Goal: Task Accomplishment & Management: Use online tool/utility

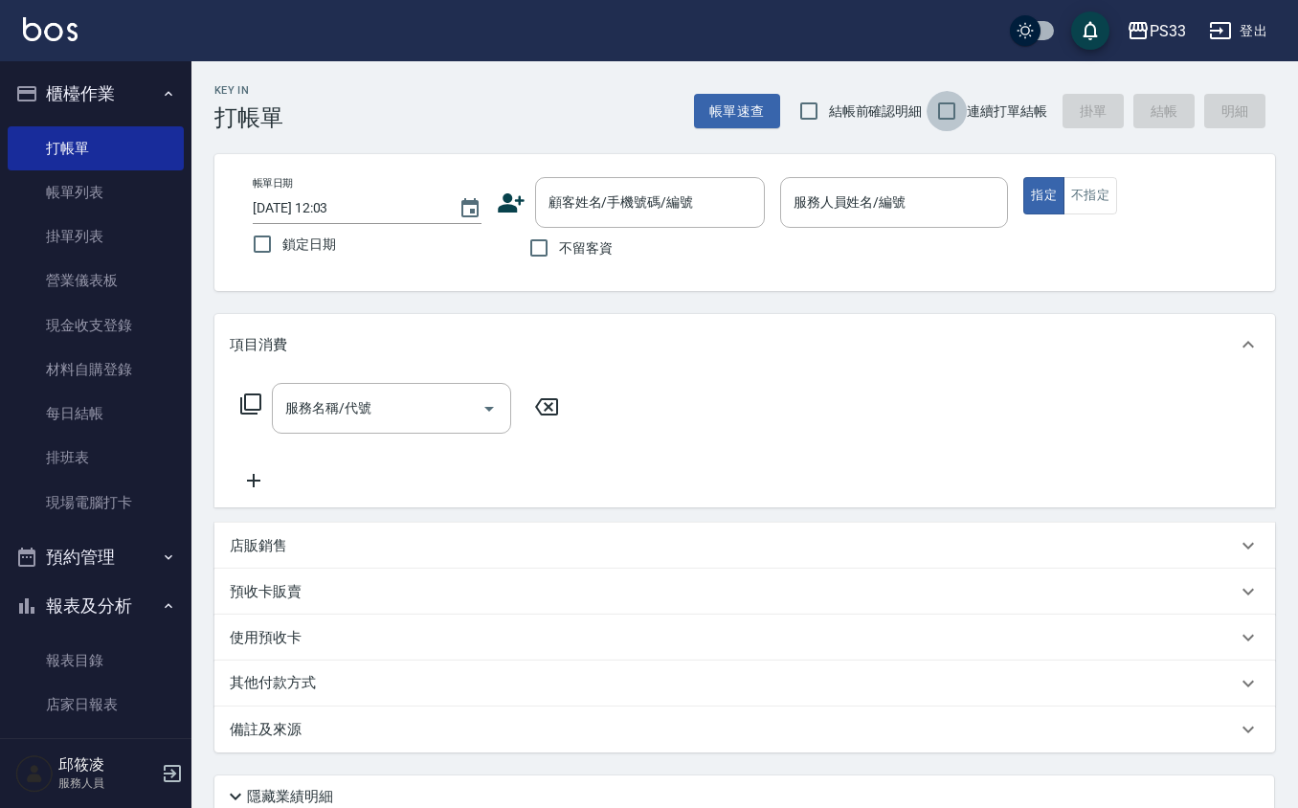
click at [963, 117] on input "連續打單結帳" at bounding box center [947, 111] width 40 height 40
checkbox input "true"
click at [648, 208] on input "顧客姓名/手機號碼/編號" at bounding box center [636, 203] width 184 height 34
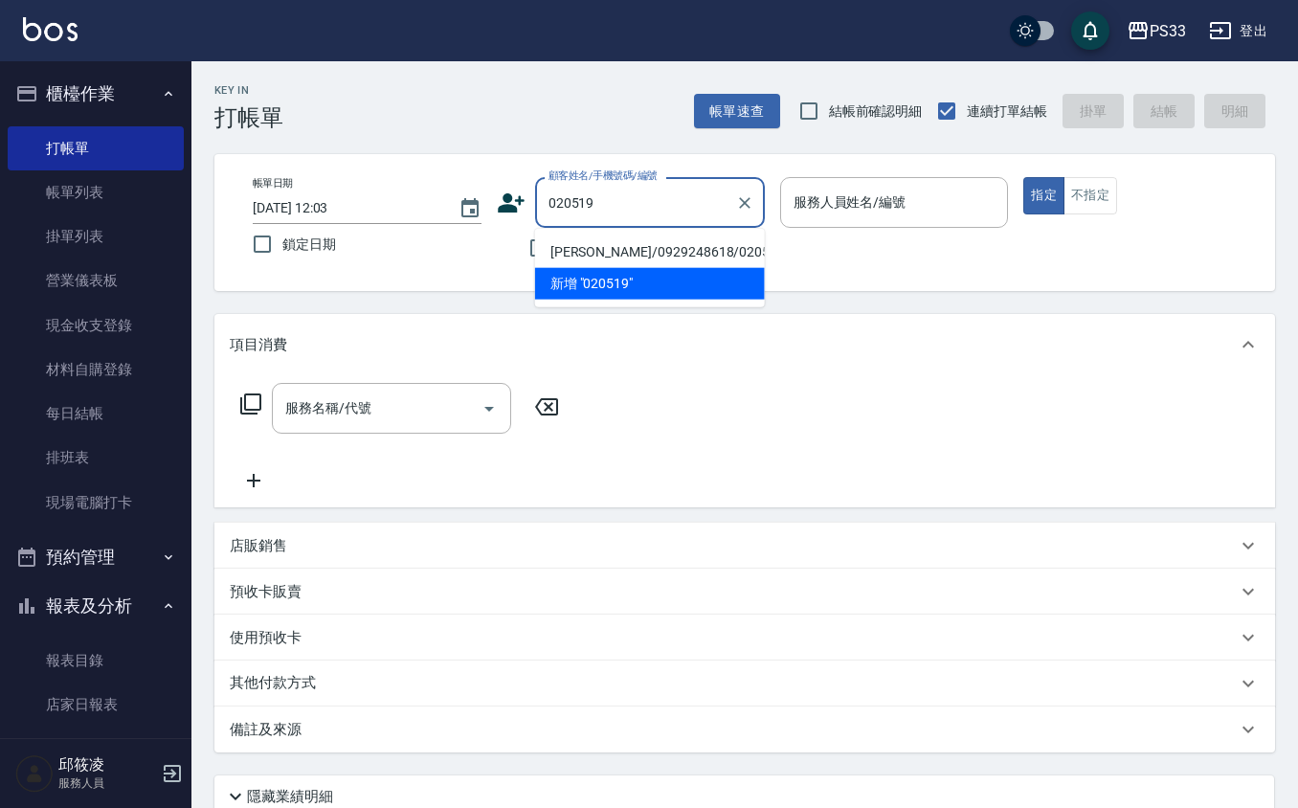
type input "020519"
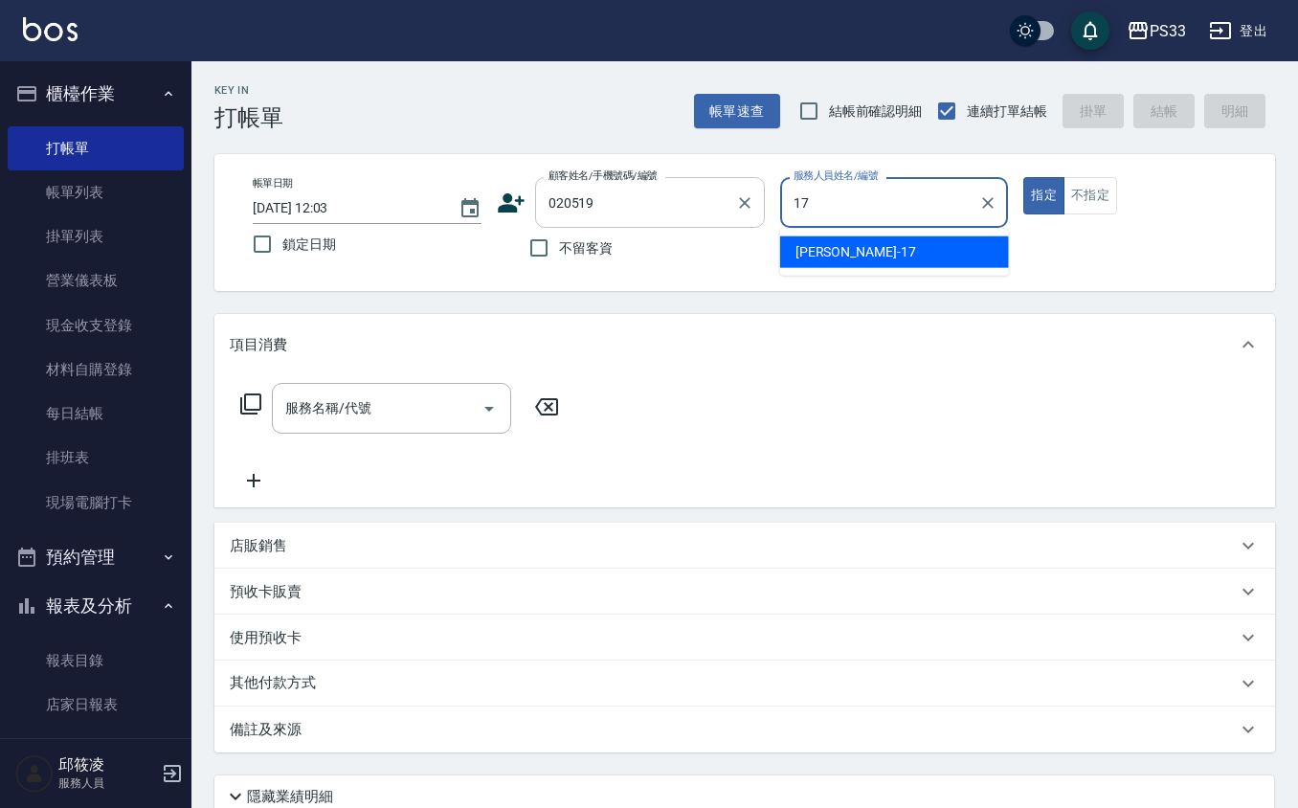
type input "[PERSON_NAME]-17"
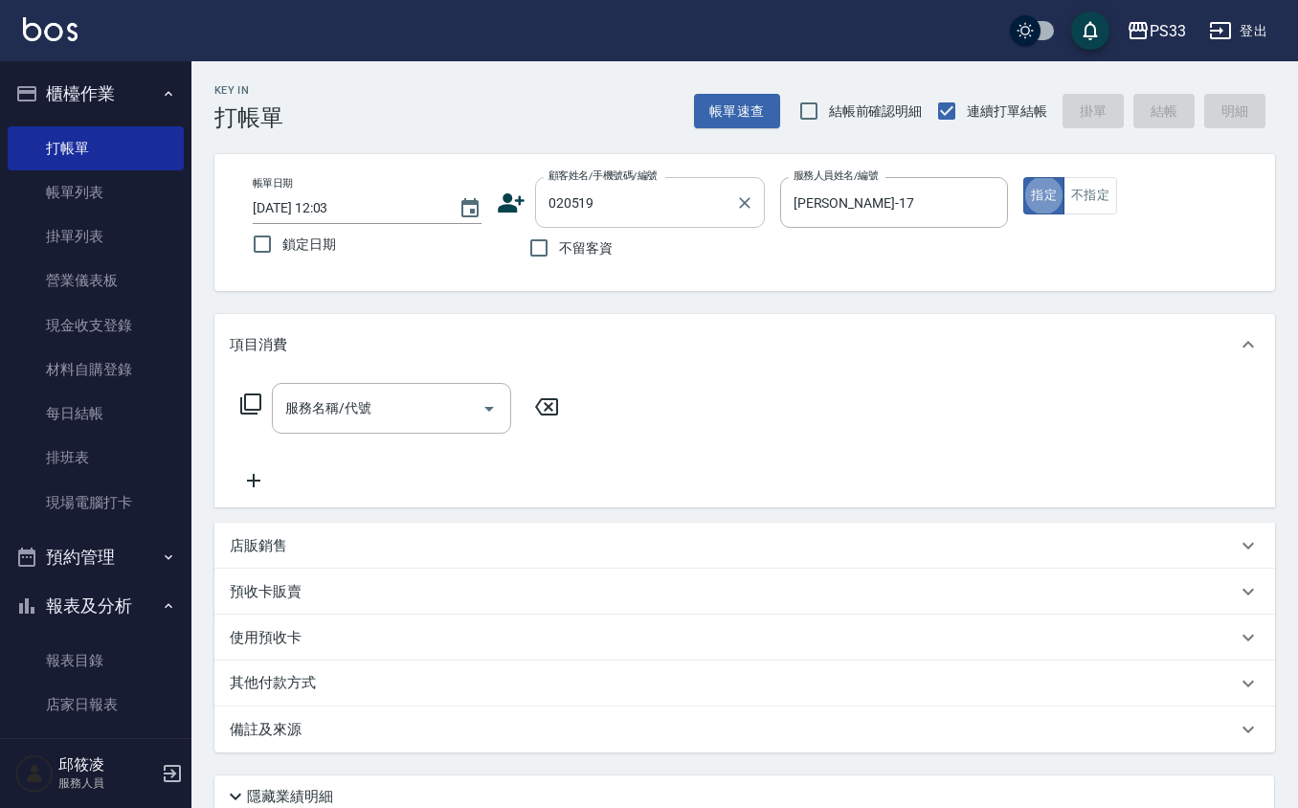
type button "true"
drag, startPoint x: 640, startPoint y: 163, endPoint x: 640, endPoint y: 150, distance: 12.4
click at [640, 150] on div "Key In 打帳單 帳單速查 結帳前確認明細 連續打單結帳 掛單 結帳 明細 帳單日期 [DATE] 12:03 鎖定日期 顧客姓名/手機號碼/編號 020…" at bounding box center [745, 510] width 1107 height 899
click at [618, 199] on input "020519" at bounding box center [636, 203] width 184 height 34
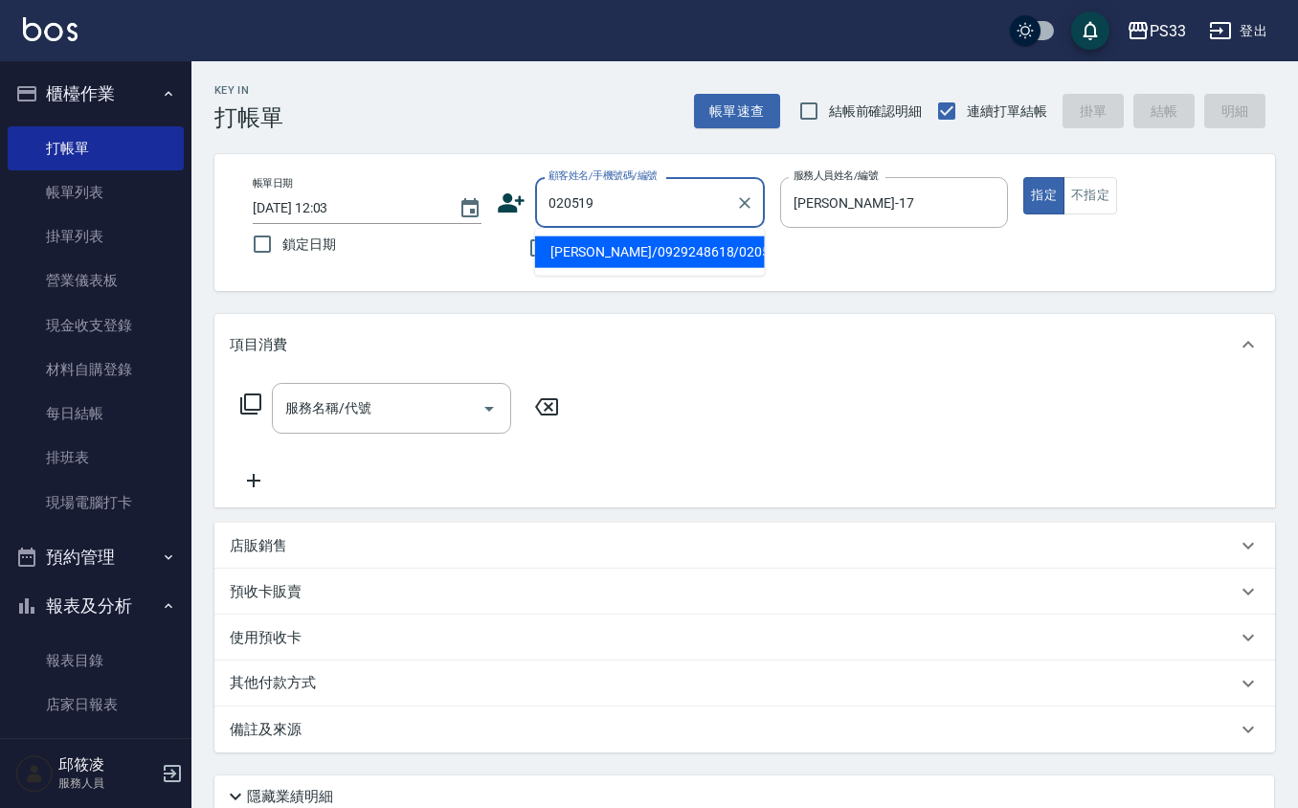
click at [629, 258] on li "[PERSON_NAME]/0929248618/020519" at bounding box center [650, 253] width 230 height 32
type input "[PERSON_NAME]/0929248618/020519"
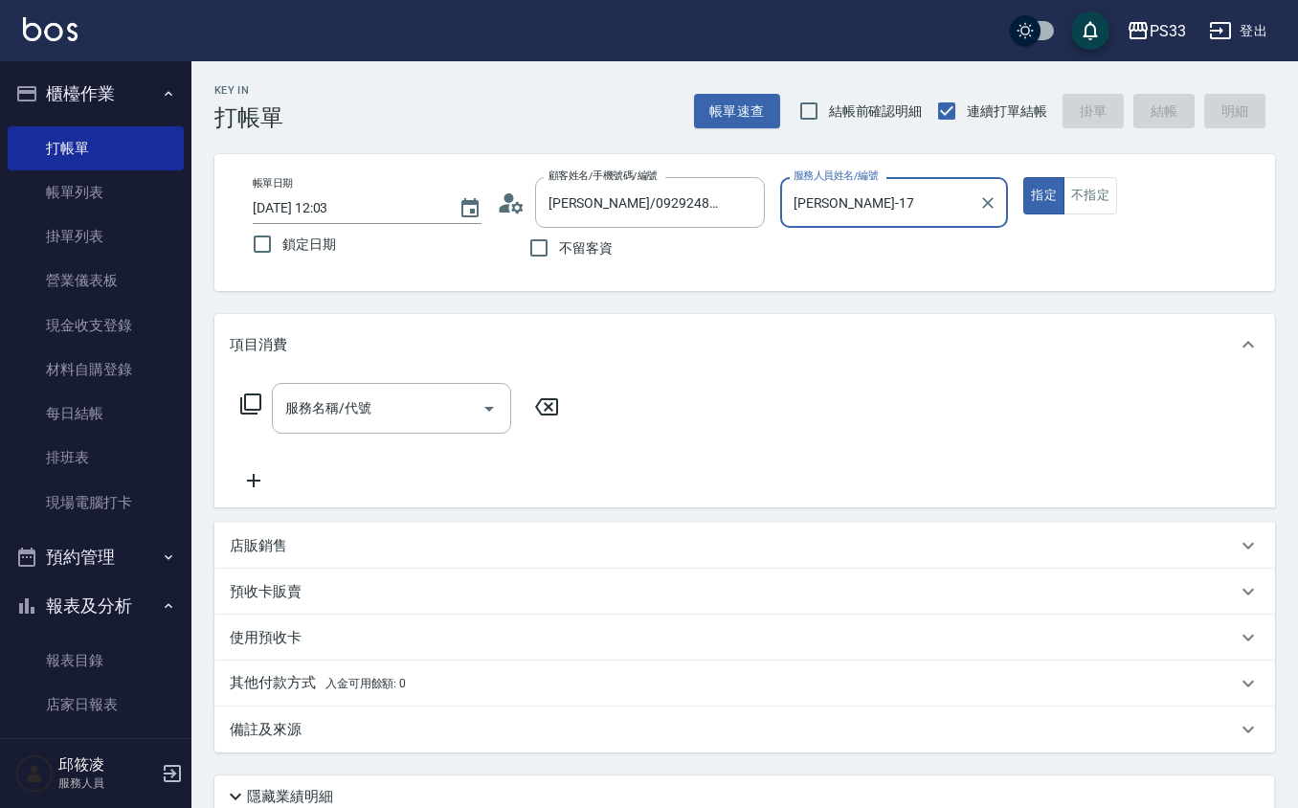
click at [1024, 177] on button "指定" at bounding box center [1044, 195] width 41 height 37
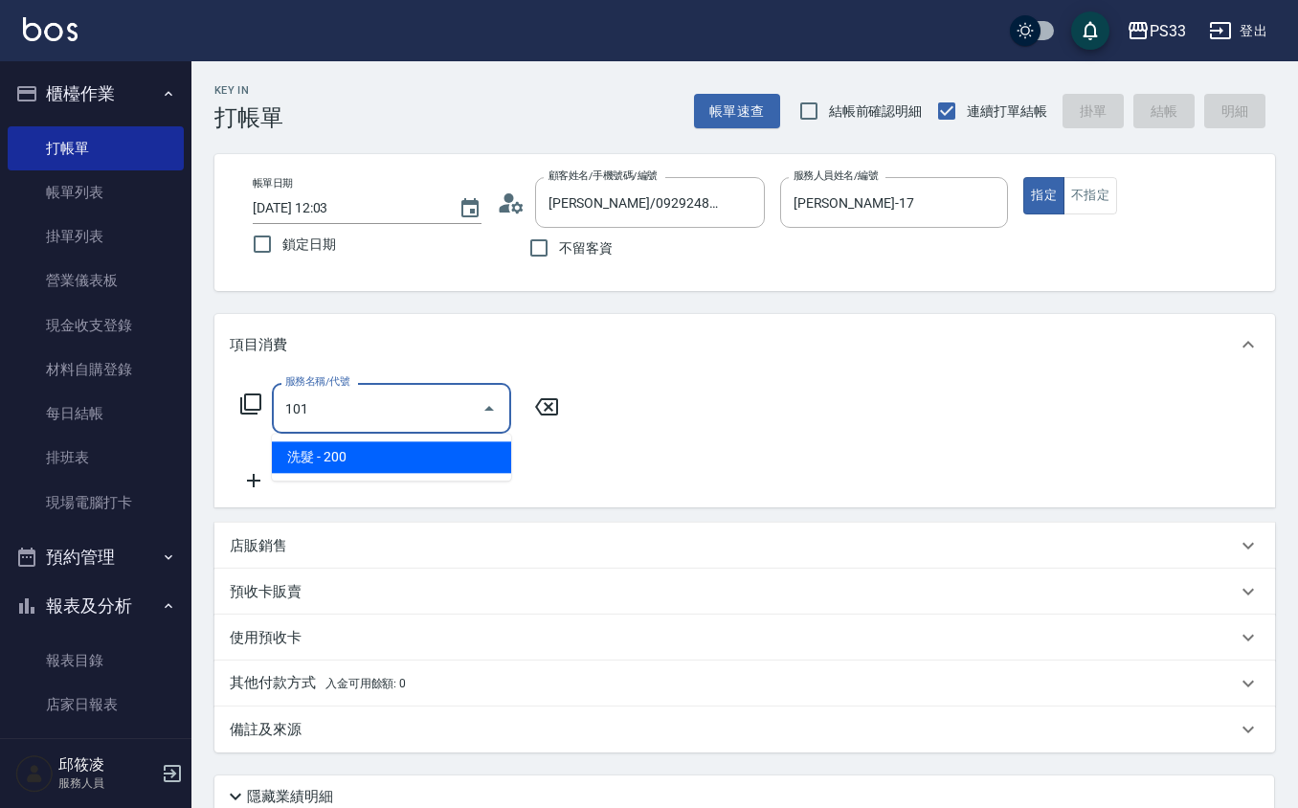
type input "洗髮(101)"
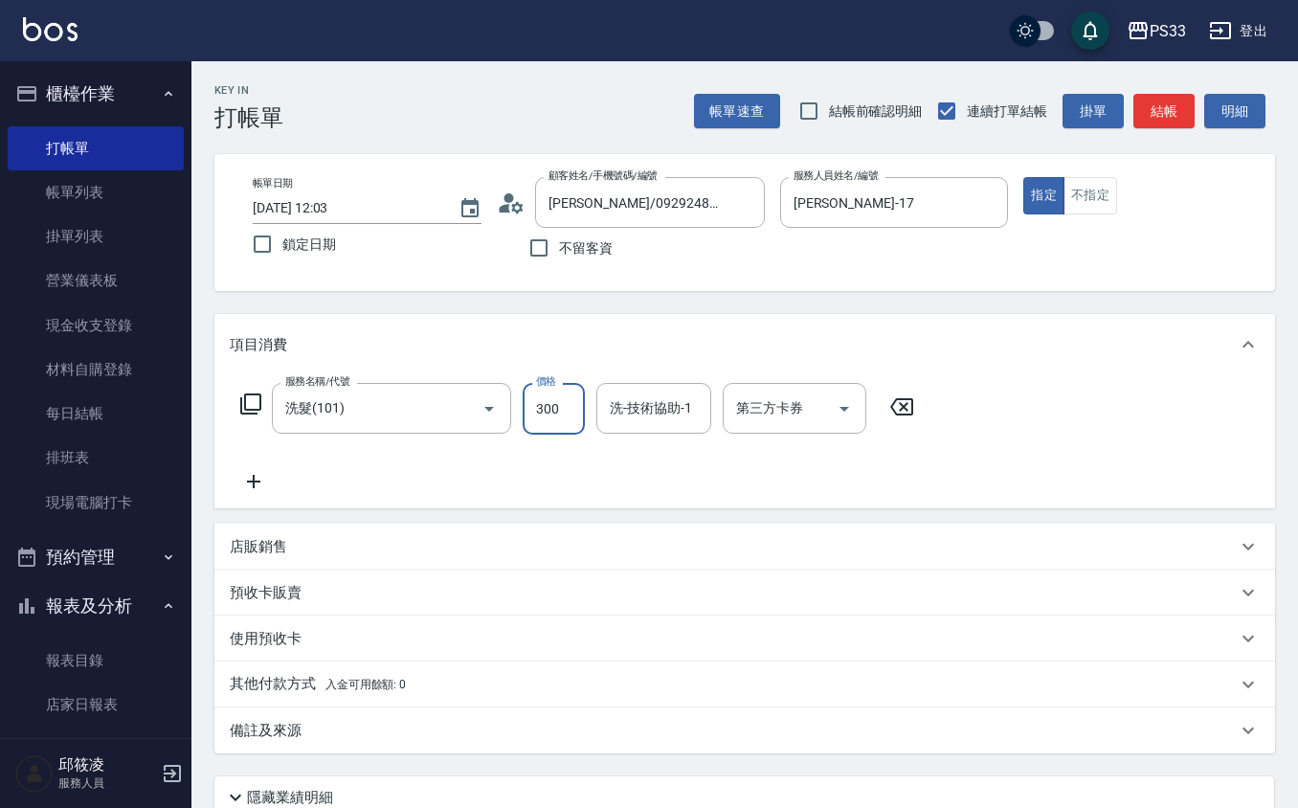
type input "300"
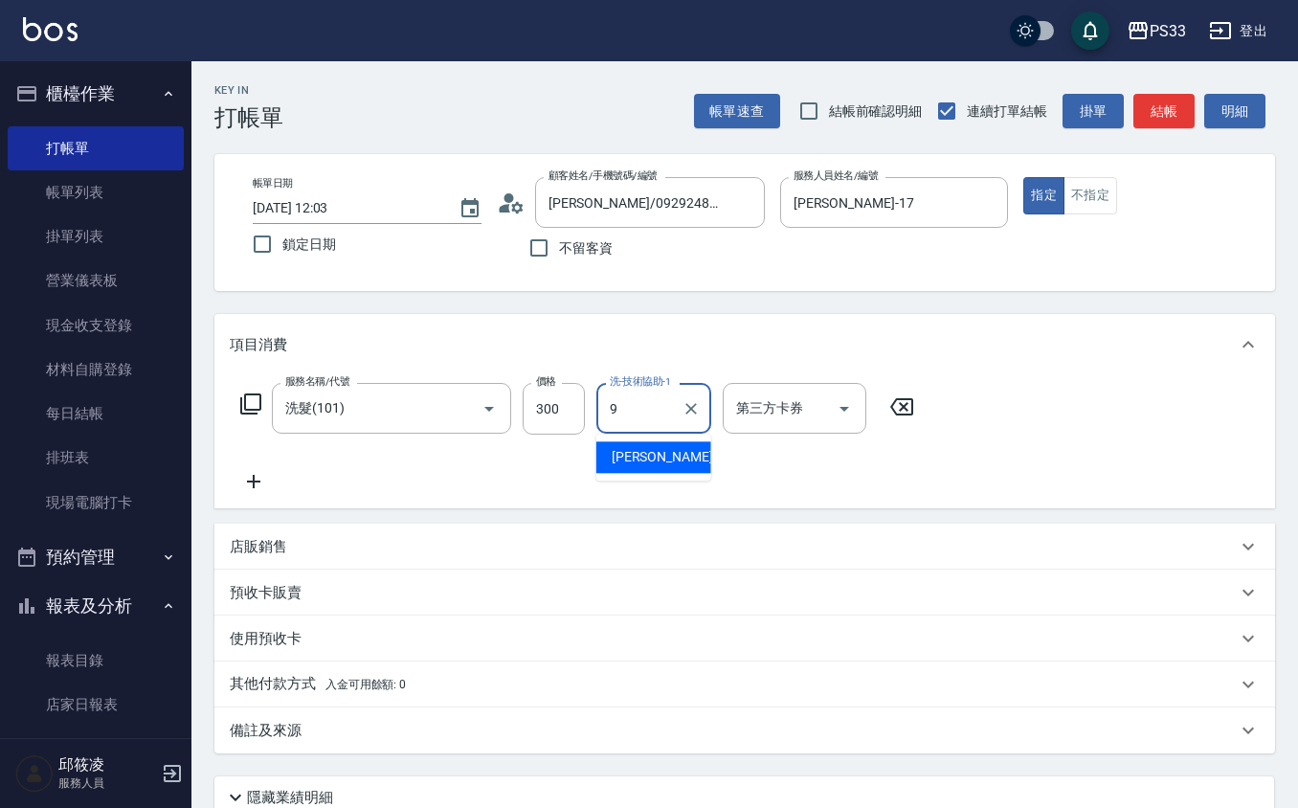
type input "苡軒-9"
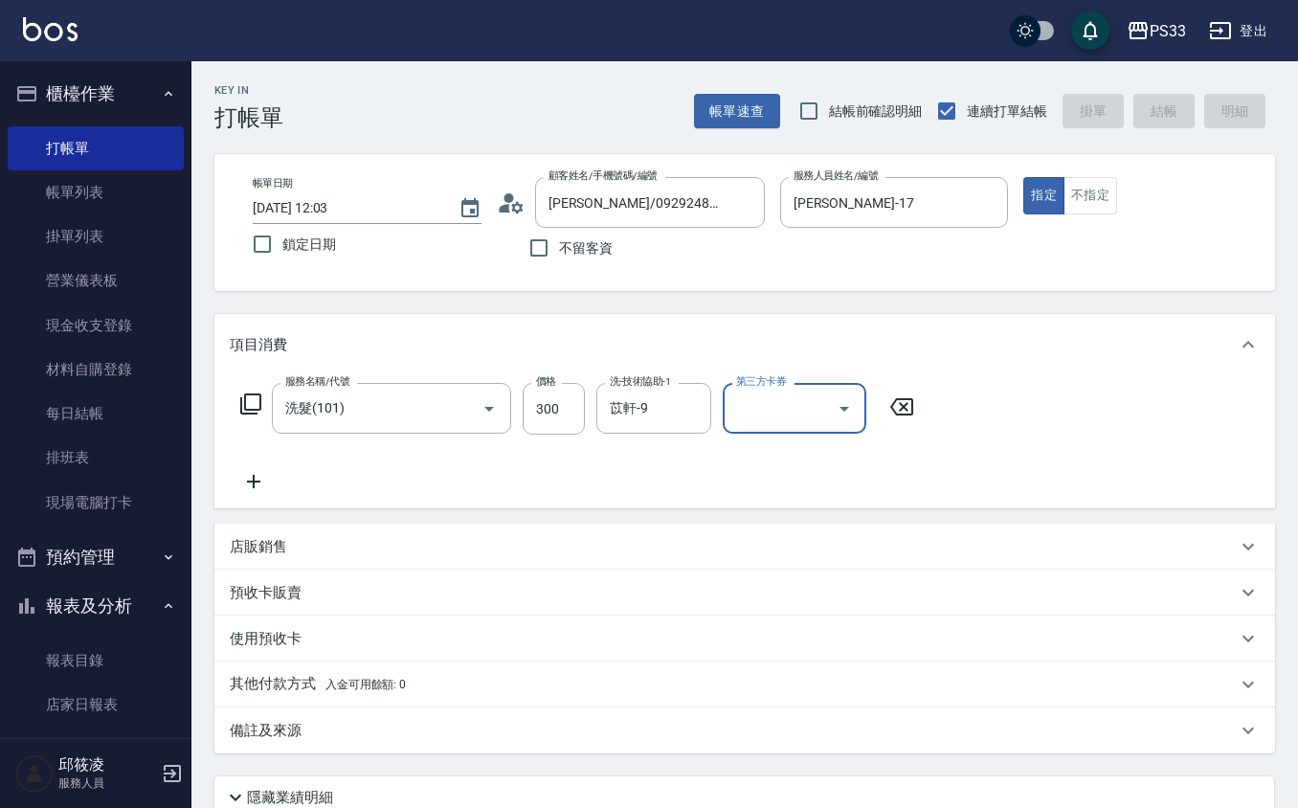
type input "[DATE] 17:52"
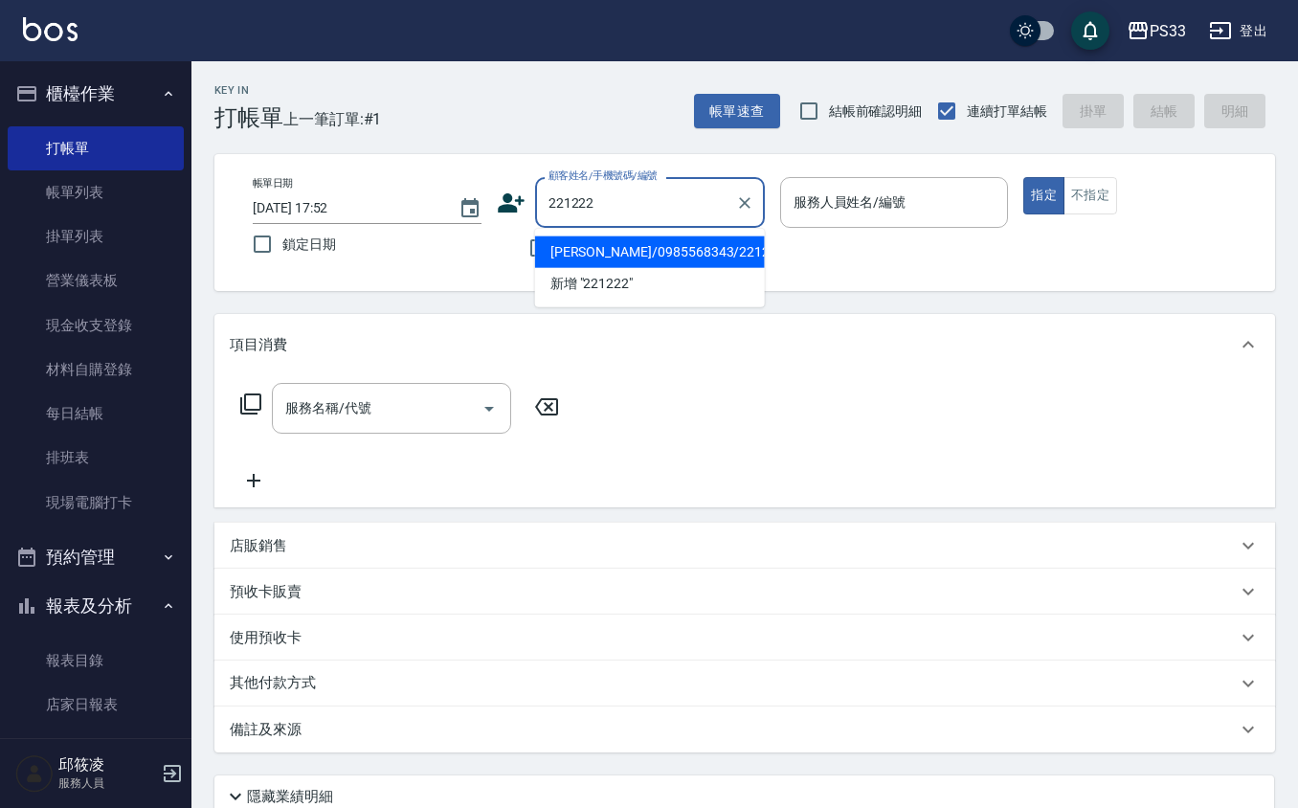
type input "[PERSON_NAME]/0985568343/221222"
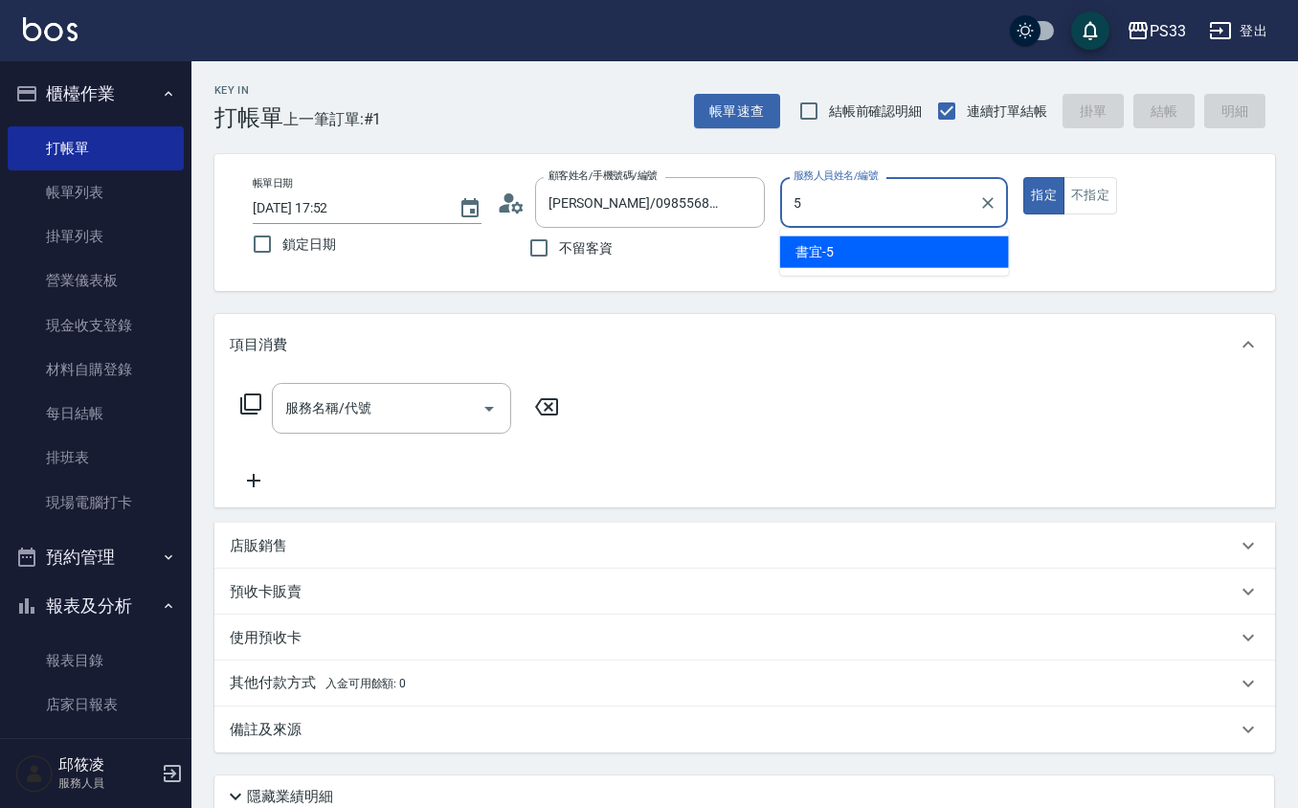
type input "書宜-5"
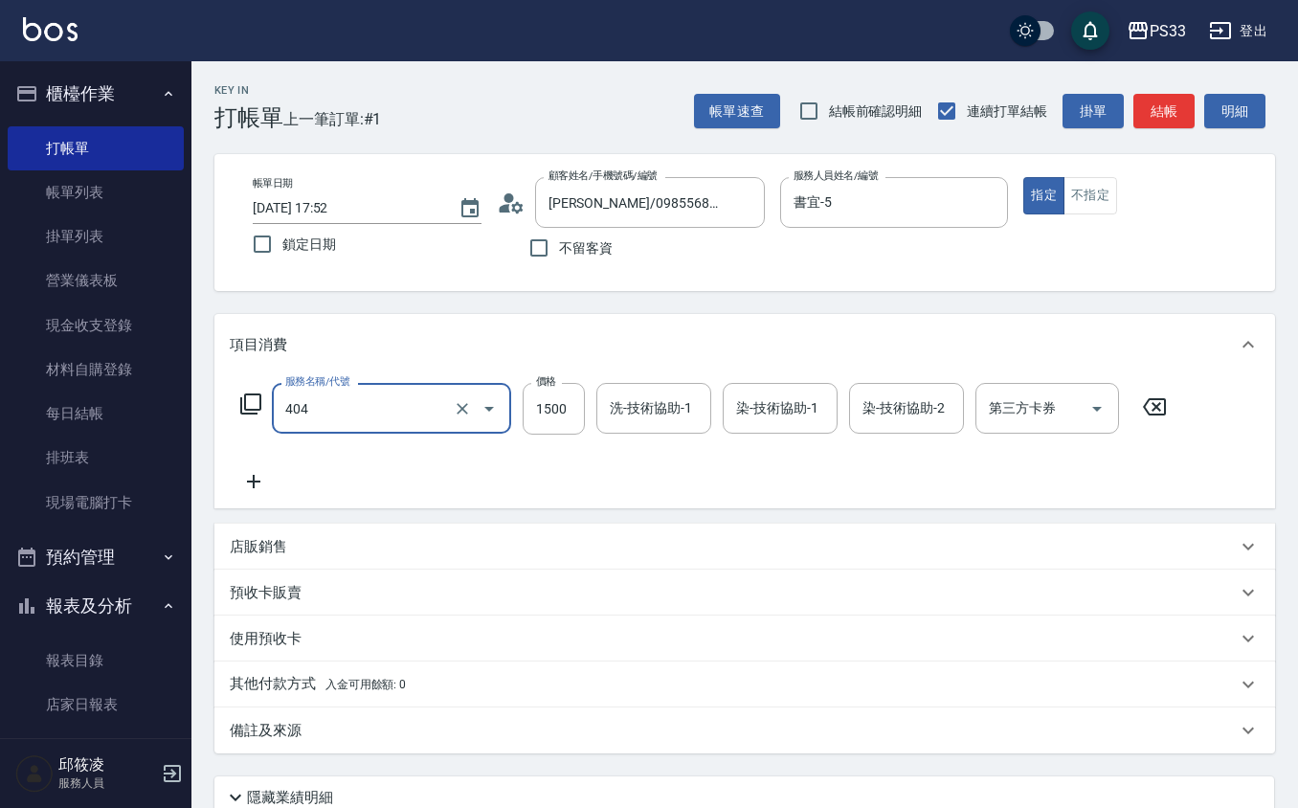
type input "設計染髮(404)"
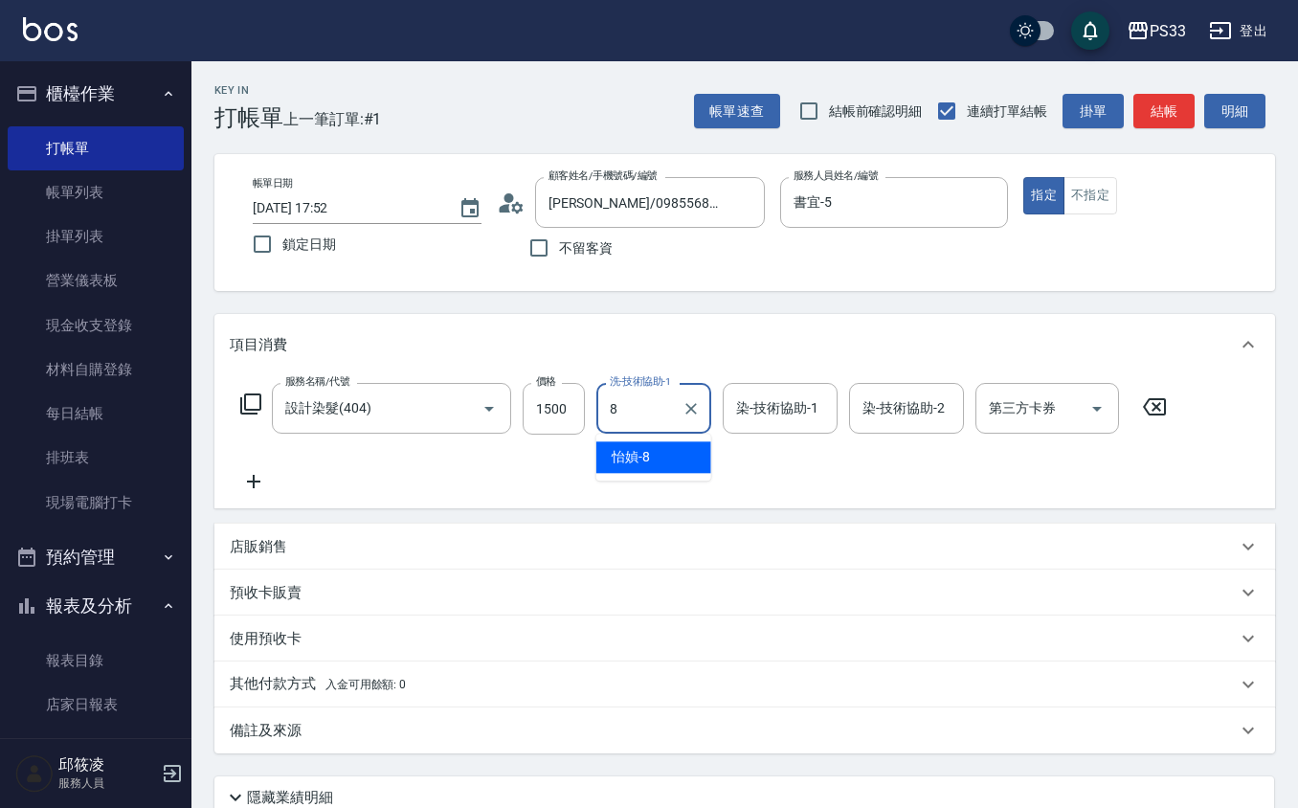
type input "怡媜-8"
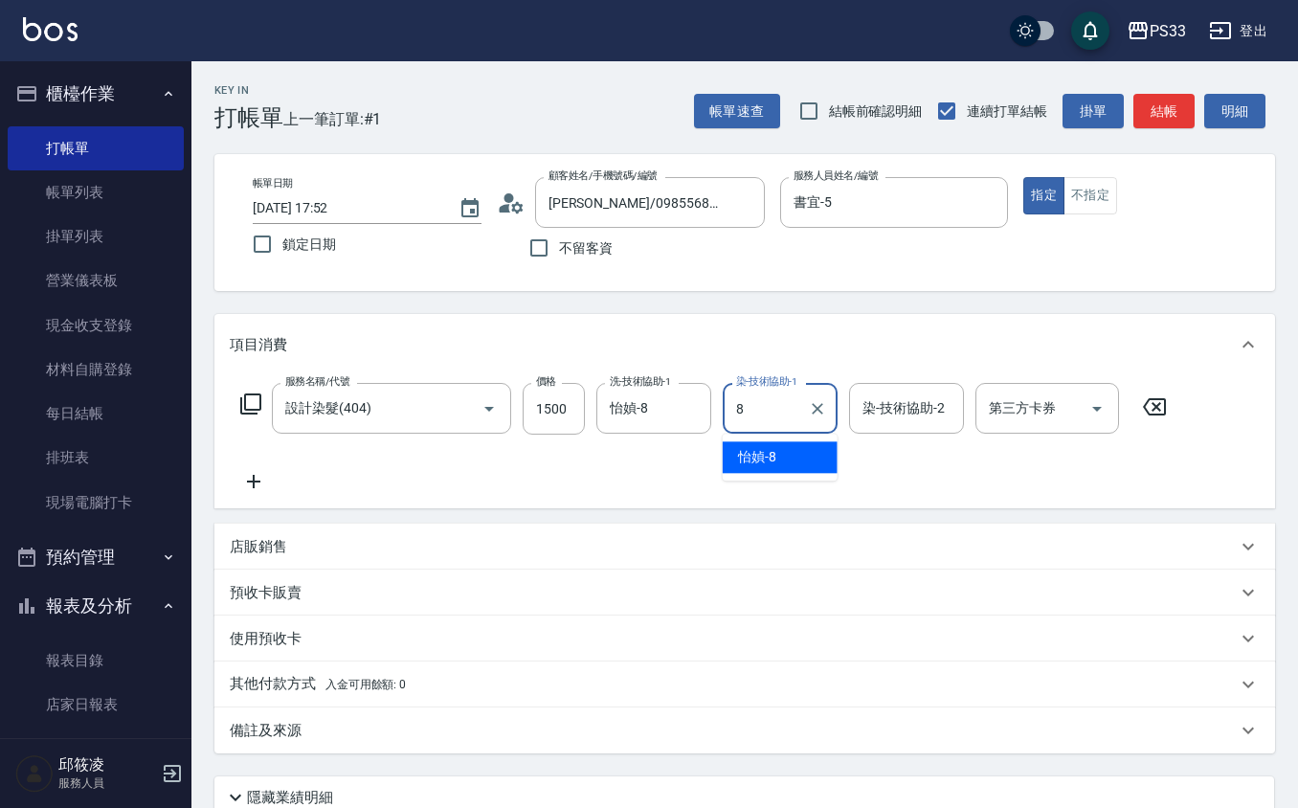
type input "怡媜-8"
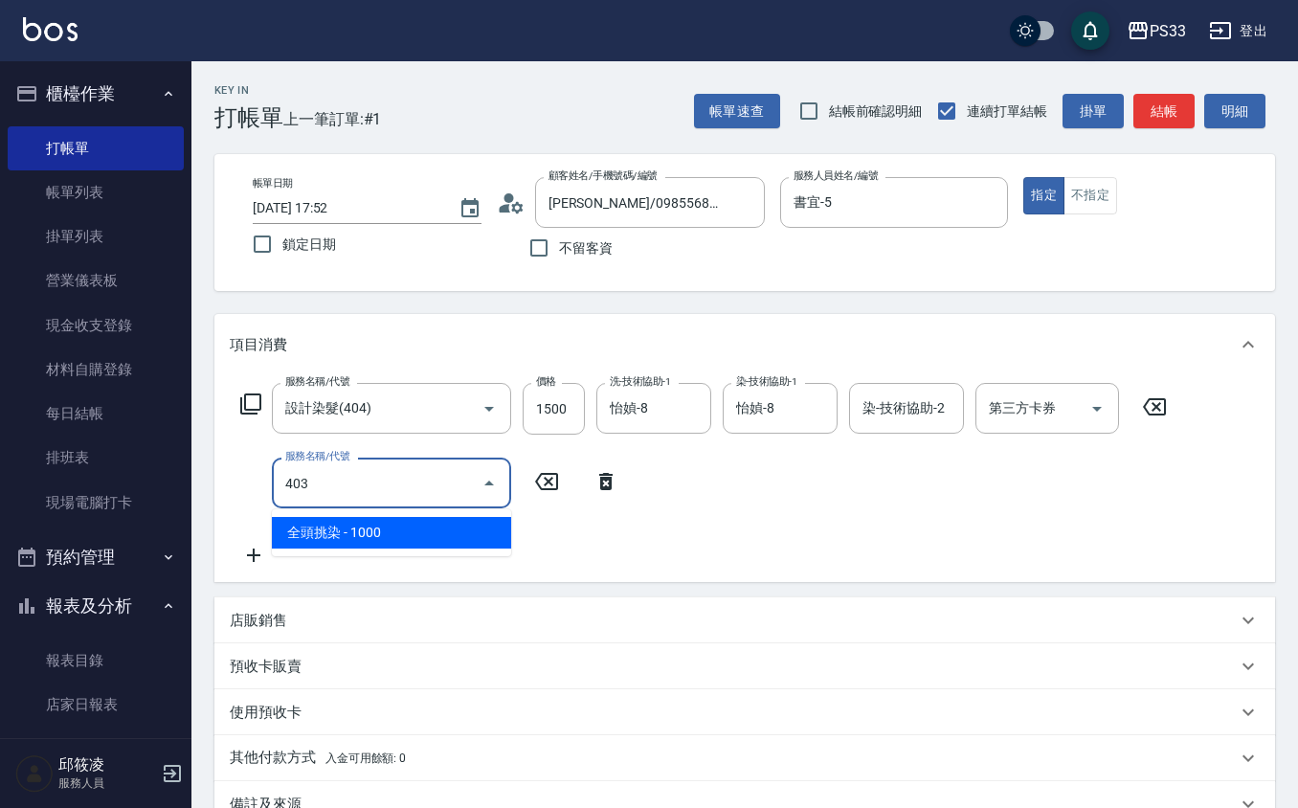
type input "全頭挑染(403)"
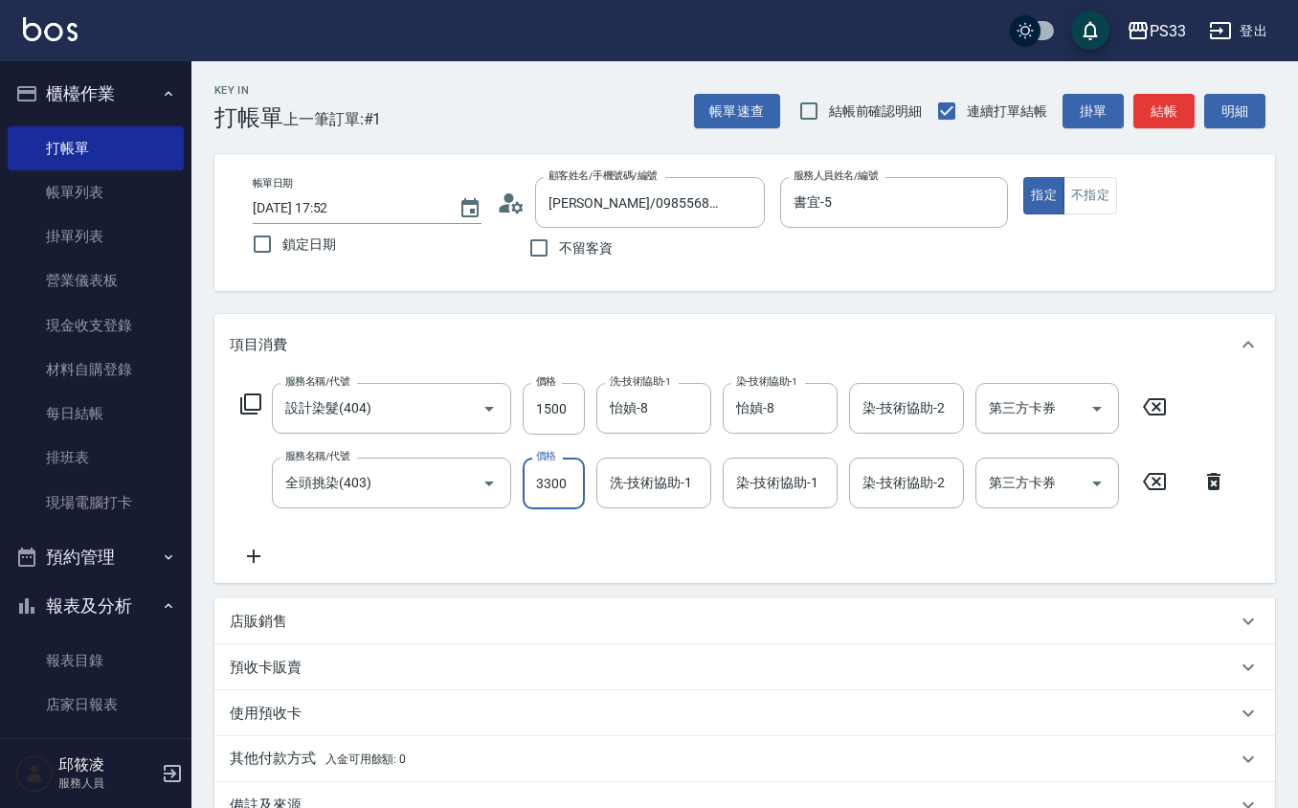
type input "3300"
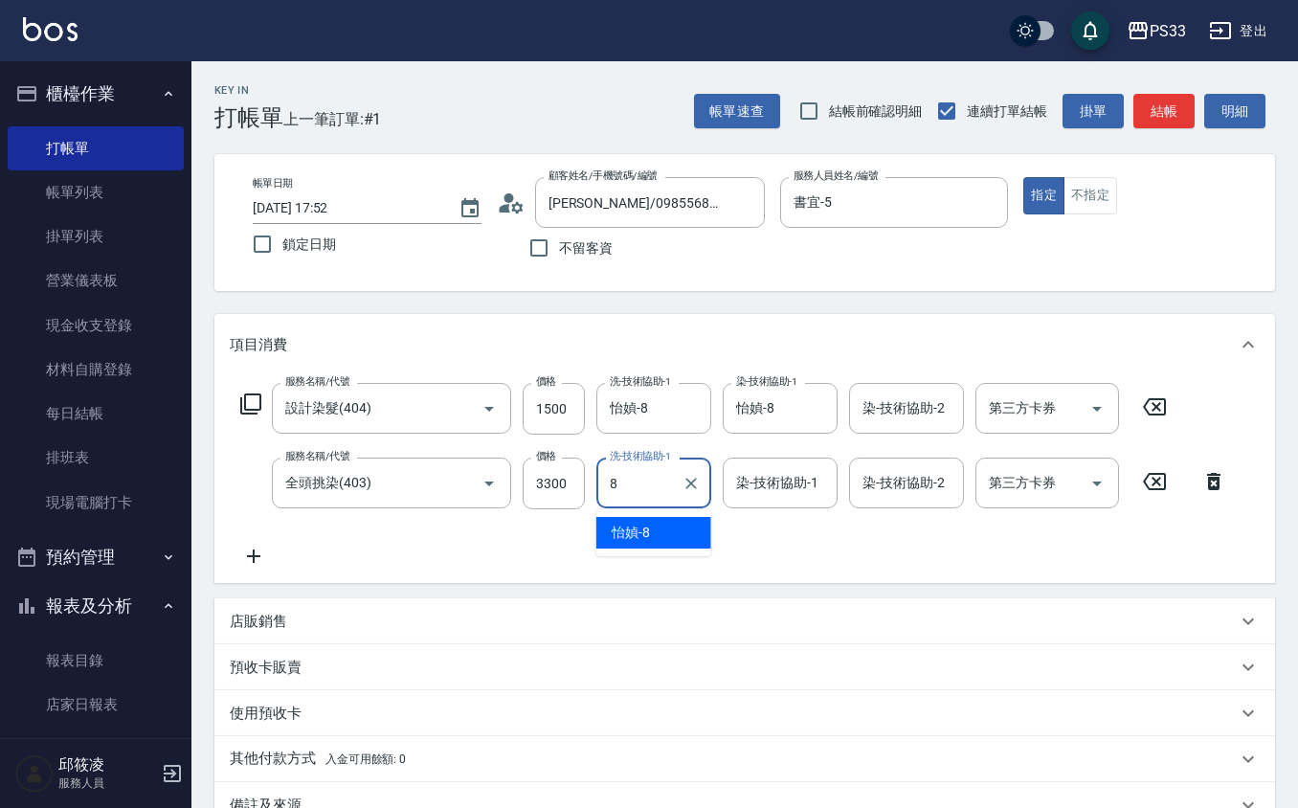
type input "怡媜-8"
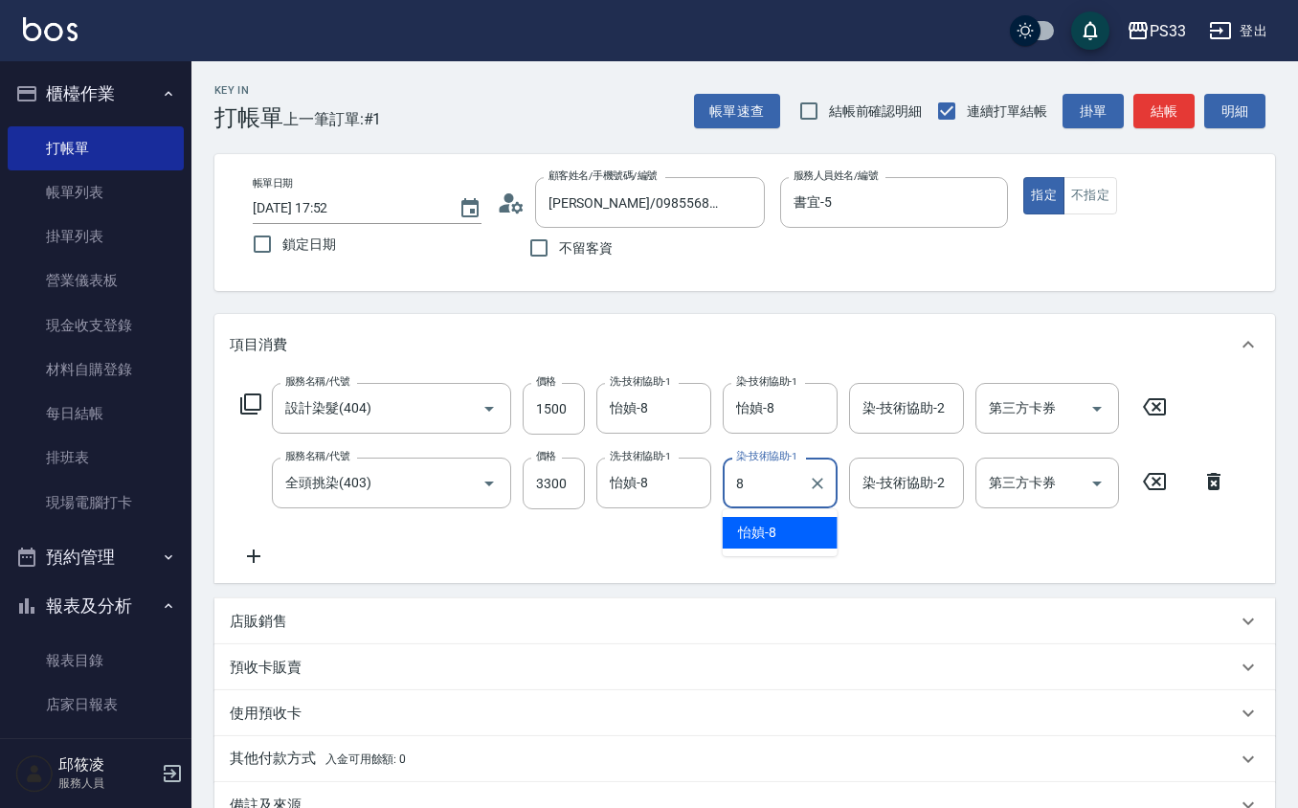
type input "怡媜-8"
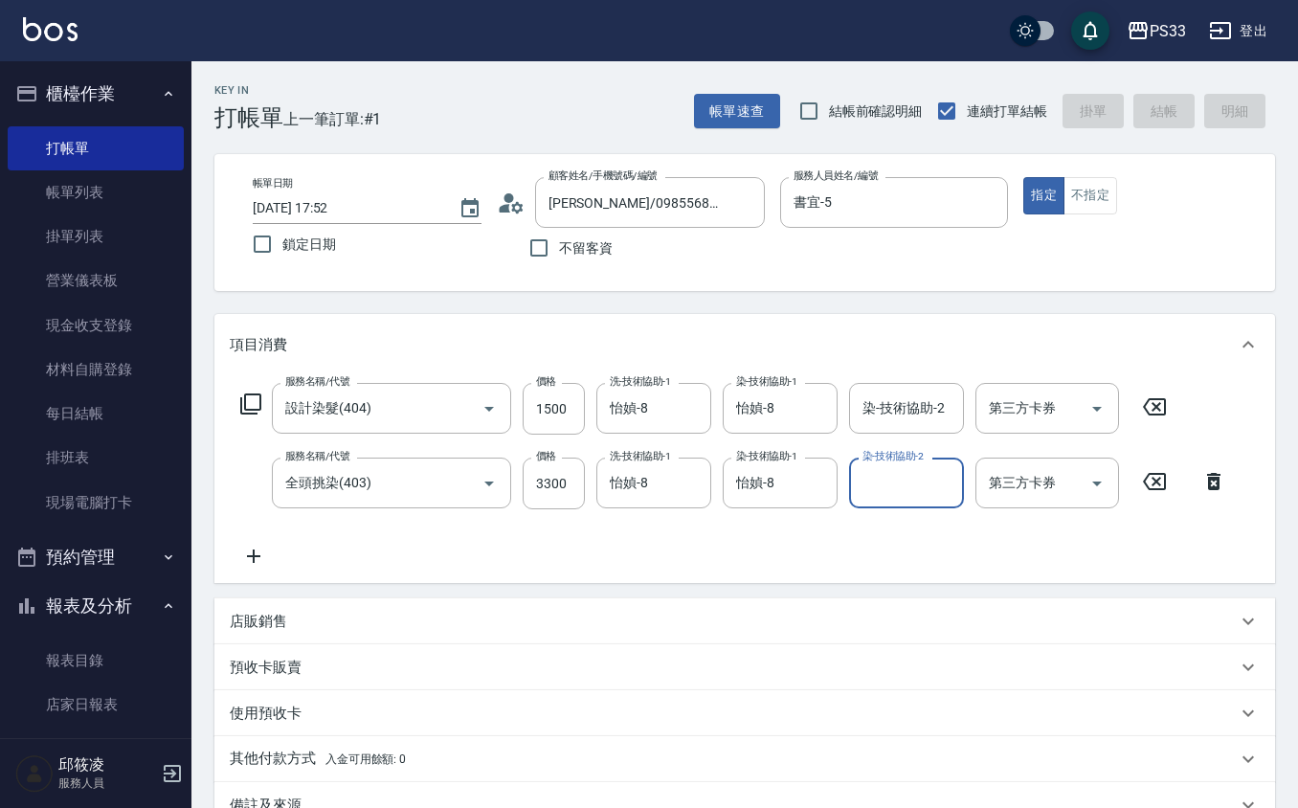
type input "[DATE] 17:53"
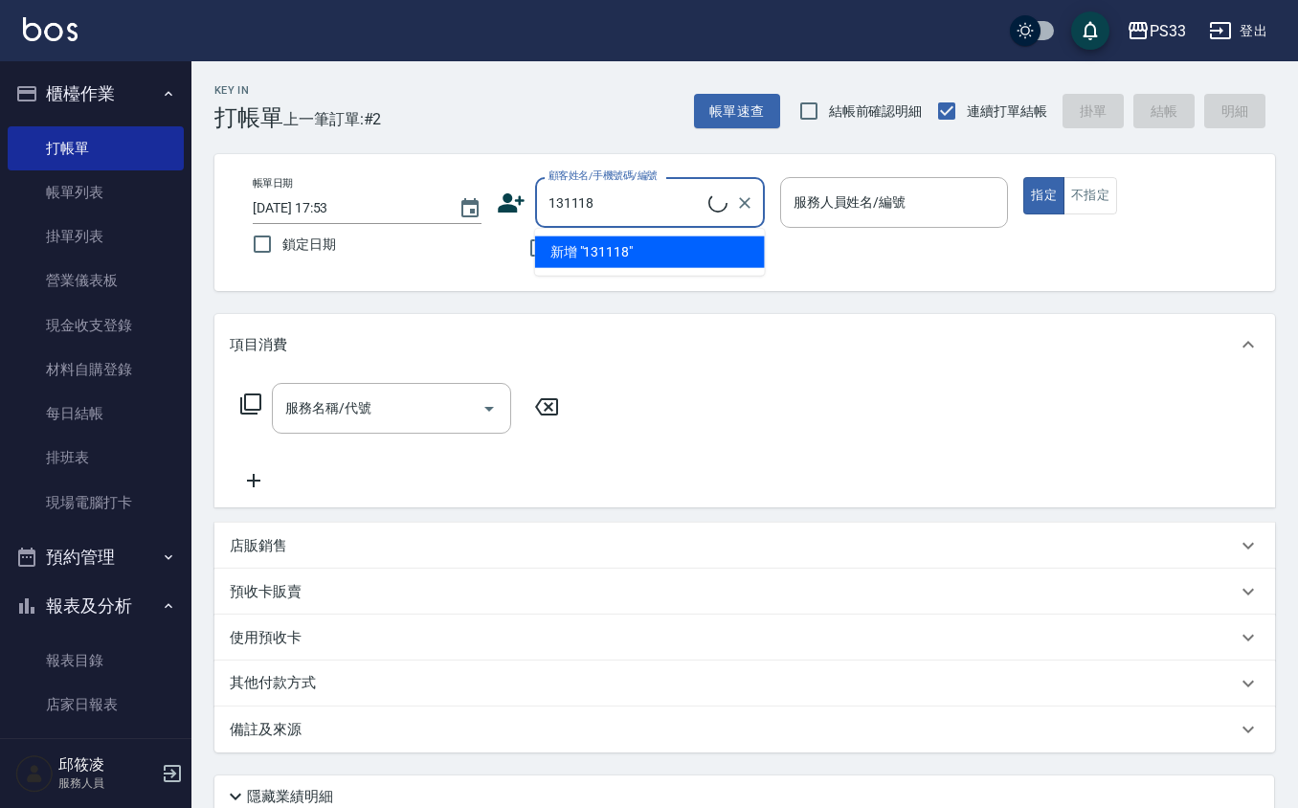
type input "[PERSON_NAME]/0903375756/131118"
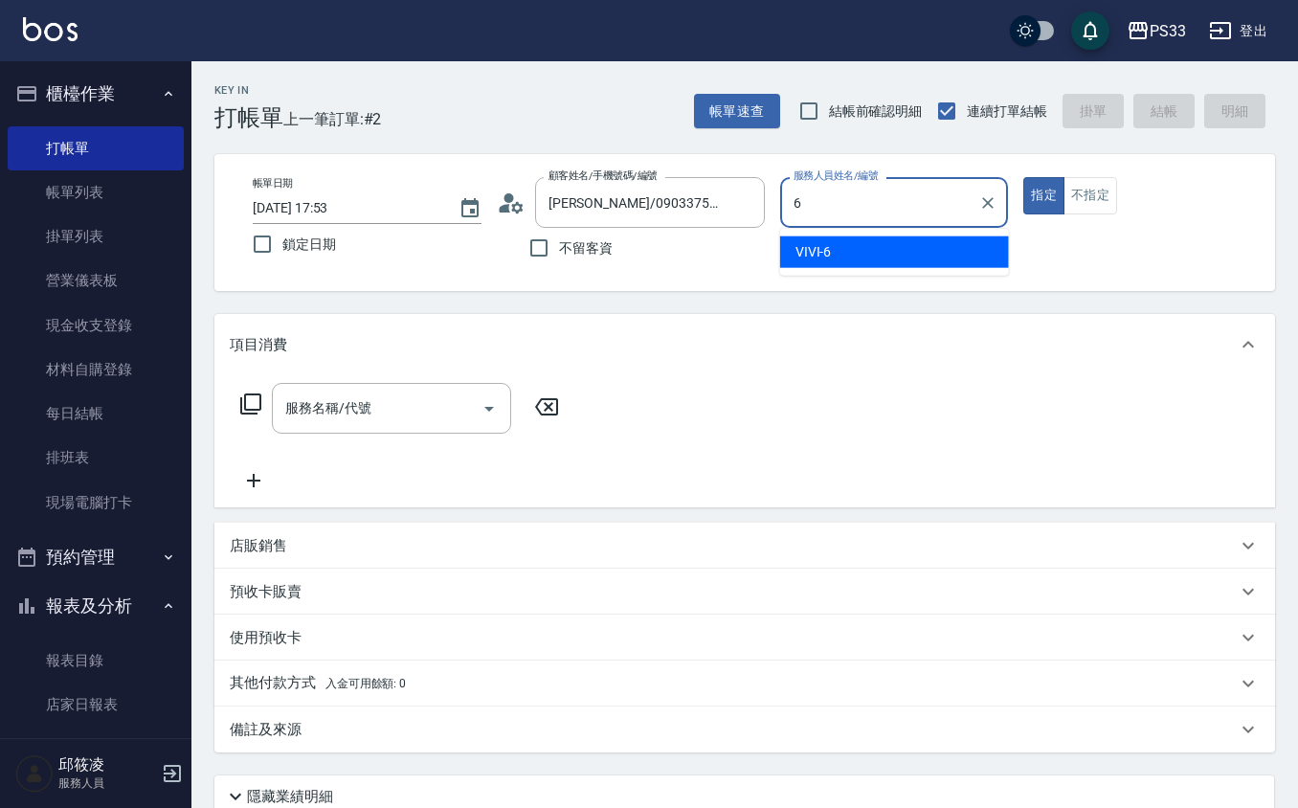
type input "VIVI-6"
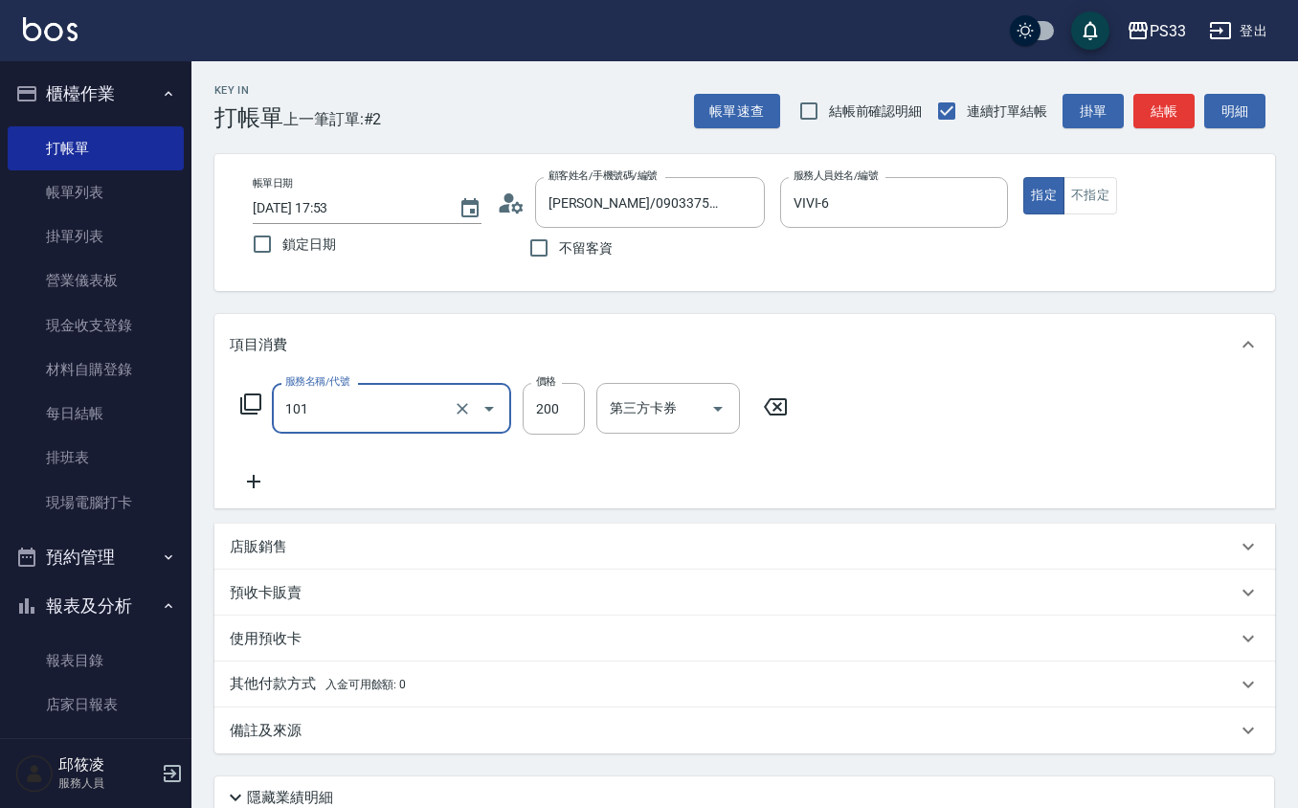
type input "洗髮(101)"
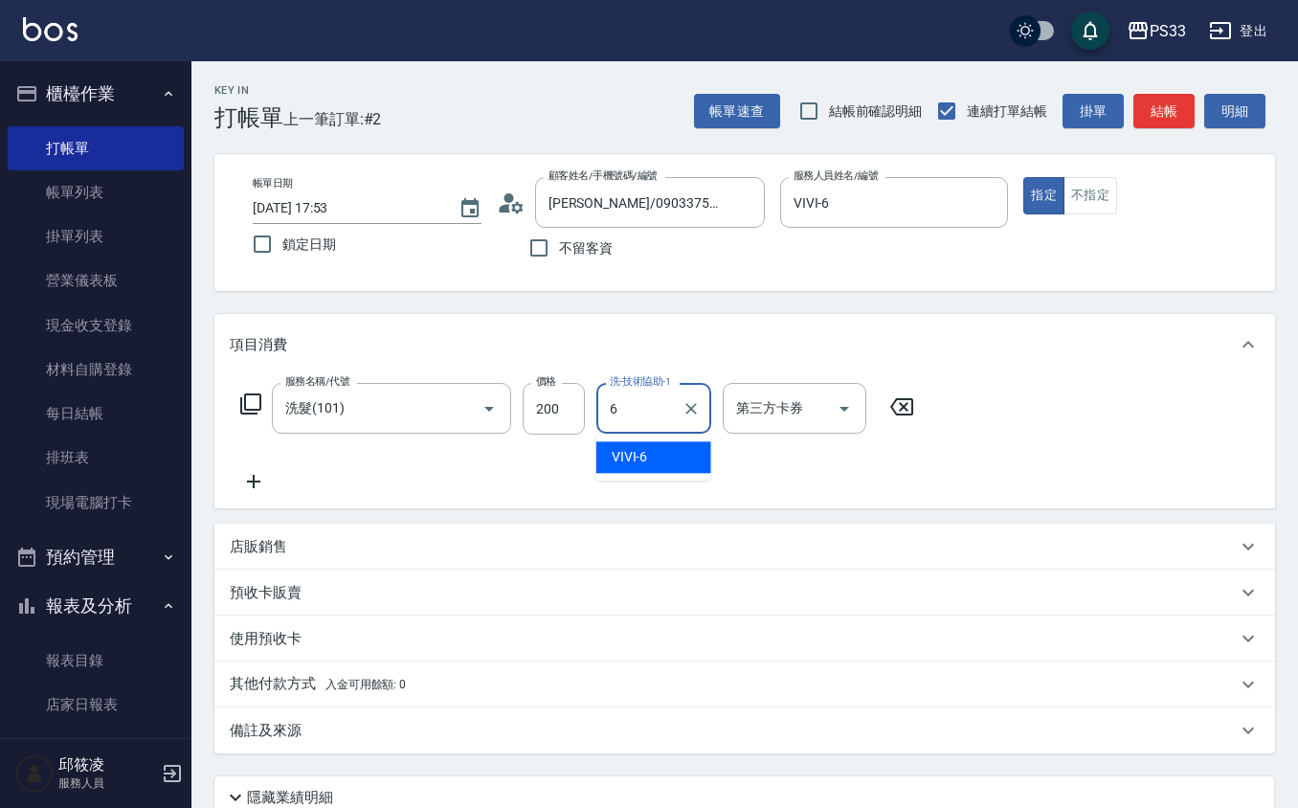
type input "VIVI-6"
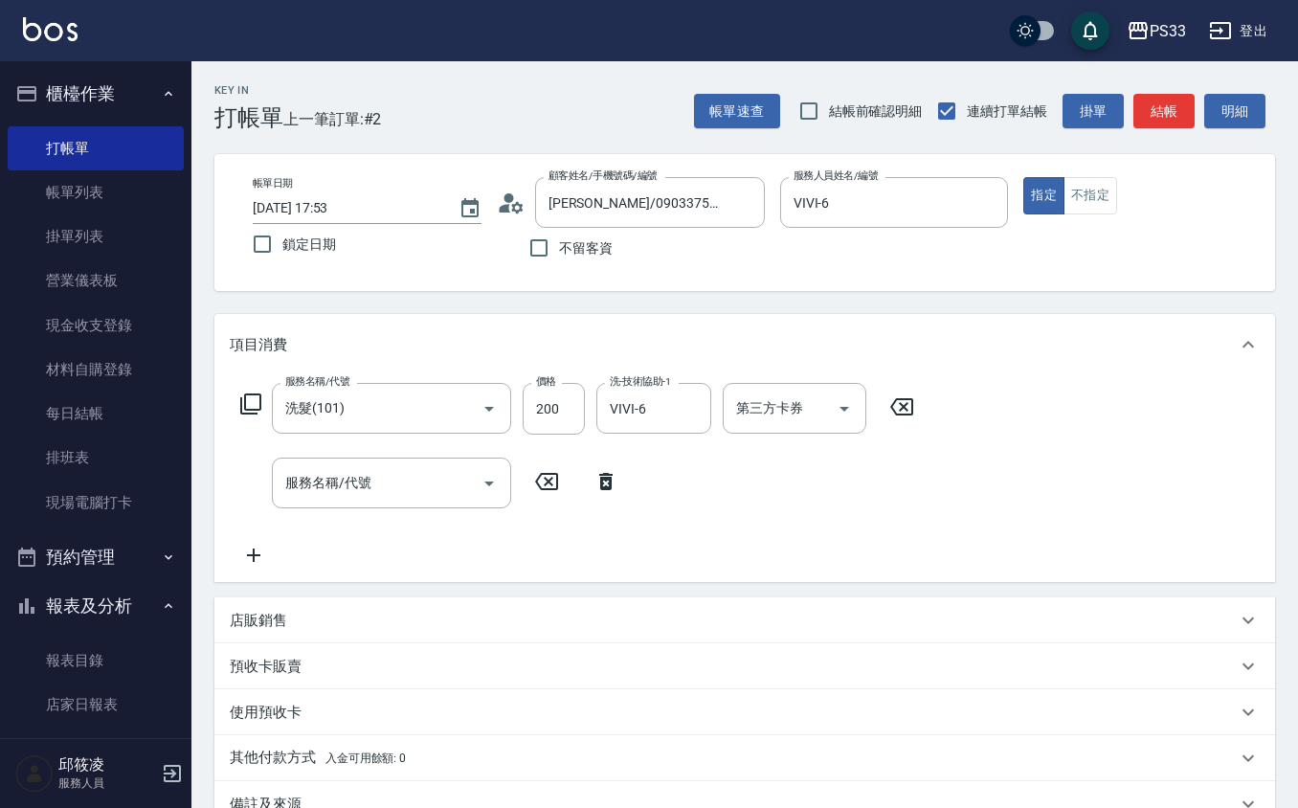
click at [265, 620] on p "店販銷售" at bounding box center [258, 621] width 57 height 20
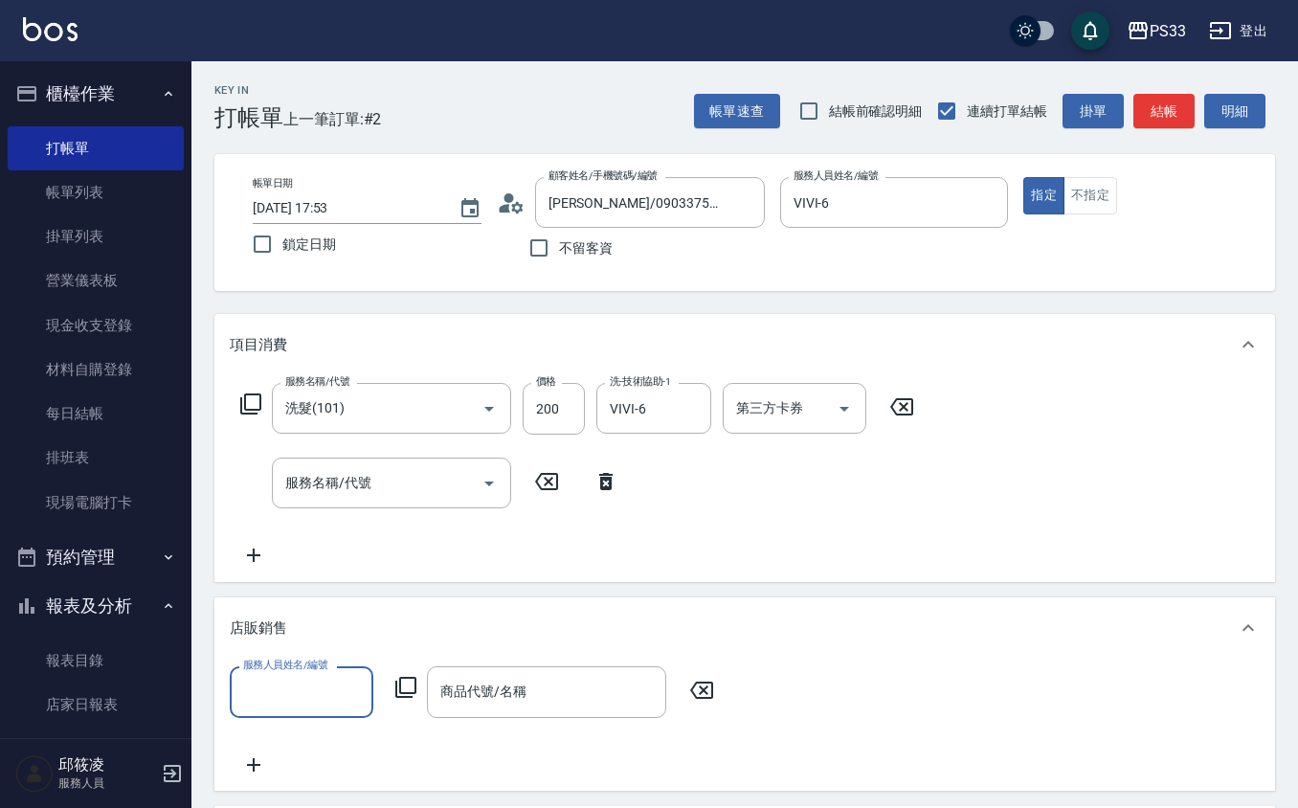
scroll to position [1, 0]
type input "VIVI-6"
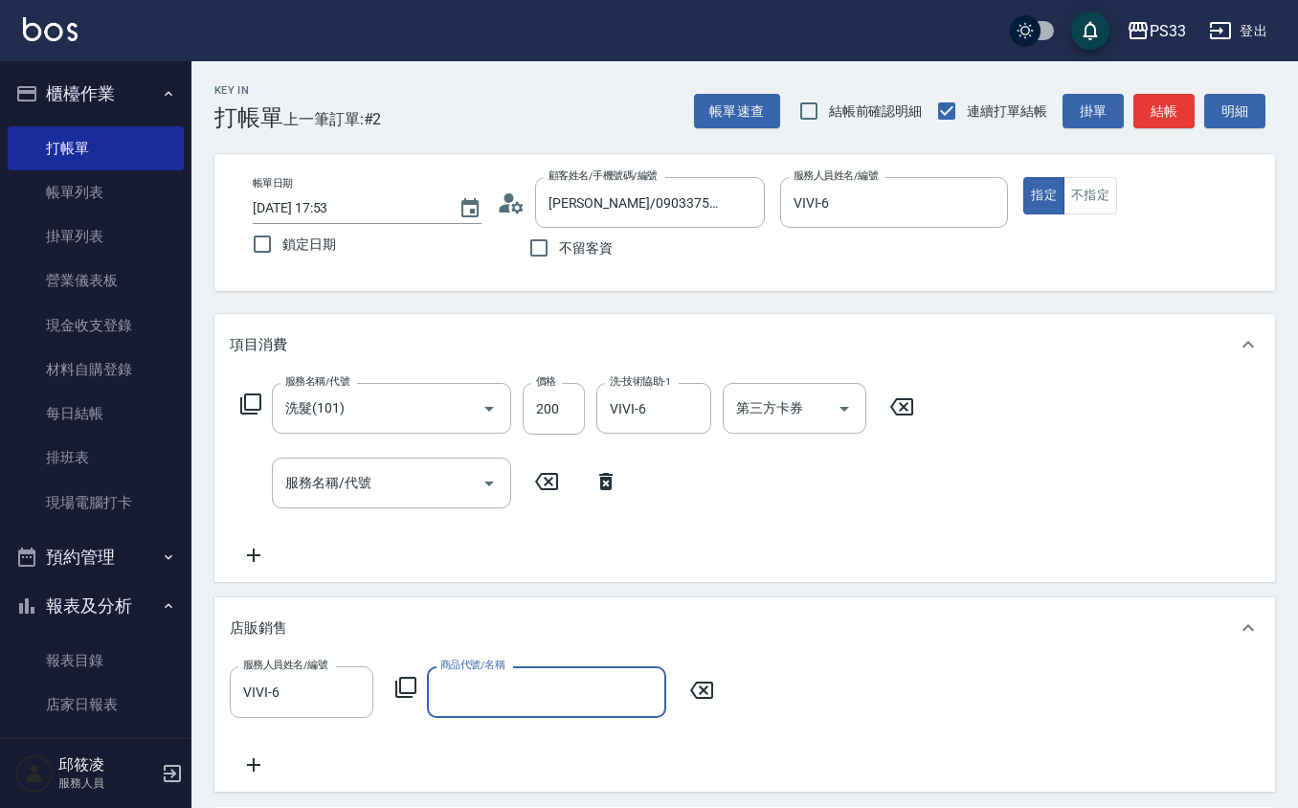
click at [404, 686] on icon at bounding box center [406, 687] width 23 height 23
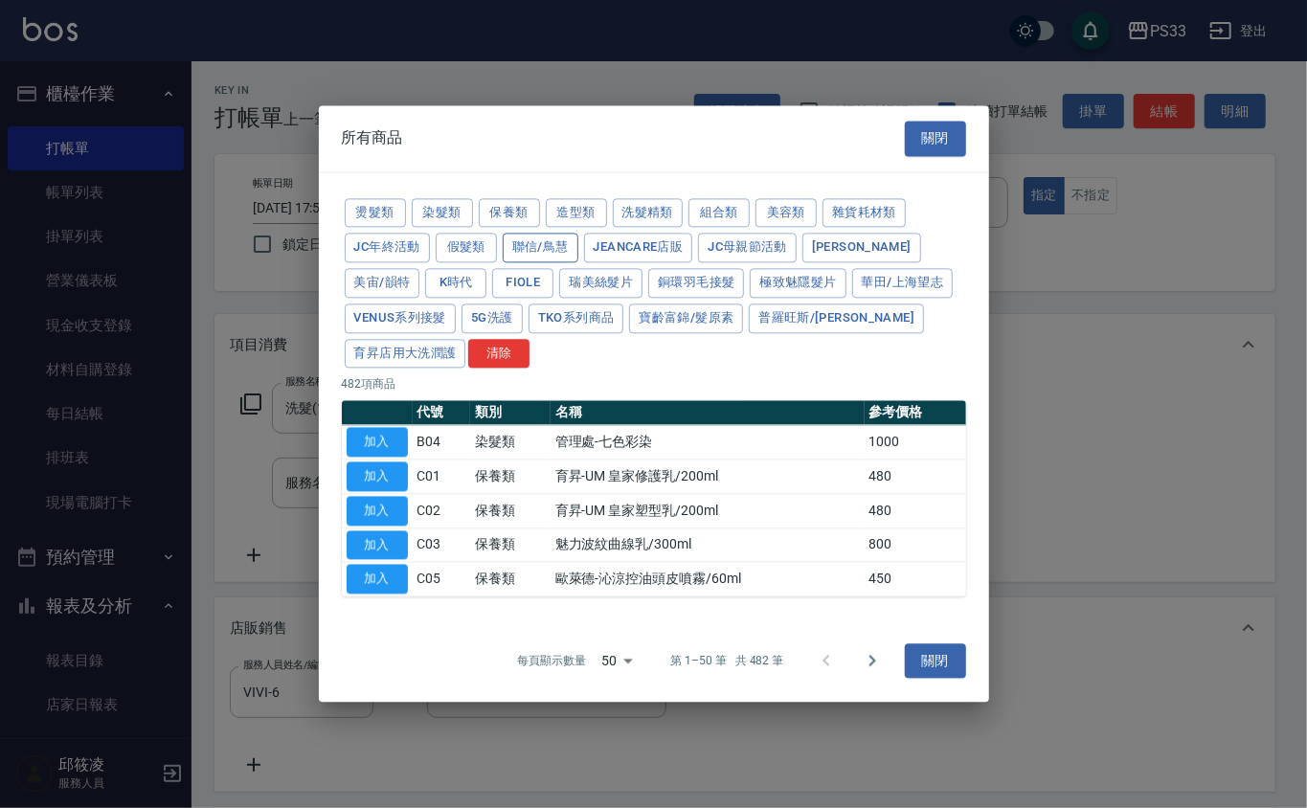
click at [575, 241] on button "聯信/鳥慧" at bounding box center [541, 249] width 76 height 30
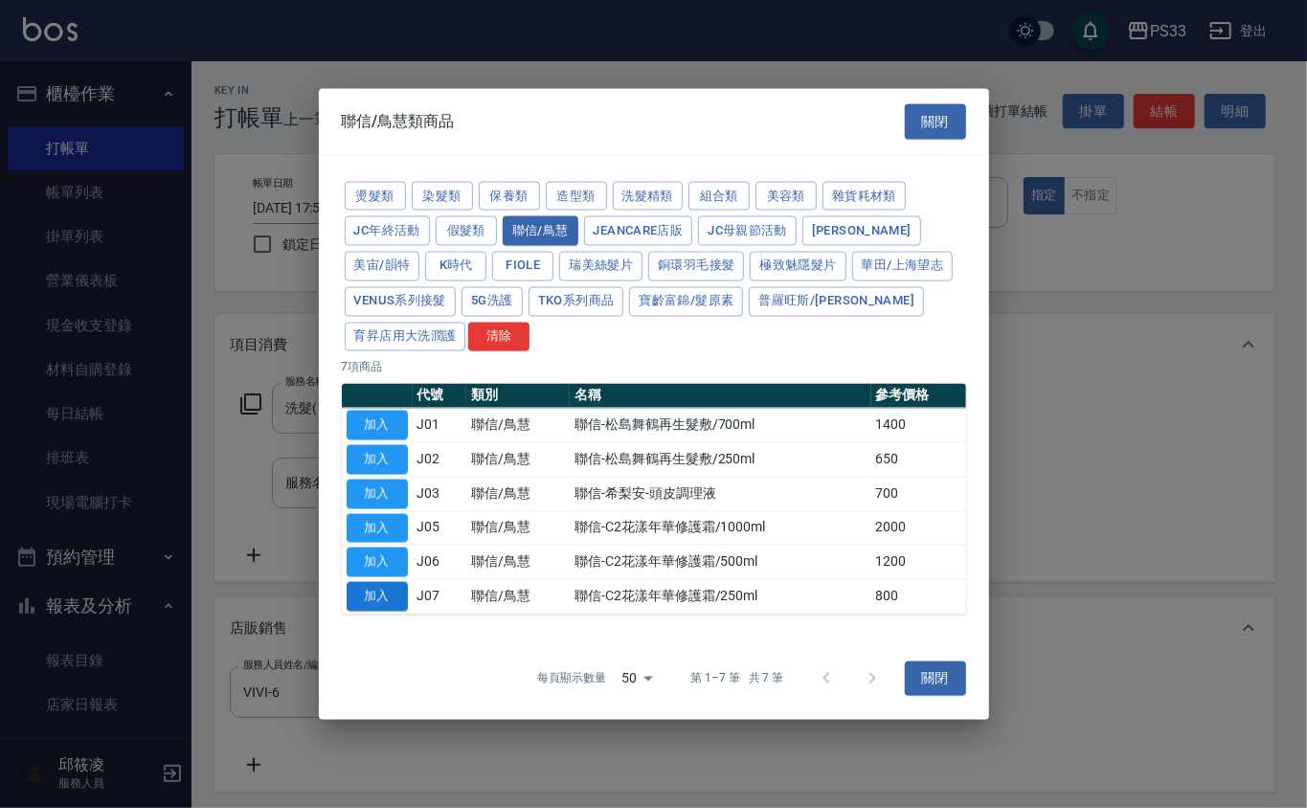
click at [385, 591] on button "加入" at bounding box center [377, 597] width 61 height 30
type input "聯信-C2花漾年華修護霜/250ml"
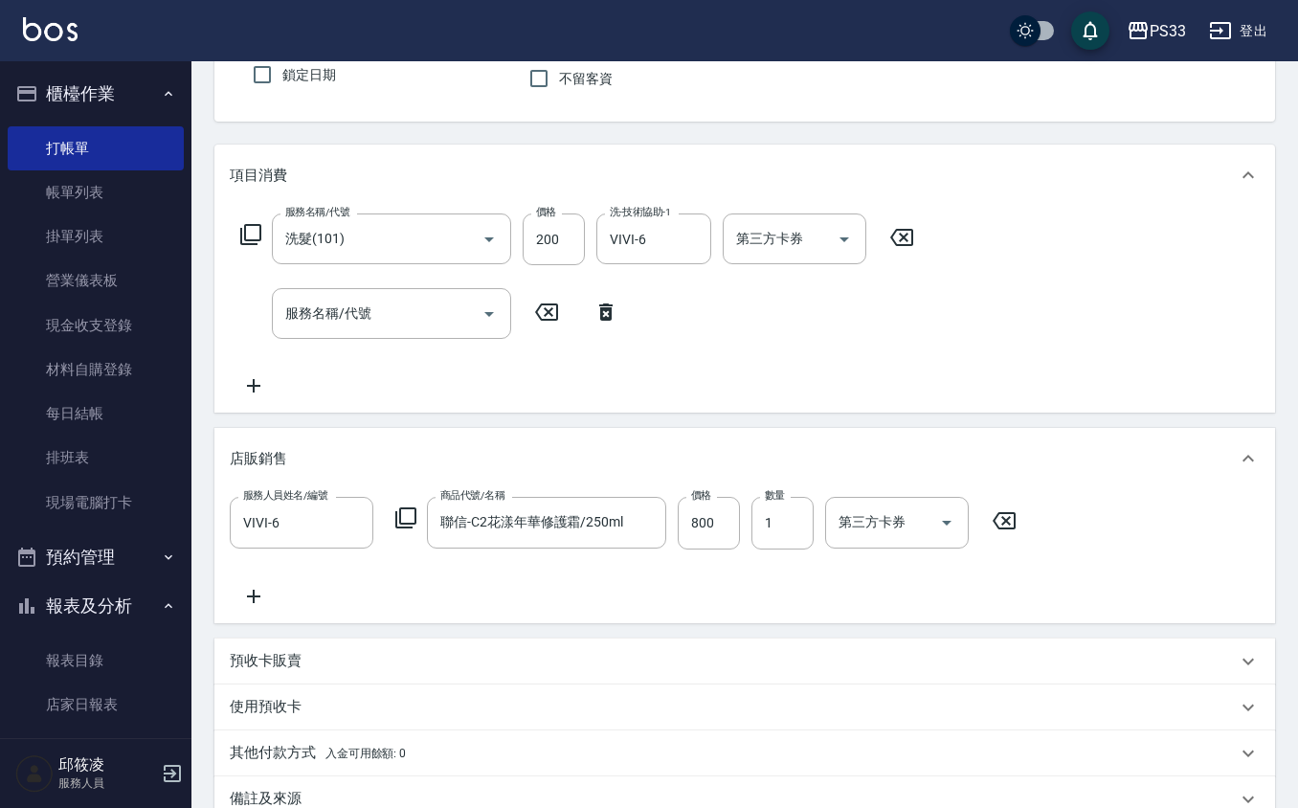
scroll to position [395, 0]
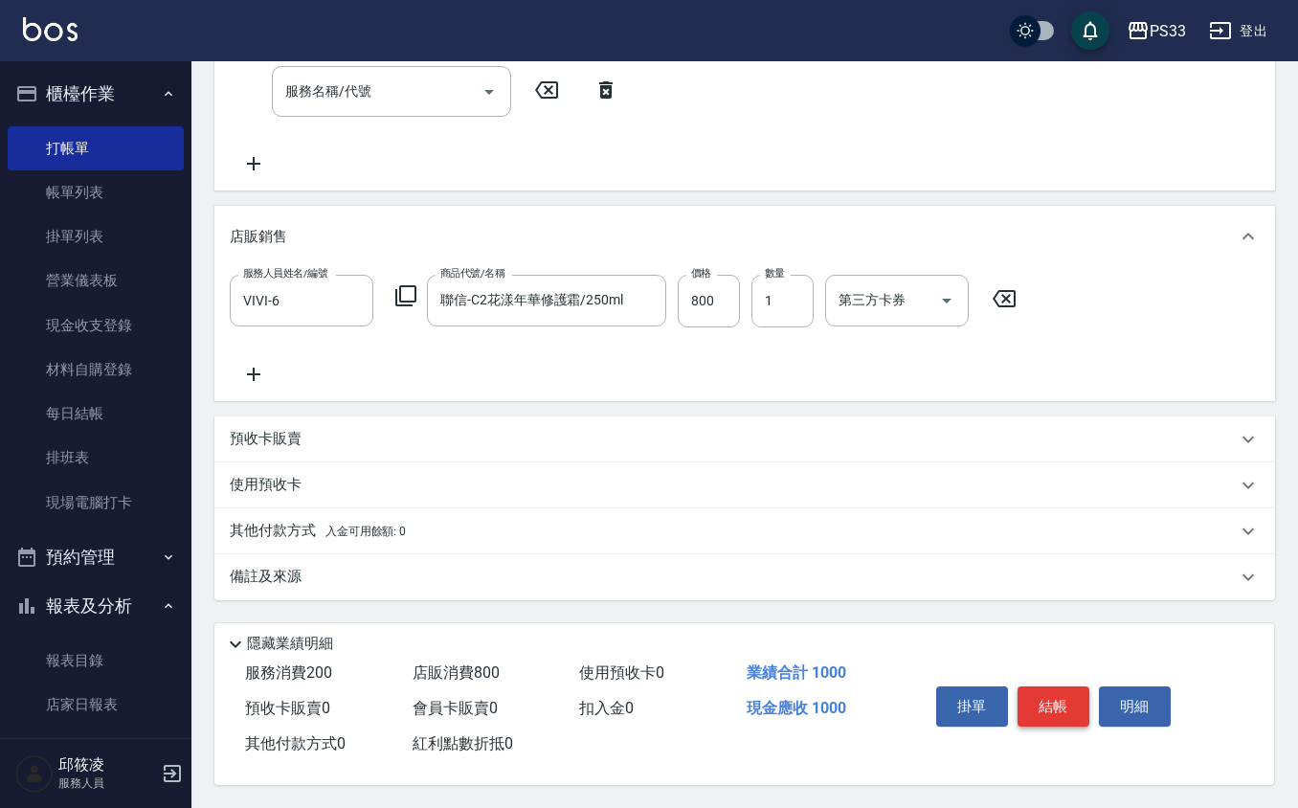
click at [1061, 702] on button "結帳" at bounding box center [1054, 707] width 72 height 40
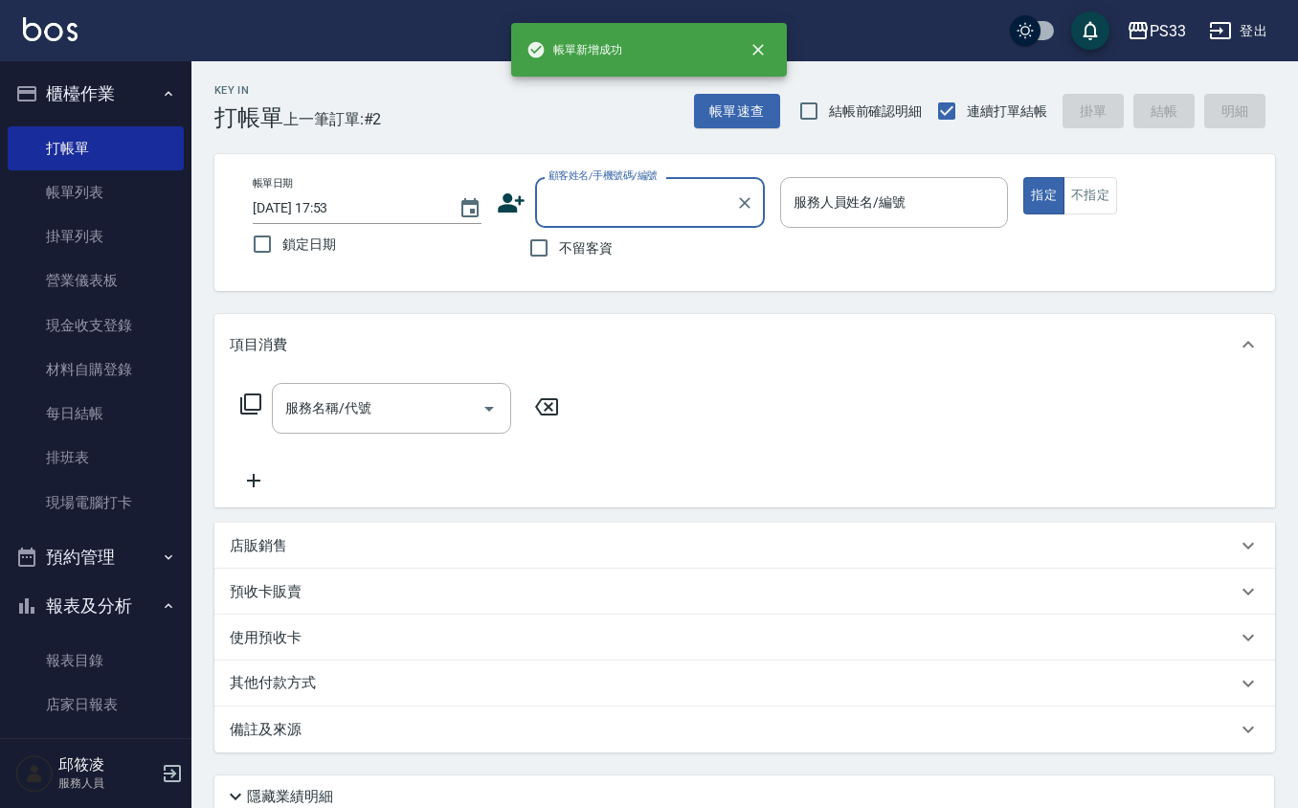
scroll to position [0, 0]
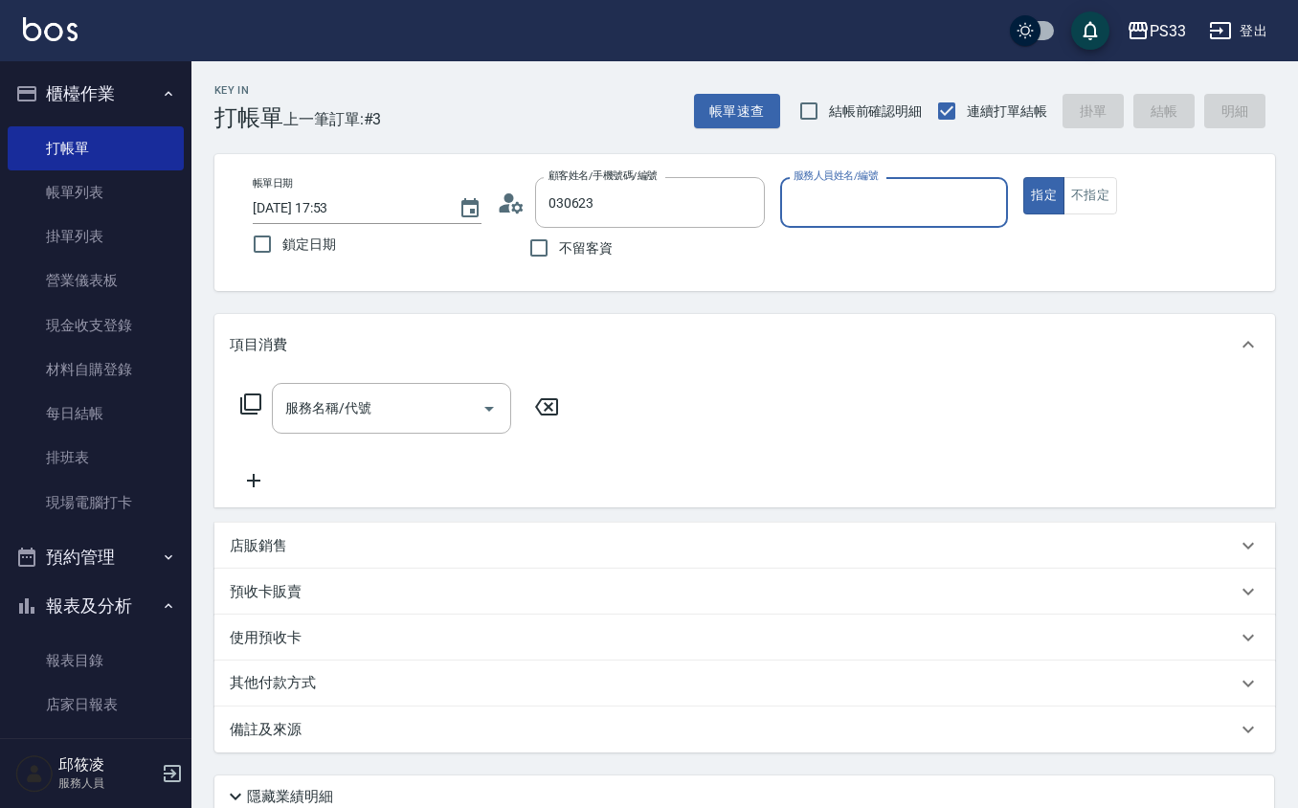
type input "[PERSON_NAME]/0912553512/030623"
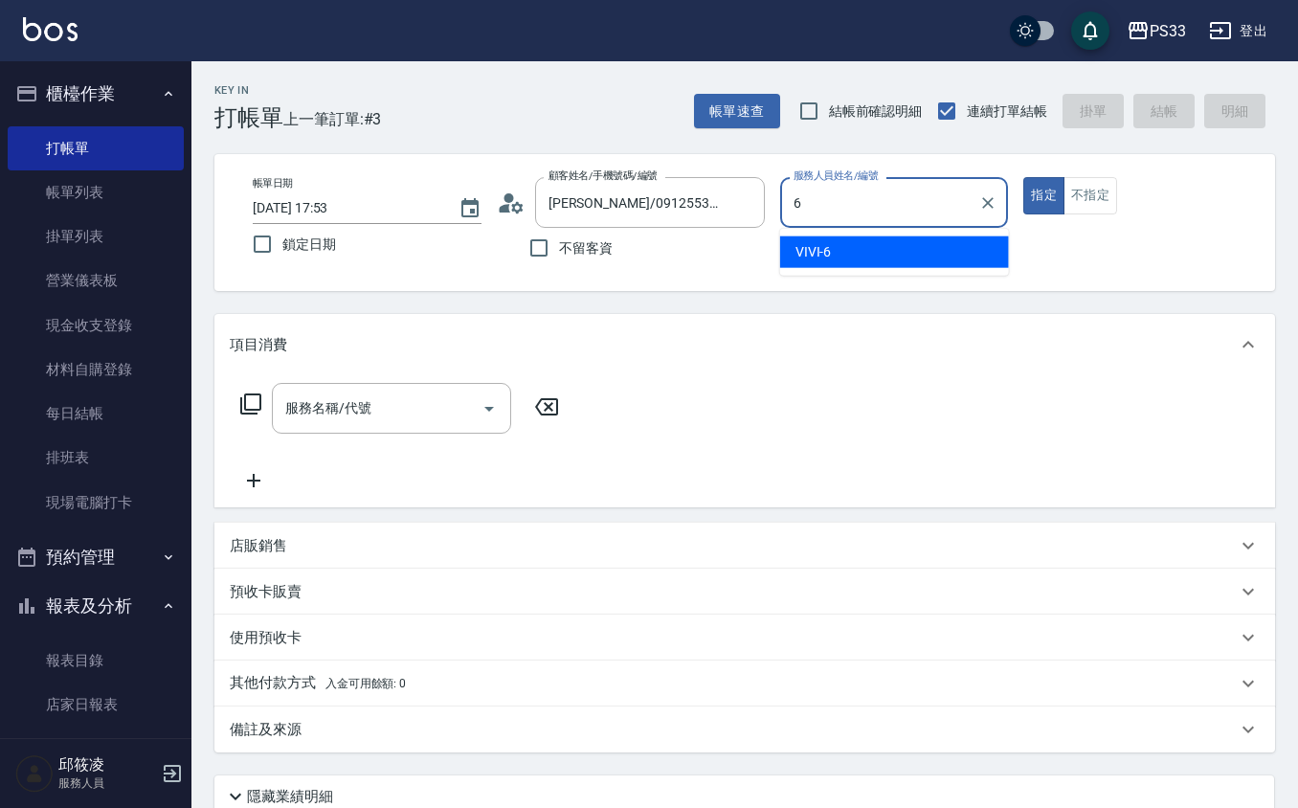
type input "VIVI-6"
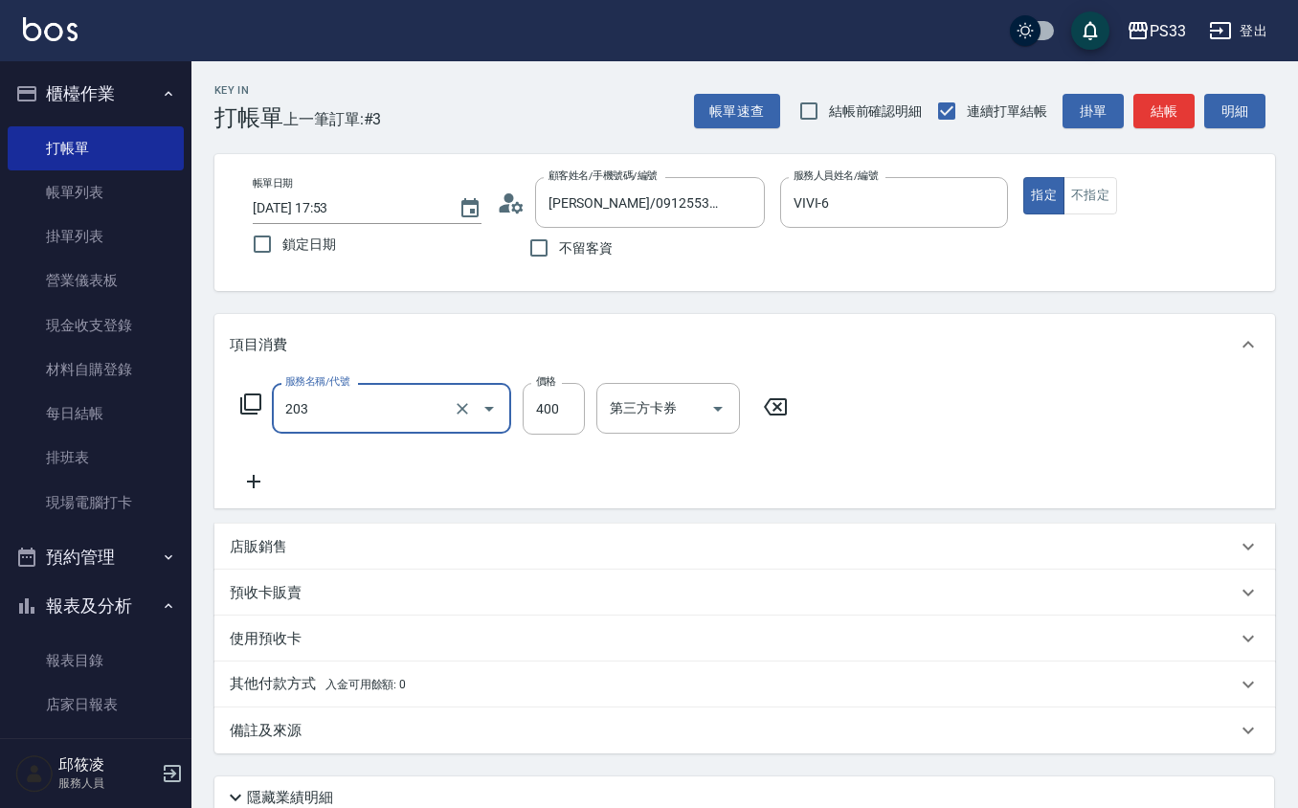
type input "指定單剪(203)"
click at [552, 396] on input "400" at bounding box center [554, 409] width 62 height 52
type input "300"
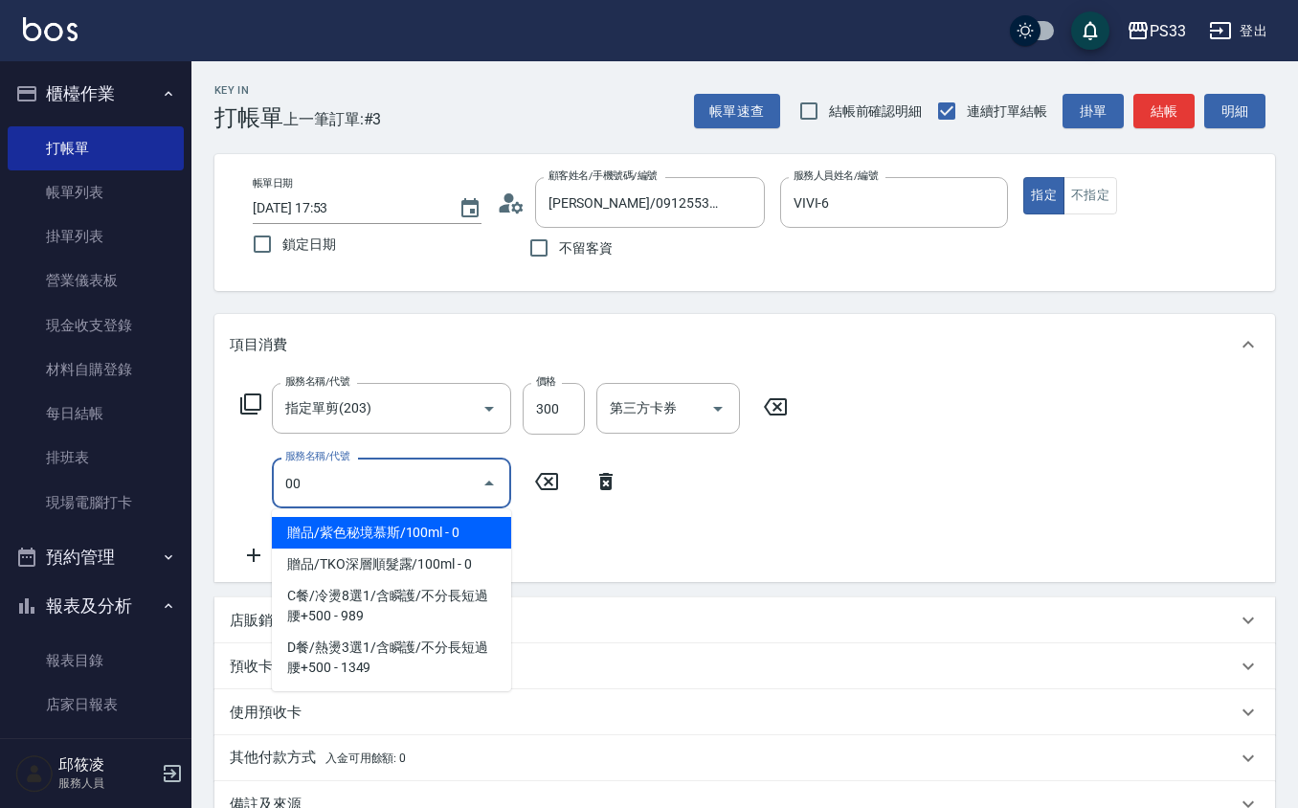
type input "0"
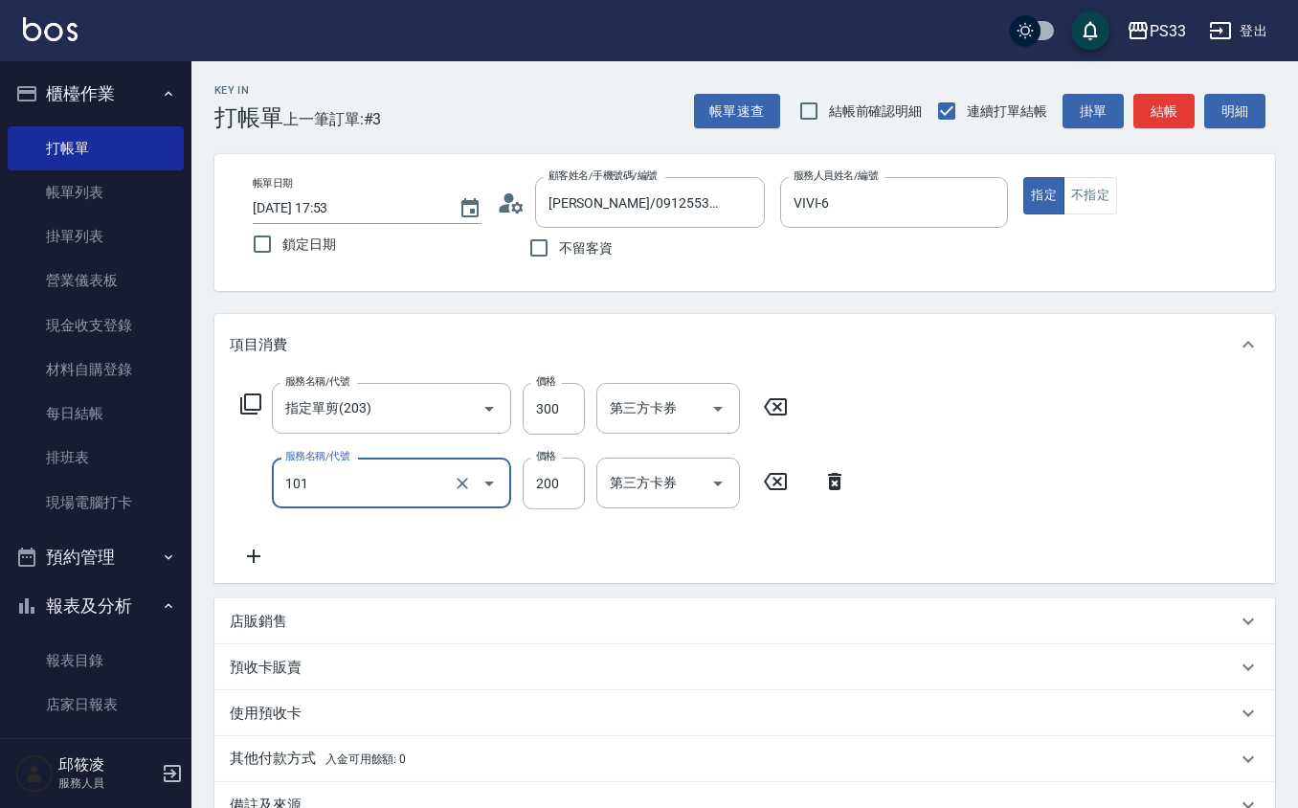
type input "洗髮(101)"
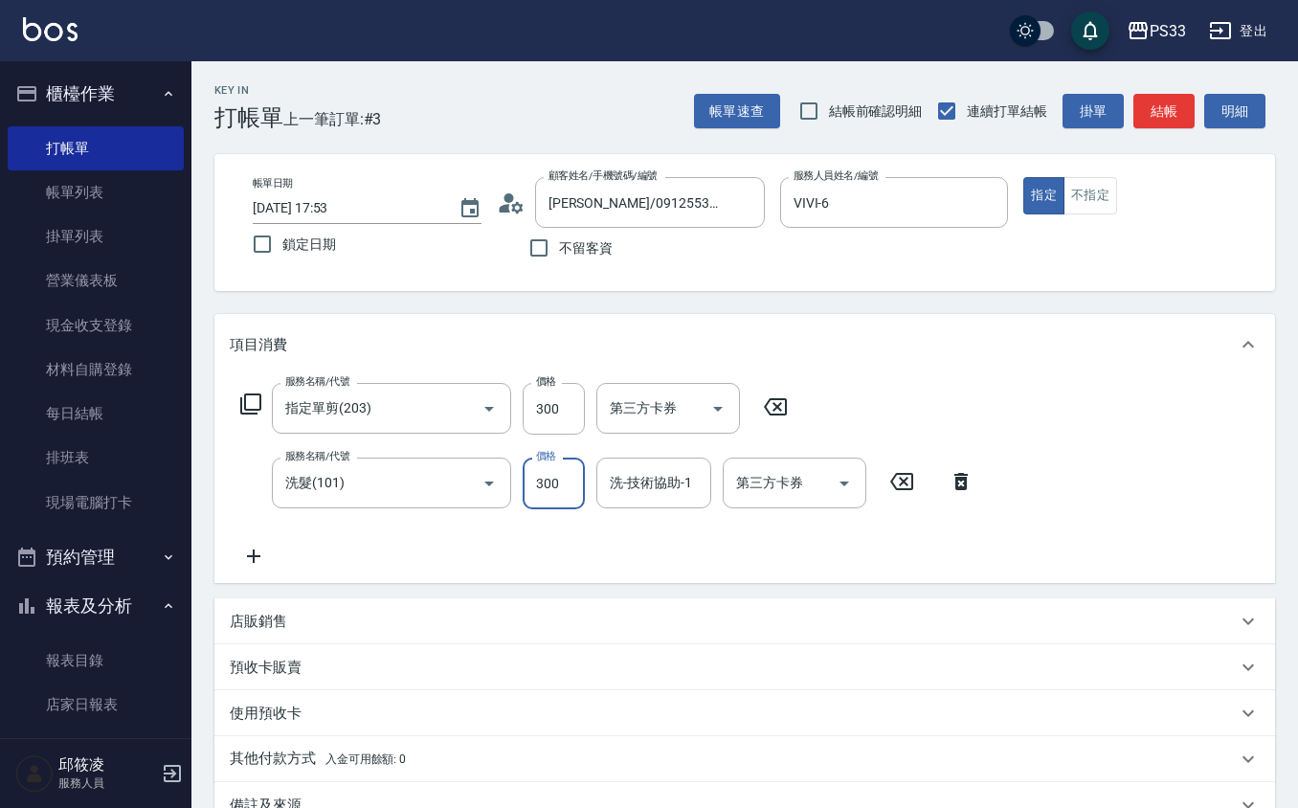
type input "300"
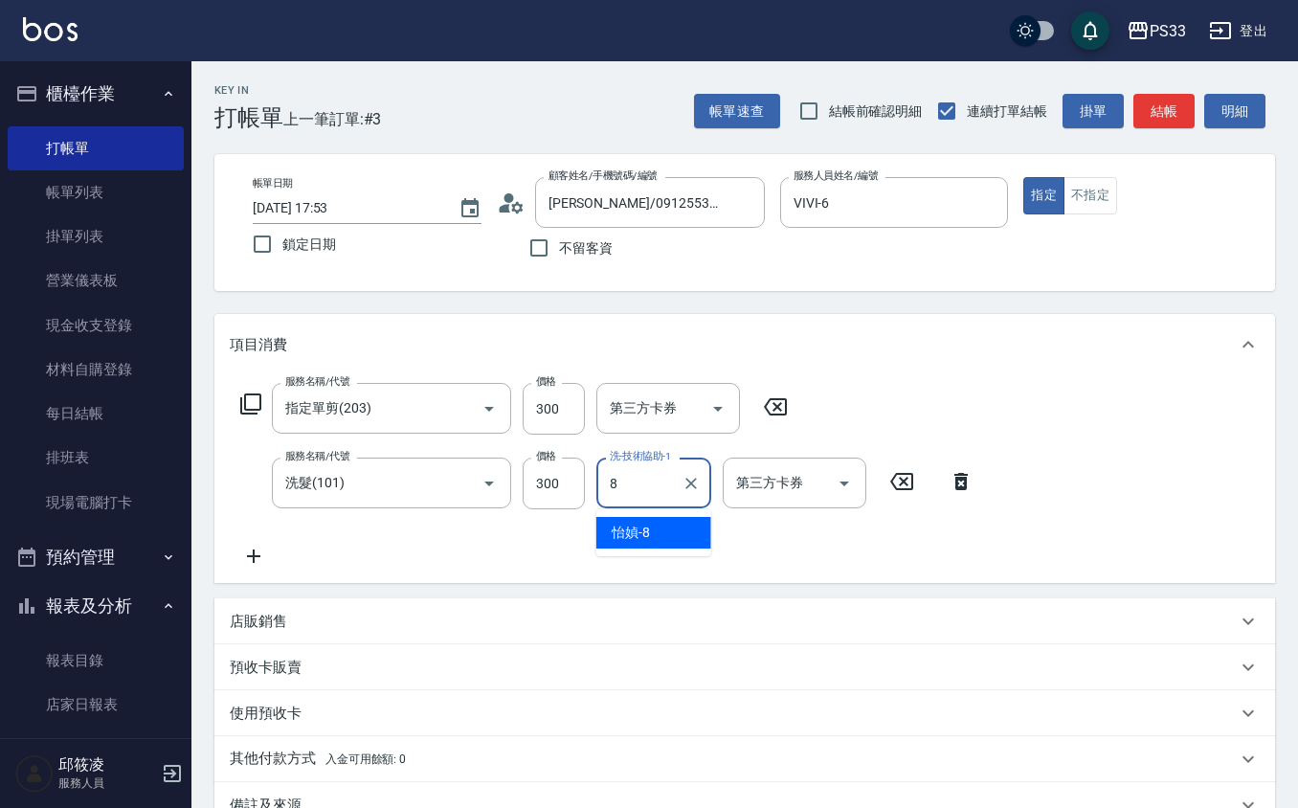
type input "怡媜-8"
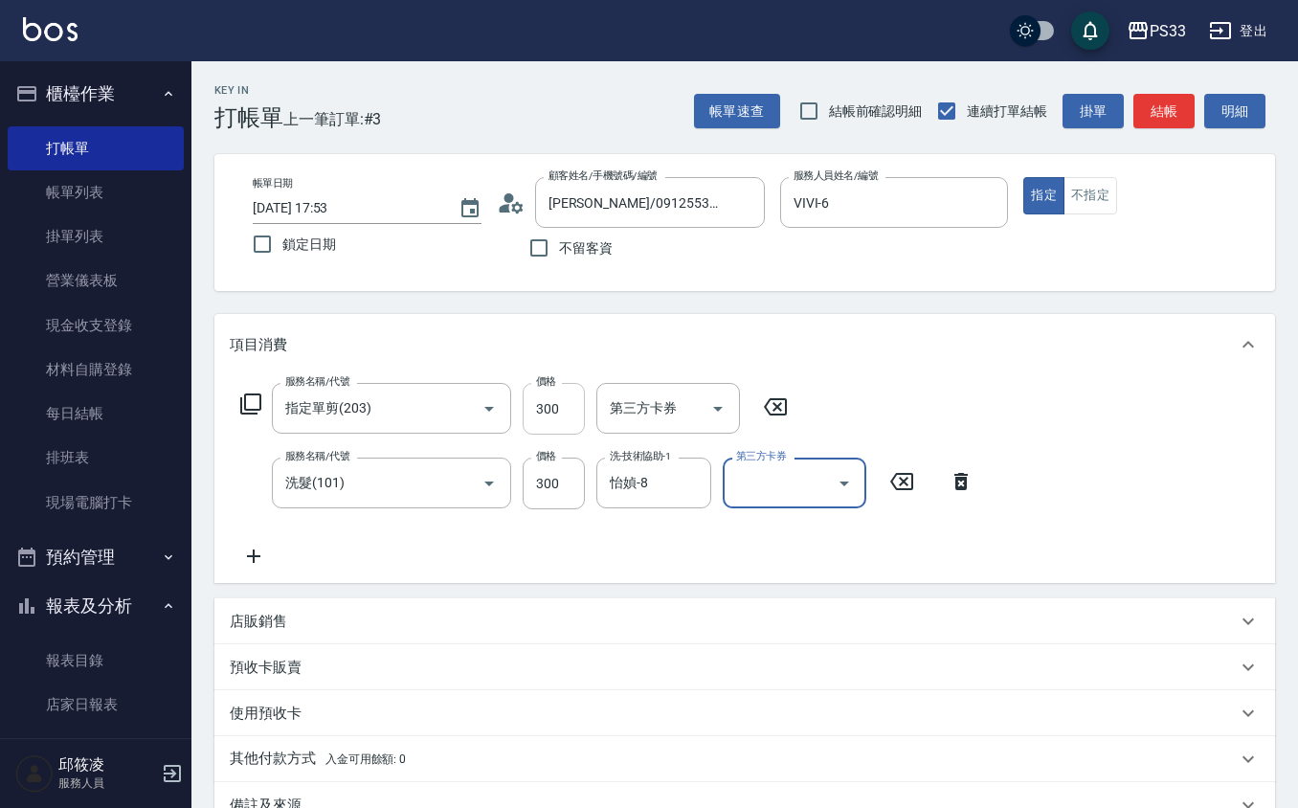
click at [546, 411] on input "300" at bounding box center [554, 409] width 62 height 52
click at [561, 404] on input "300" at bounding box center [554, 409] width 62 height 52
type input "200"
type input "[DATE] 17:55"
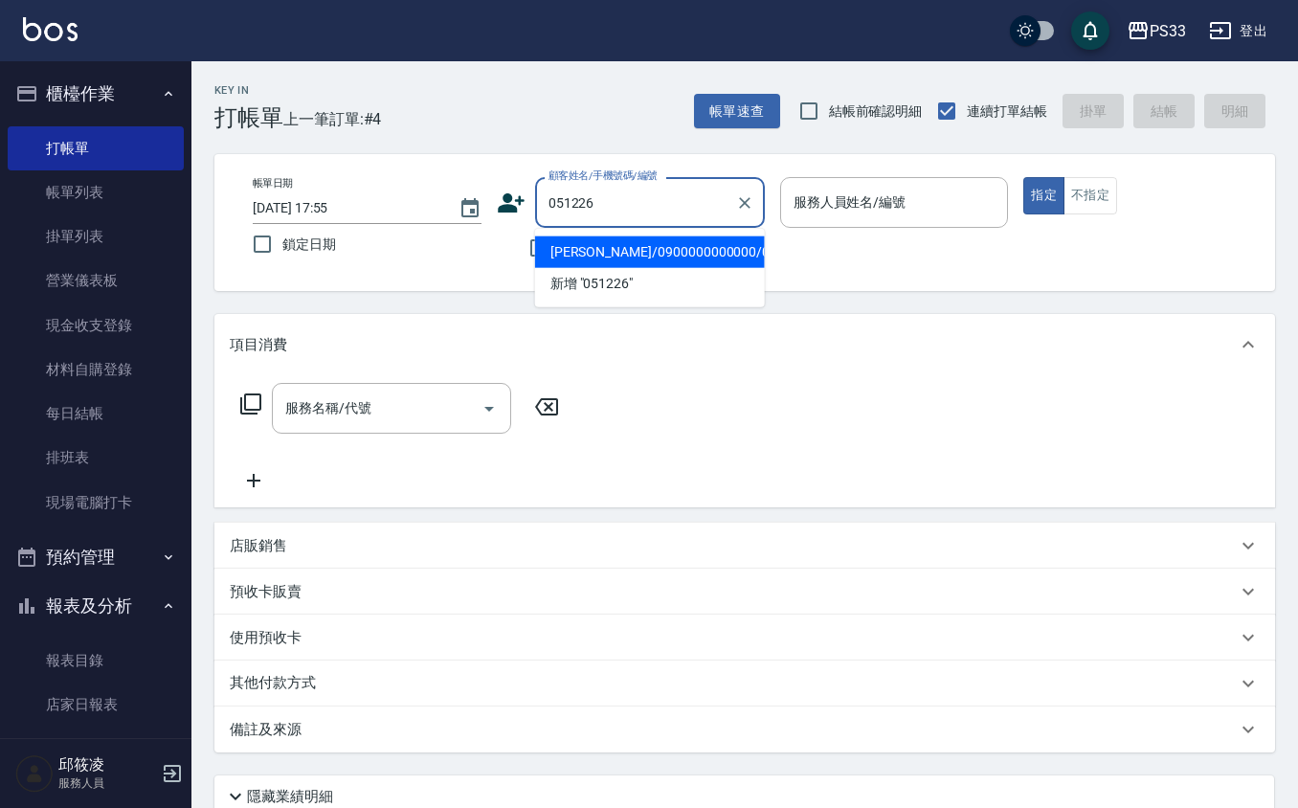
type input "[PERSON_NAME]/0900000000000/051226"
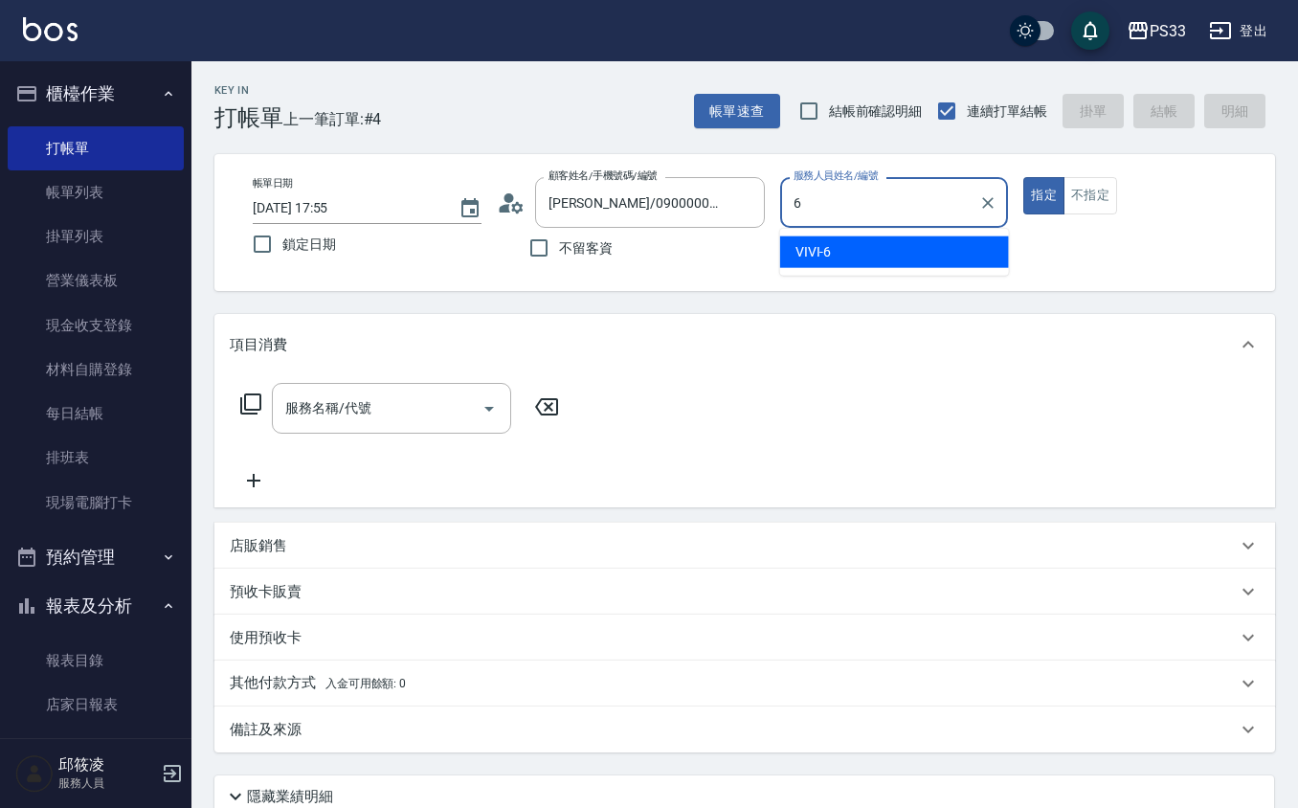
type input "VIVI-6"
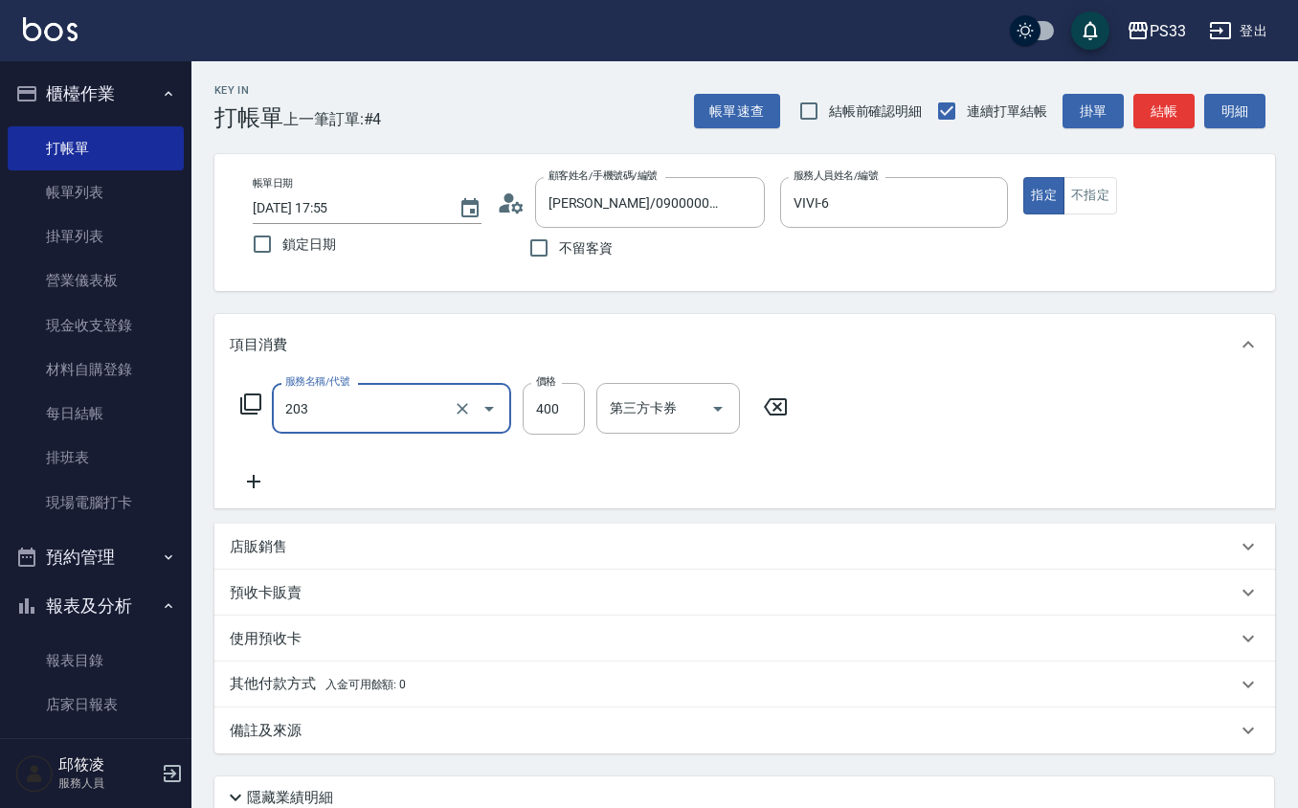
type input "指定單剪(203)"
type input "200"
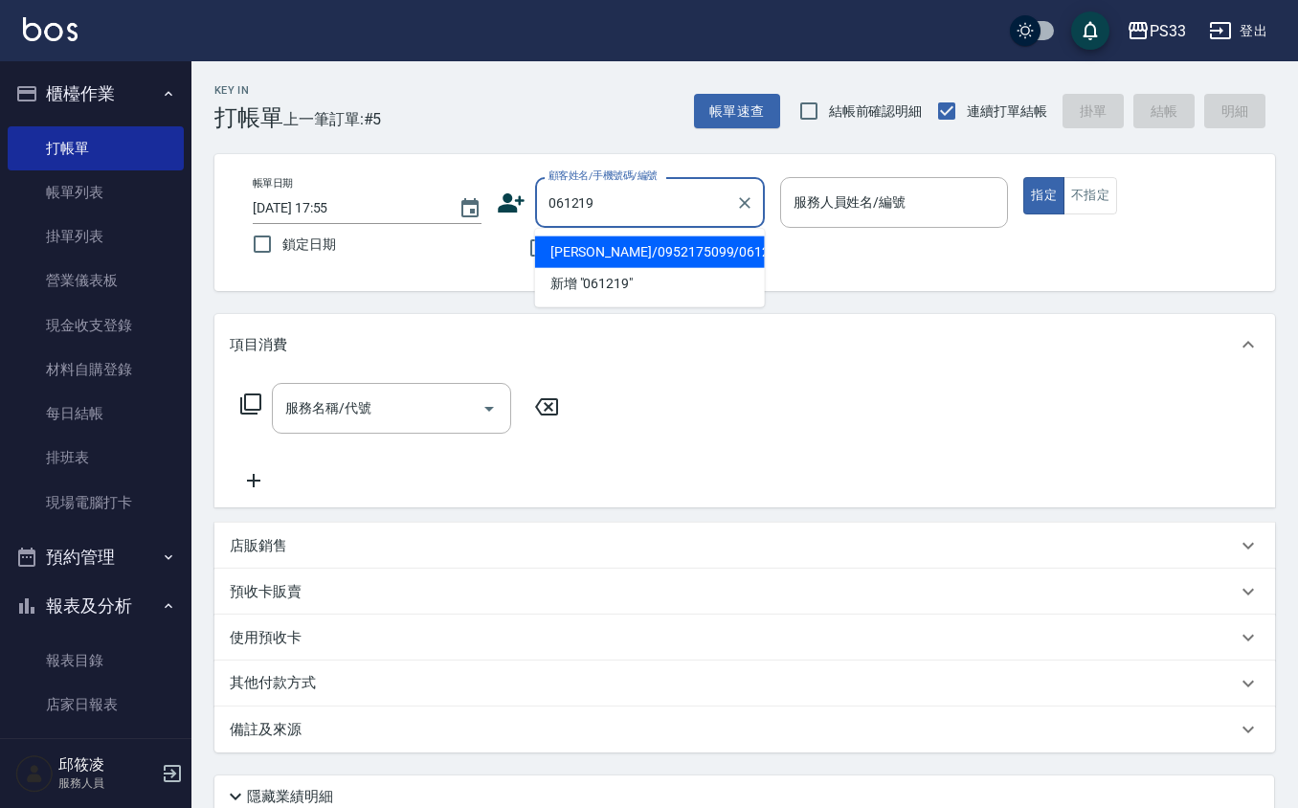
type input "[PERSON_NAME]/0952175099/061219"
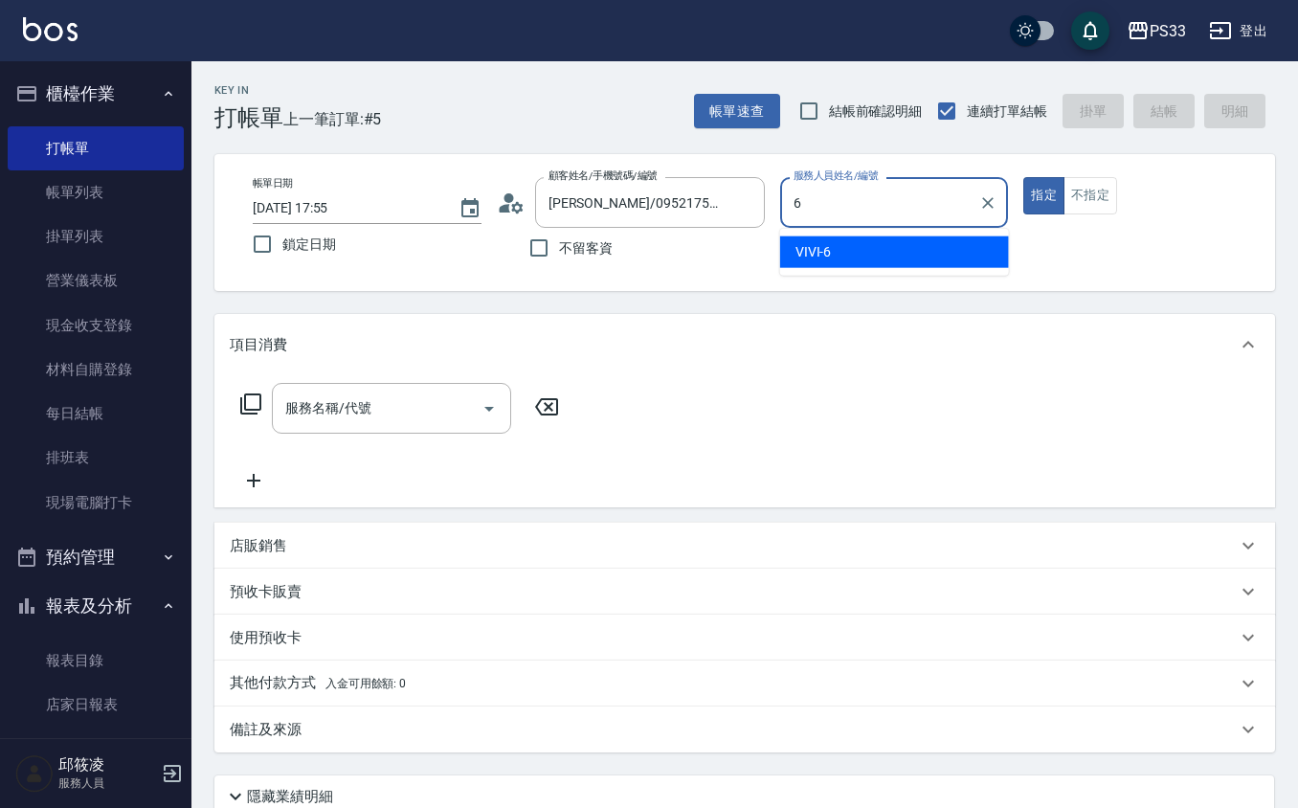
type input "VIVI-6"
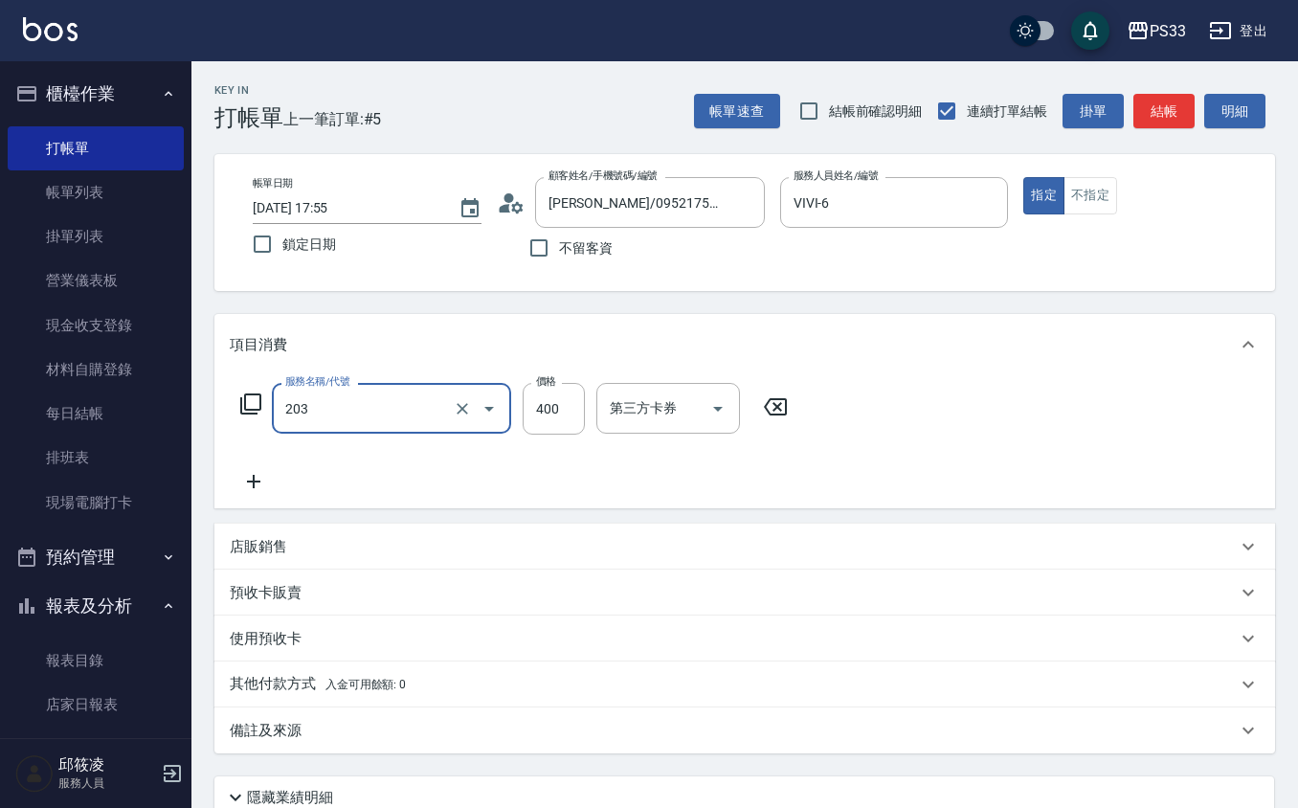
type input "指定單剪(203)"
type input "200"
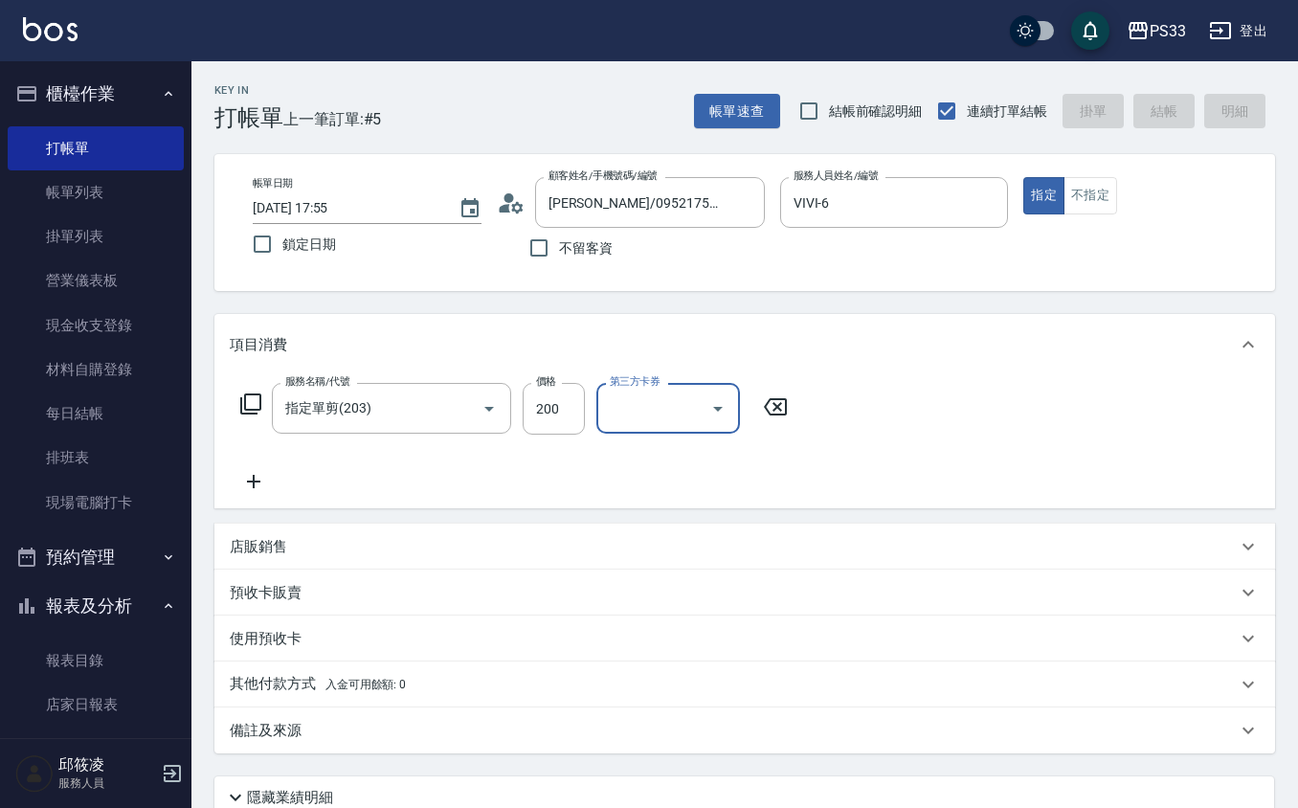
type input "[DATE] 17:56"
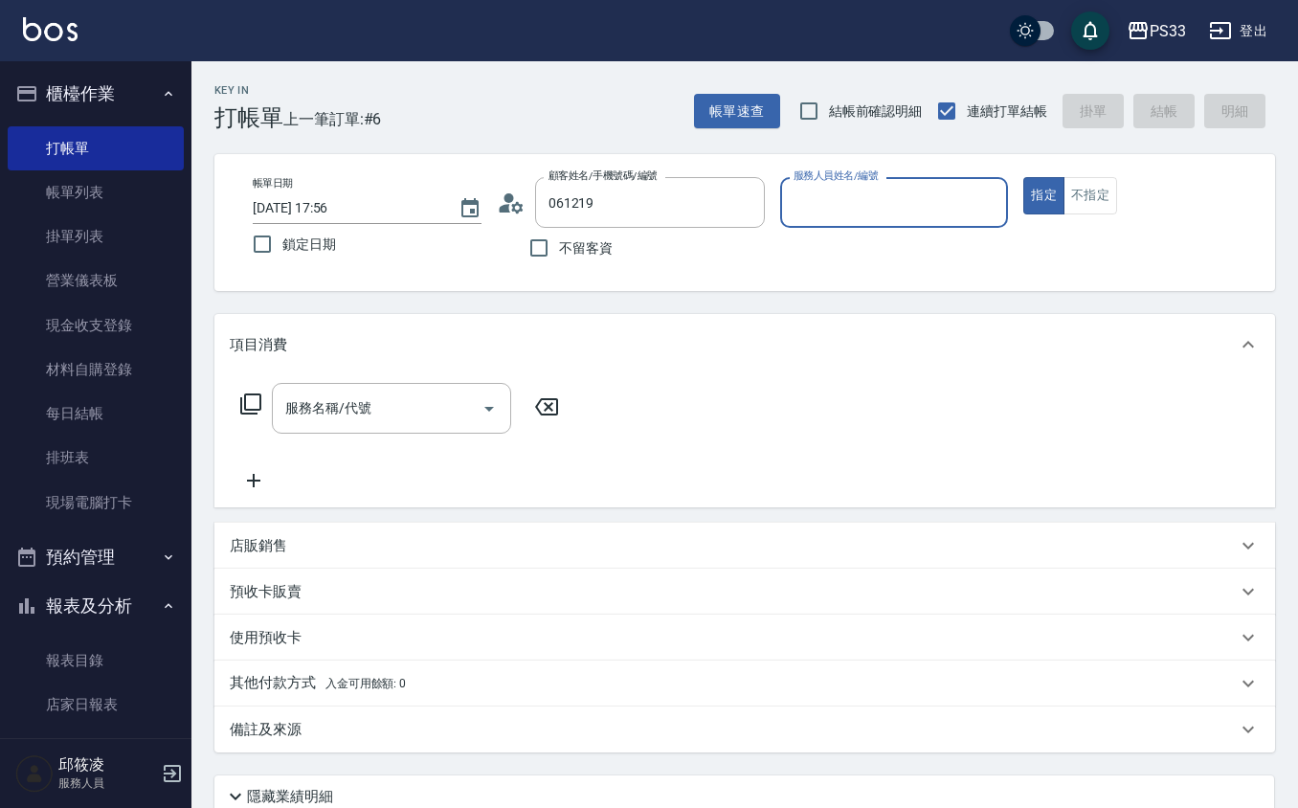
type input "[PERSON_NAME]/0952175099/061219"
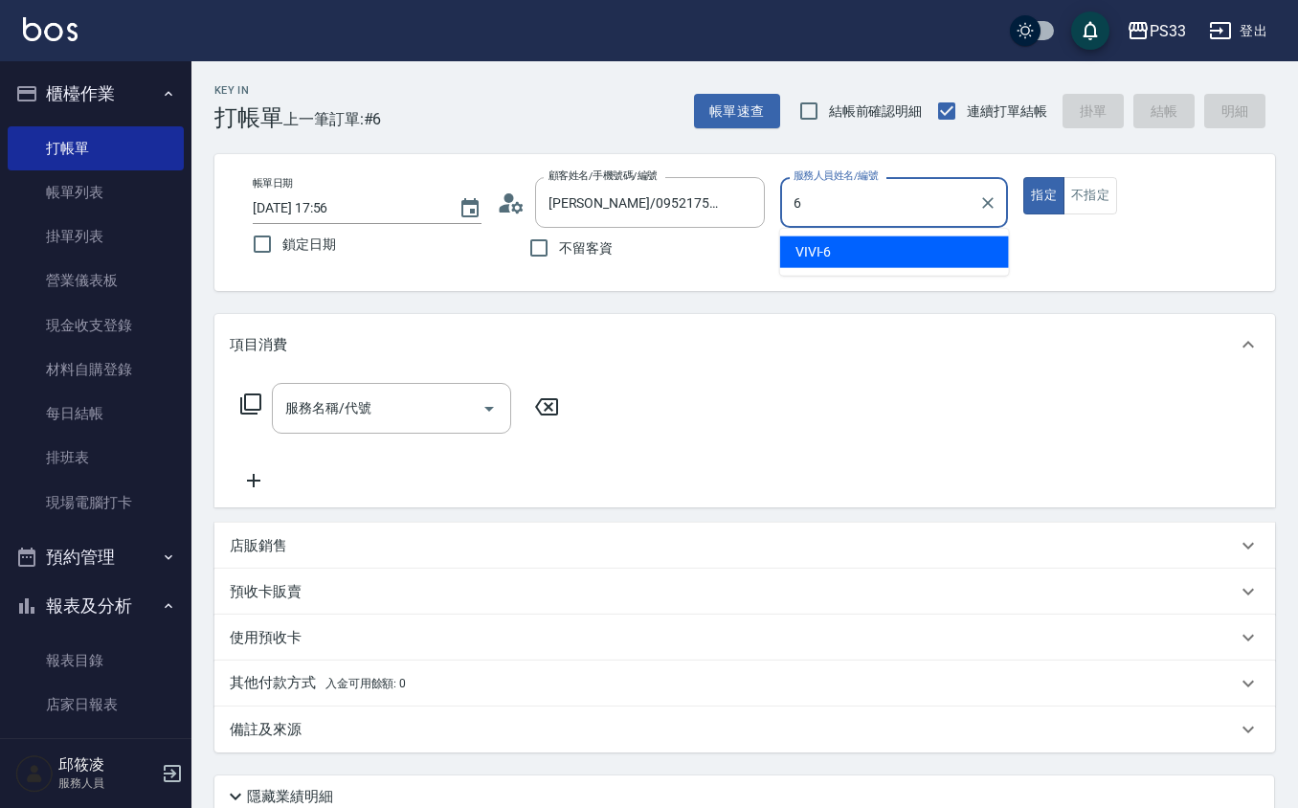
type input "VIVI-6"
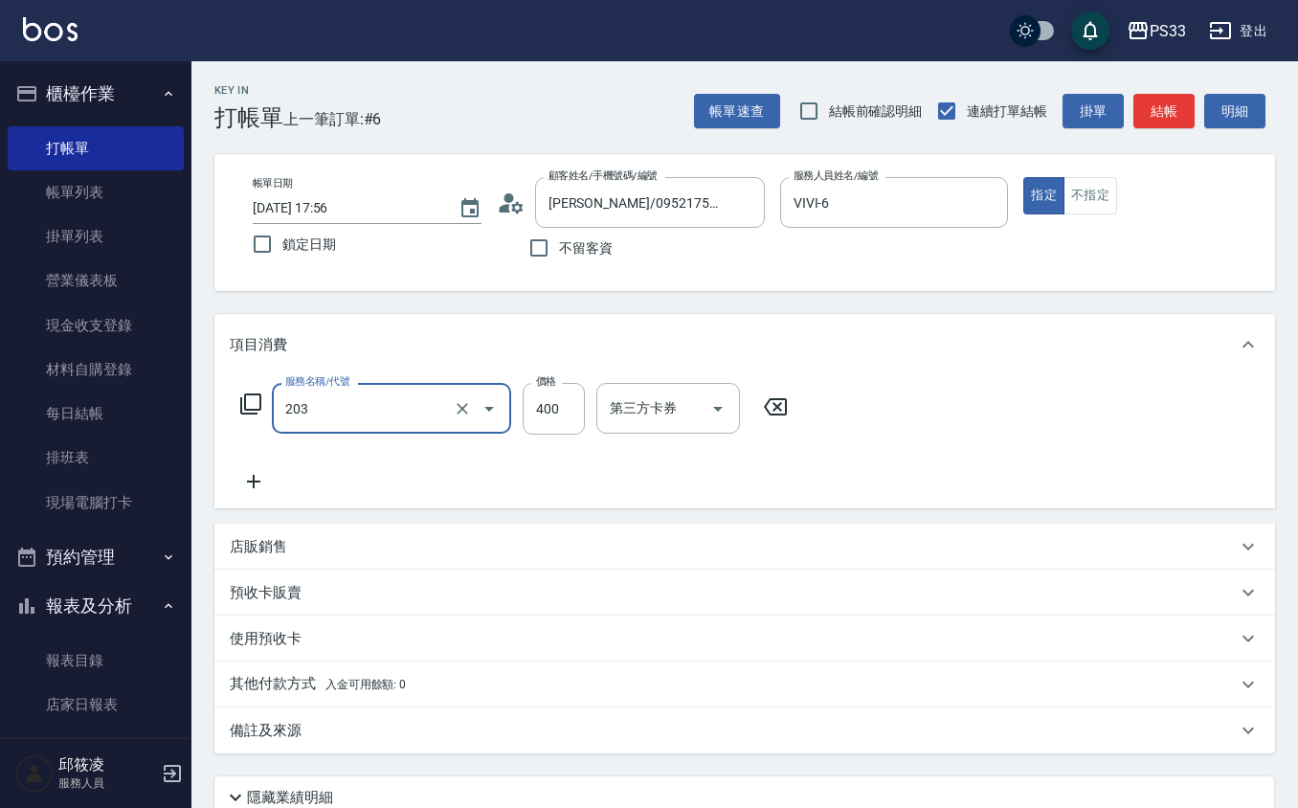
type input "指定單剪(203)"
type input "200"
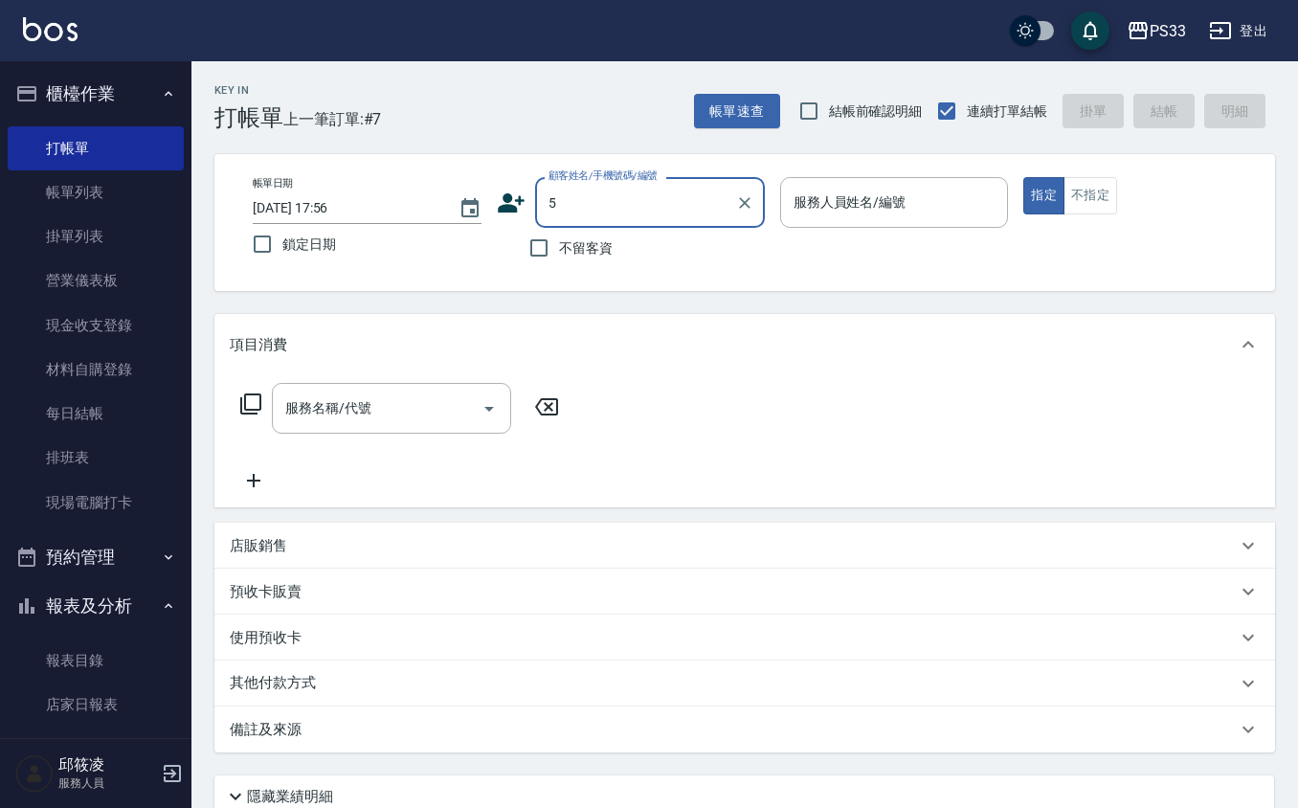
type input "[PERSON_NAME]/0952175099/061219"
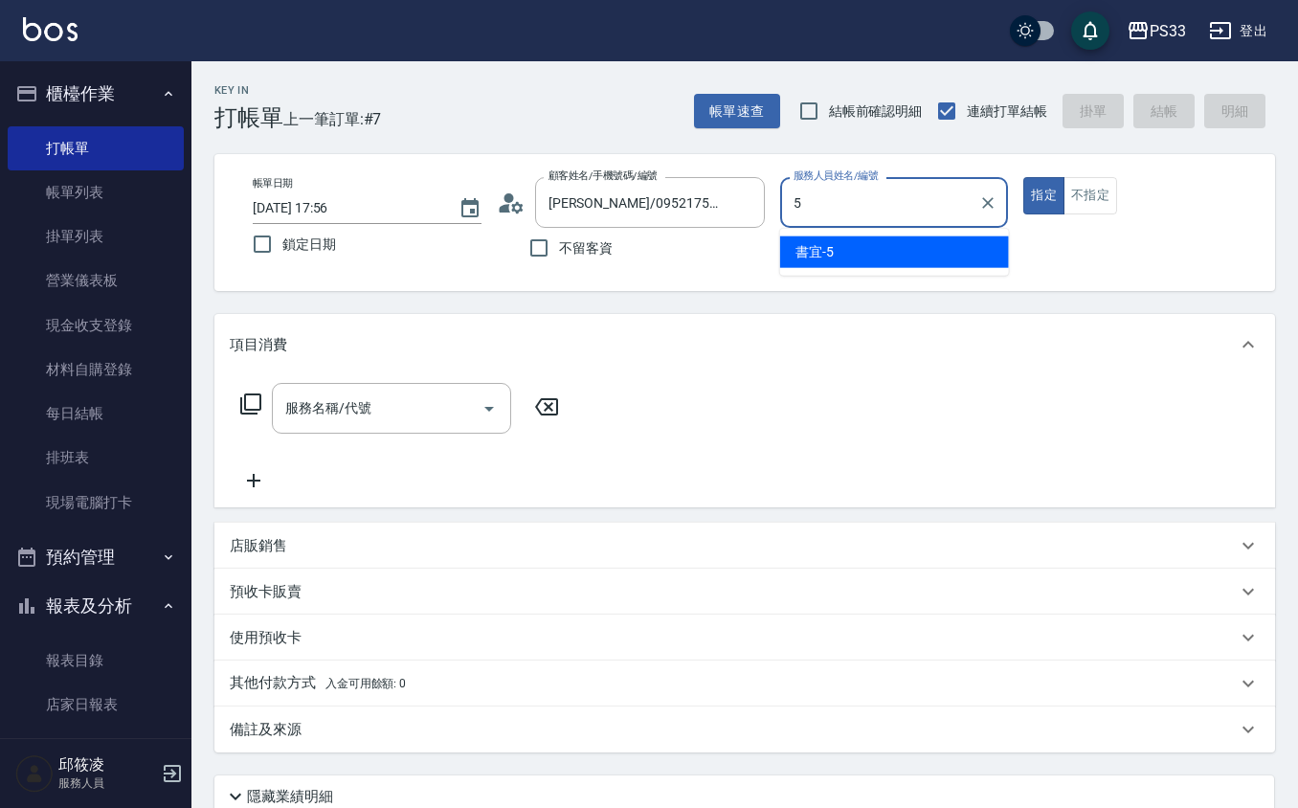
type input "書宜-5"
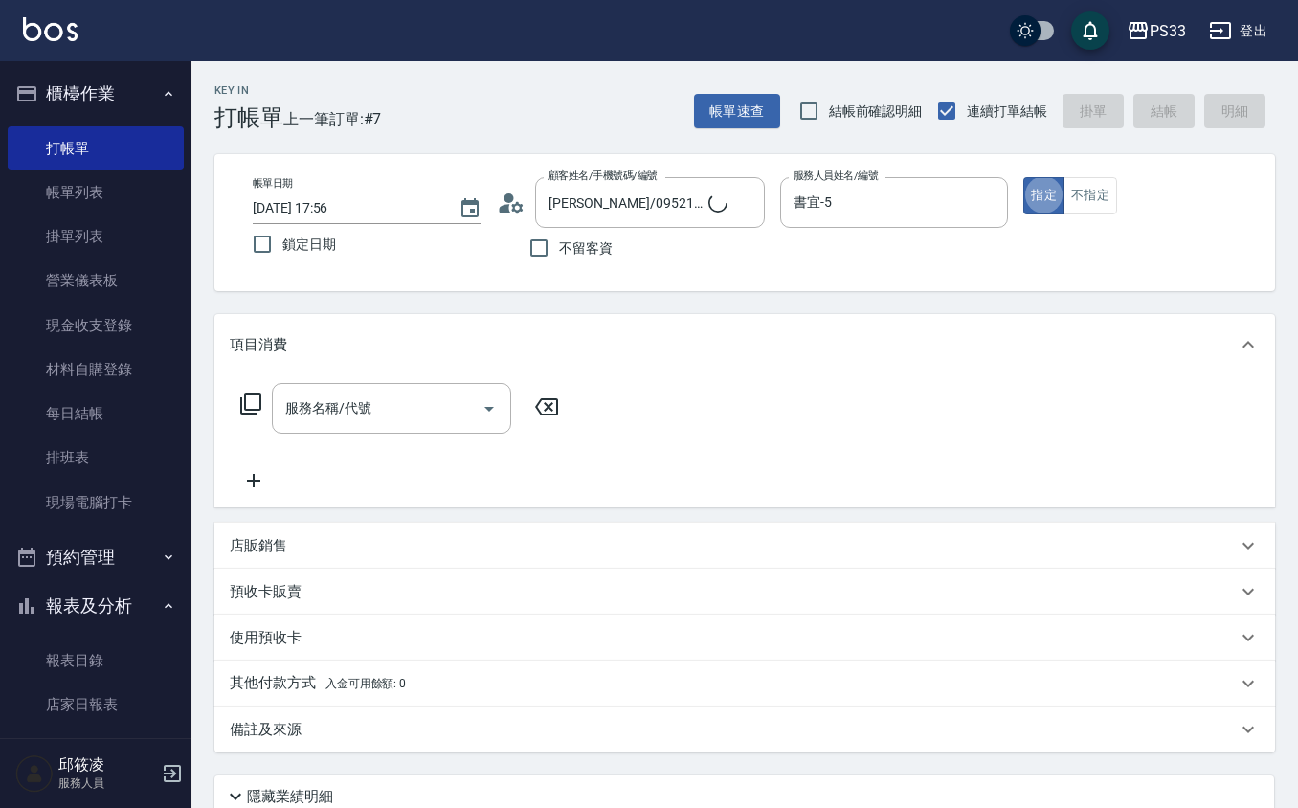
type input "書宜/0989724214/5"
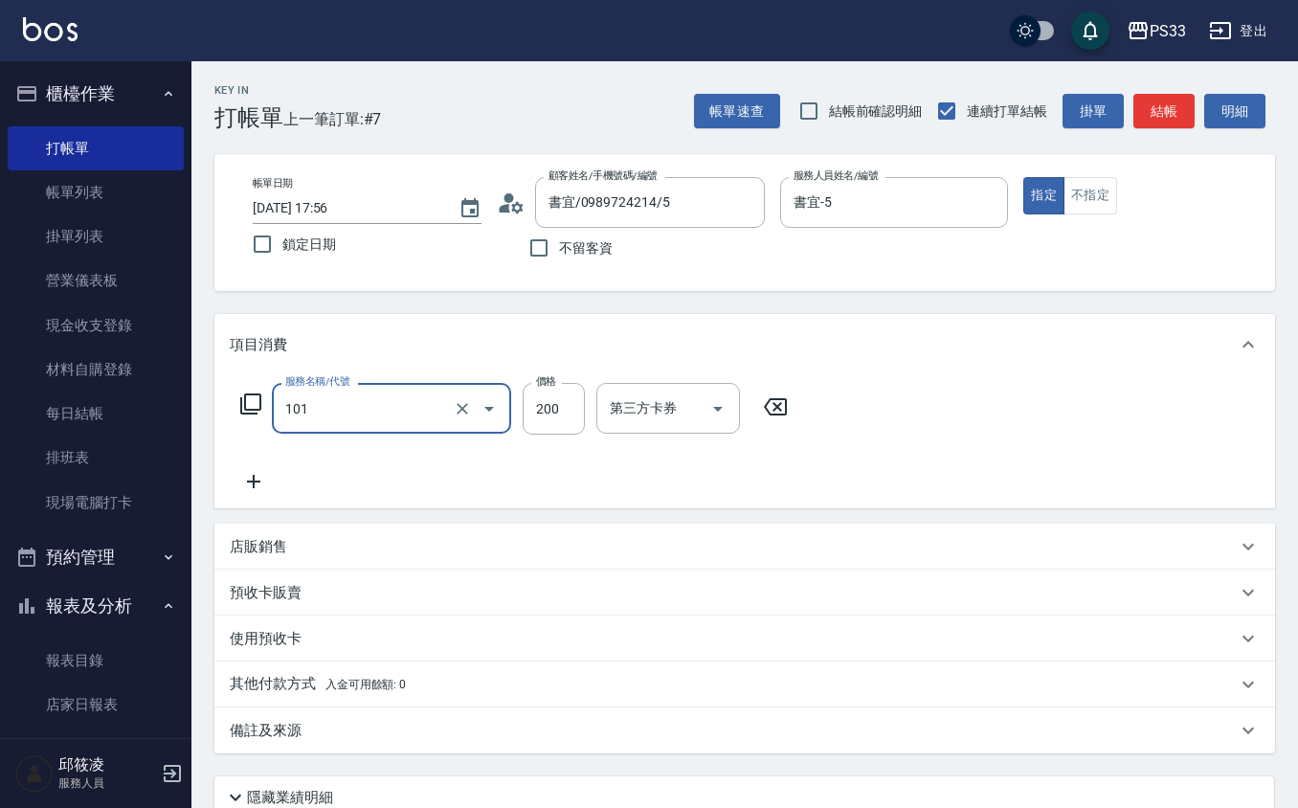
type input "洗髮(101)"
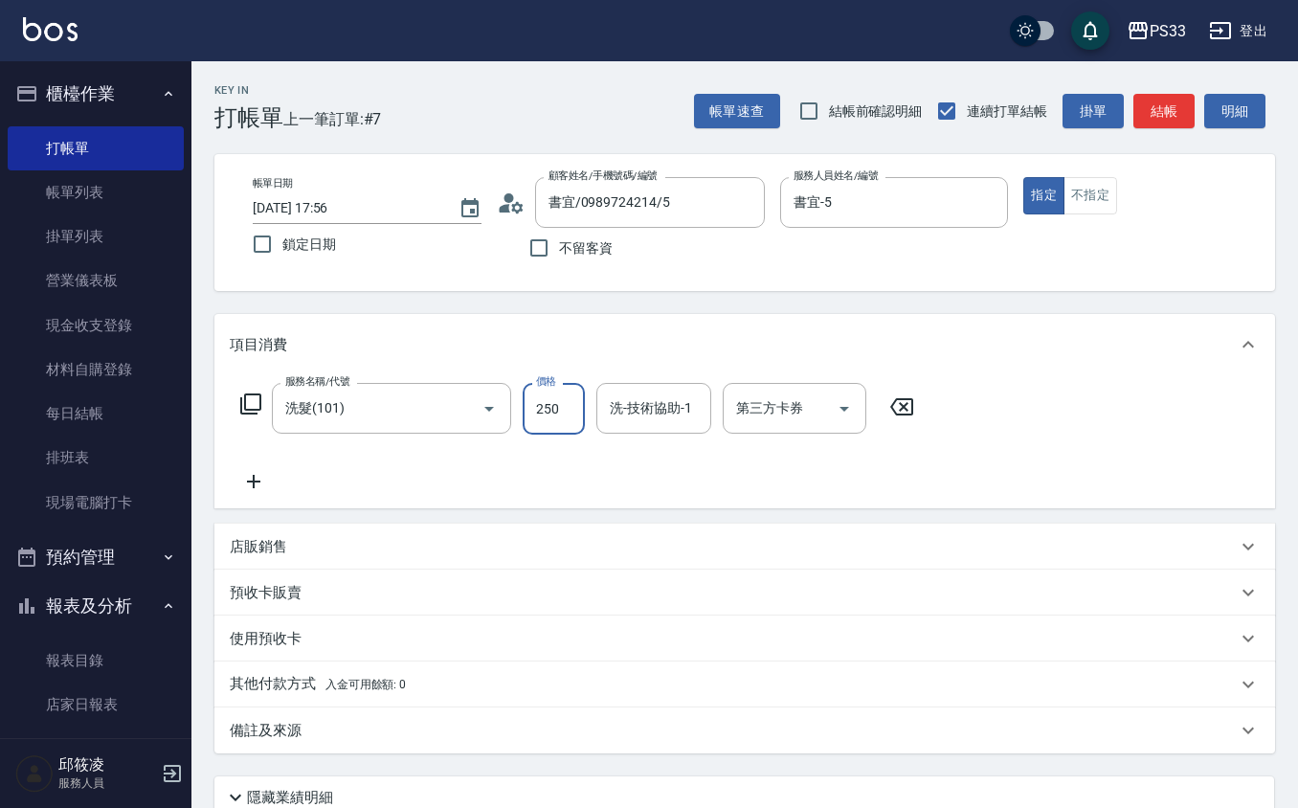
type input "250"
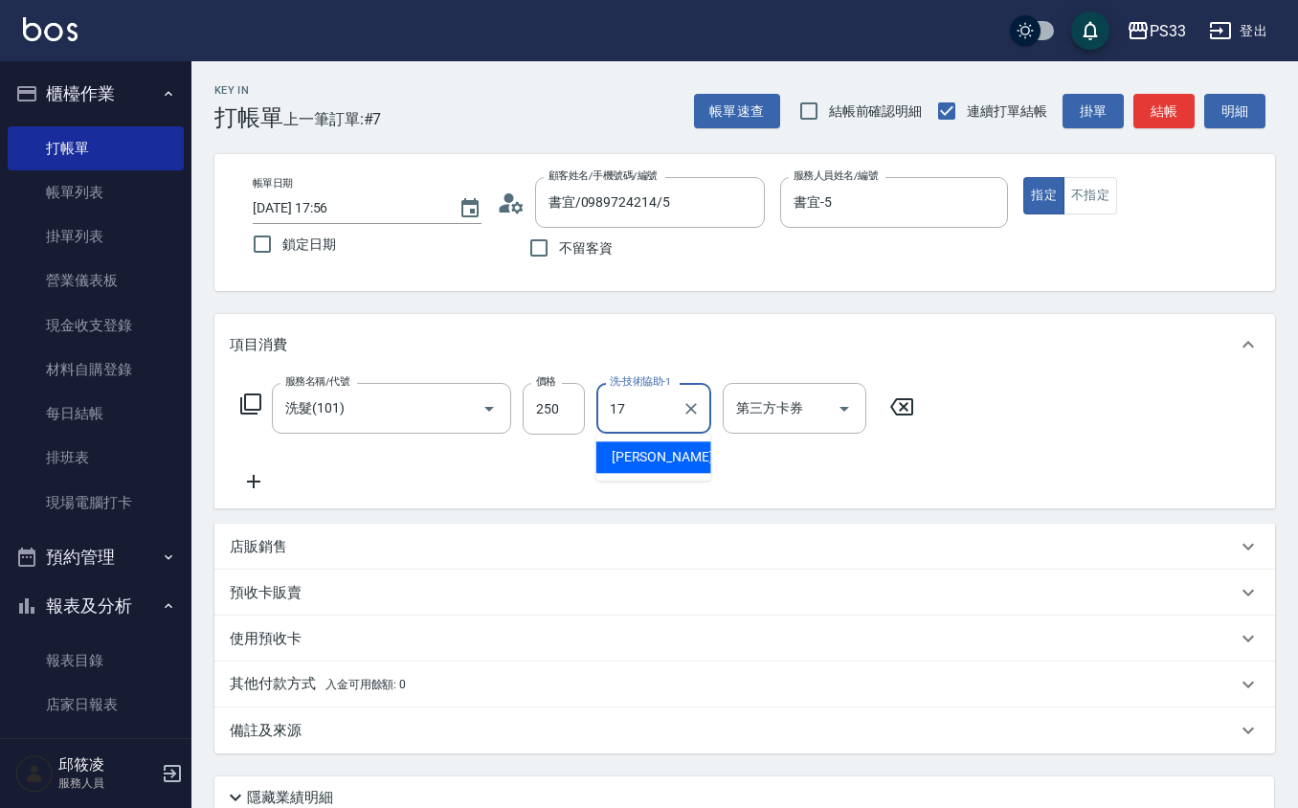
type input "[PERSON_NAME]-17"
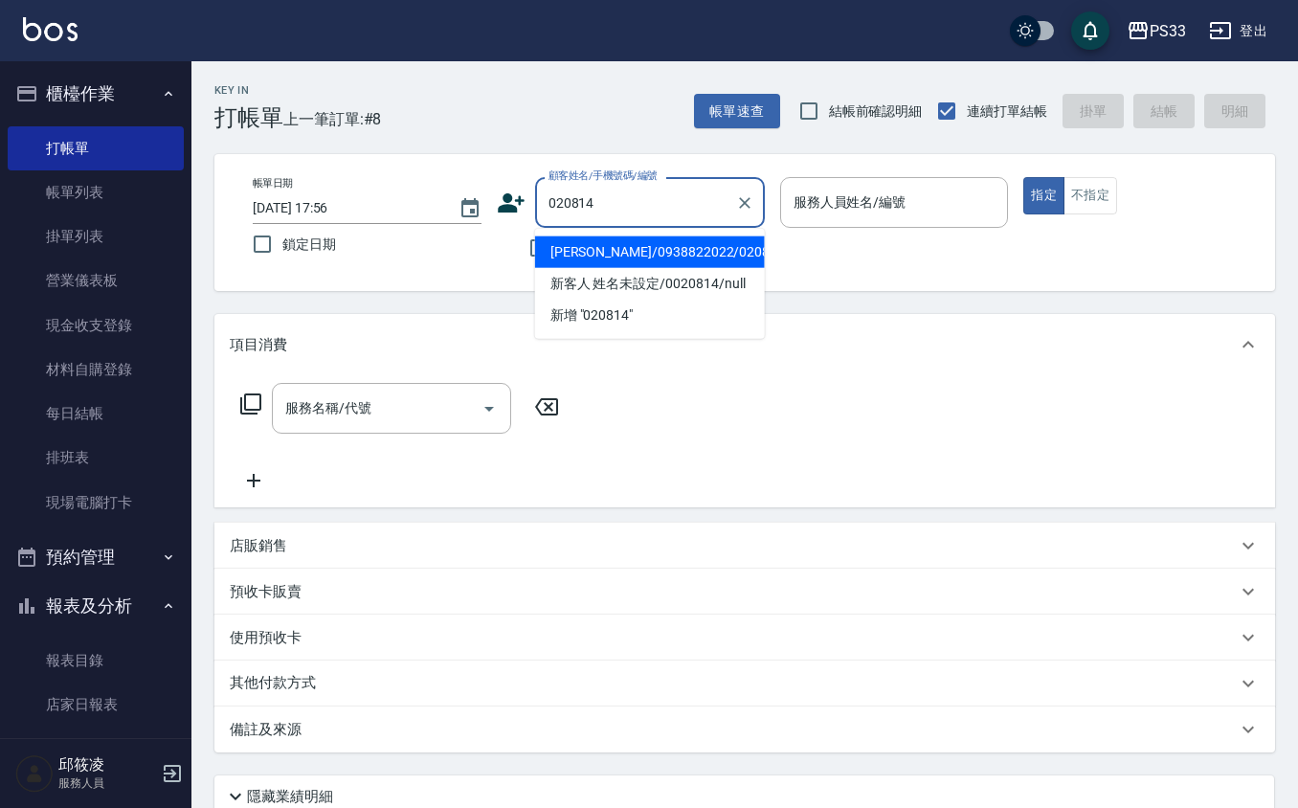
type input "[PERSON_NAME]/0938822022/020814"
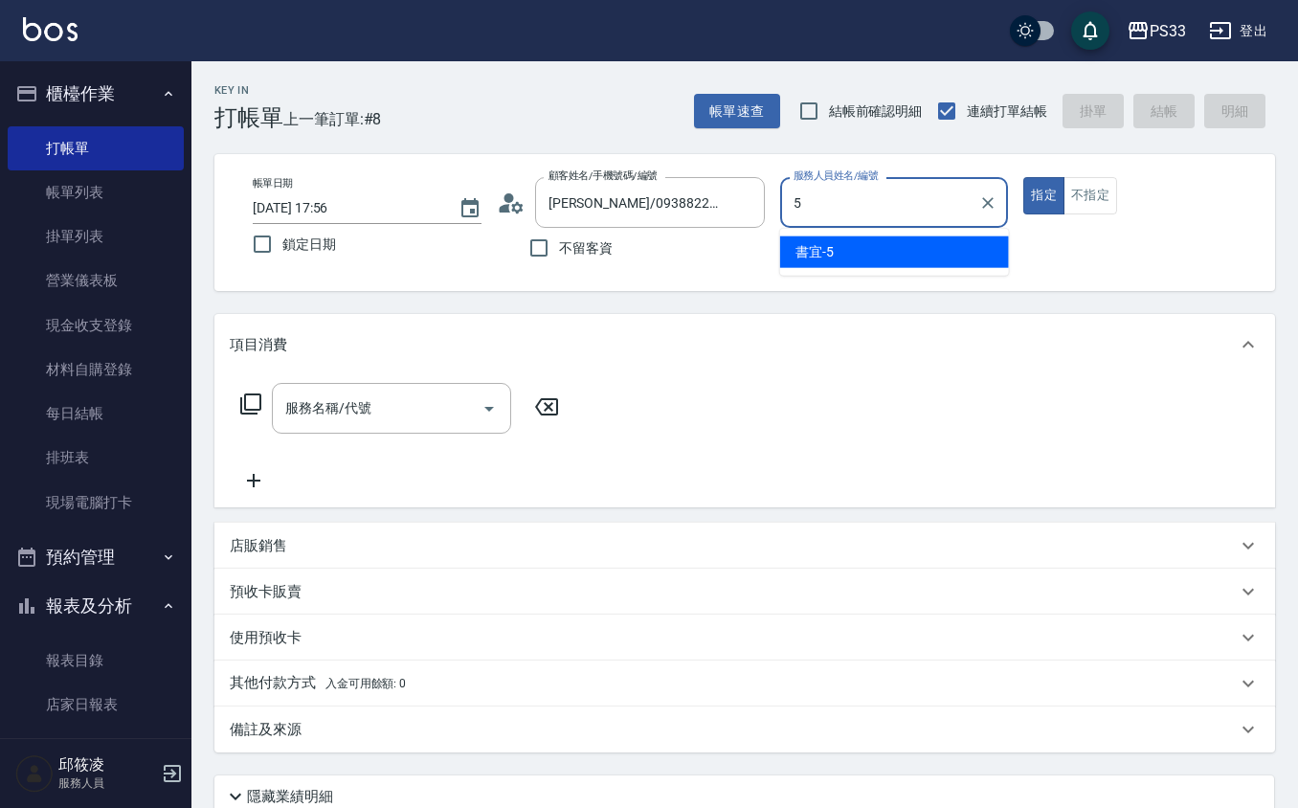
type input "書宜-5"
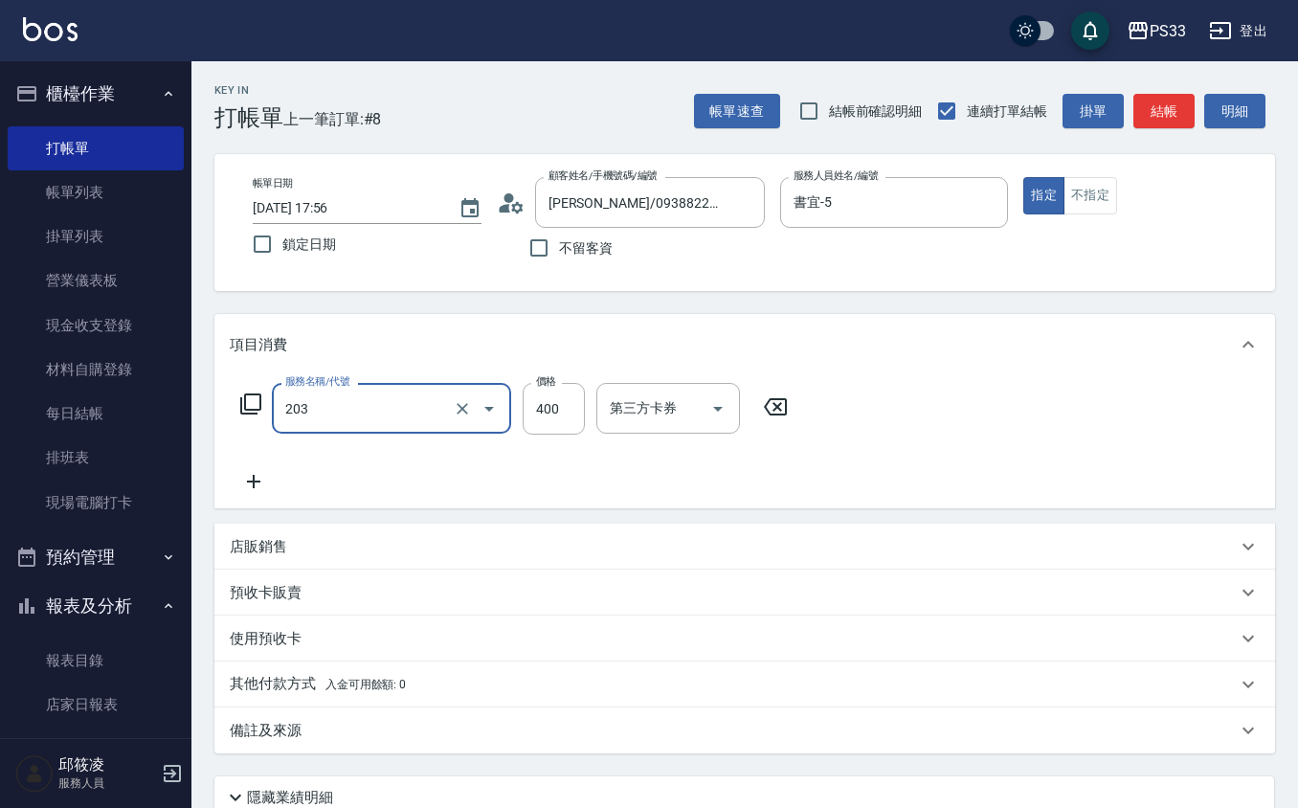
type input "指定單剪(203)"
type input "300"
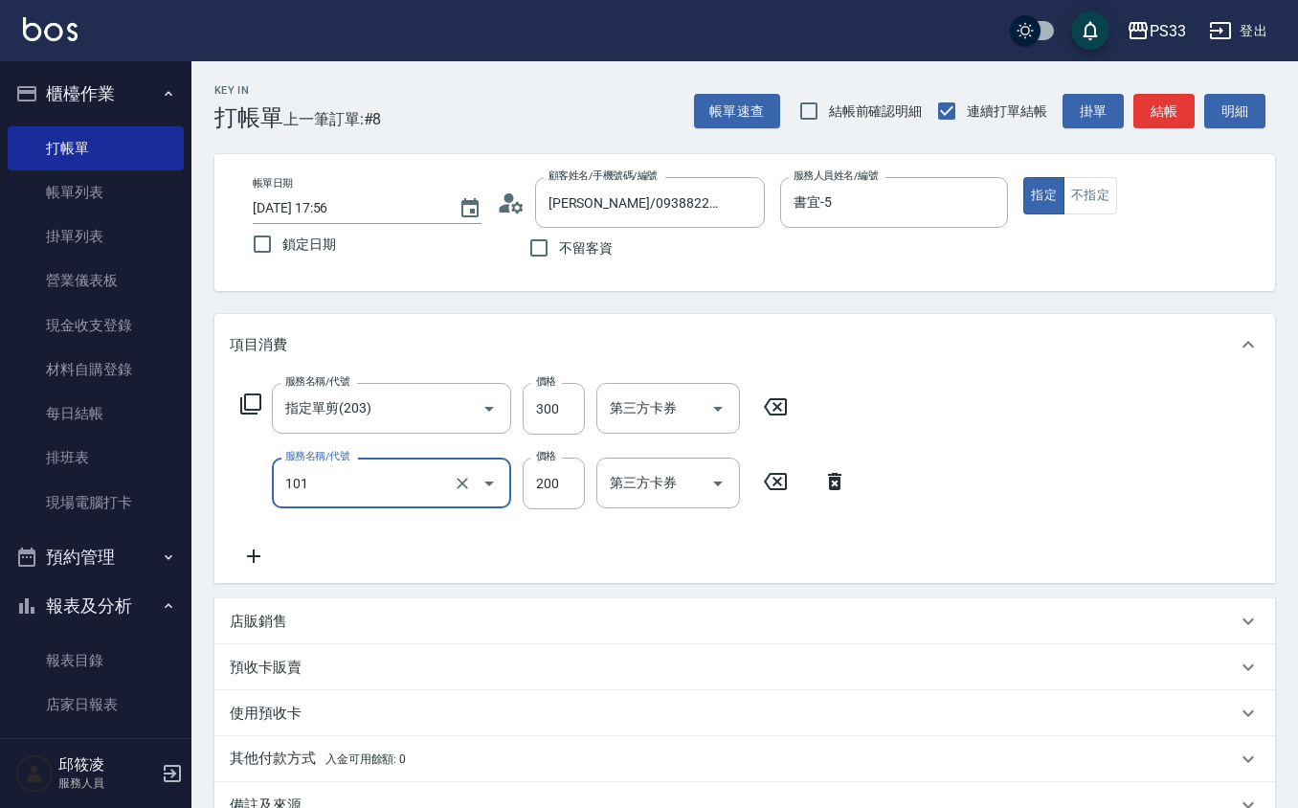
type input "洗髮(101)"
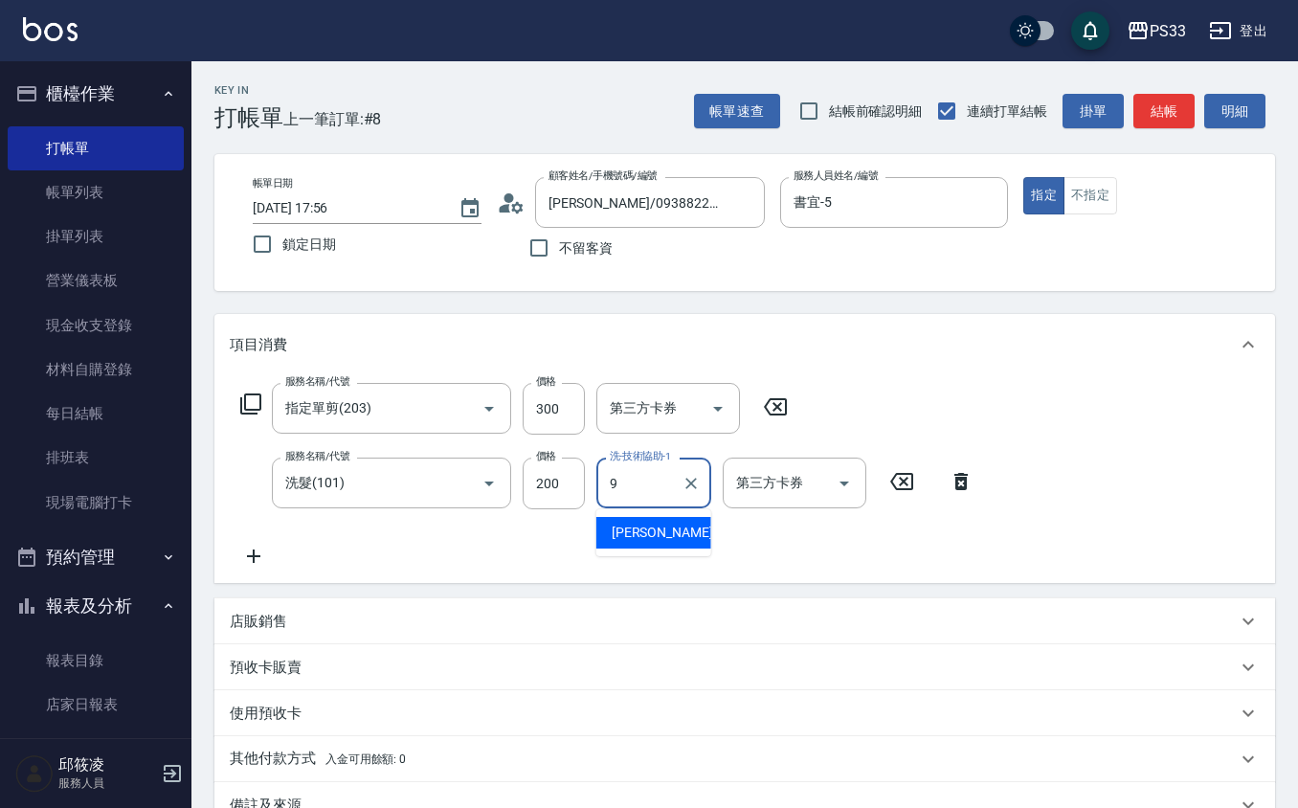
type input "苡軒-9"
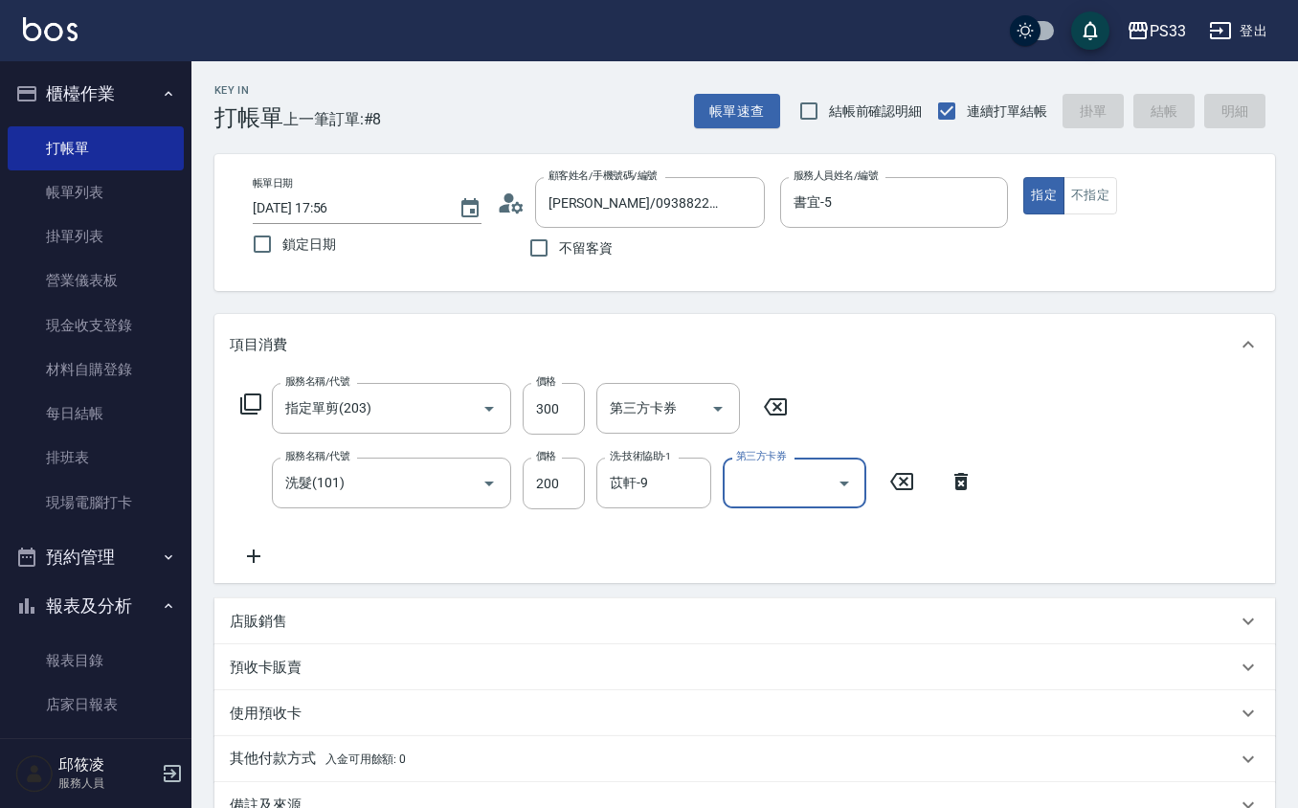
type input "[DATE] 18:01"
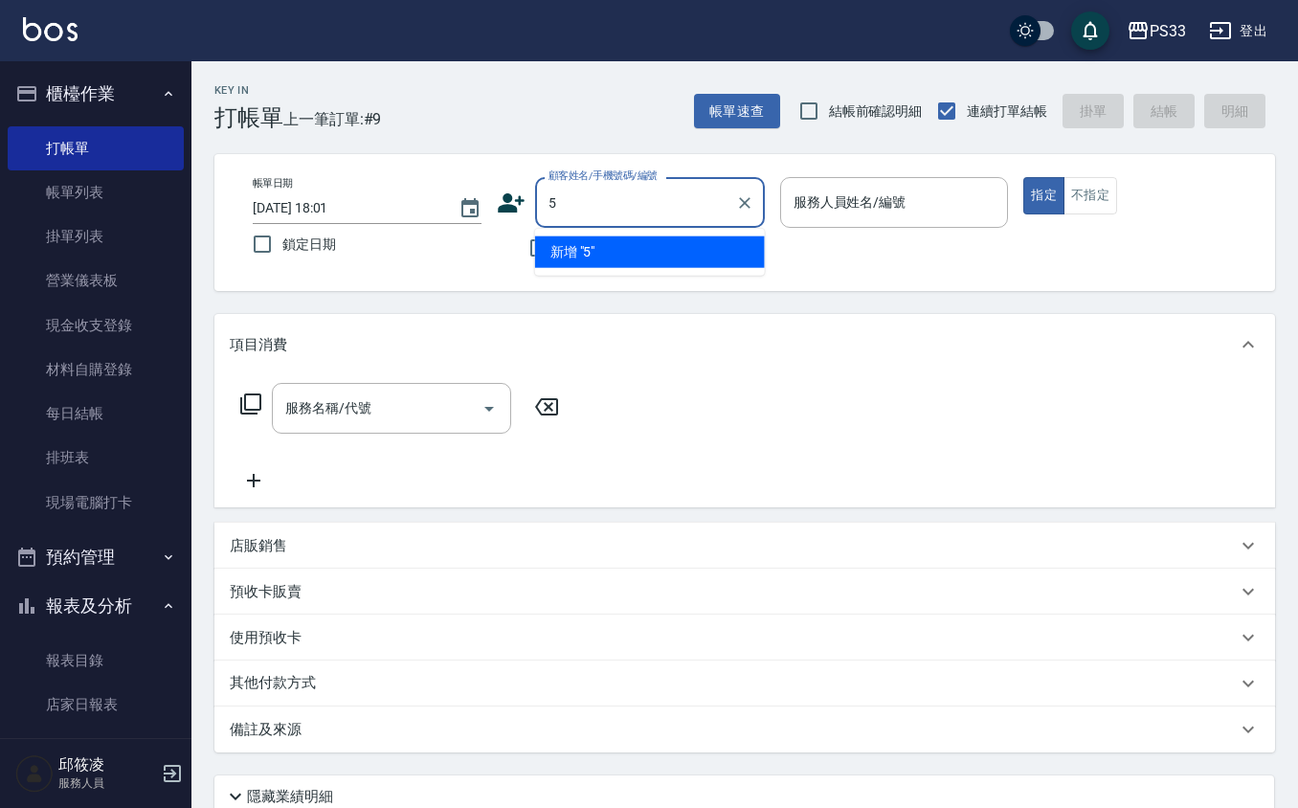
type input "5"
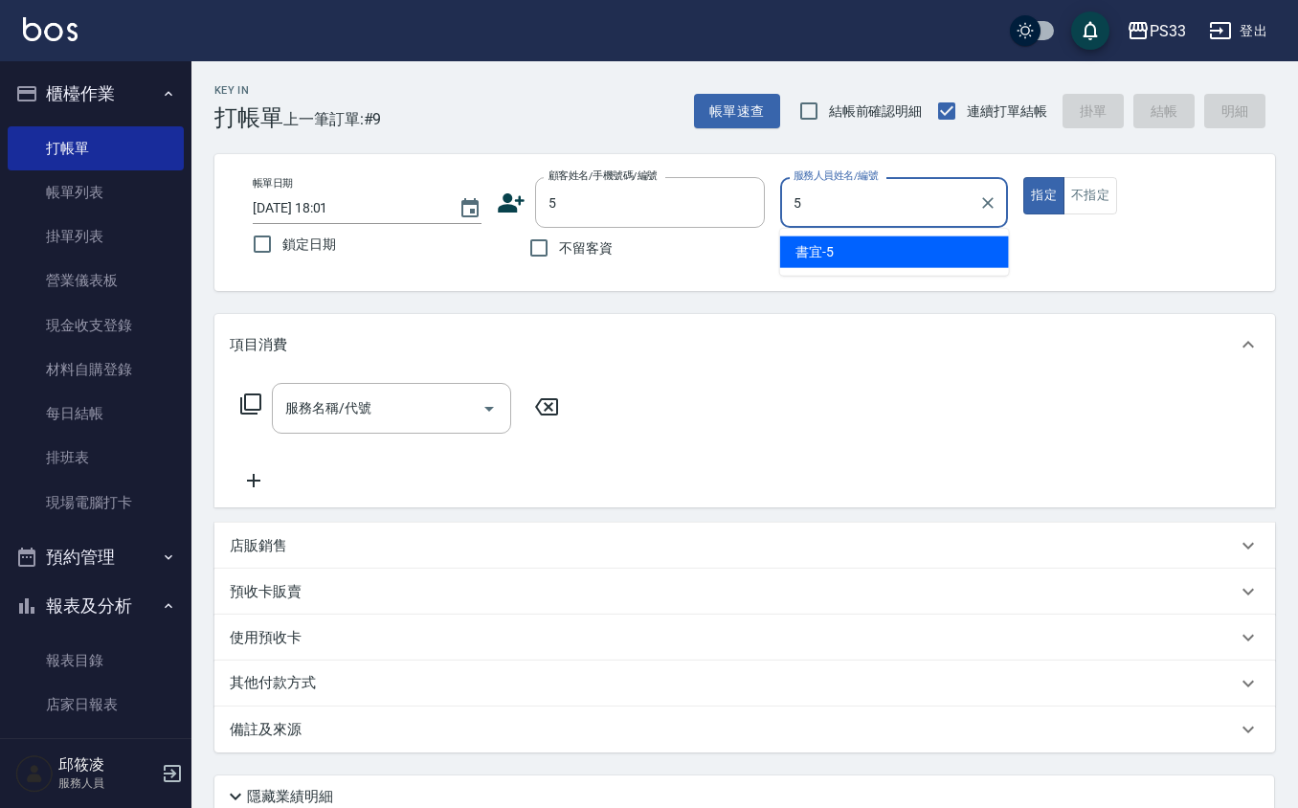
type input "書宜-5"
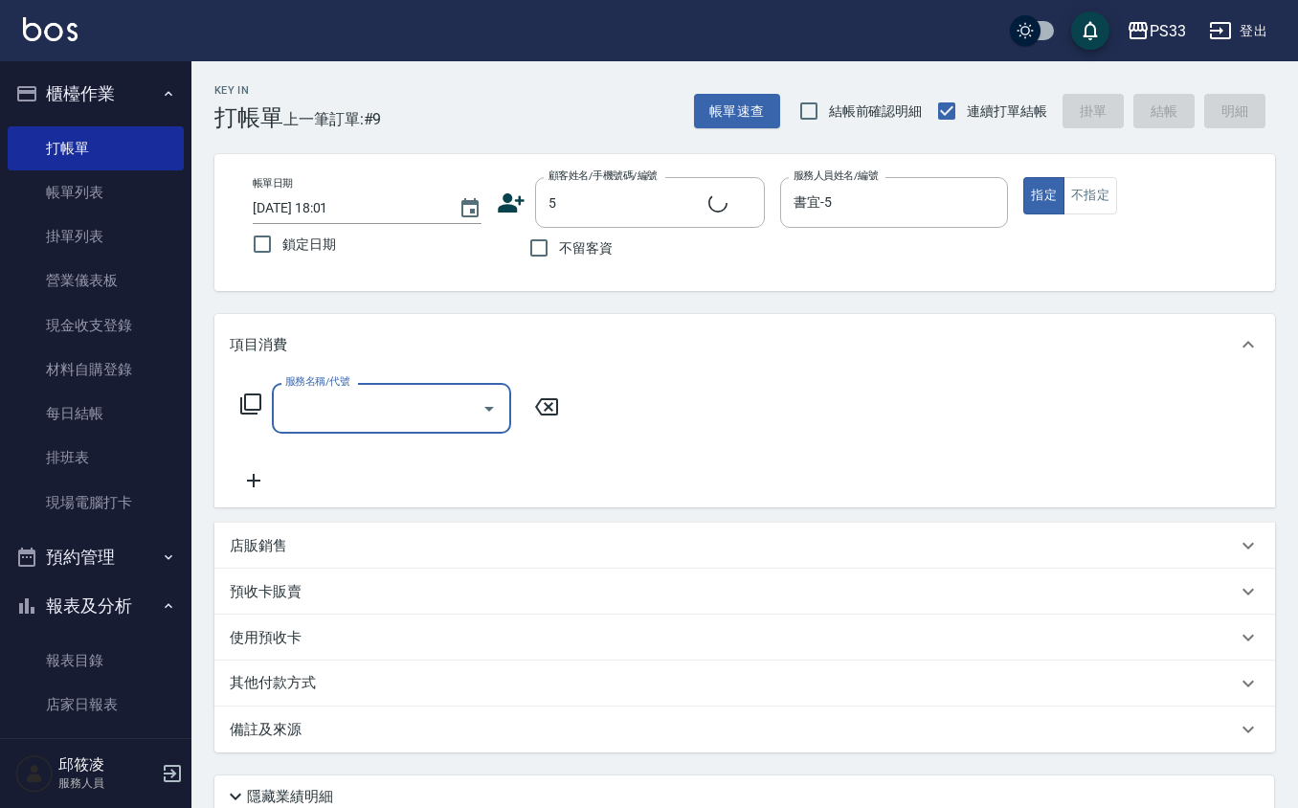
type input "書宜/0989724214/5"
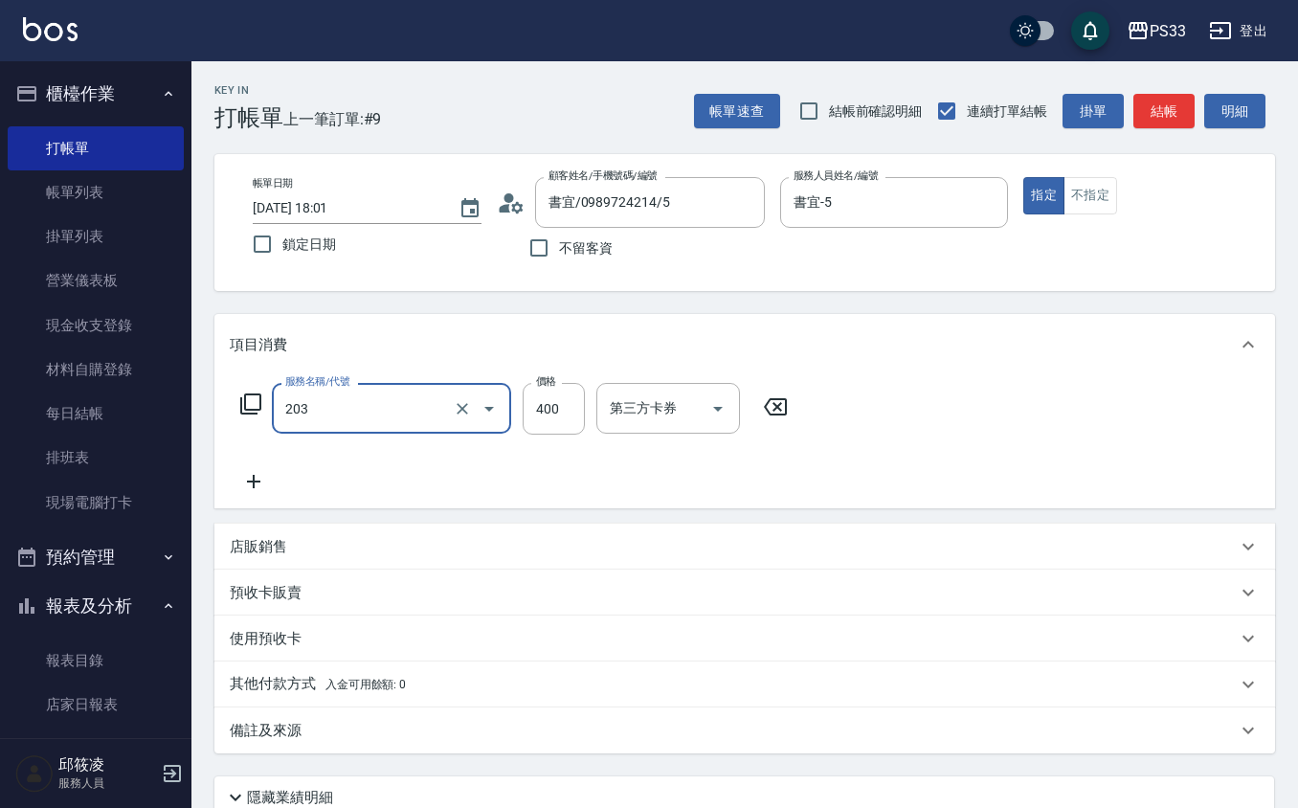
type input "指定單剪(203)"
type input "200"
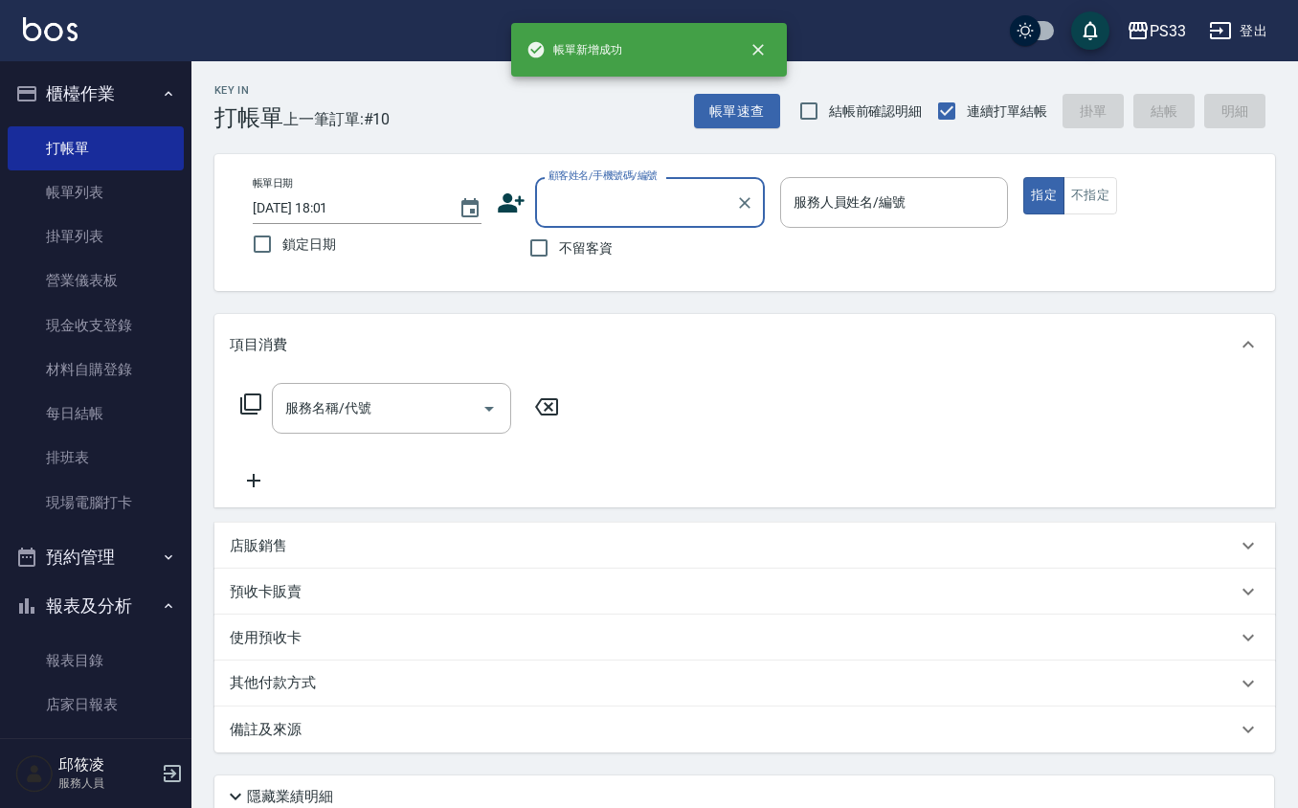
type input "2"
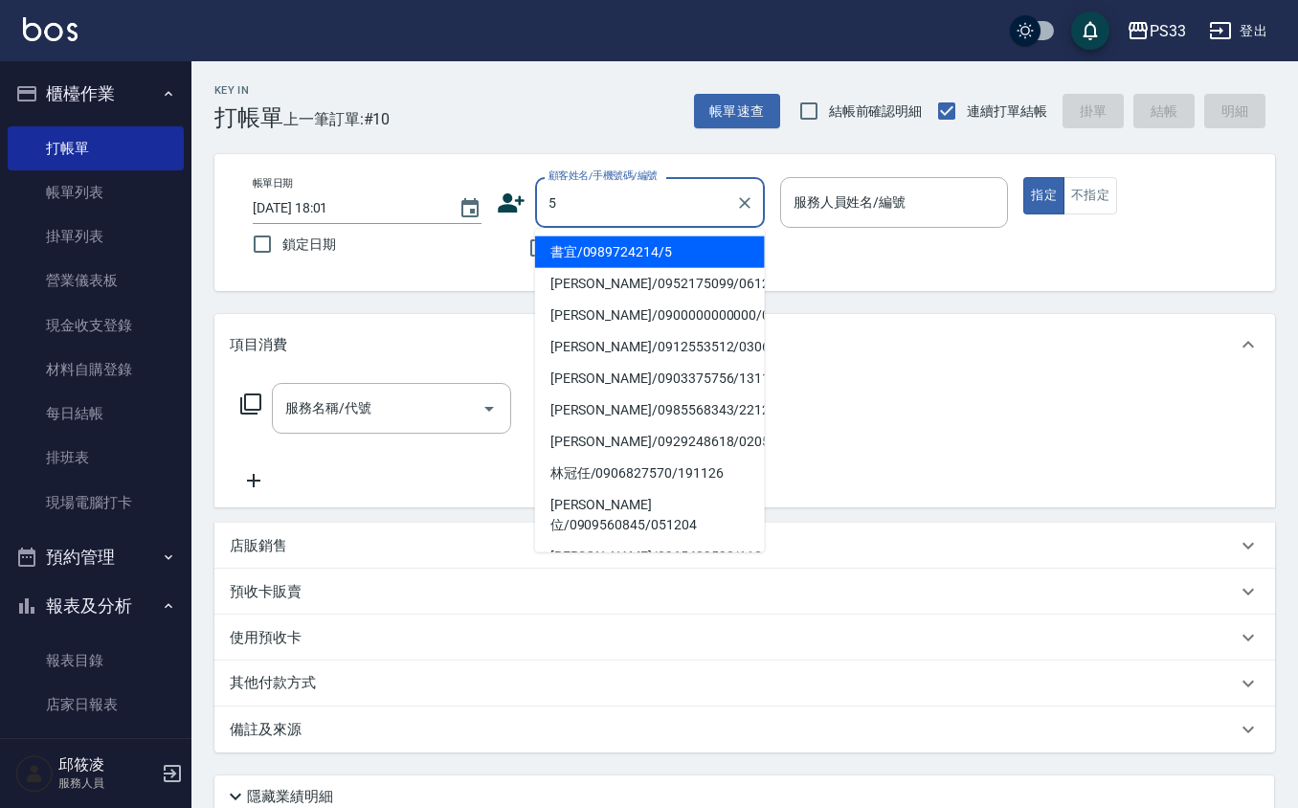
type input "書宜/0989724214/5"
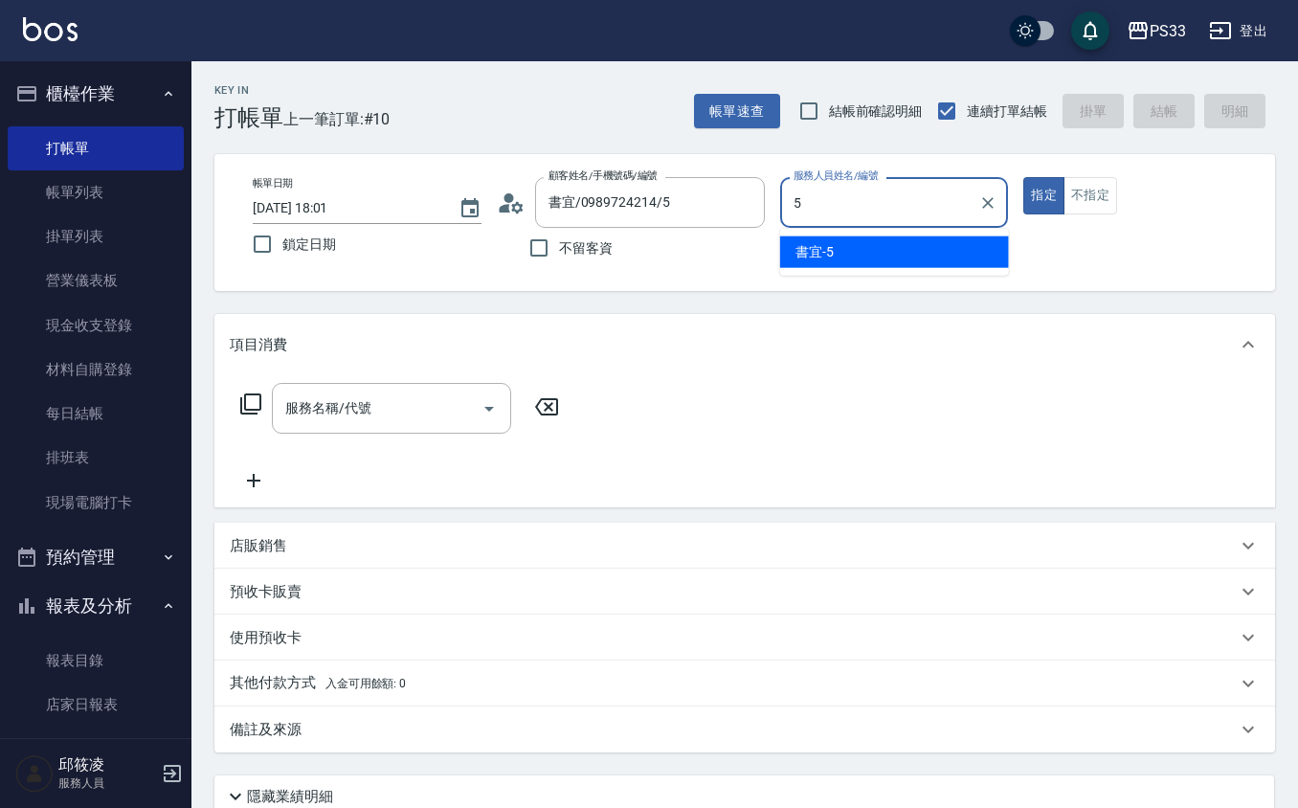
type input "書宜-5"
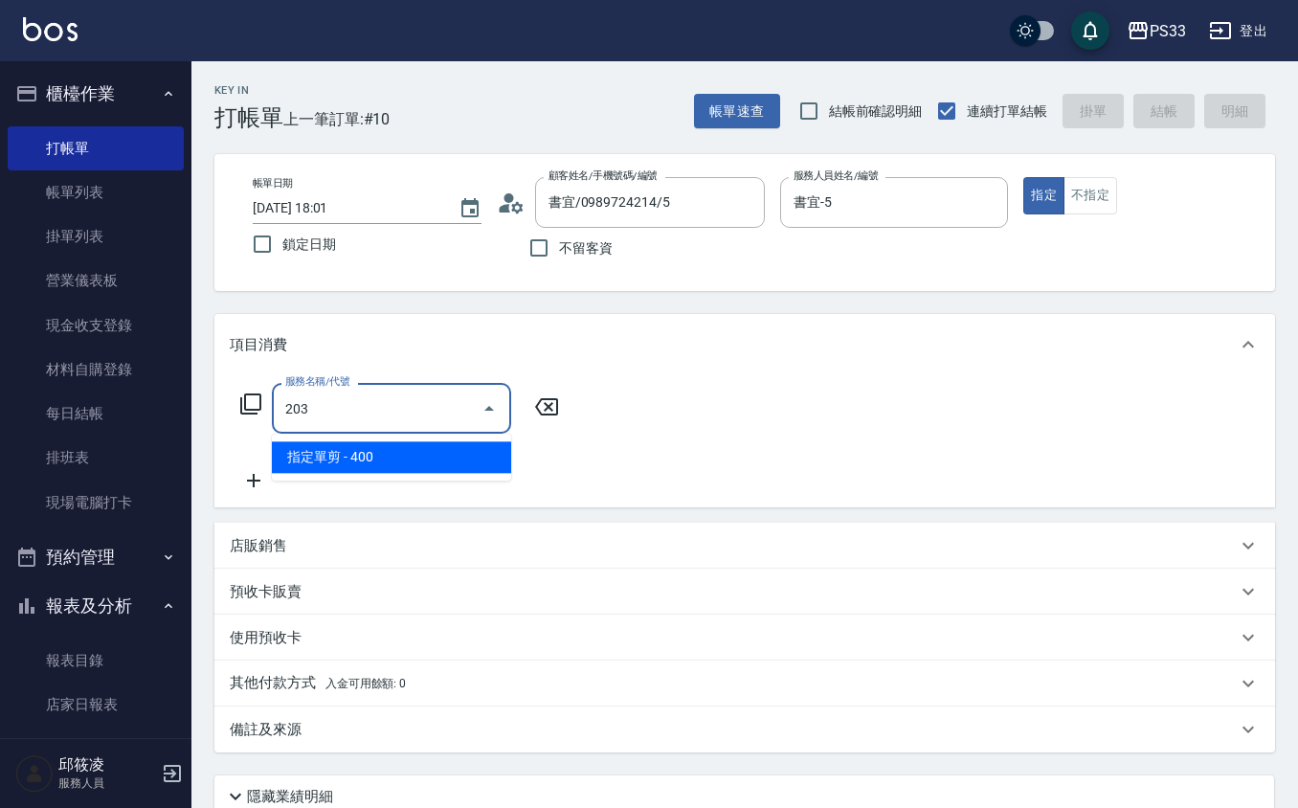
type input "指定單剪(203)"
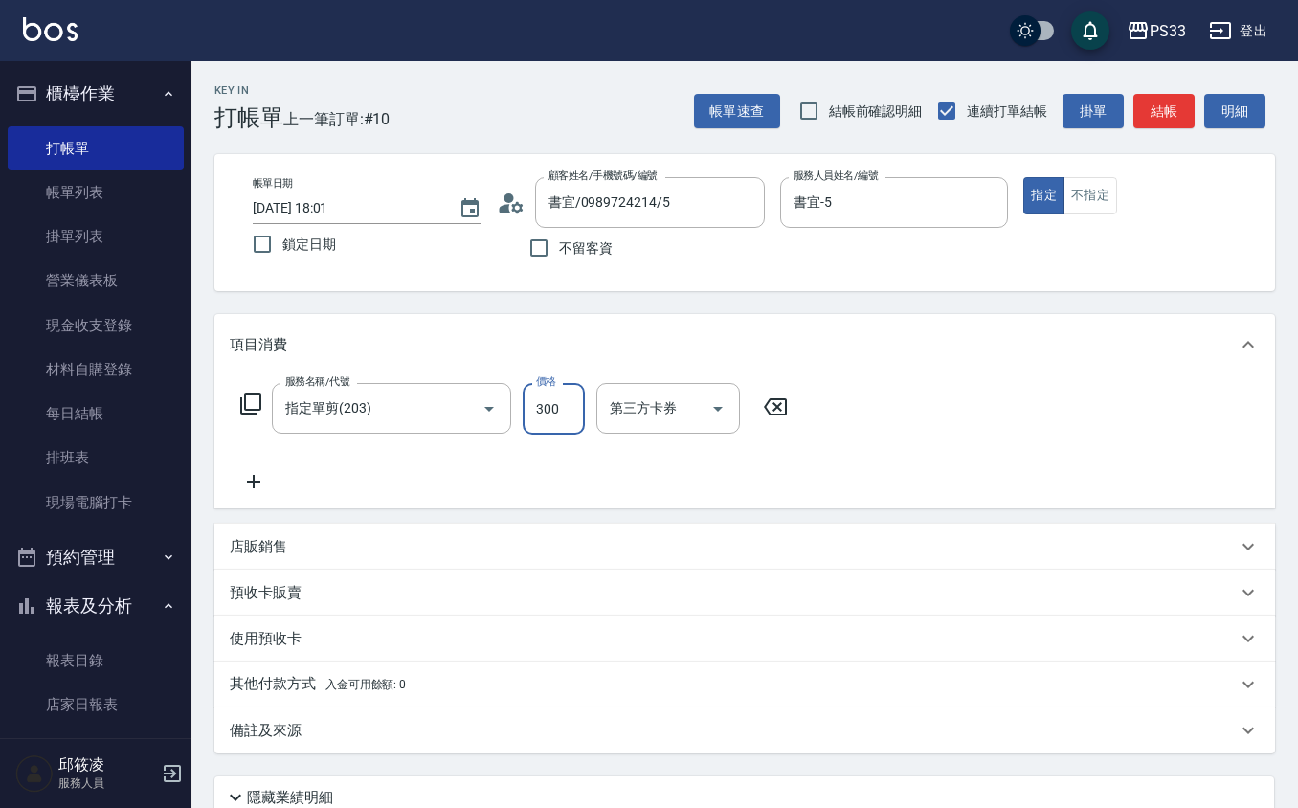
type input "300"
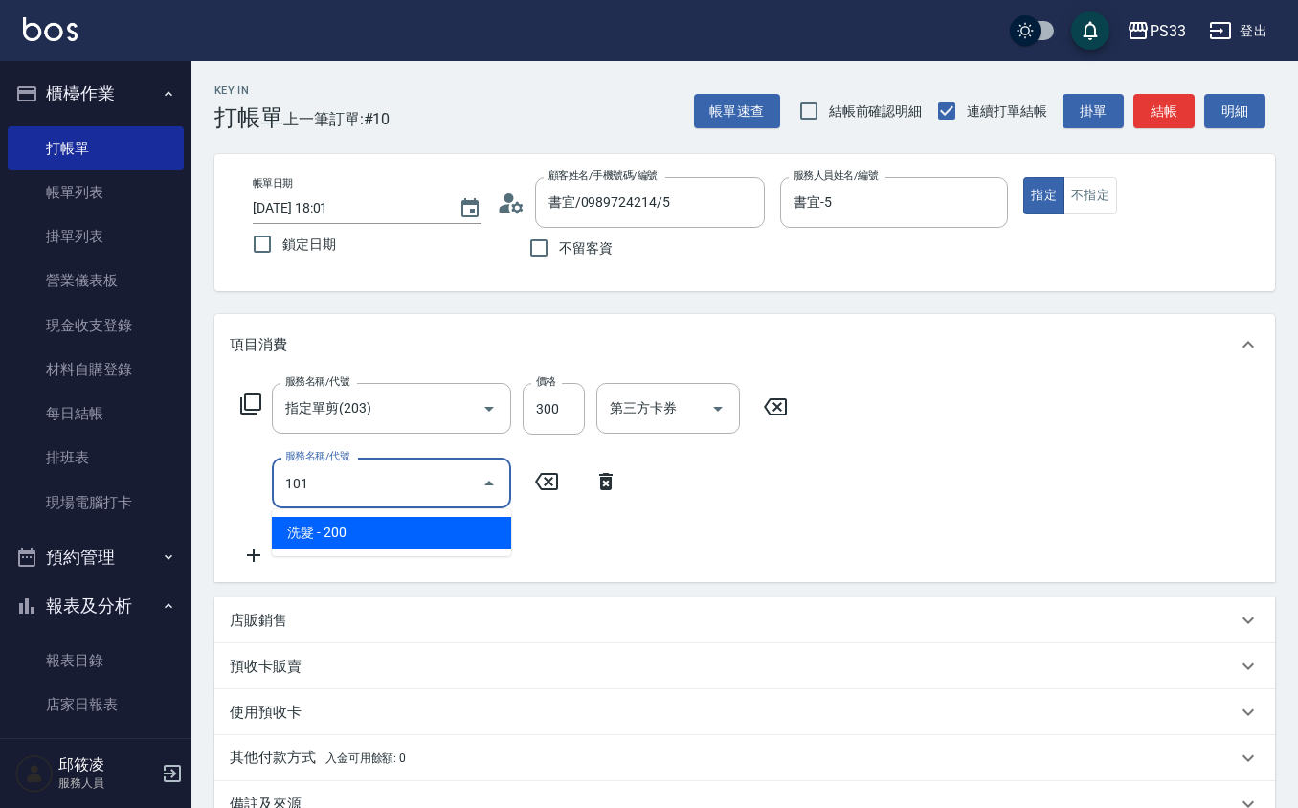
type input "洗髮(101)"
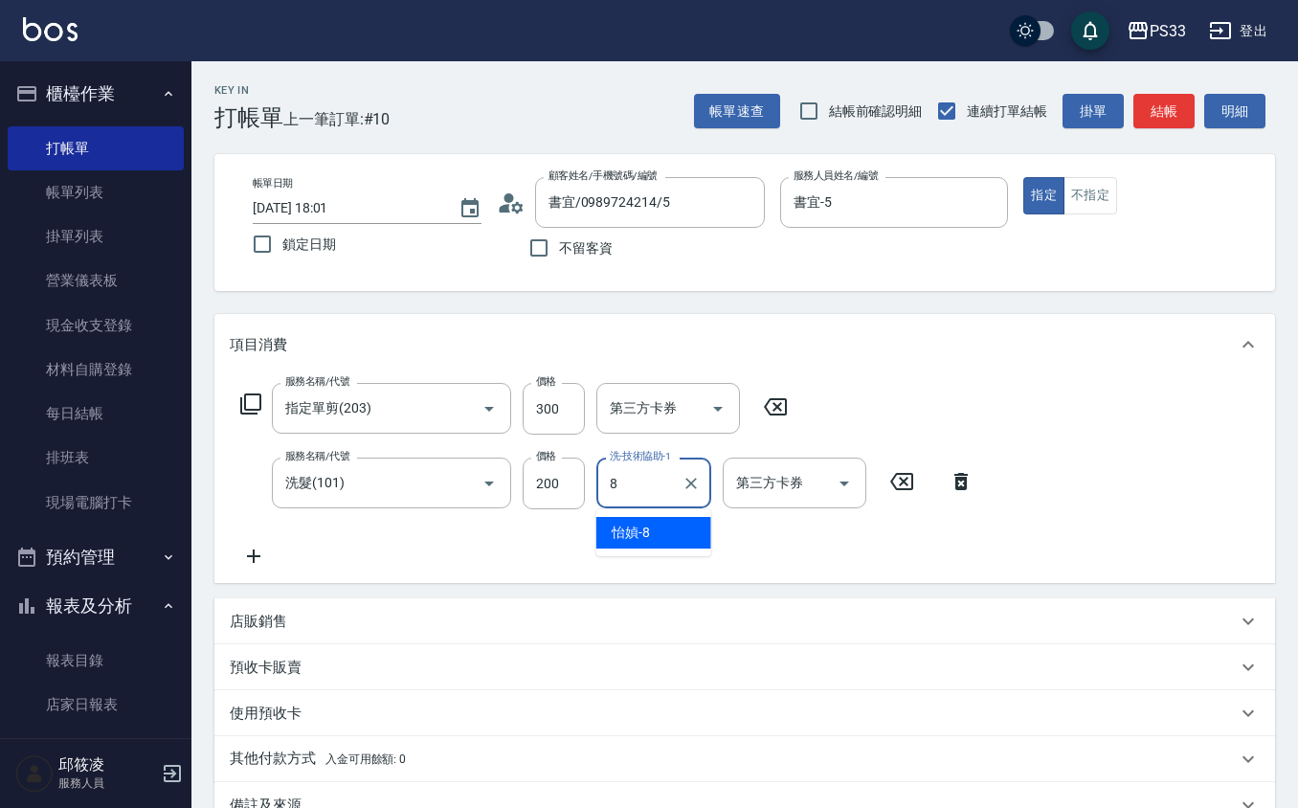
type input "怡媜-8"
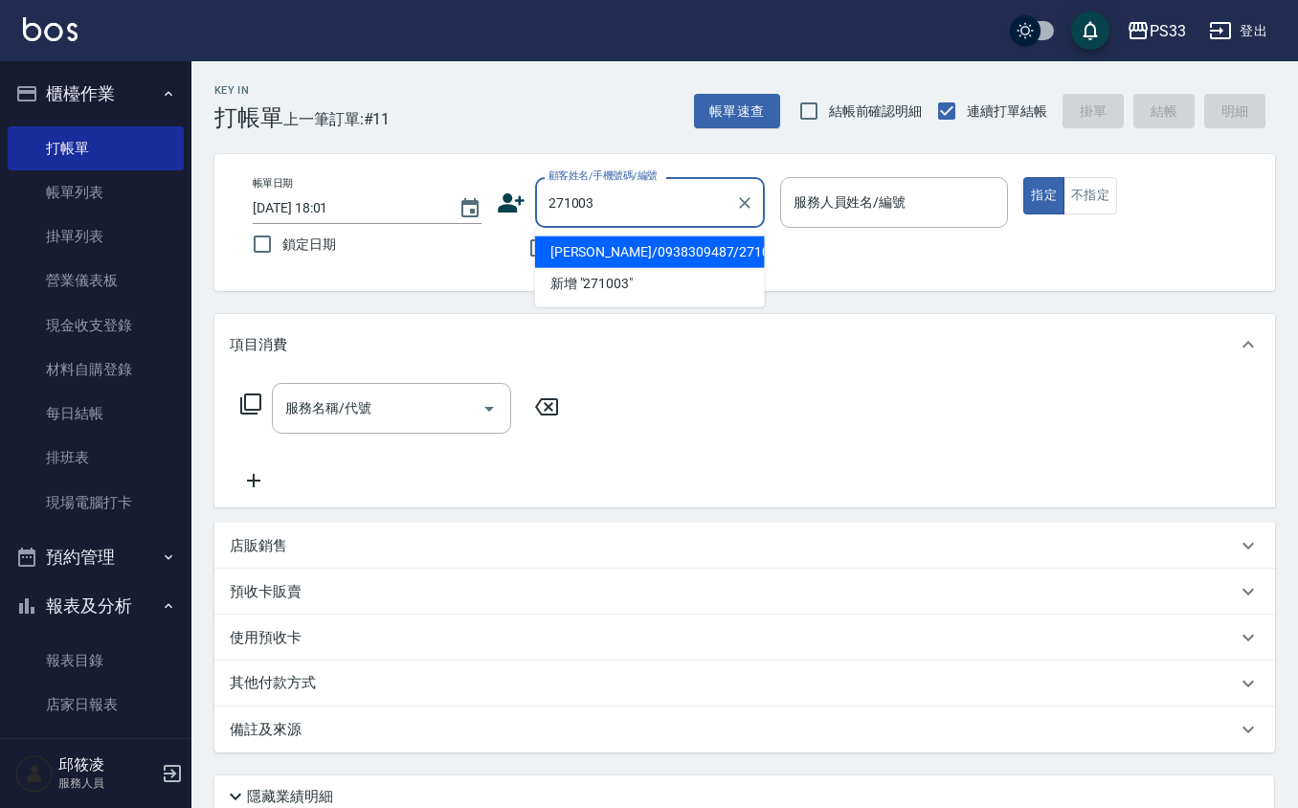
type input "[PERSON_NAME]/0938309487/271003"
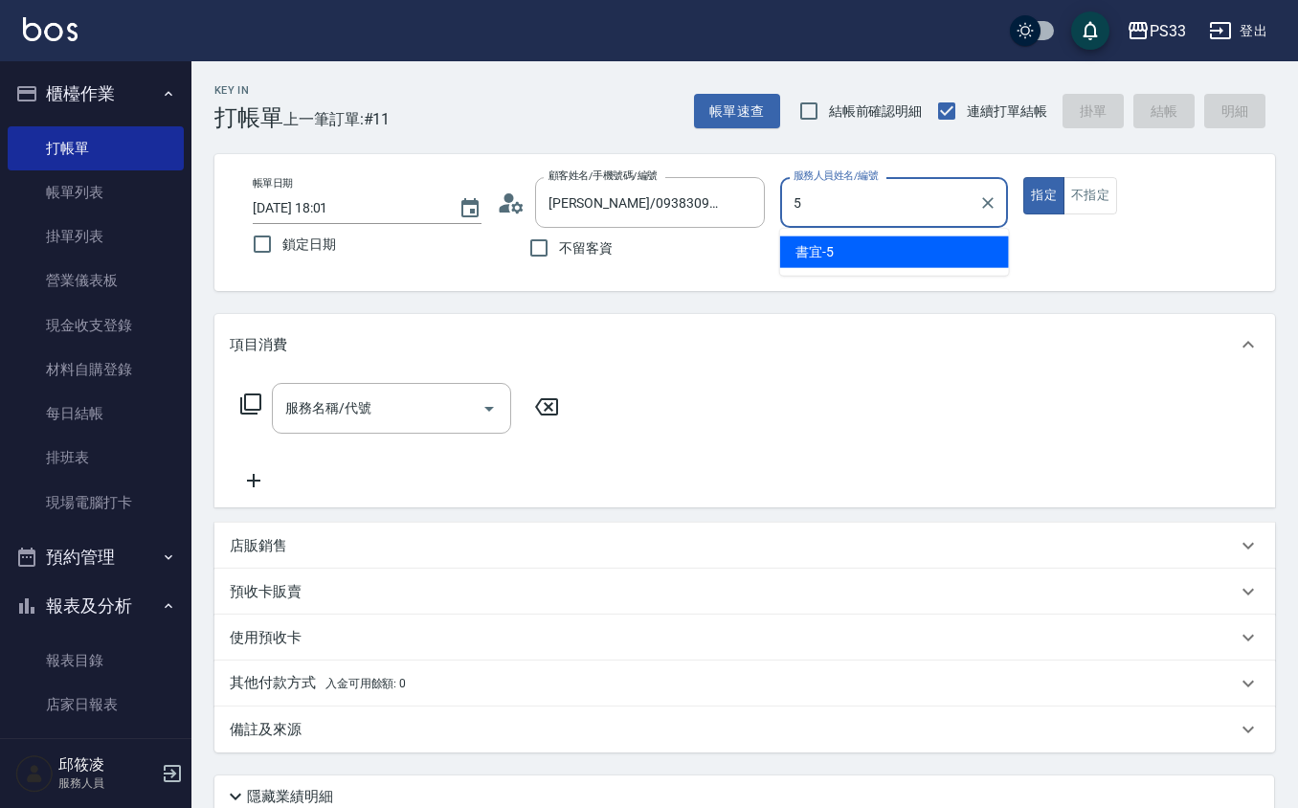
type input "書宜-5"
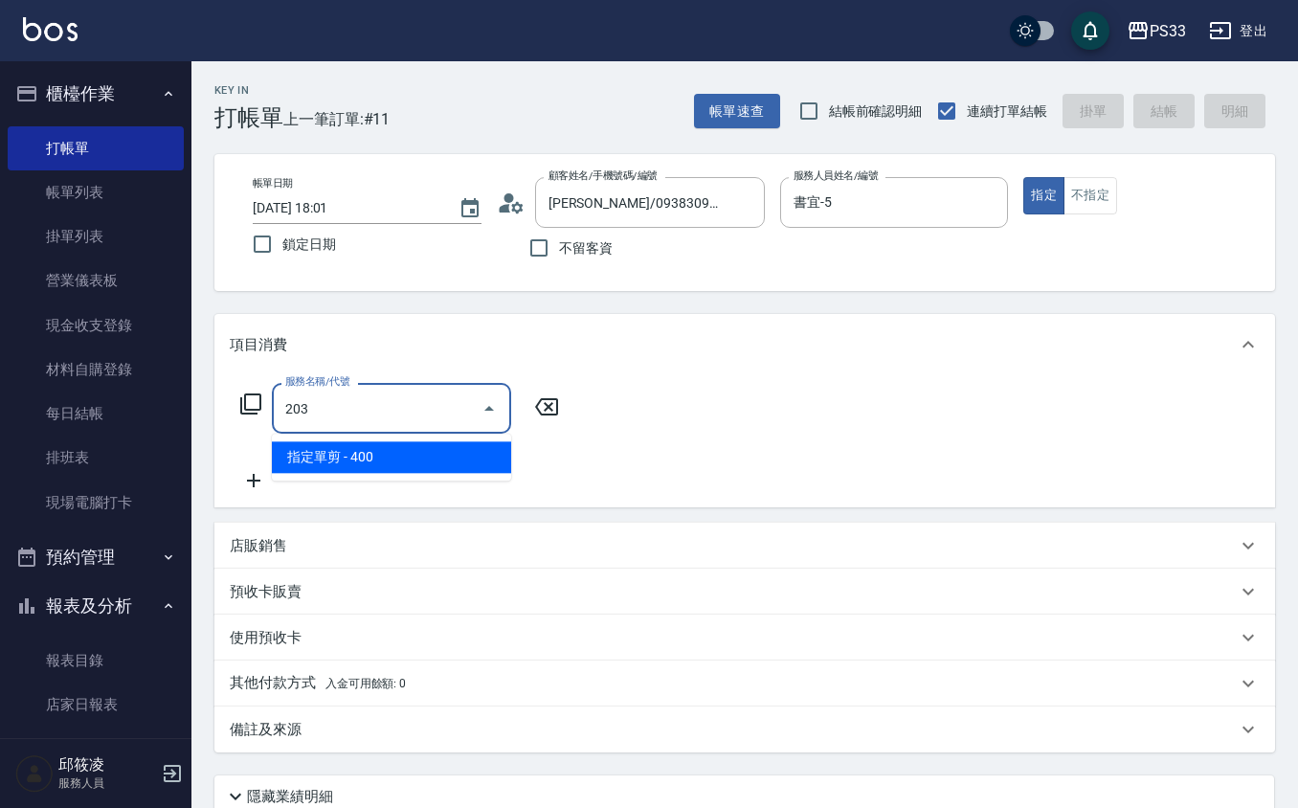
type input "指定單剪(203)"
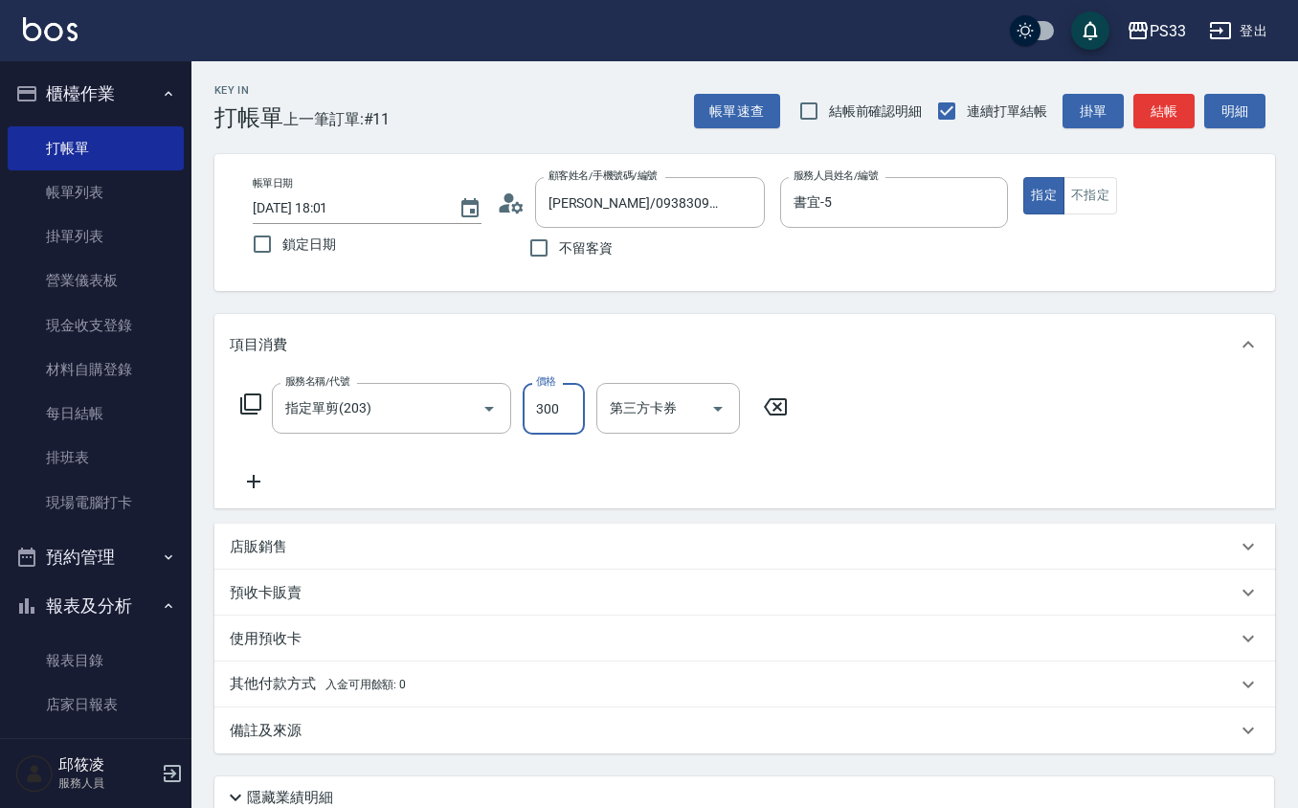
type input "300"
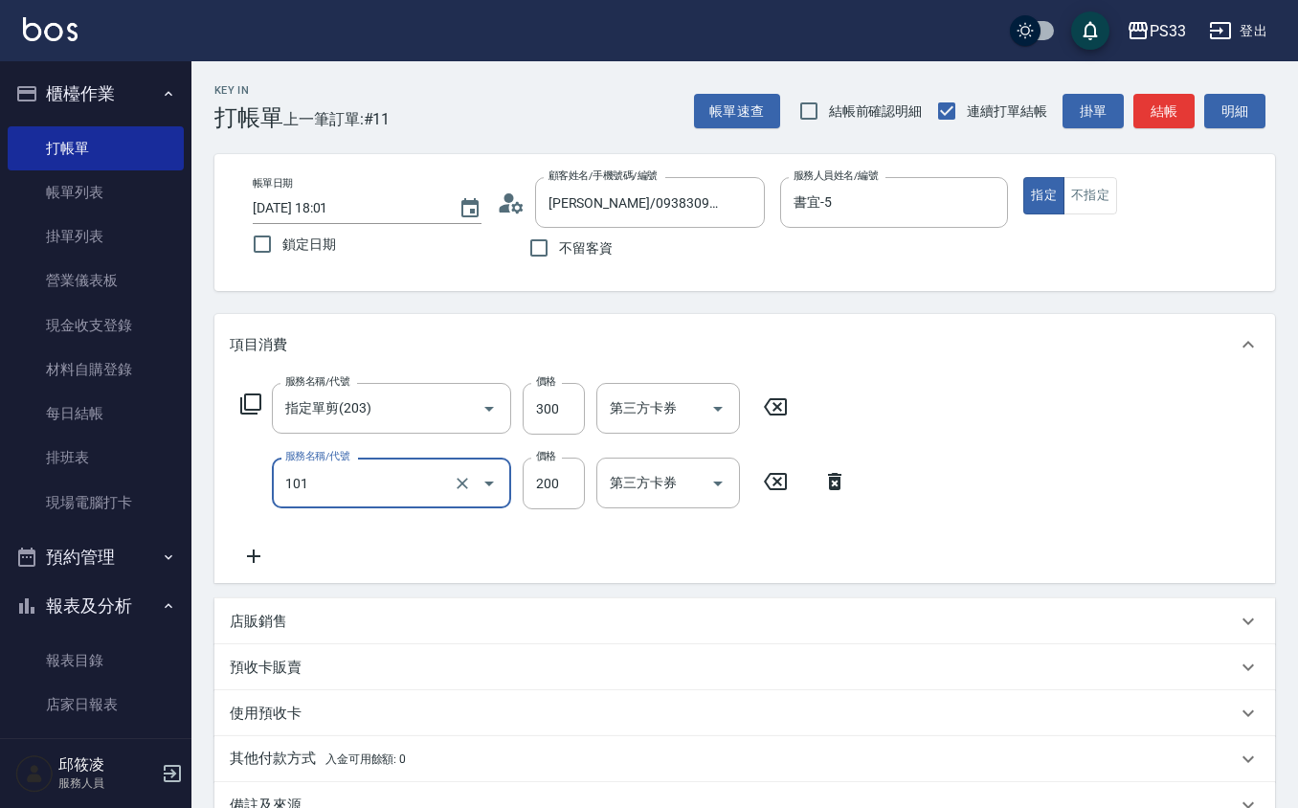
type input "洗髮(101)"
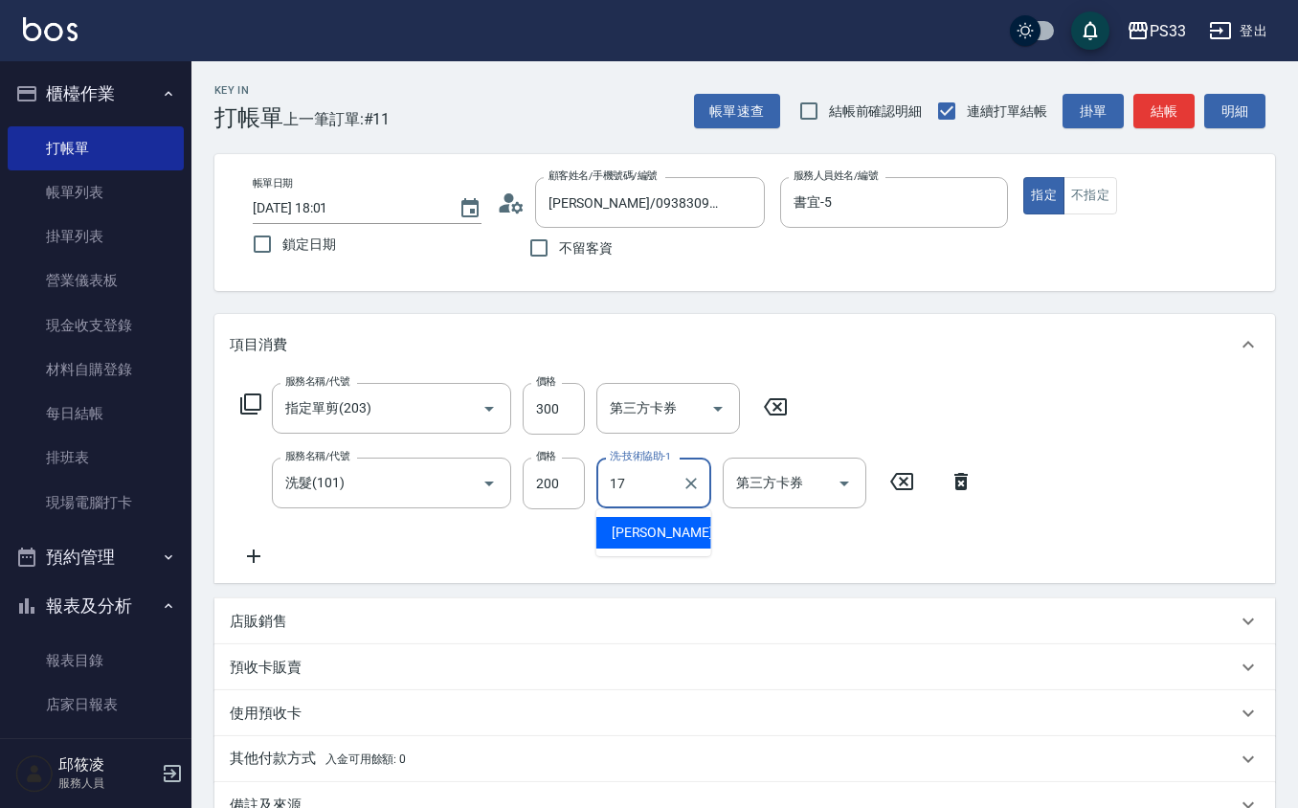
type input "[PERSON_NAME]-17"
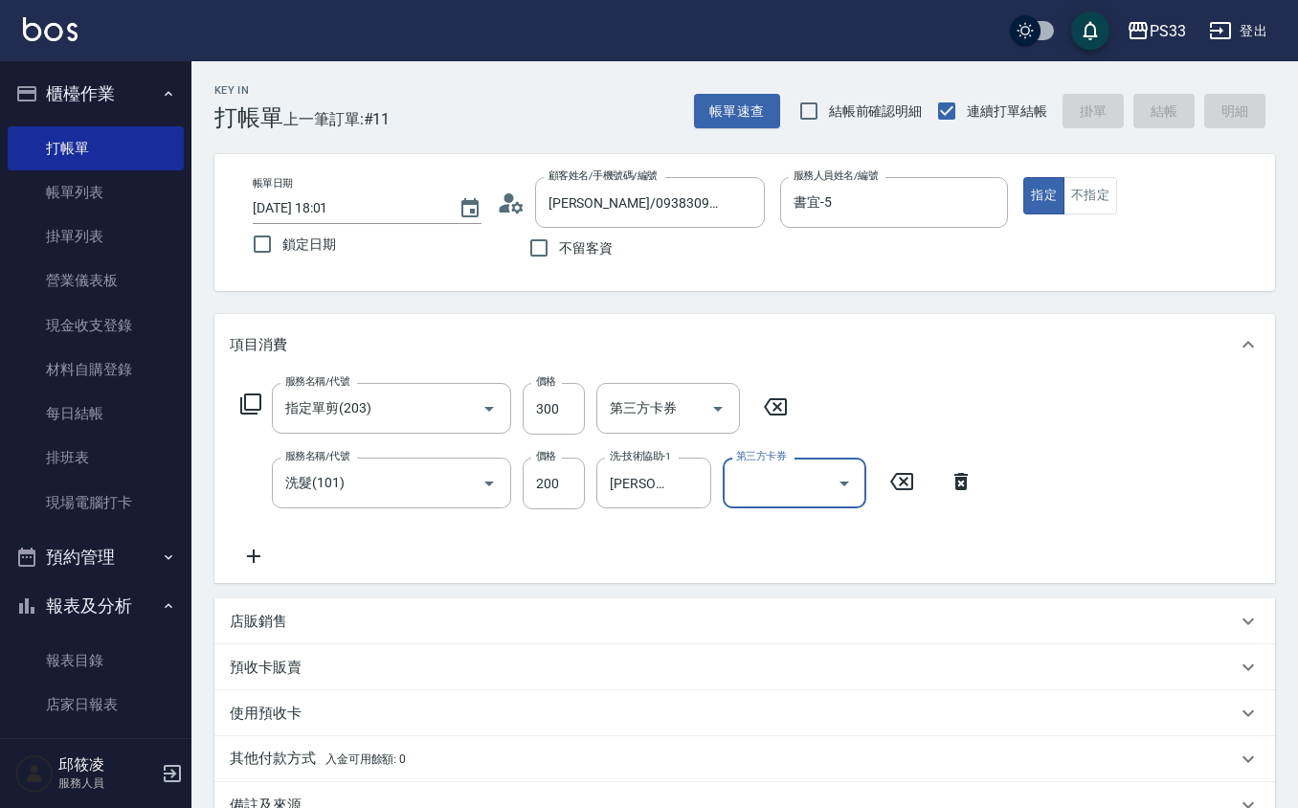
type input "[DATE] 18:02"
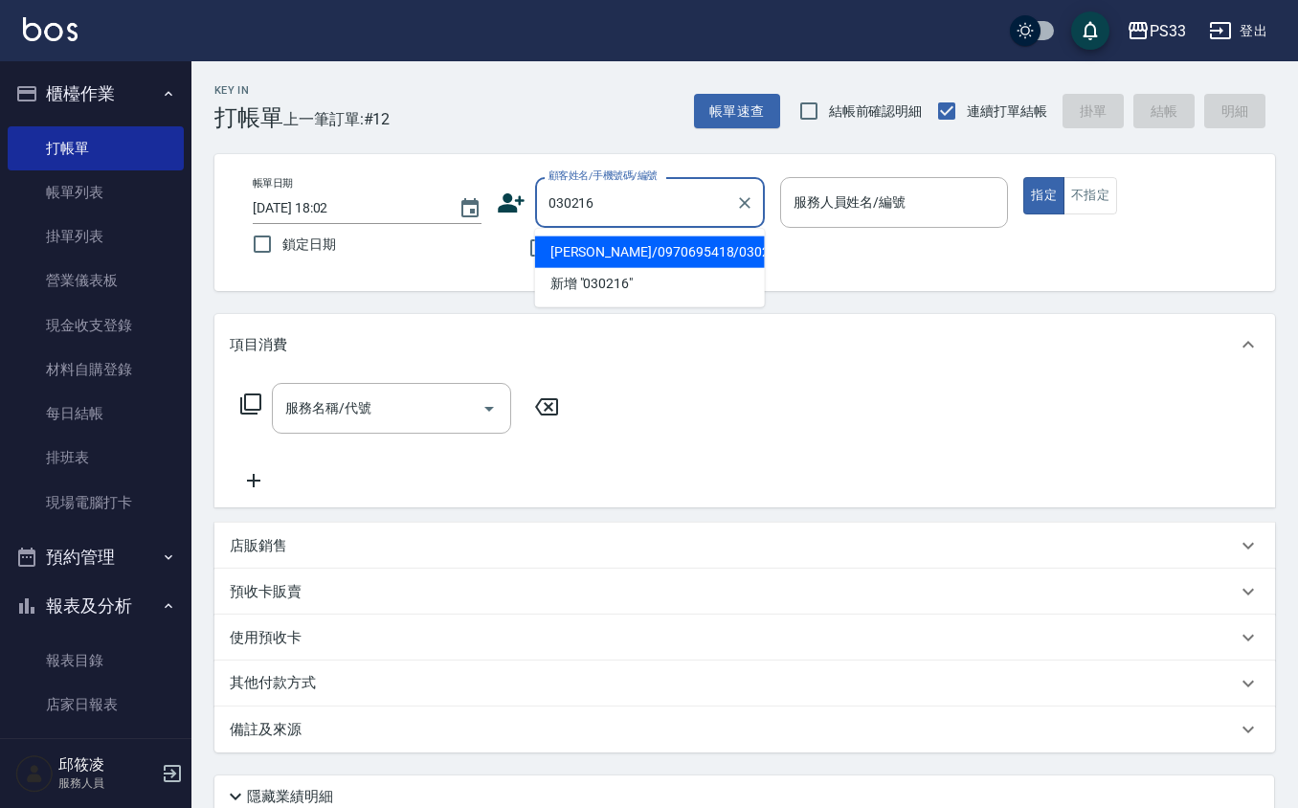
type input "[PERSON_NAME]/0970695418/030216"
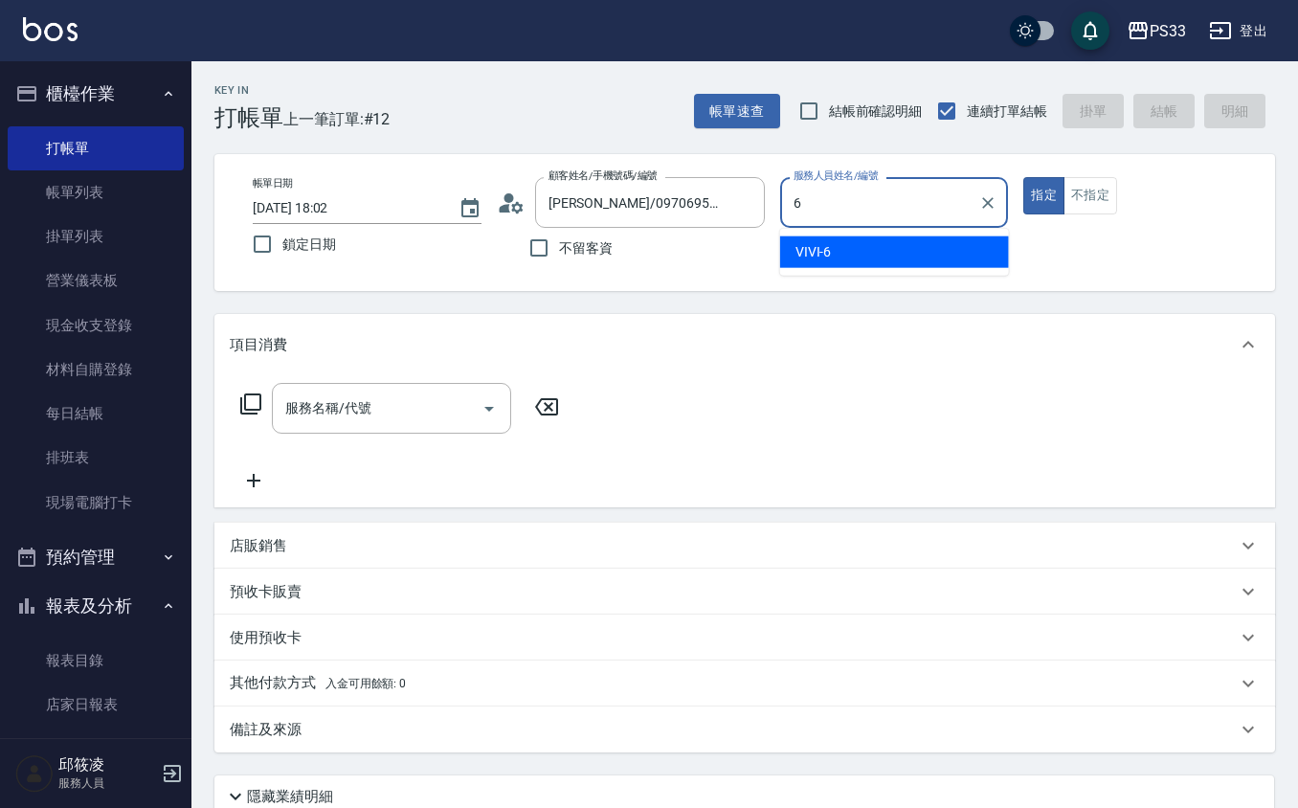
type input "VIVI-6"
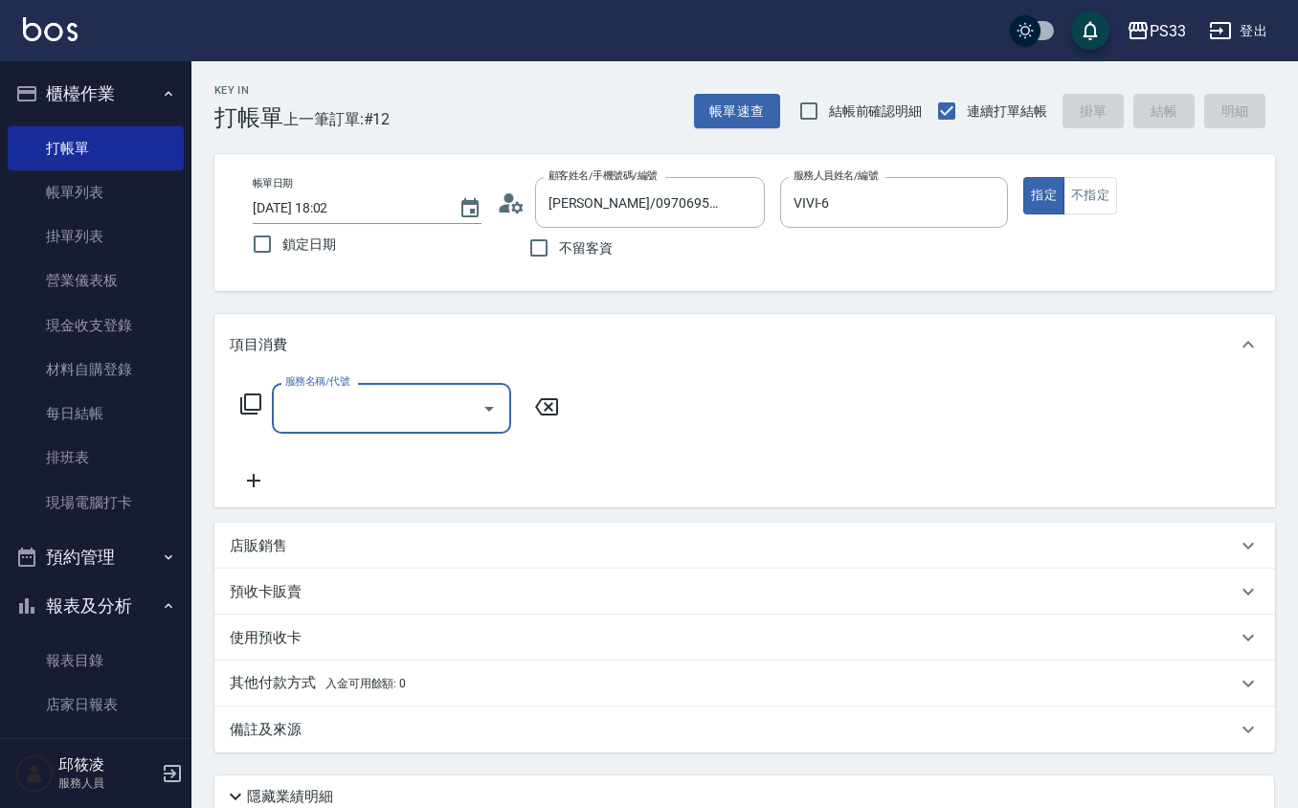
click at [412, 540] on div "店販銷售" at bounding box center [733, 546] width 1007 height 20
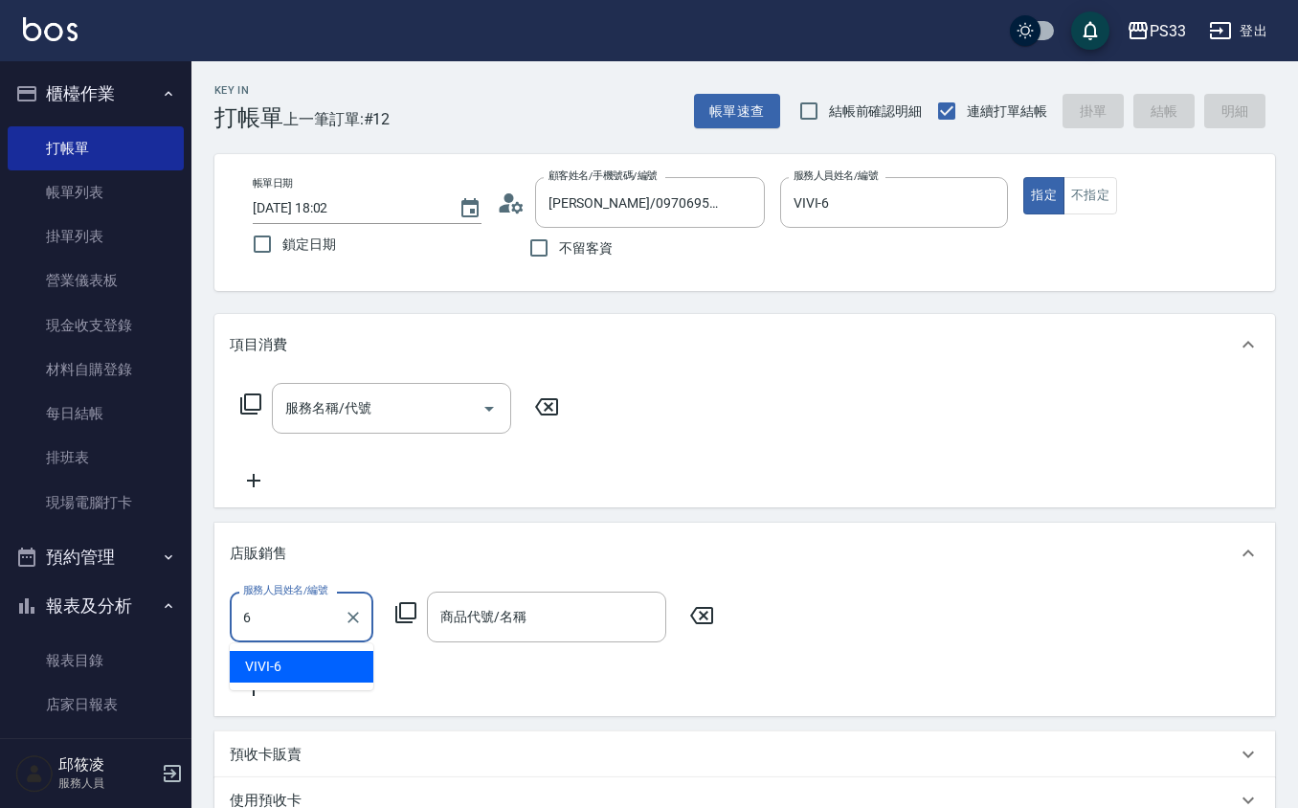
type input "VIVI-6"
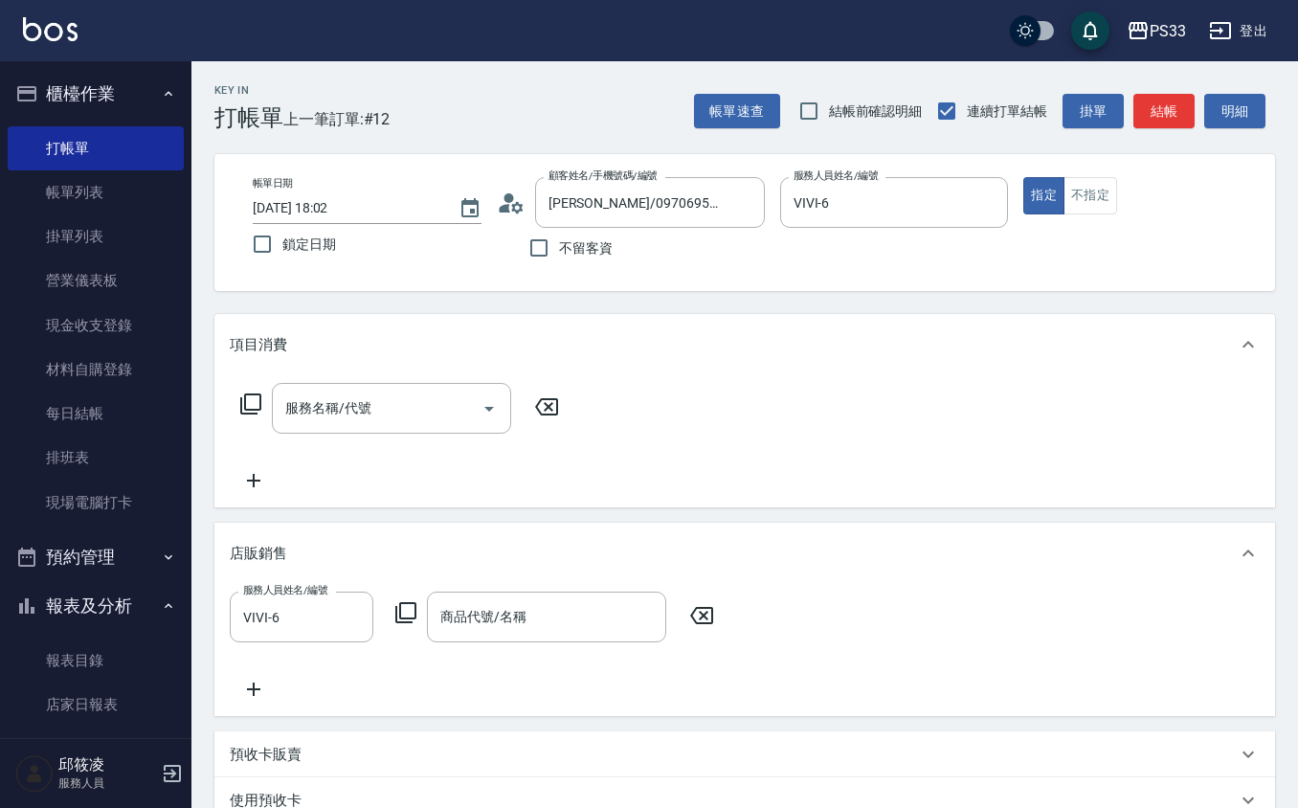
click at [410, 610] on icon at bounding box center [406, 612] width 23 height 23
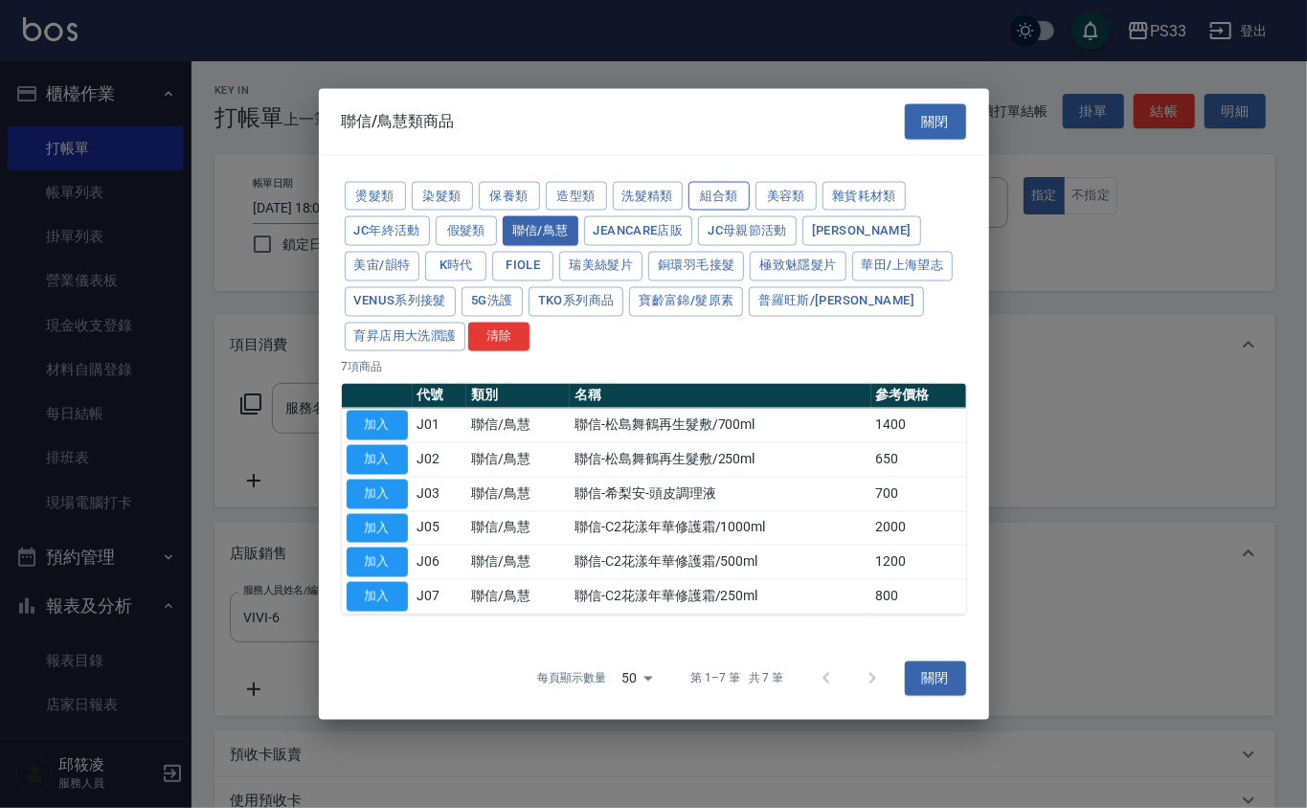
click at [720, 178] on div "燙髮類 染髮類 保養類 造型類 洗髮精類 組合類 美容類 雜貨耗材類 JC年終活動 假髮類 聯信/鳥慧 JeanCare店販 JC母親節活動 [PERSON_…" at bounding box center [654, 266] width 624 height 176
click at [718, 181] on button "組合類" at bounding box center [718, 196] width 61 height 30
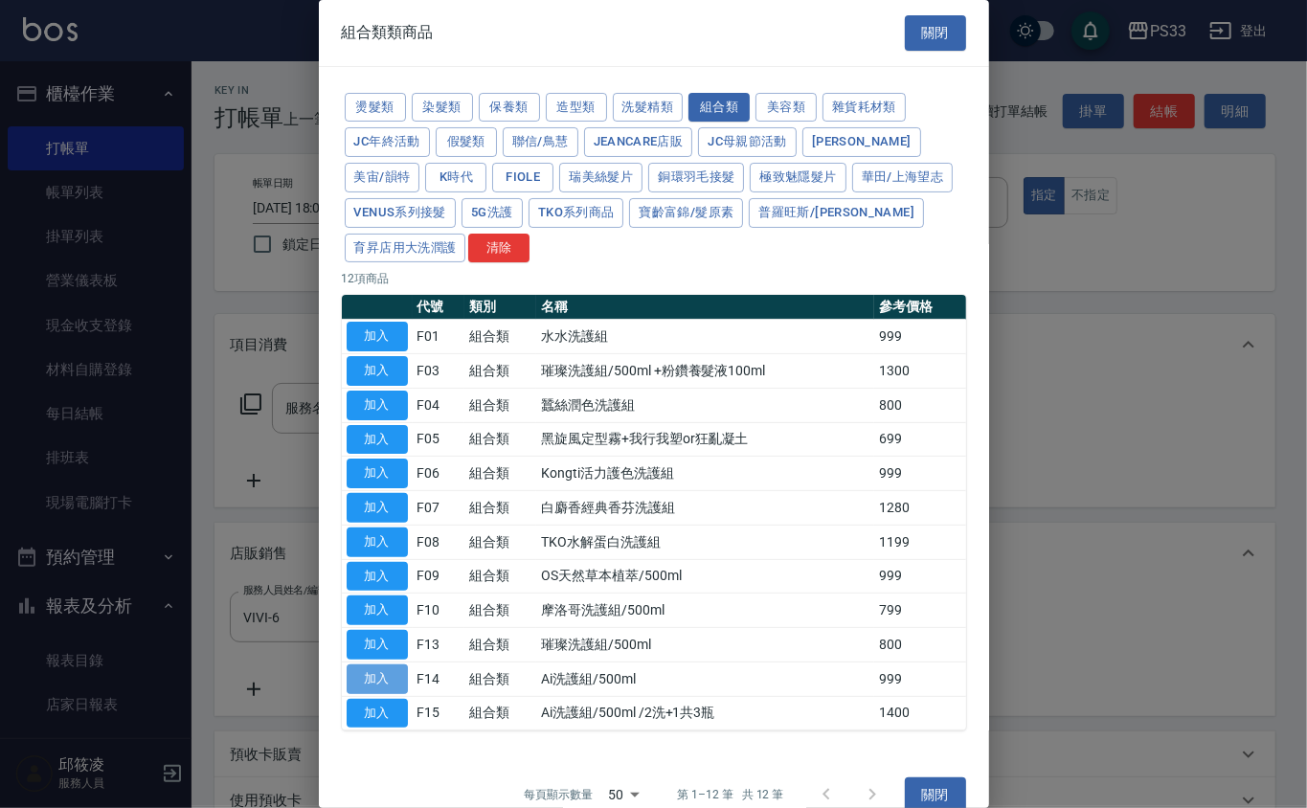
click at [392, 680] on button "加入" at bounding box center [377, 680] width 61 height 30
type input "Ai洗護組/500ml"
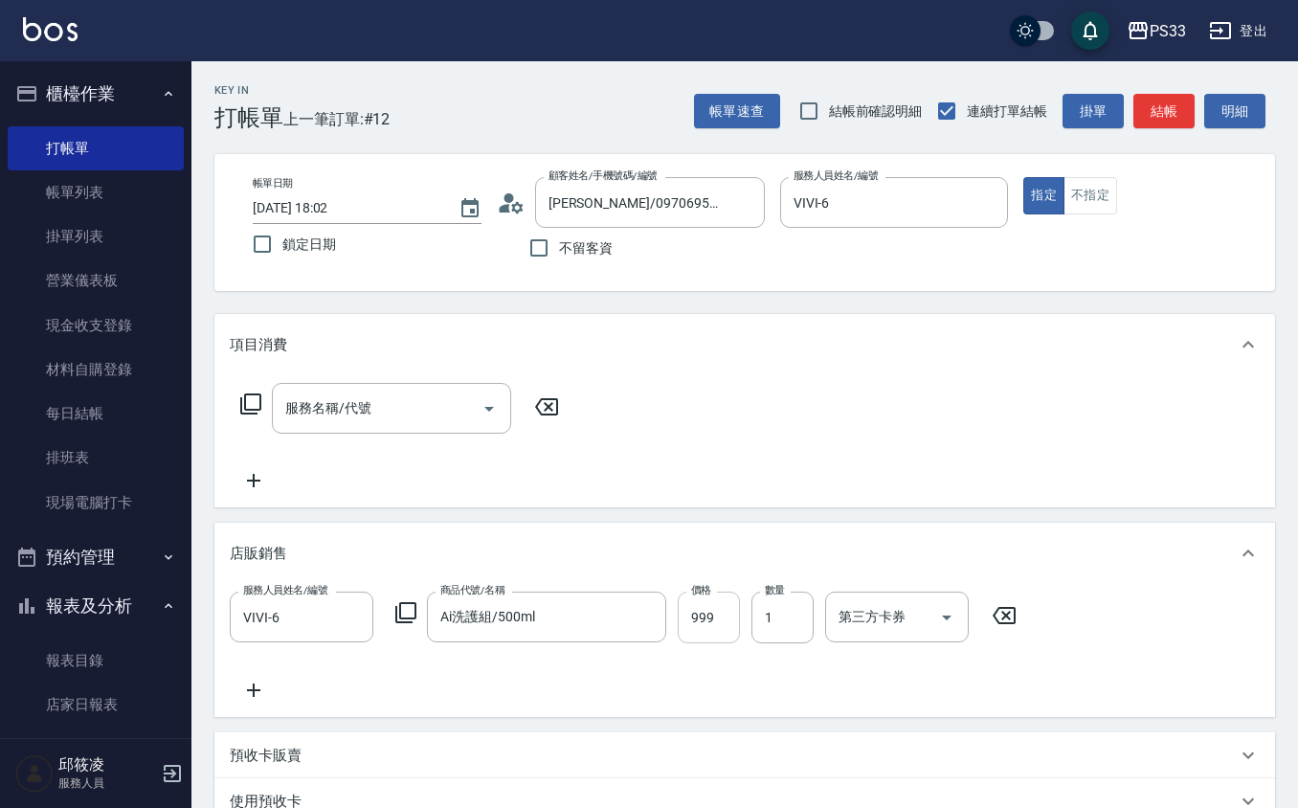
drag, startPoint x: 732, startPoint y: 625, endPoint x: 721, endPoint y: 637, distance: 15.6
click at [728, 628] on input "999" at bounding box center [709, 618] width 62 height 52
type input "1000"
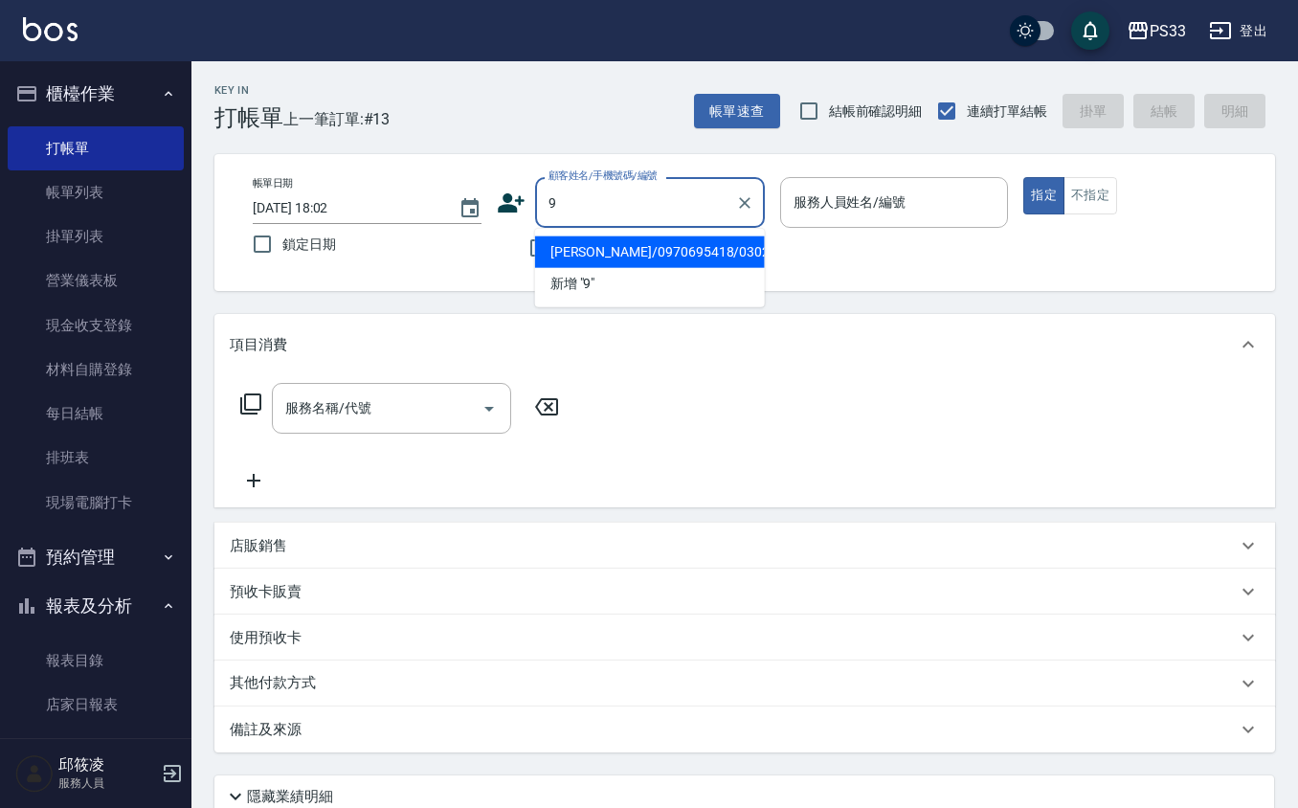
type input "[PERSON_NAME]/0970695418/030216"
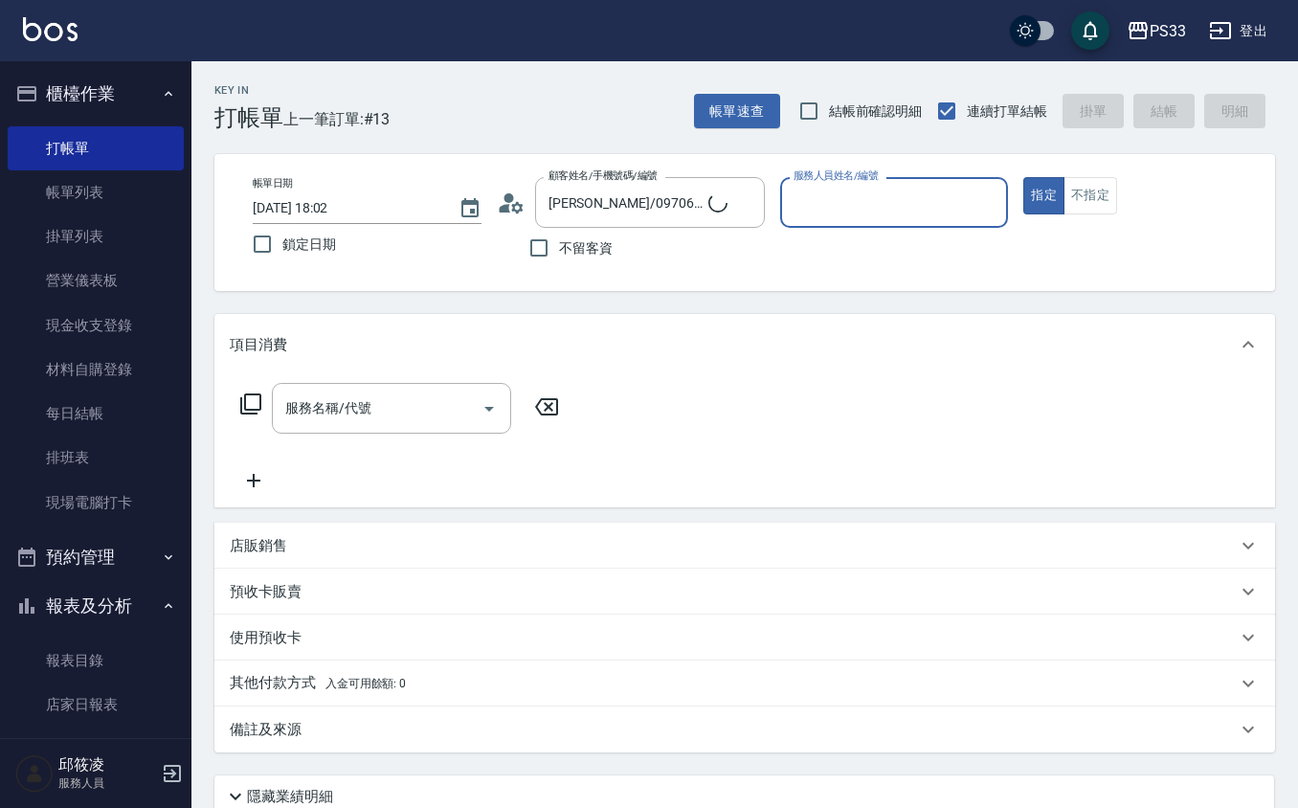
type input "9"
type input "九妹/000000000000000/9"
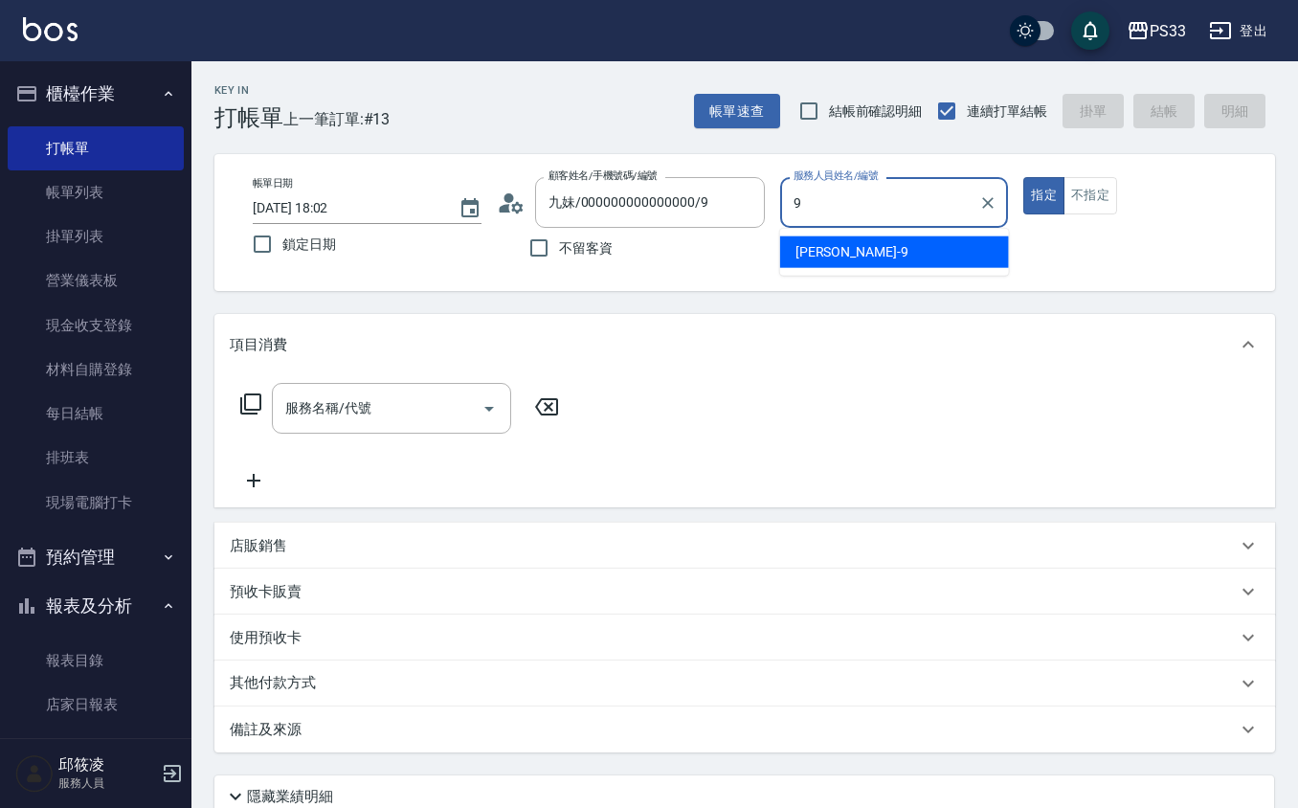
type input "苡軒-9"
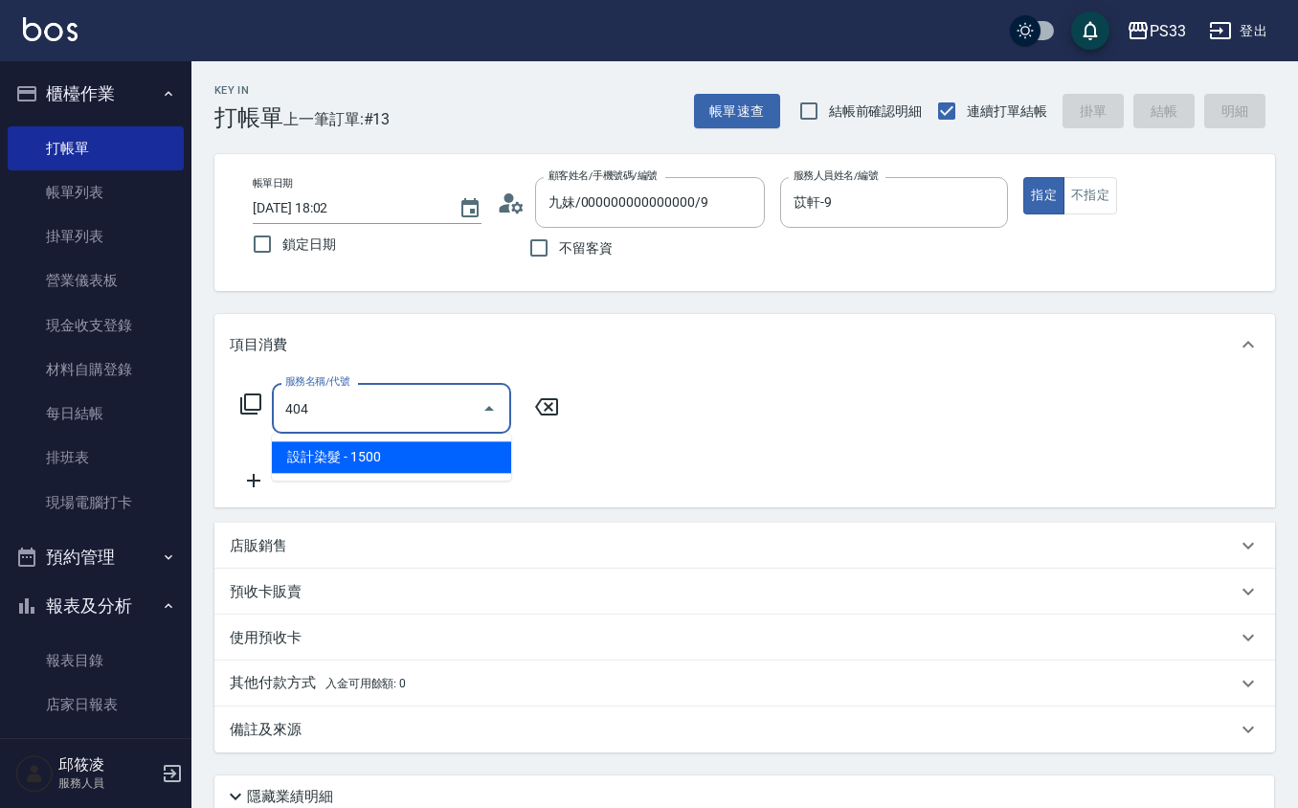
type input "設計染髮(404)"
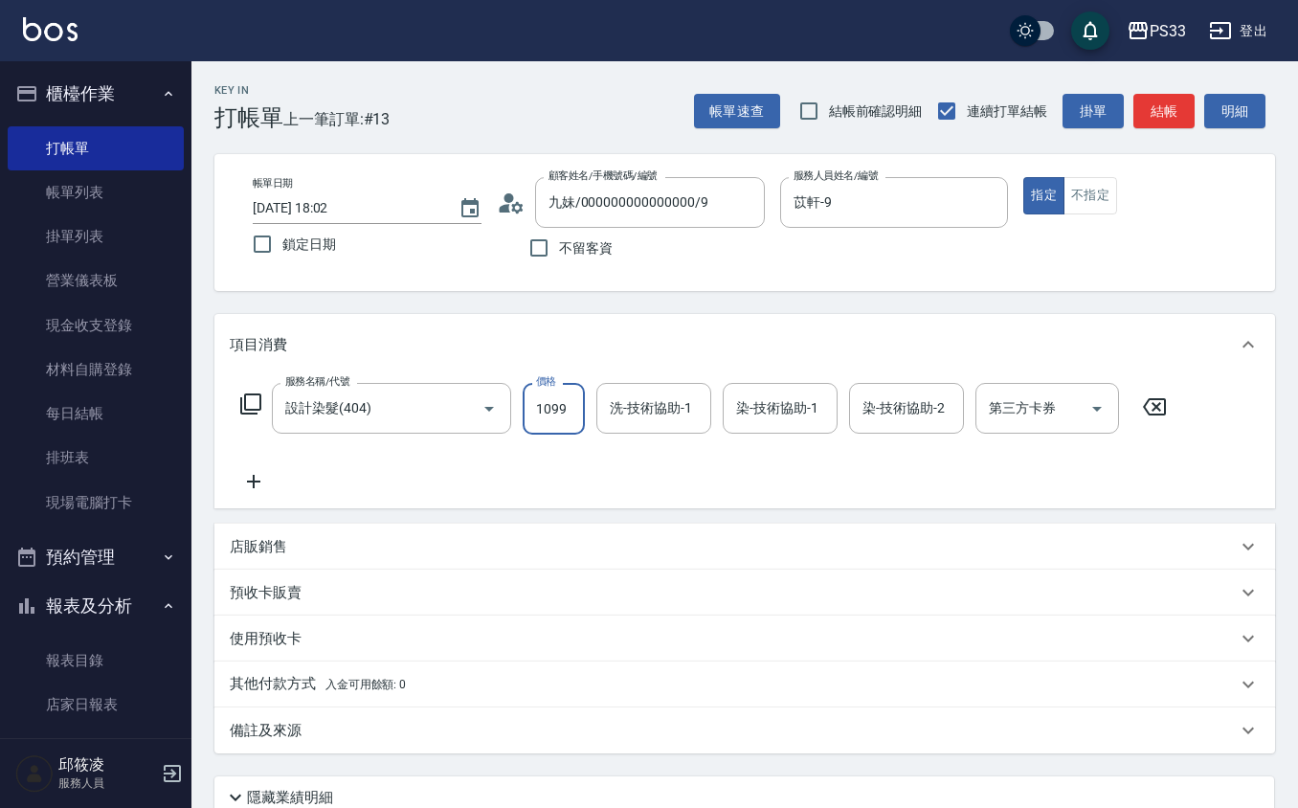
type input "1099"
type input "苡軒-9"
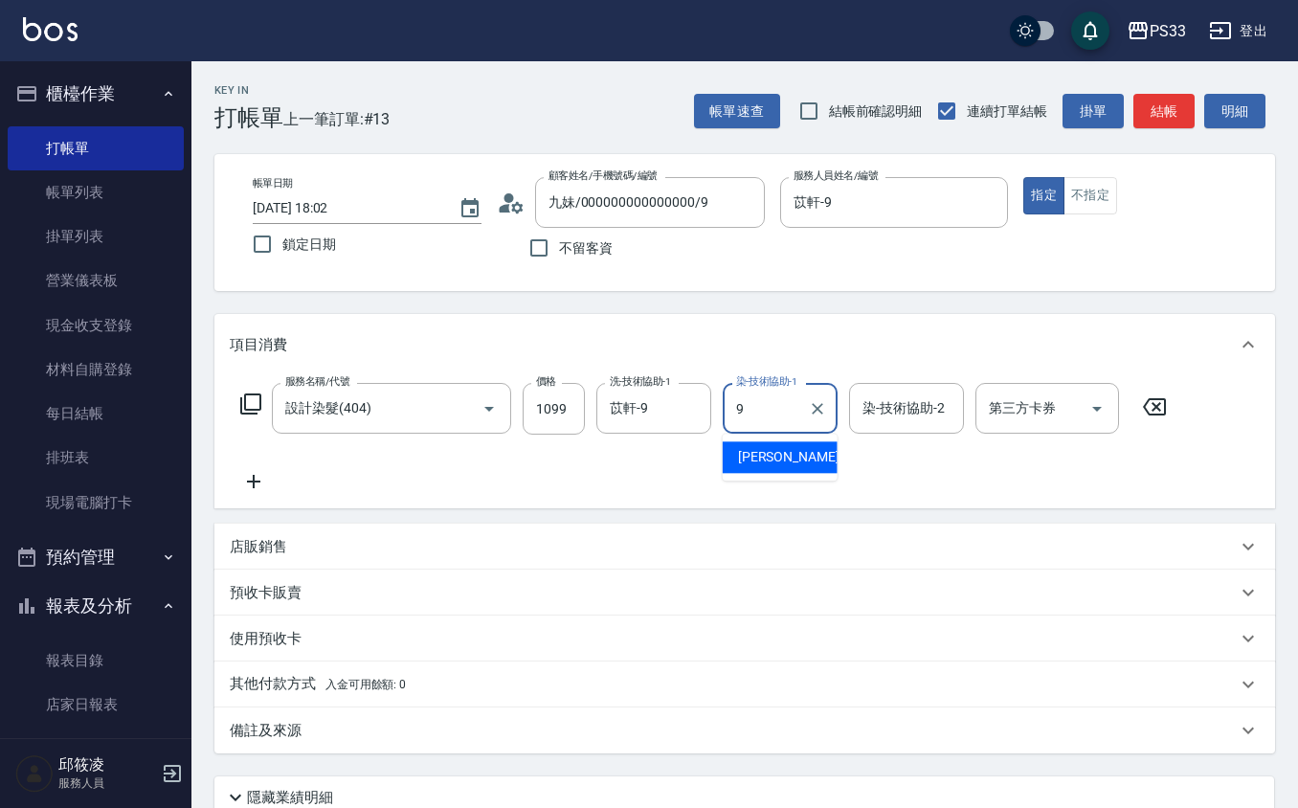
type input "苡軒-9"
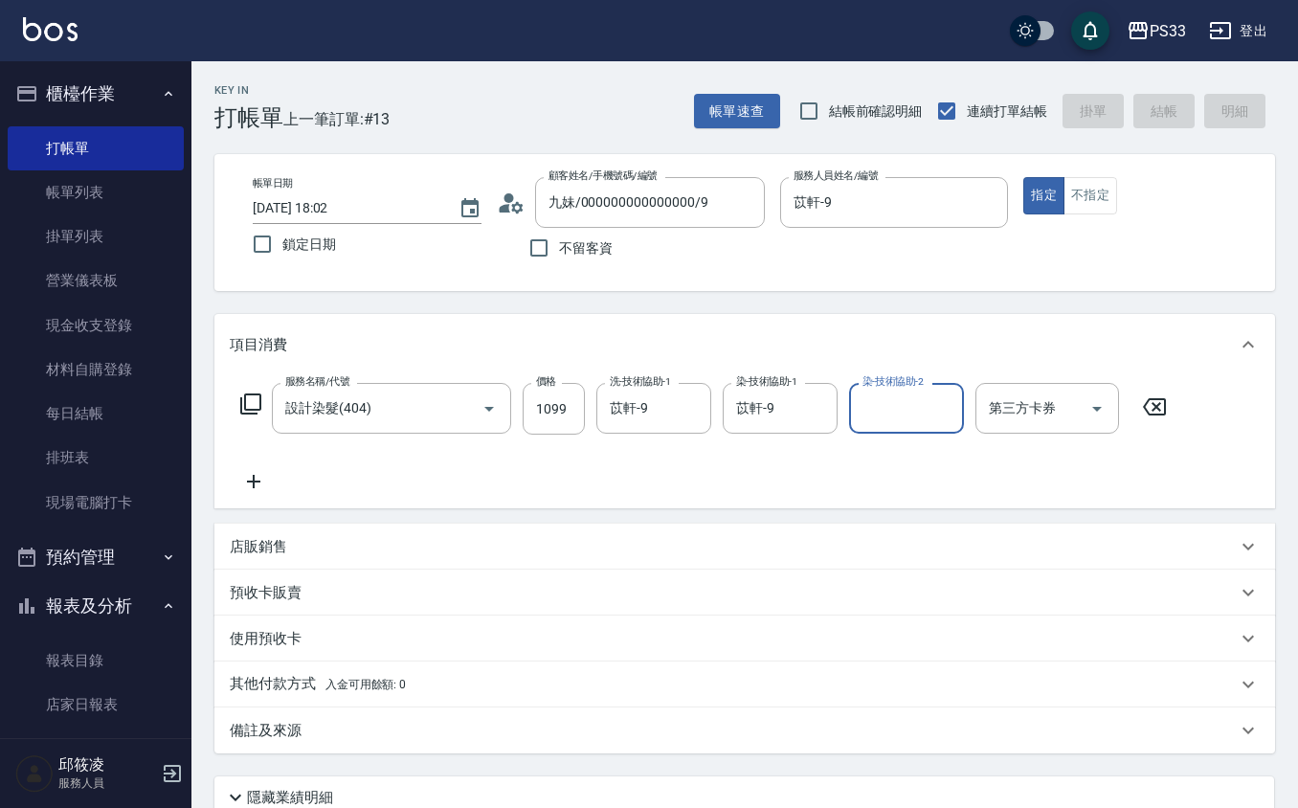
type input "[DATE] 18:03"
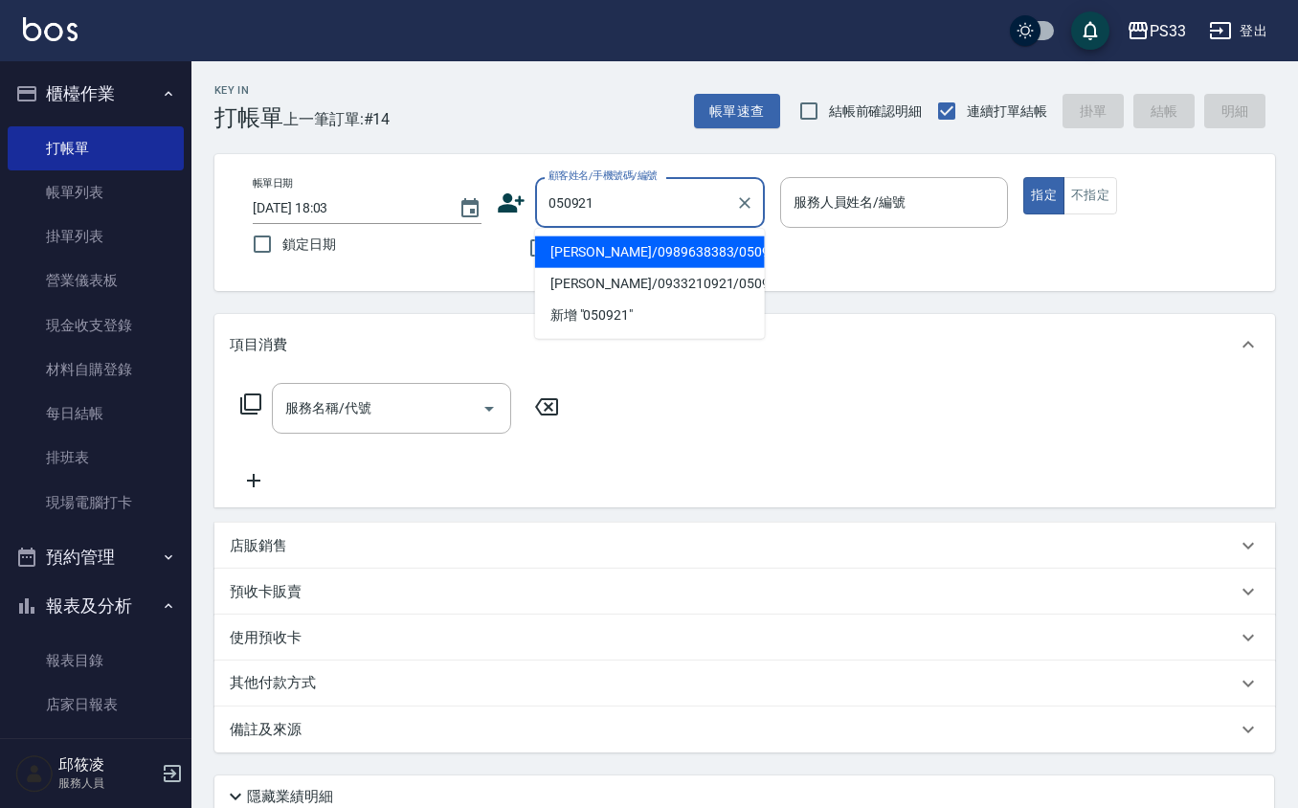
type input "[PERSON_NAME]/0989638383/050921"
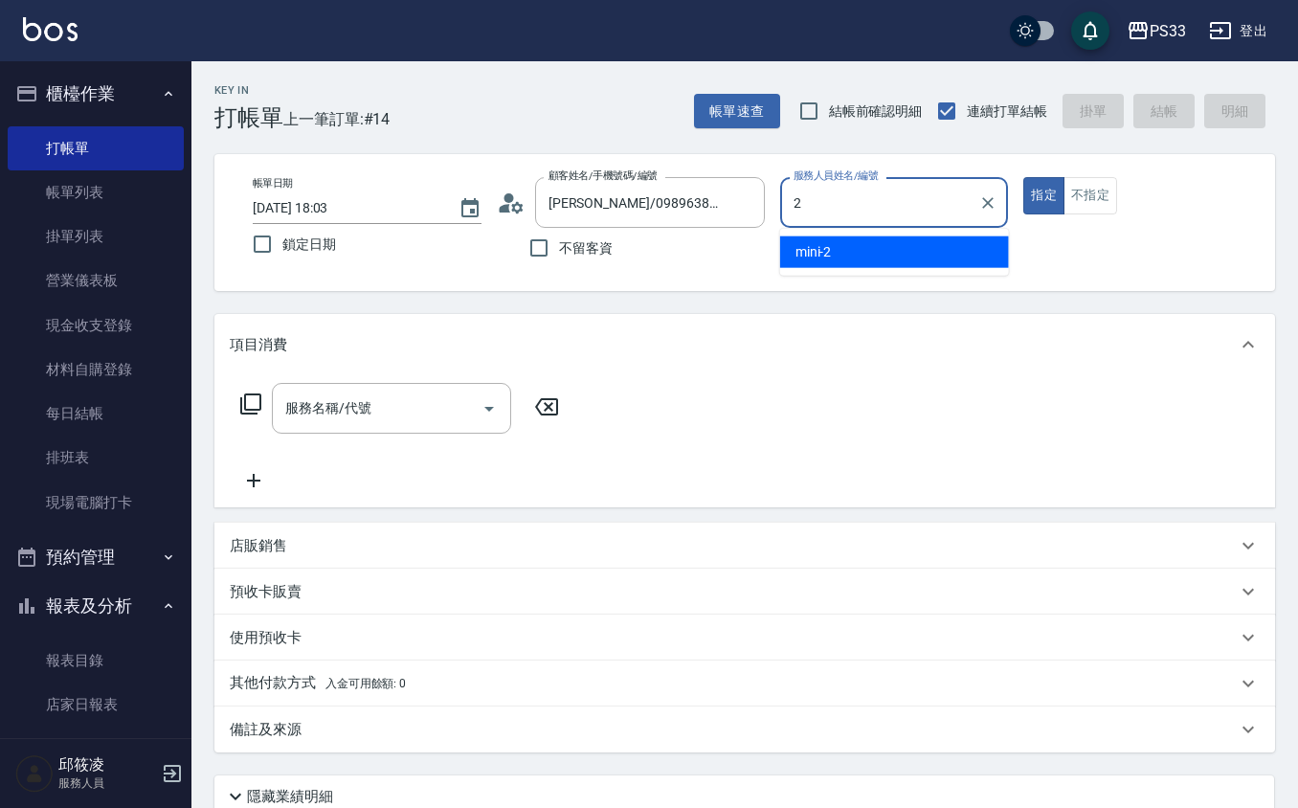
type input "mini-2"
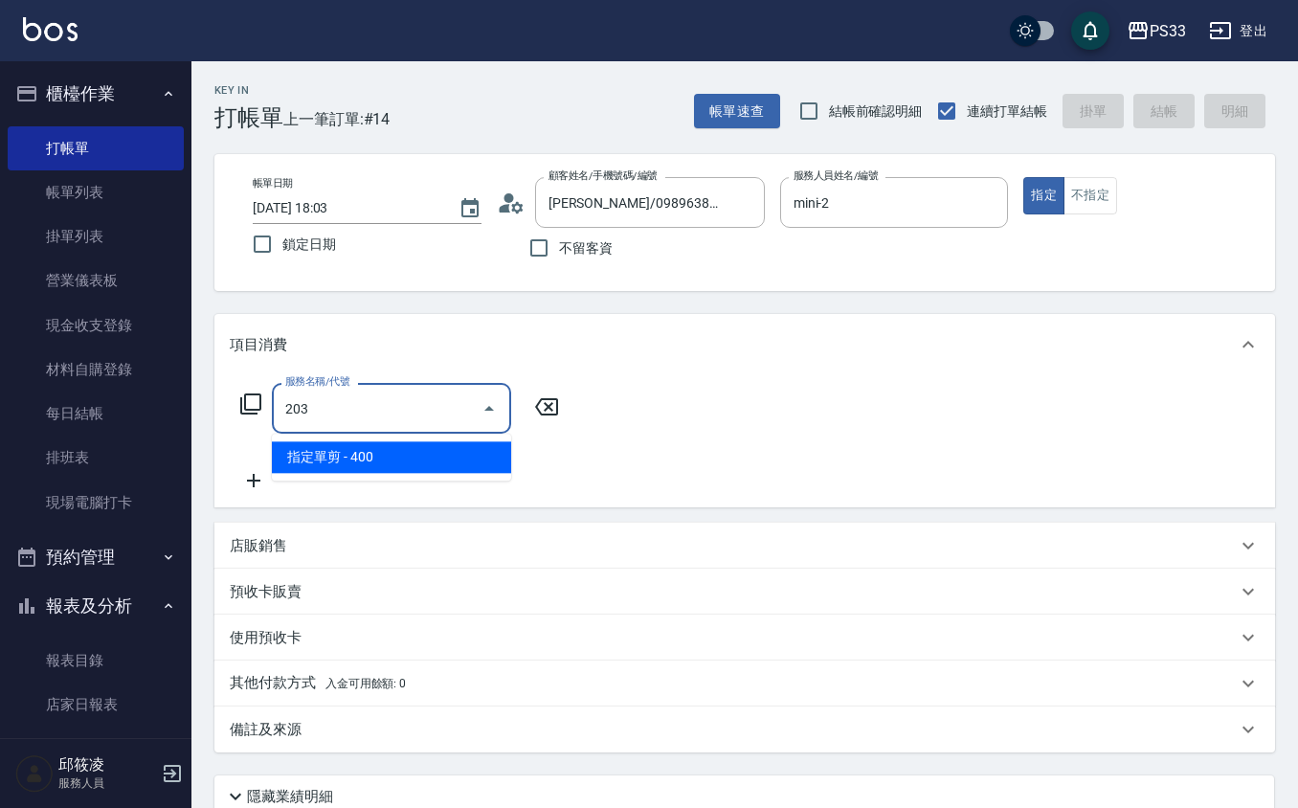
type input "指定單剪(203)"
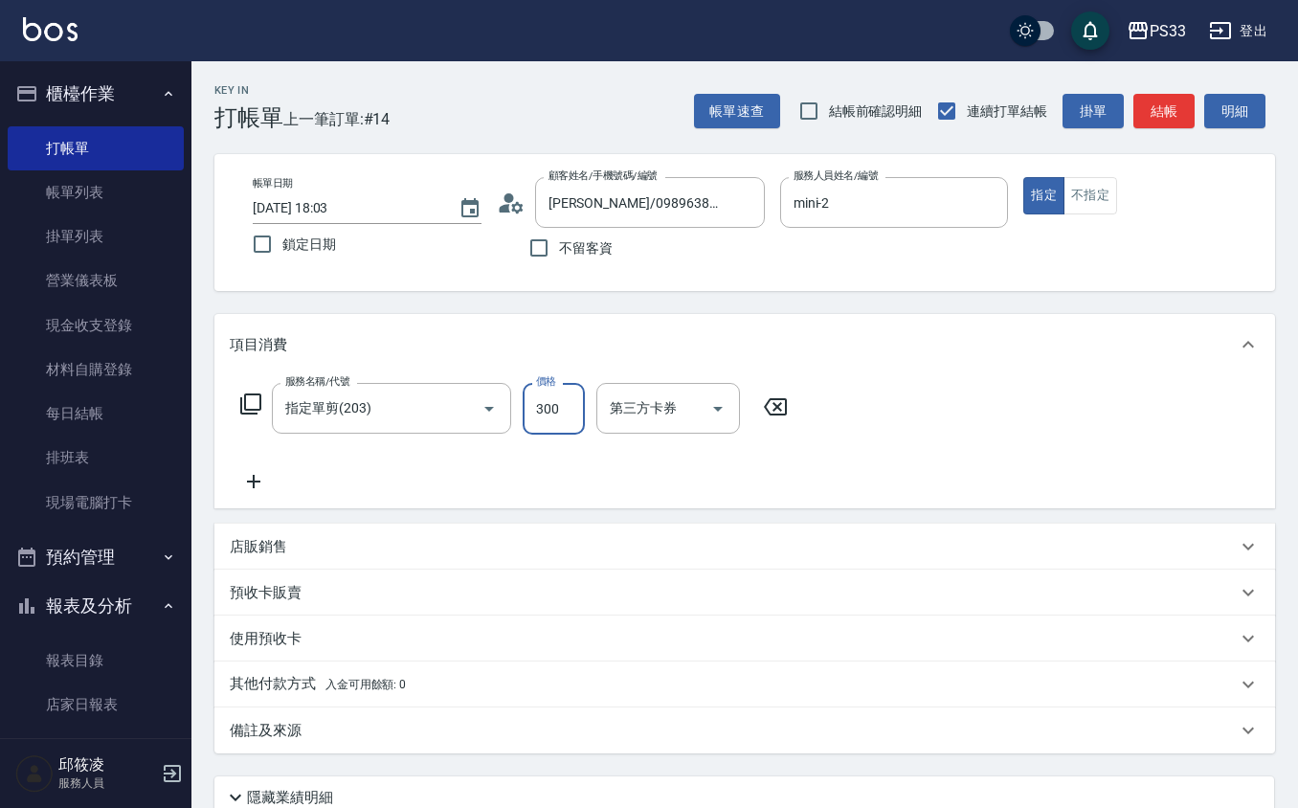
type input "300"
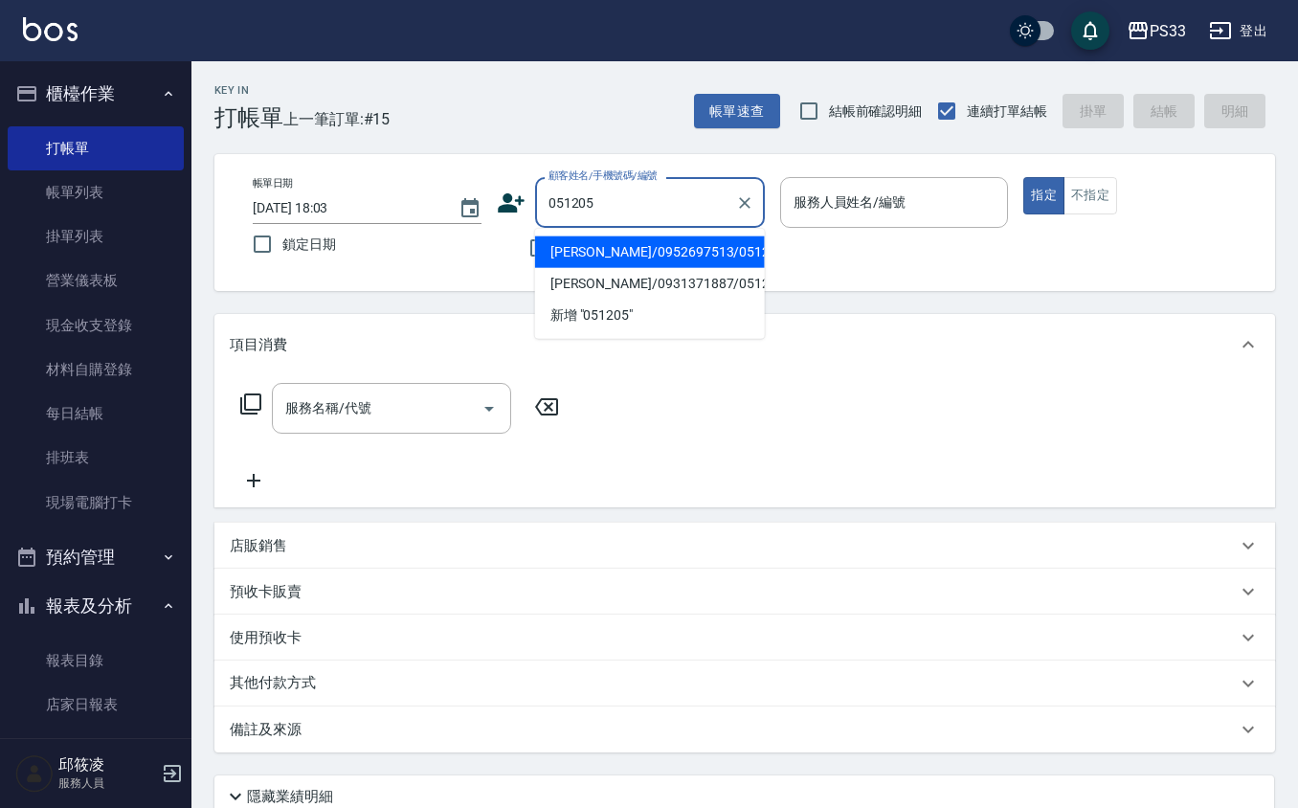
type input "[PERSON_NAME]/0952697513/051205"
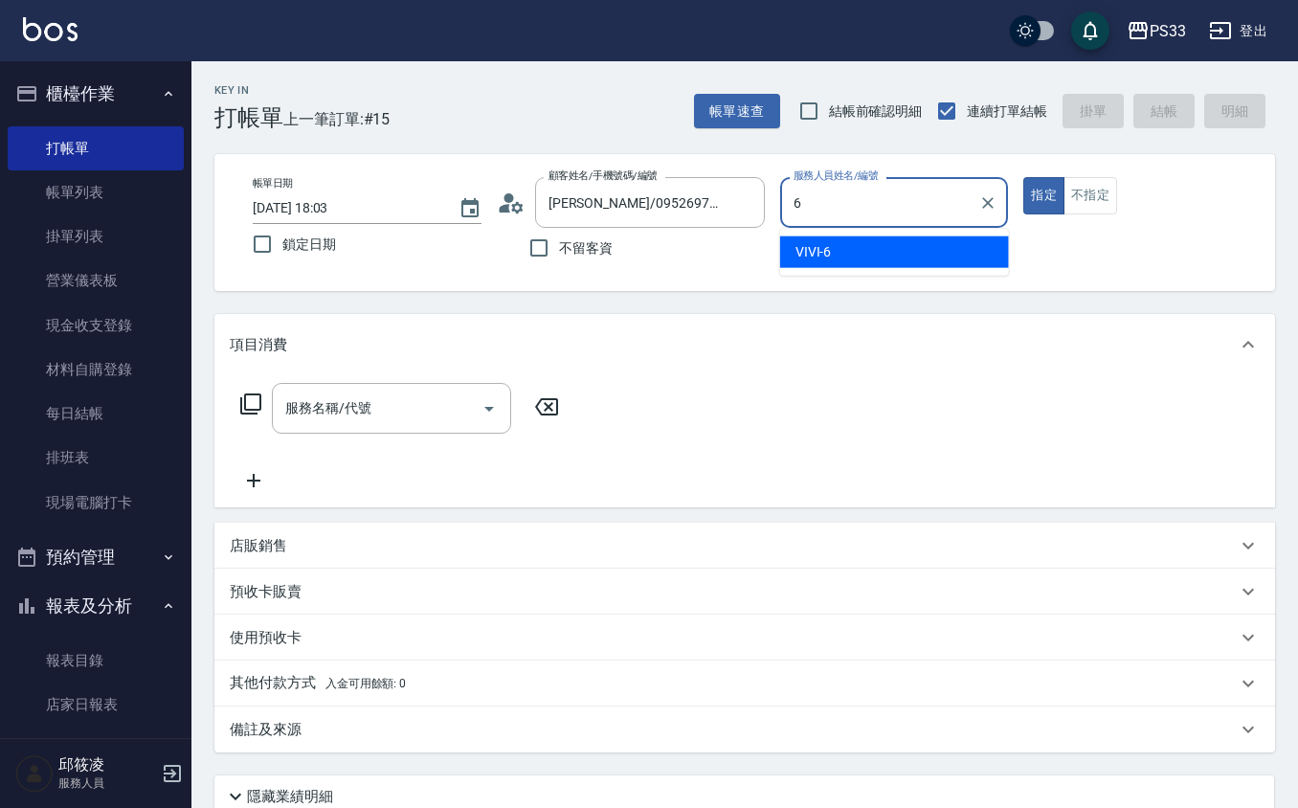
type input "VIVI-6"
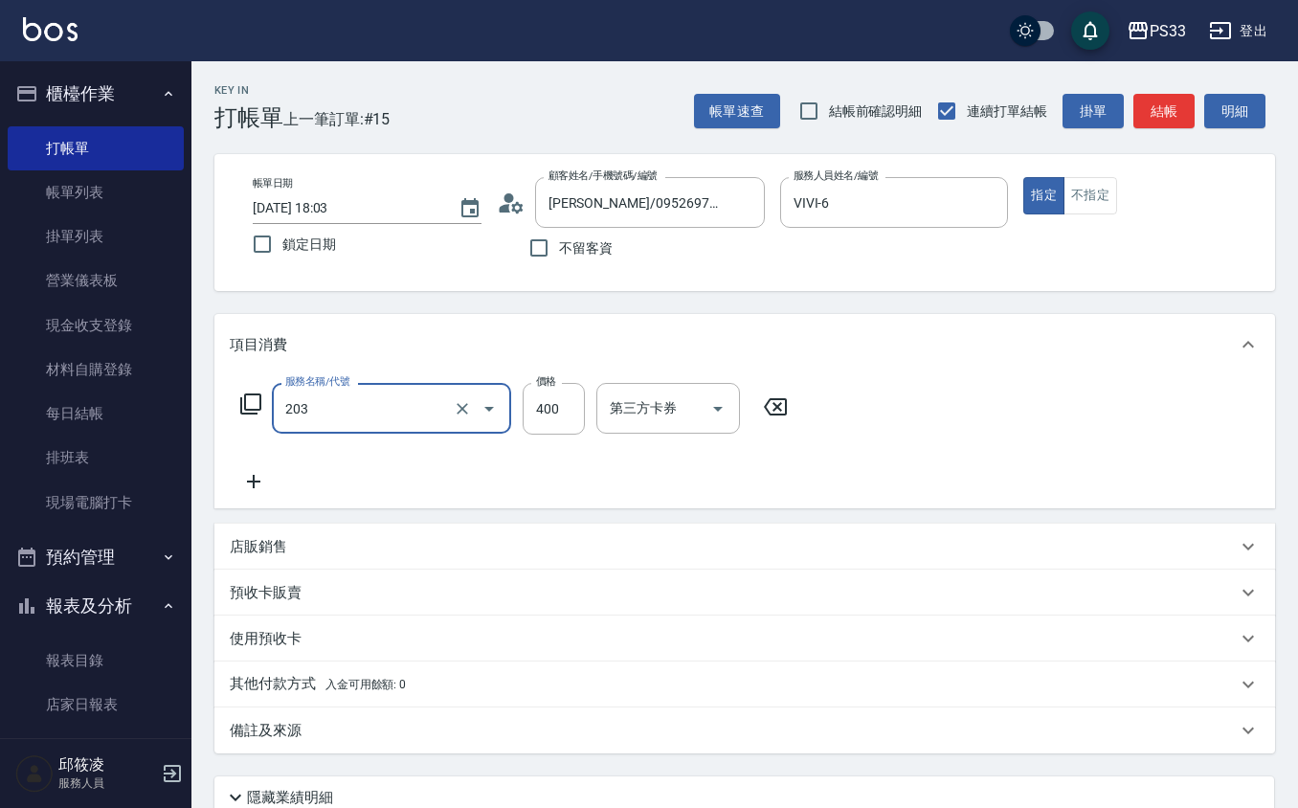
type input "指定單剪(203)"
type input "200"
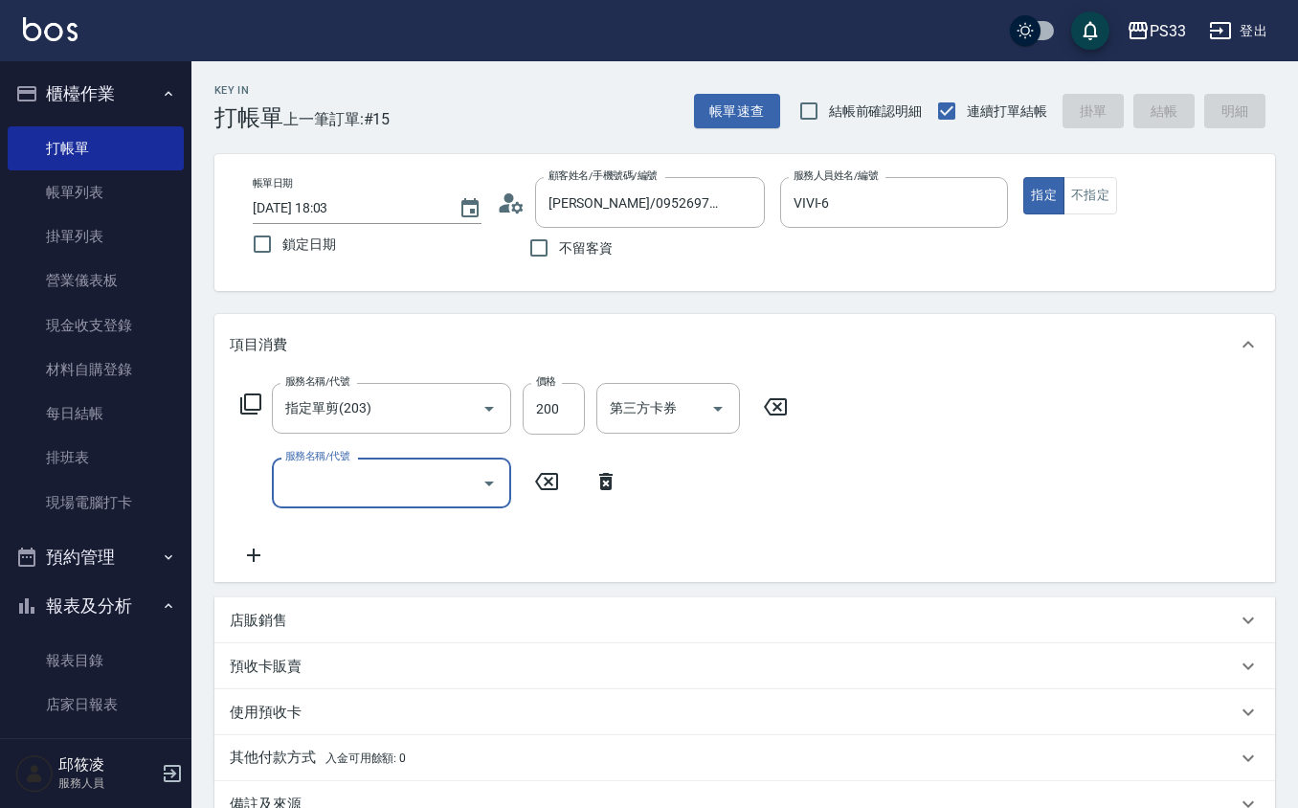
type input "[DATE] 18:04"
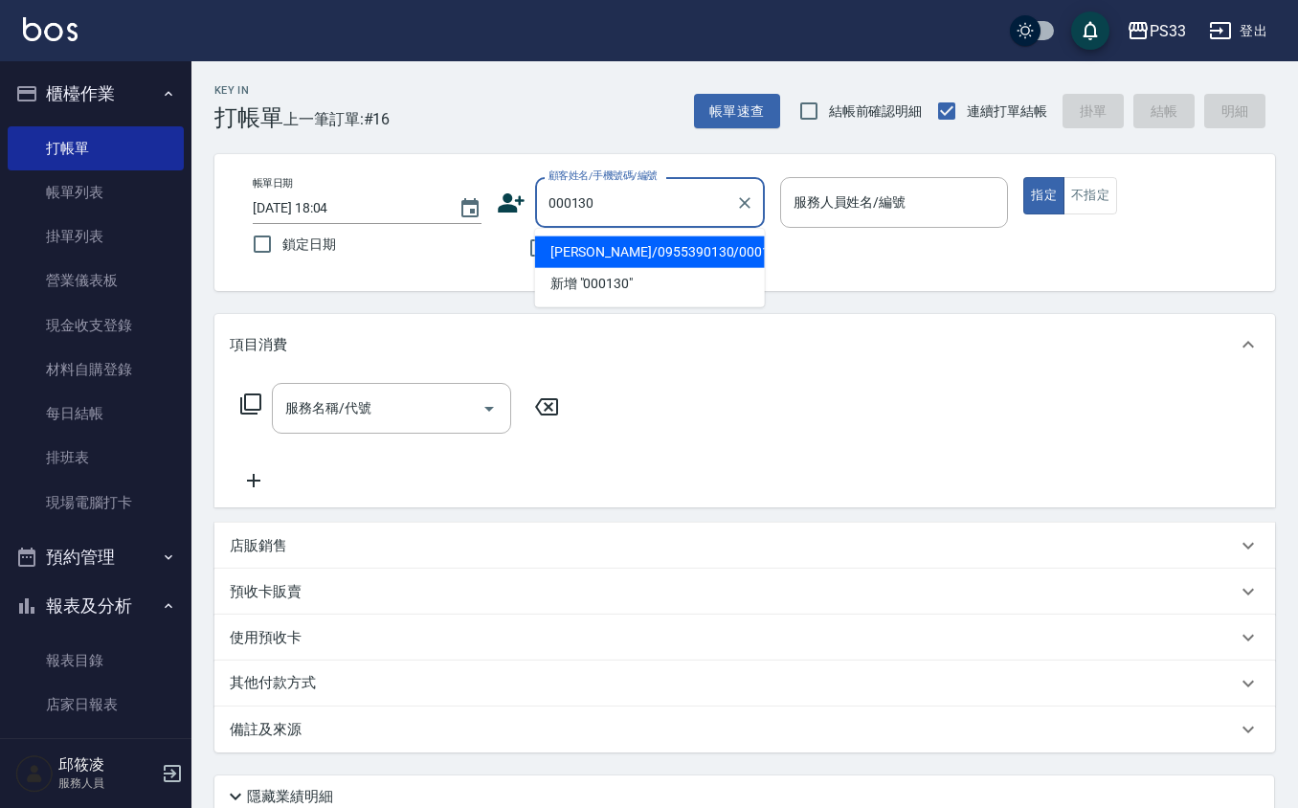
type input "[PERSON_NAME]/0955390130/000130"
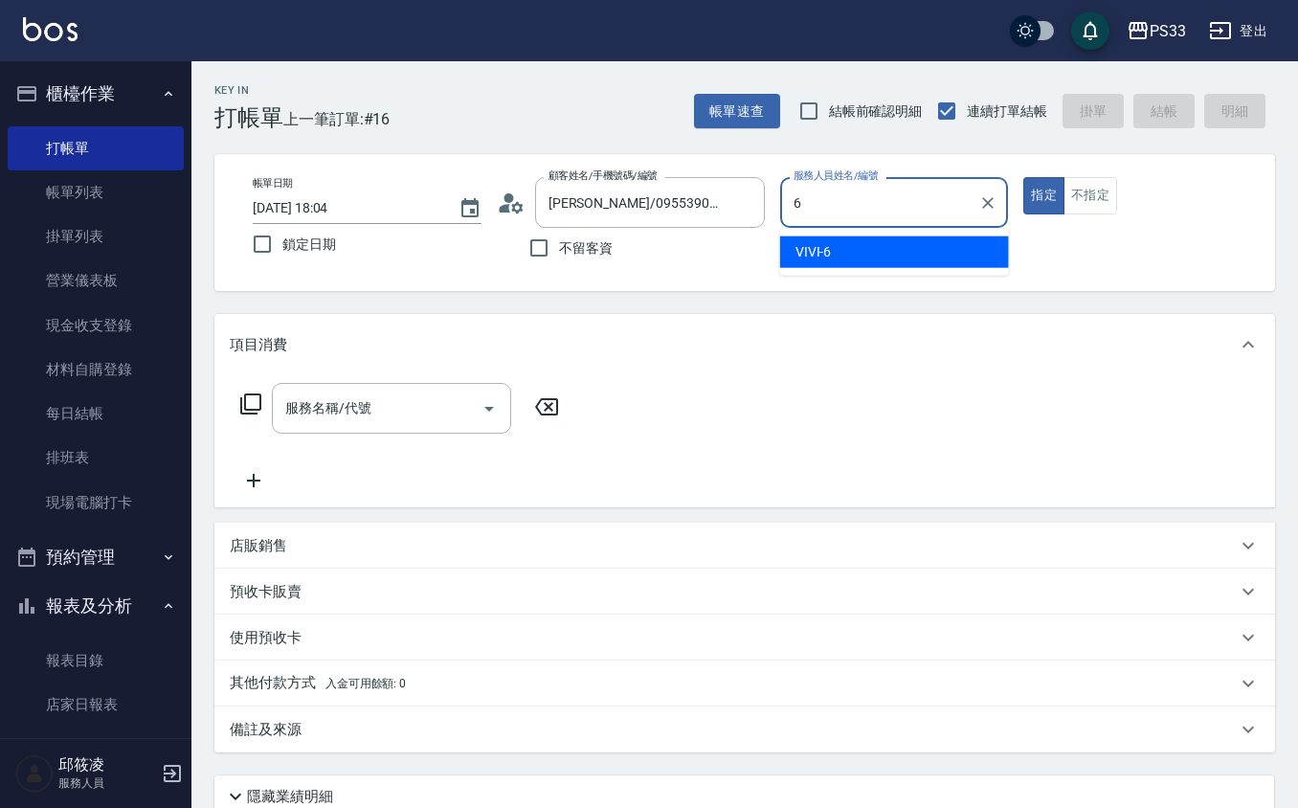
type input "VIVI-6"
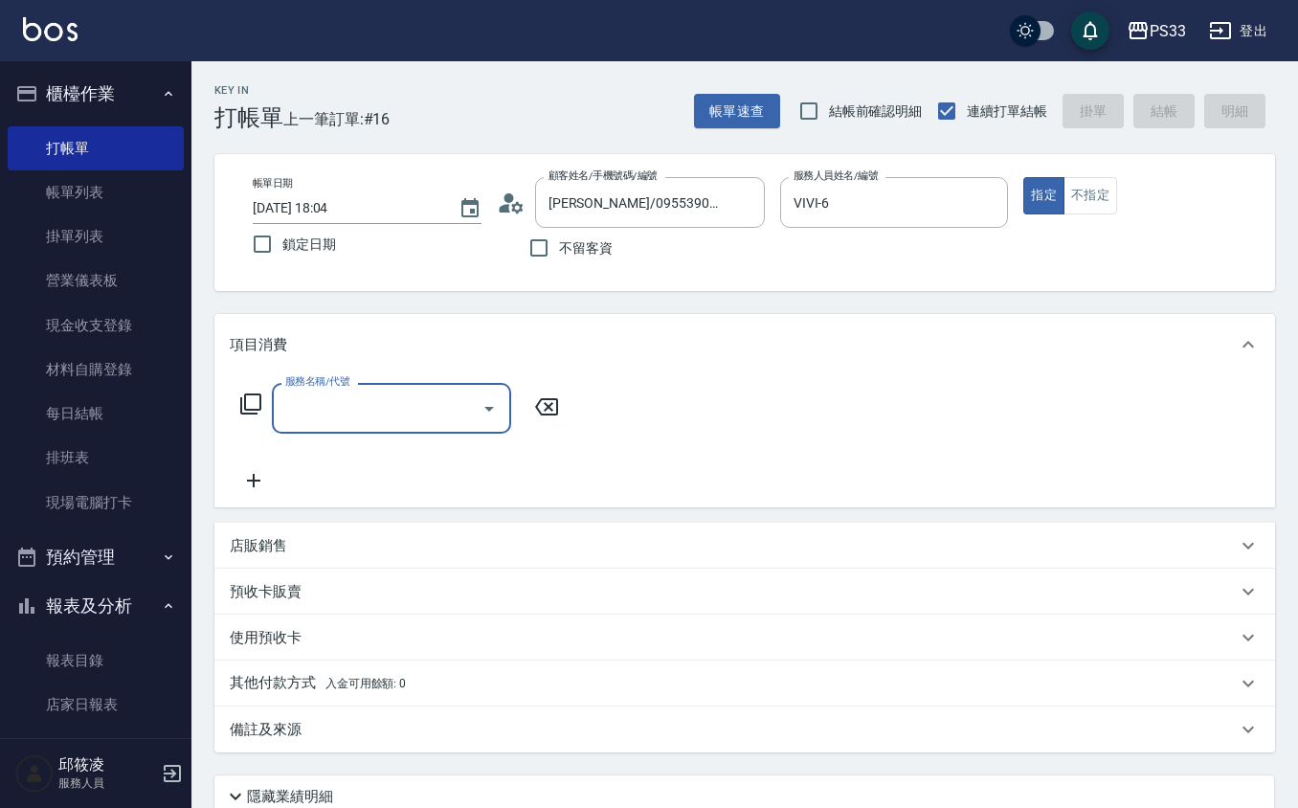
type input "2"
type input "洗髮(101)"
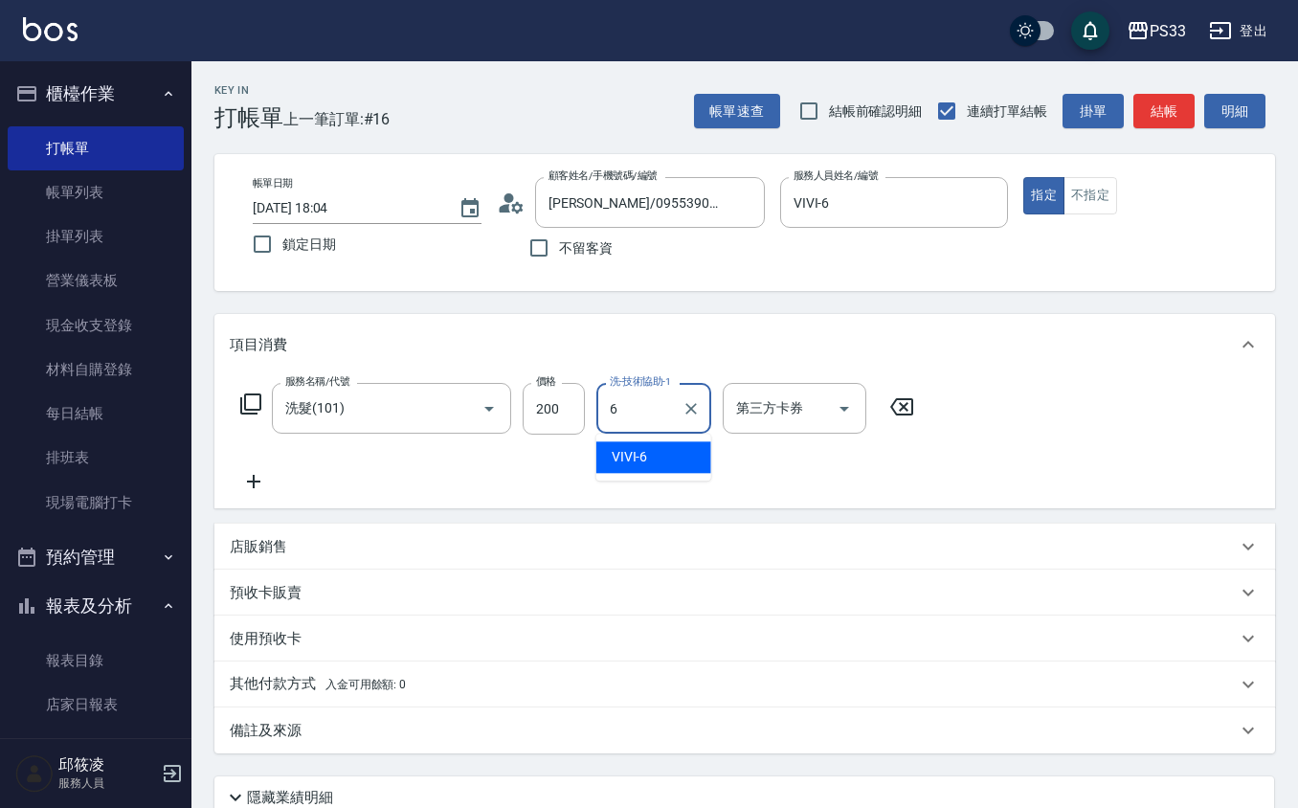
type input "VIVI-6"
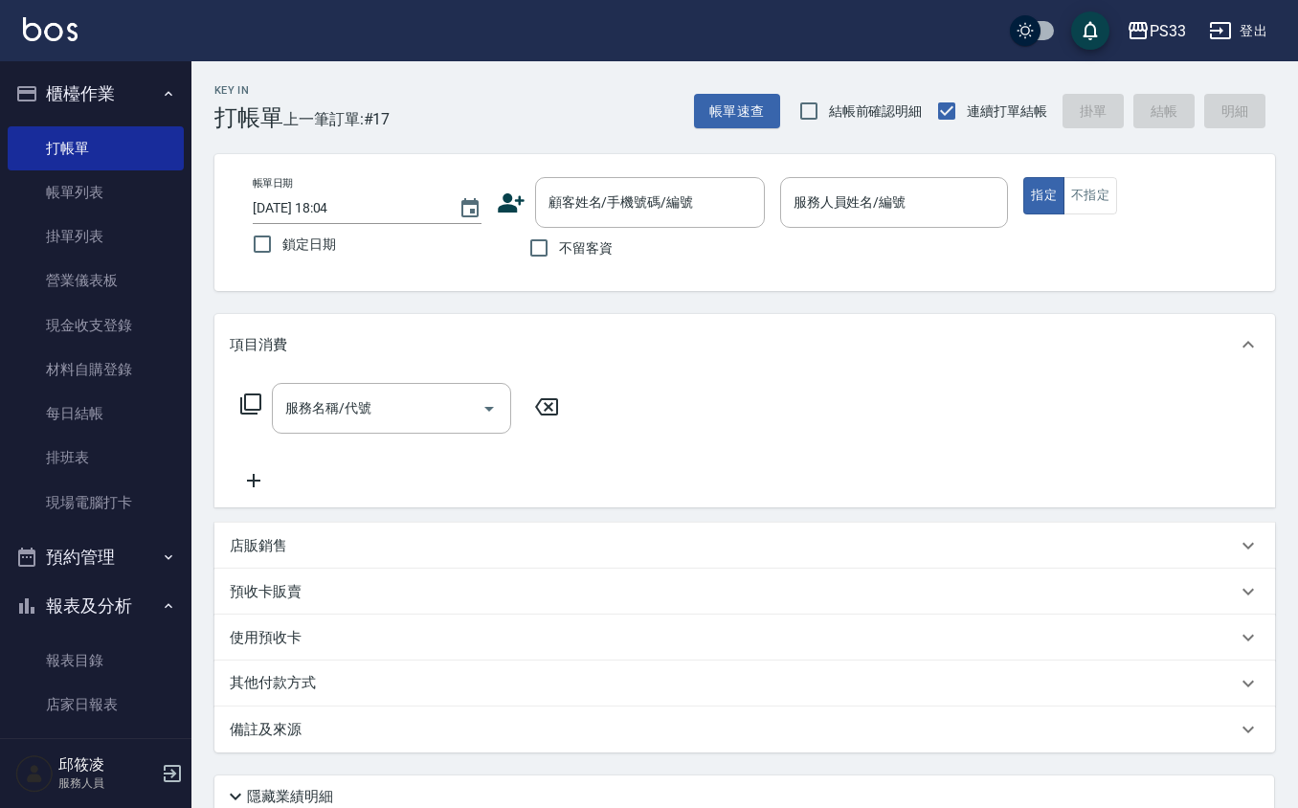
click at [521, 205] on icon at bounding box center [511, 203] width 29 height 29
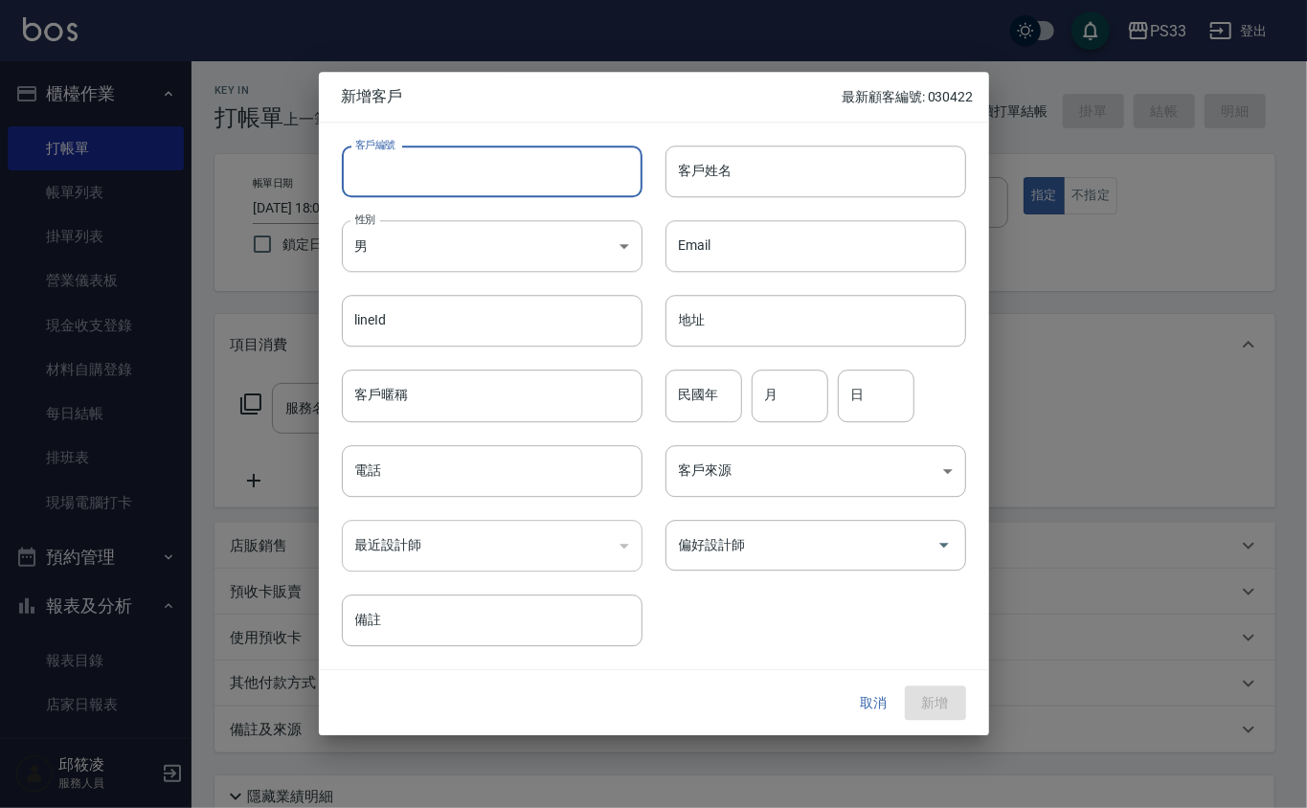
click at [534, 186] on input "客戶編號" at bounding box center [492, 172] width 301 height 52
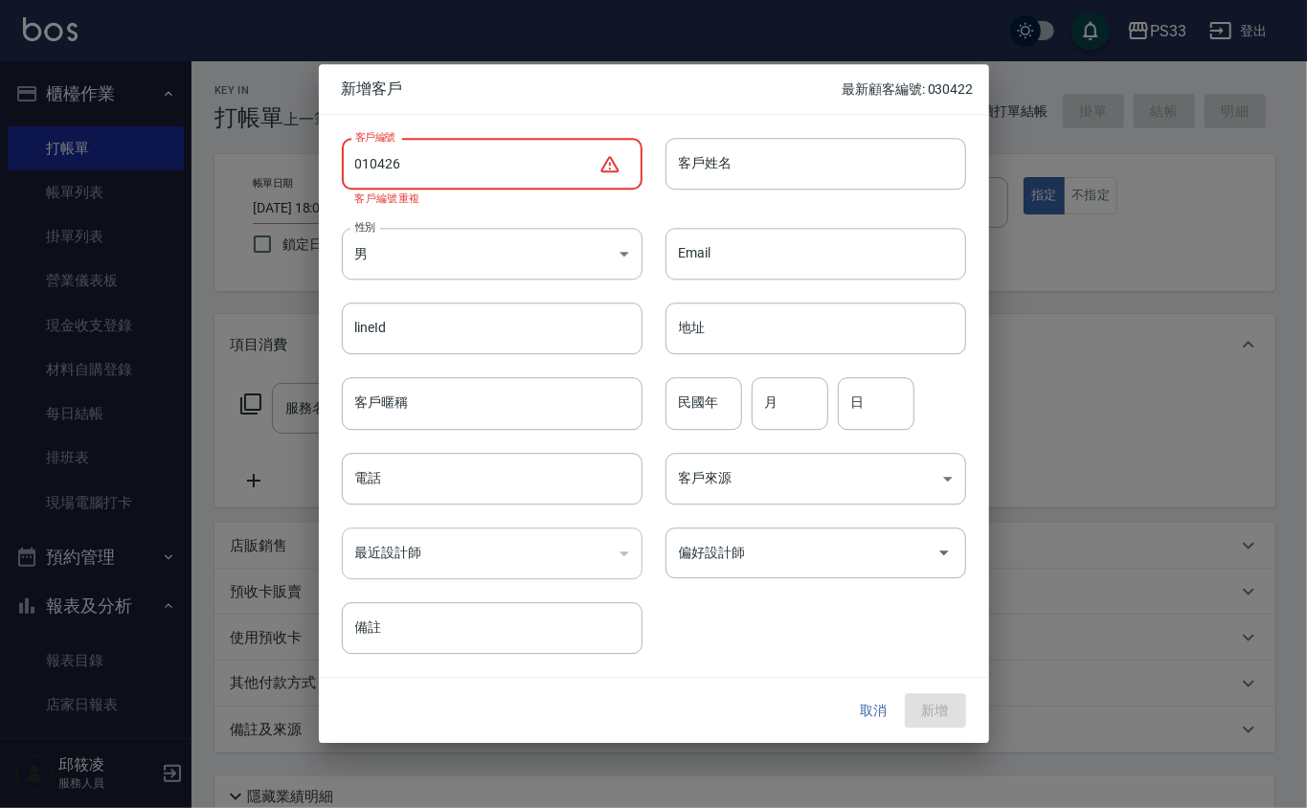
click at [373, 161] on input "010426" at bounding box center [470, 164] width 257 height 52
click at [365, 161] on input "010426" at bounding box center [470, 164] width 257 height 52
click at [366, 165] on input "010426" at bounding box center [470, 164] width 257 height 52
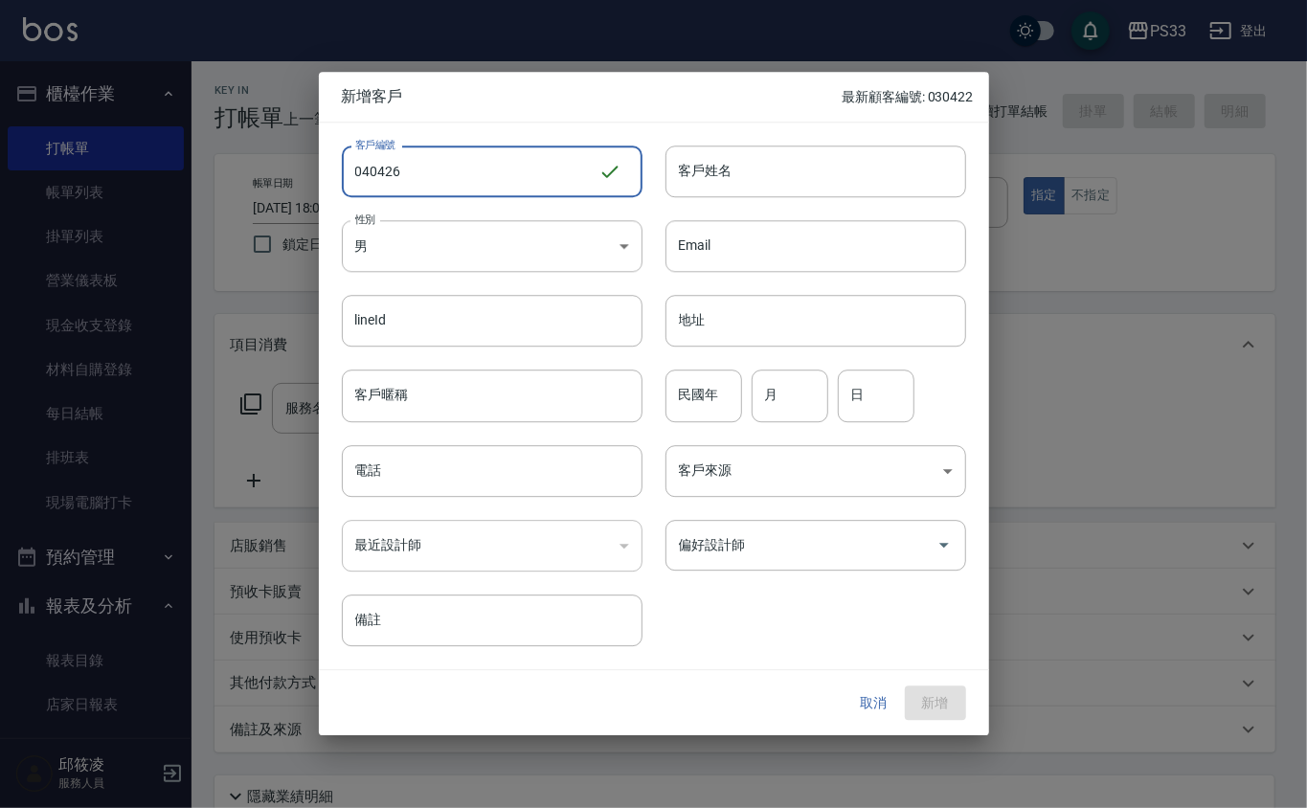
type input "040426"
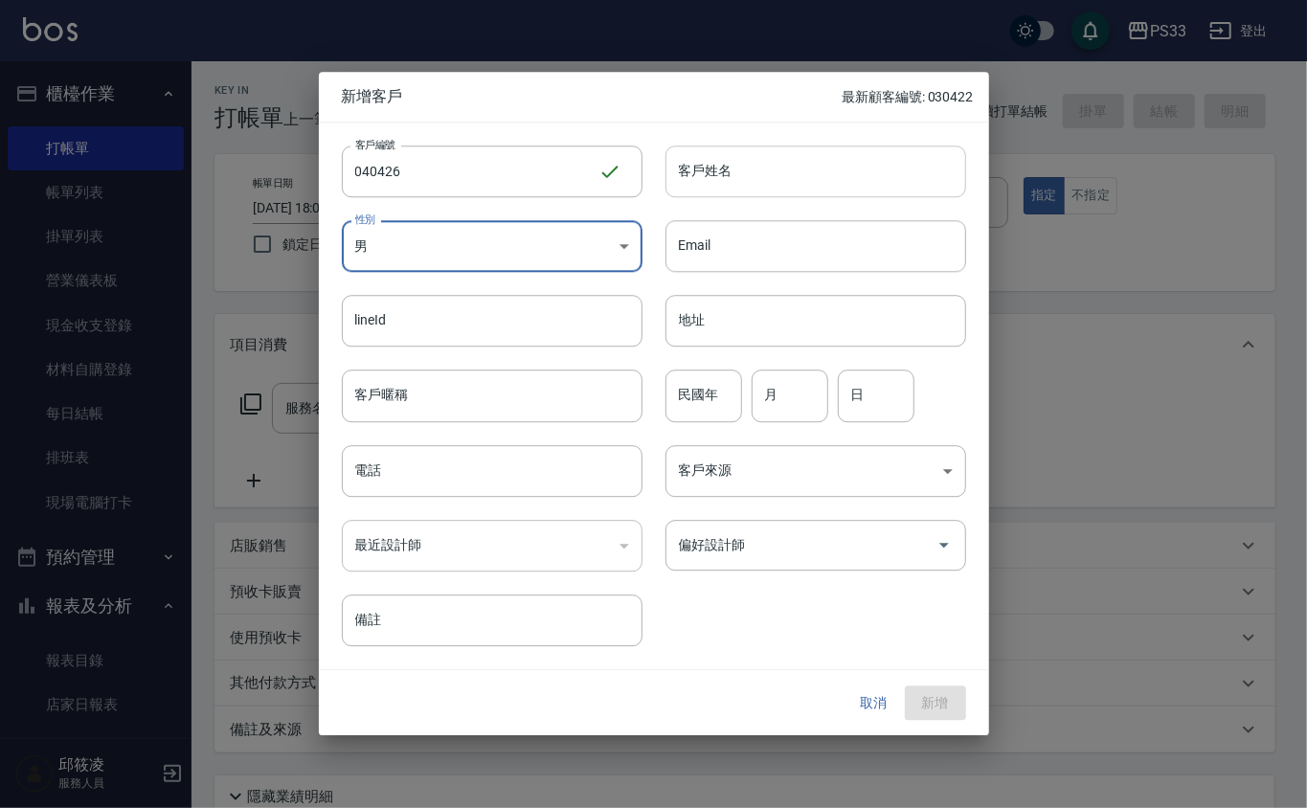
click at [702, 181] on input "客戶姓名" at bounding box center [815, 172] width 301 height 52
type input "[PERSON_NAME]"
click at [709, 393] on input "民國年" at bounding box center [703, 397] width 77 height 52
type input "74"
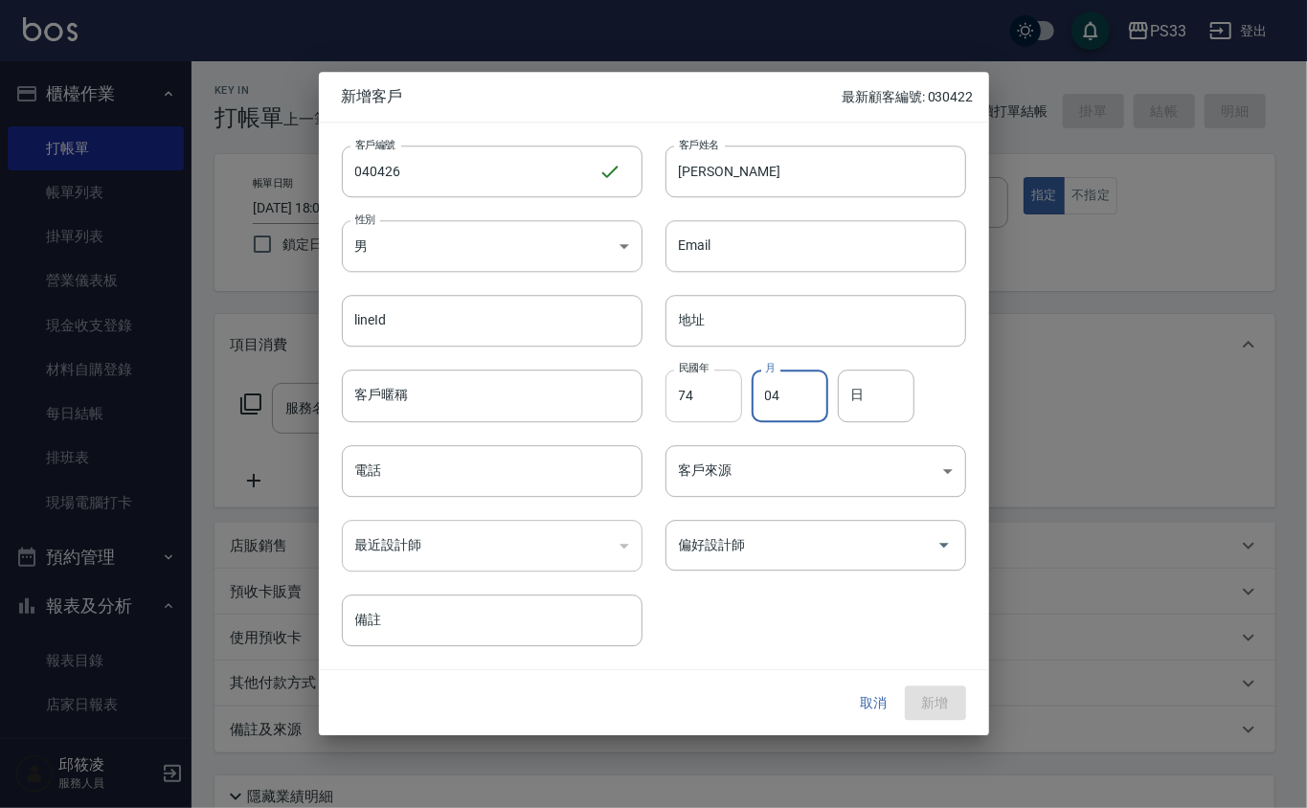
type input "04"
type input "26"
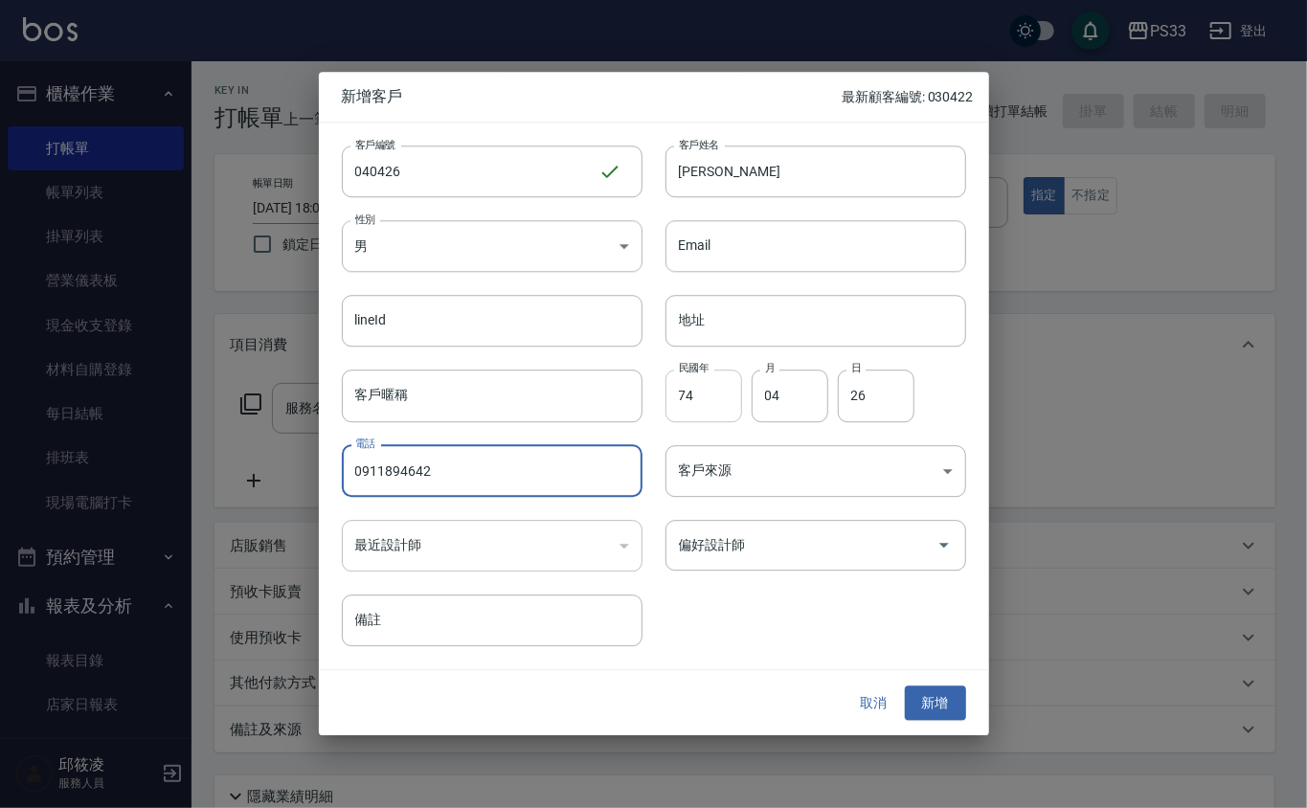
type input "0911894642"
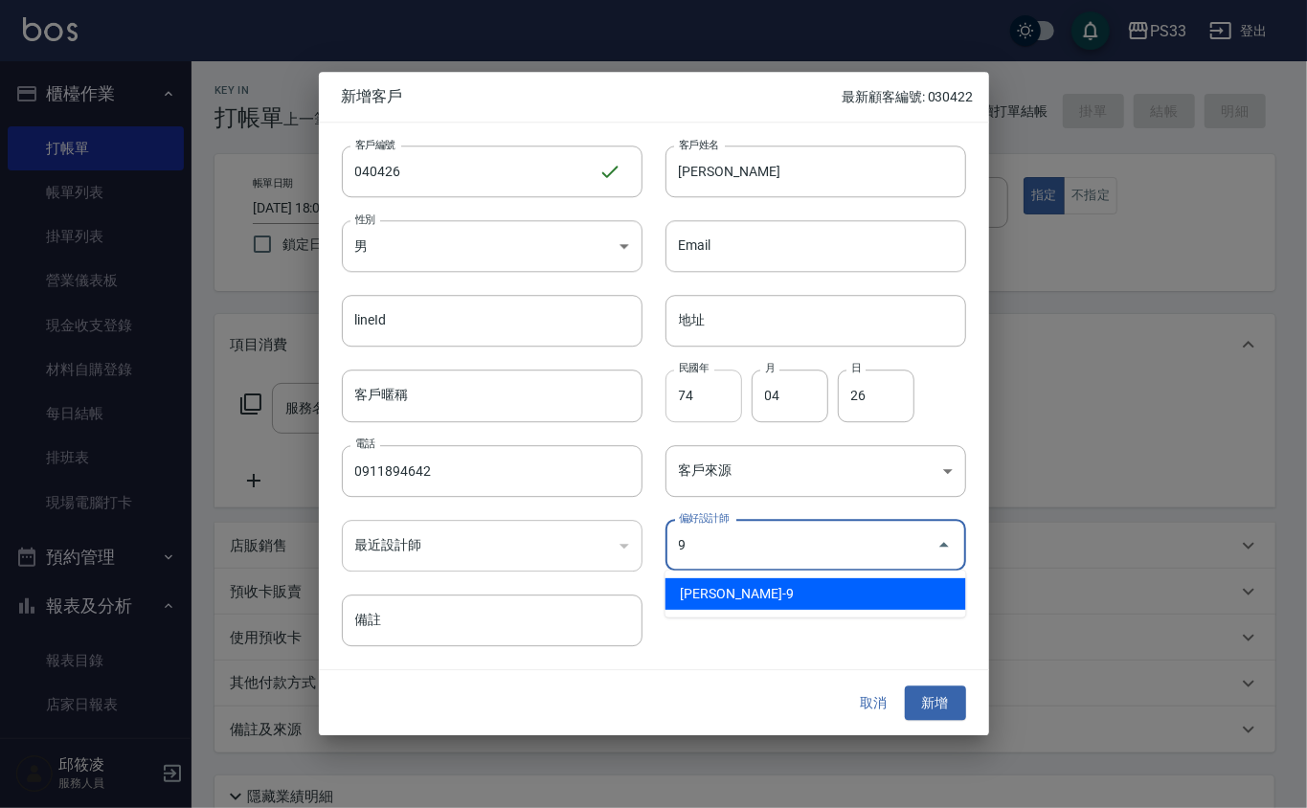
type input "許苡軒"
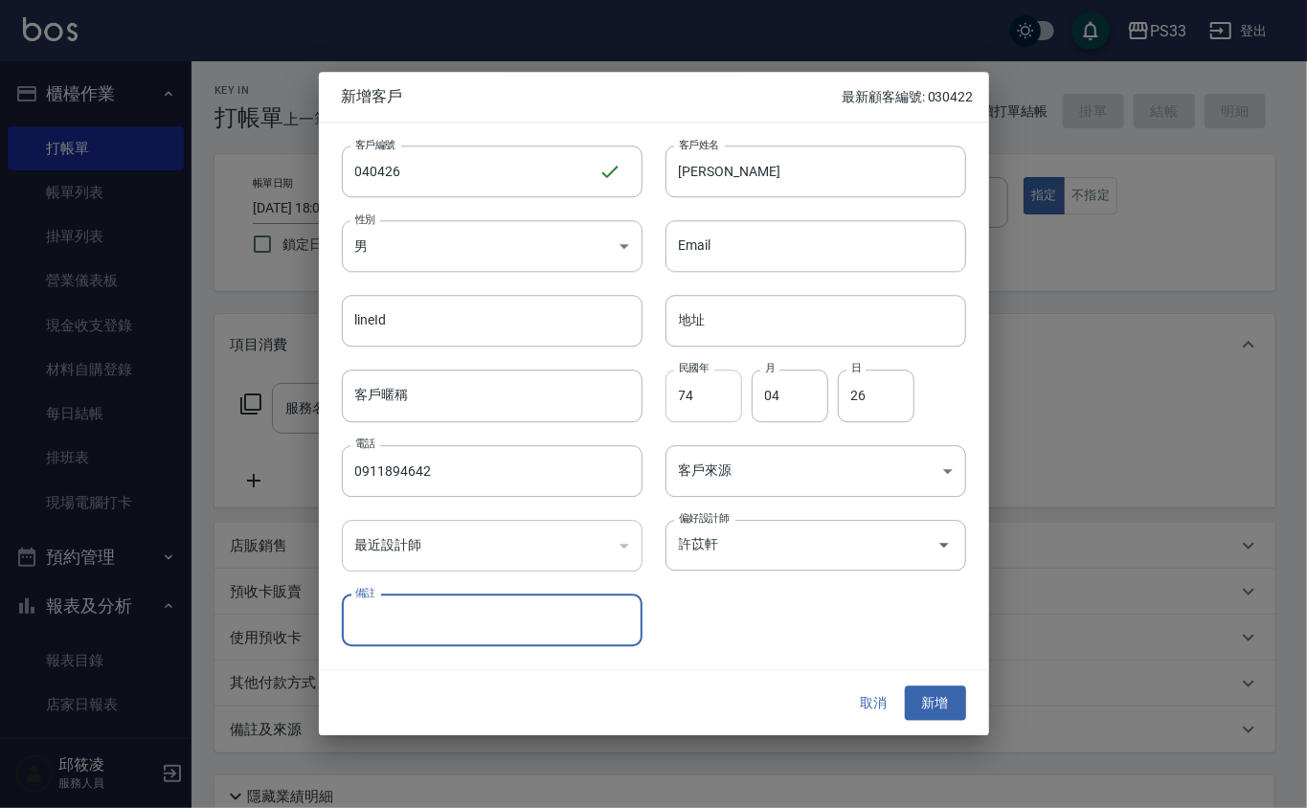
click at [905, 686] on button "新增" at bounding box center [935, 703] width 61 height 35
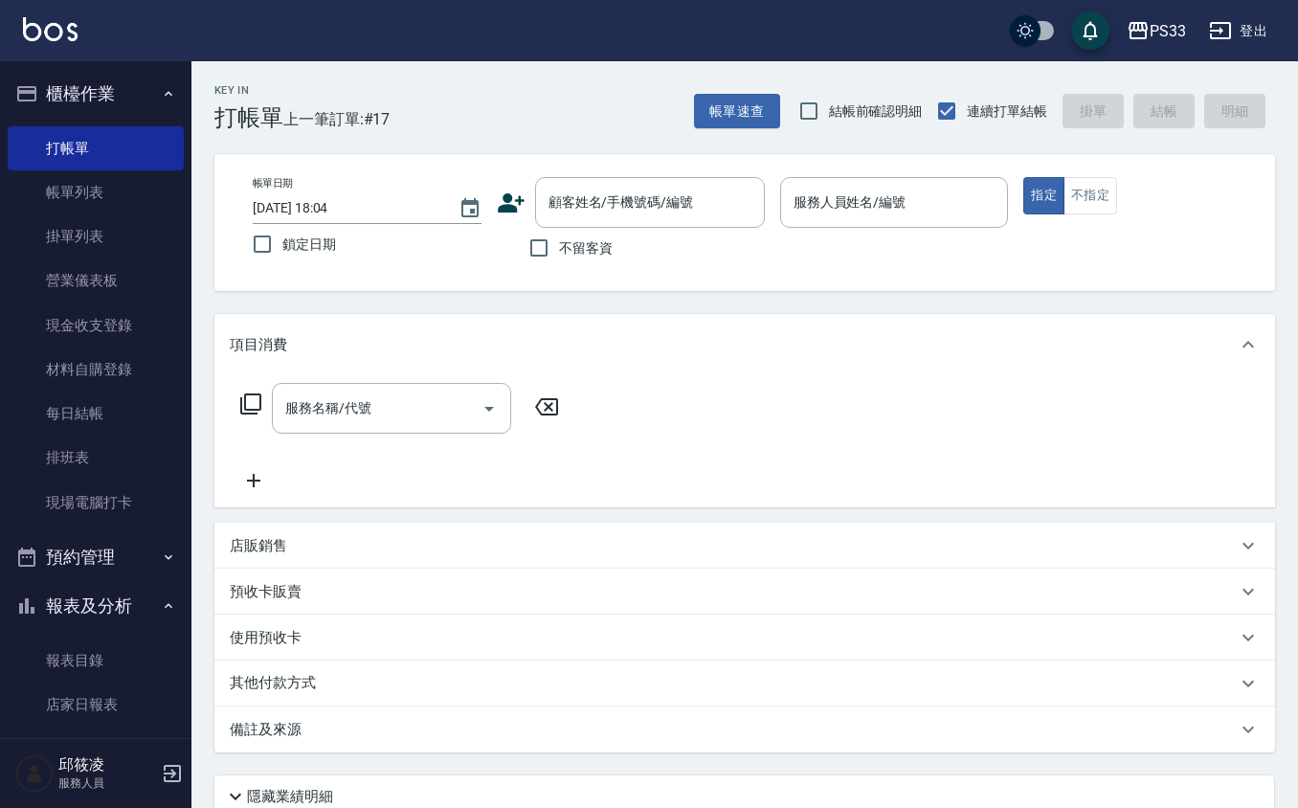
click at [522, 182] on div "顧客姓名/手機號碼/編號 顧客姓名/手機號碼/編號" at bounding box center [631, 202] width 268 height 51
drag, startPoint x: 522, startPoint y: 182, endPoint x: 518, endPoint y: 193, distance: 12.1
click at [522, 184] on div "顧客姓名/手機號碼/編號 顧客姓名/手機號碼/編號" at bounding box center [631, 202] width 268 height 51
click at [518, 193] on icon at bounding box center [511, 203] width 29 height 29
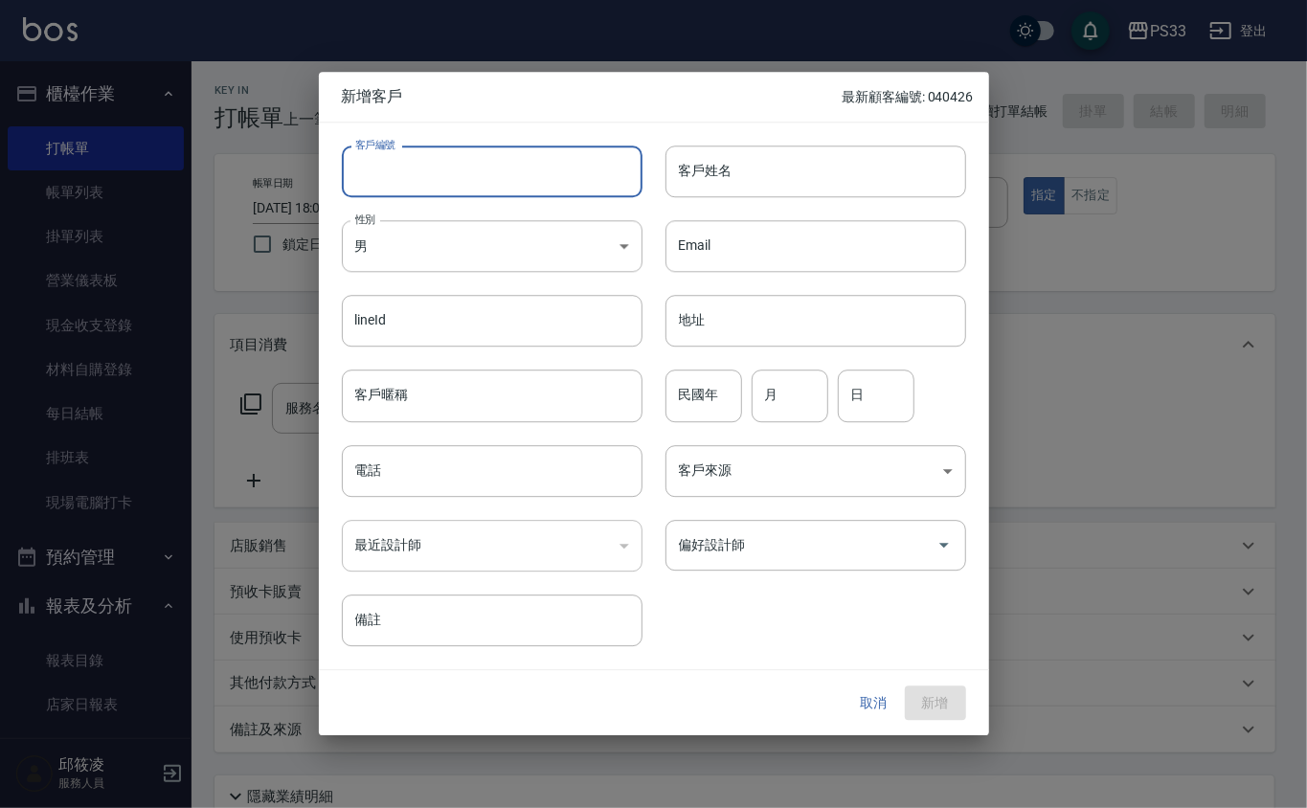
click at [518, 193] on input "客戶編號" at bounding box center [492, 172] width 301 height 52
click at [517, 189] on input "客戶編號" at bounding box center [492, 172] width 301 height 52
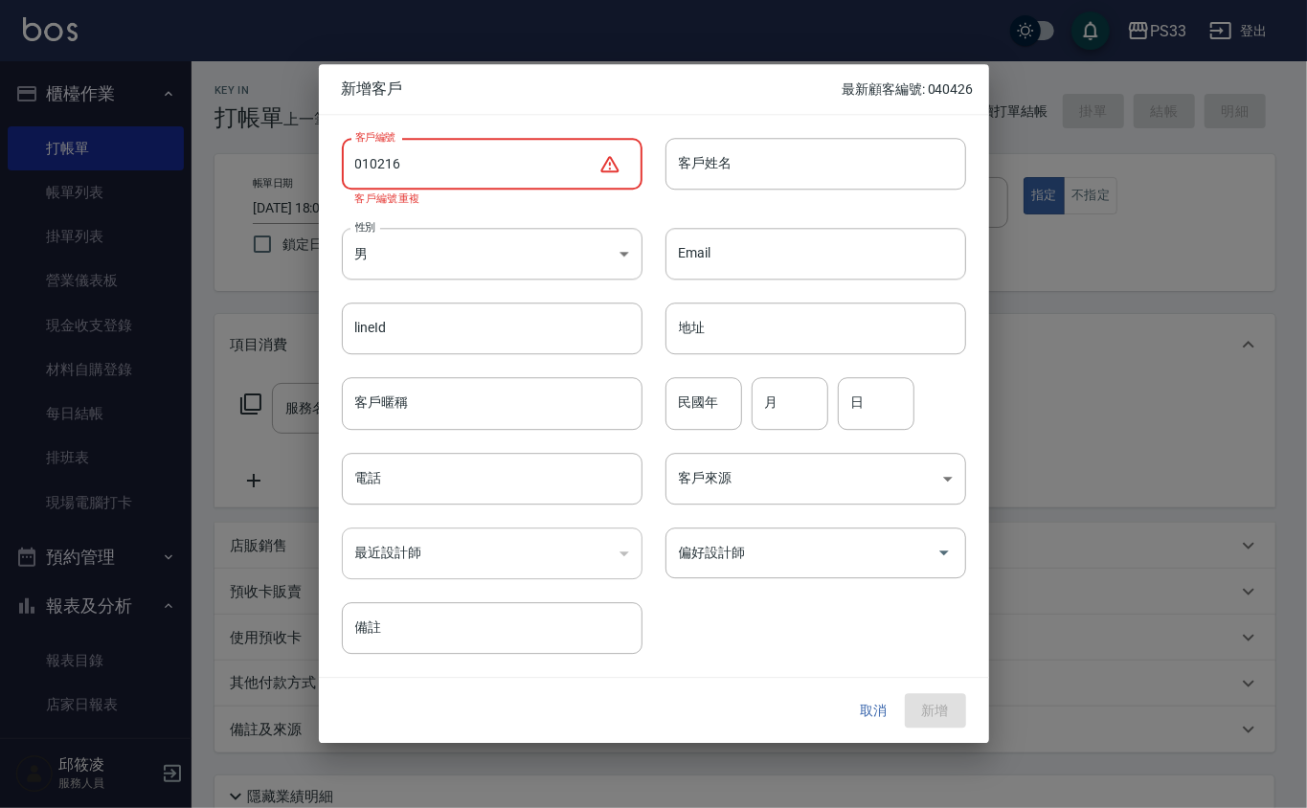
click at [372, 166] on input "010216" at bounding box center [470, 164] width 257 height 52
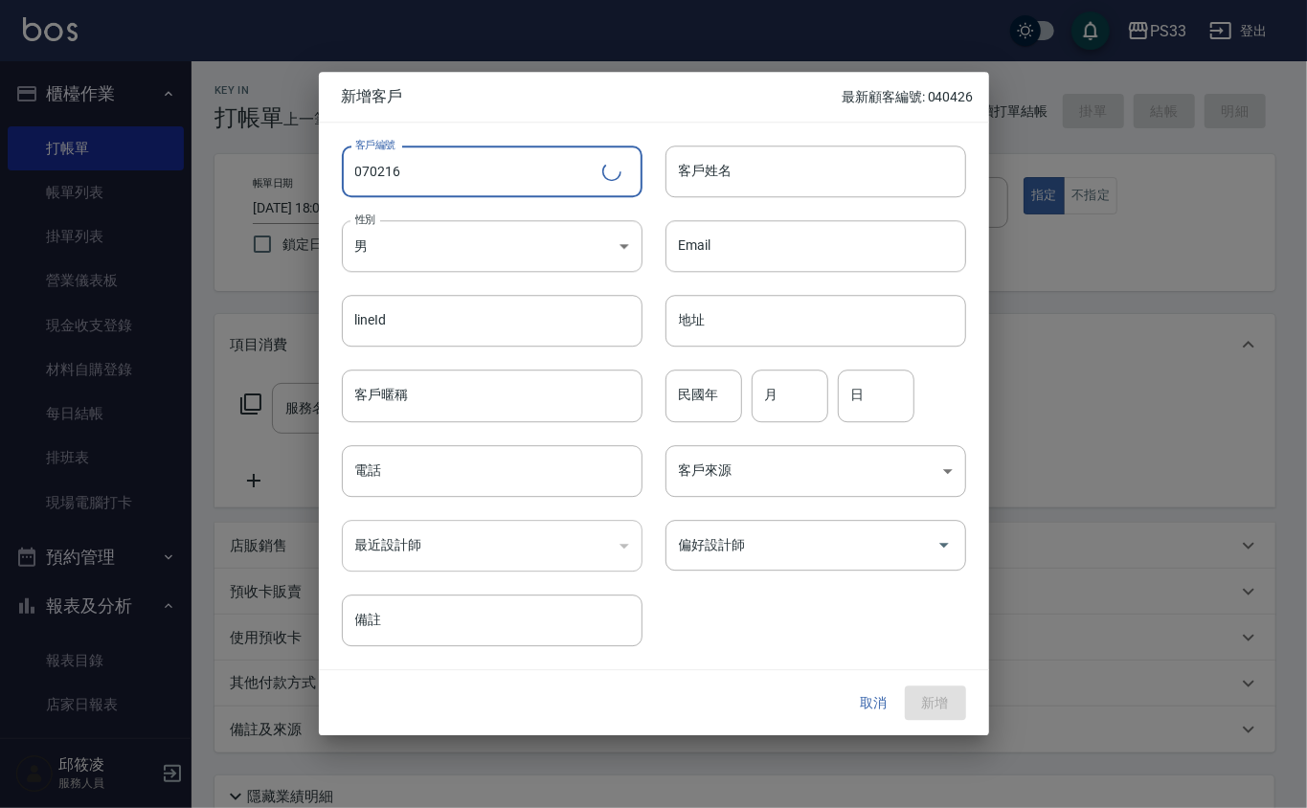
type input "070216"
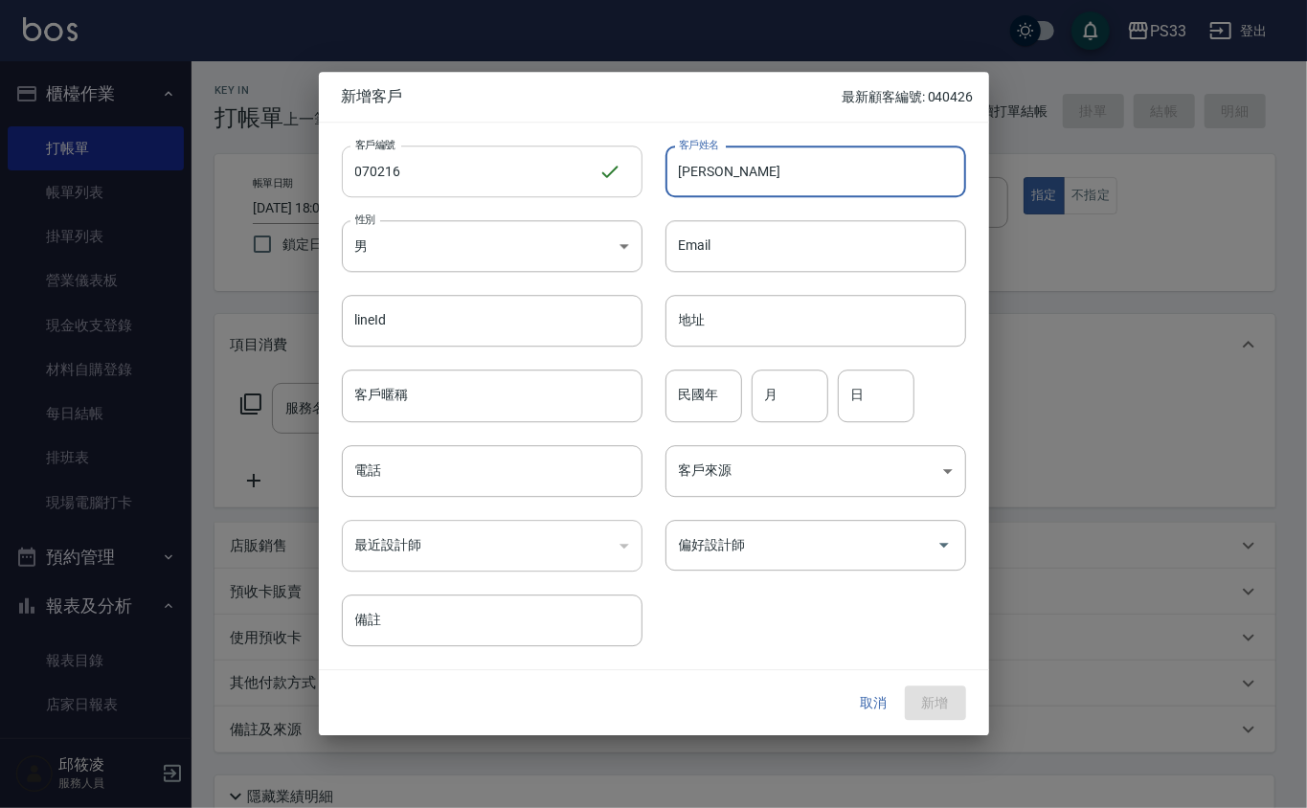
type input "[PERSON_NAME]"
type input "00"
type input "02"
type input "16"
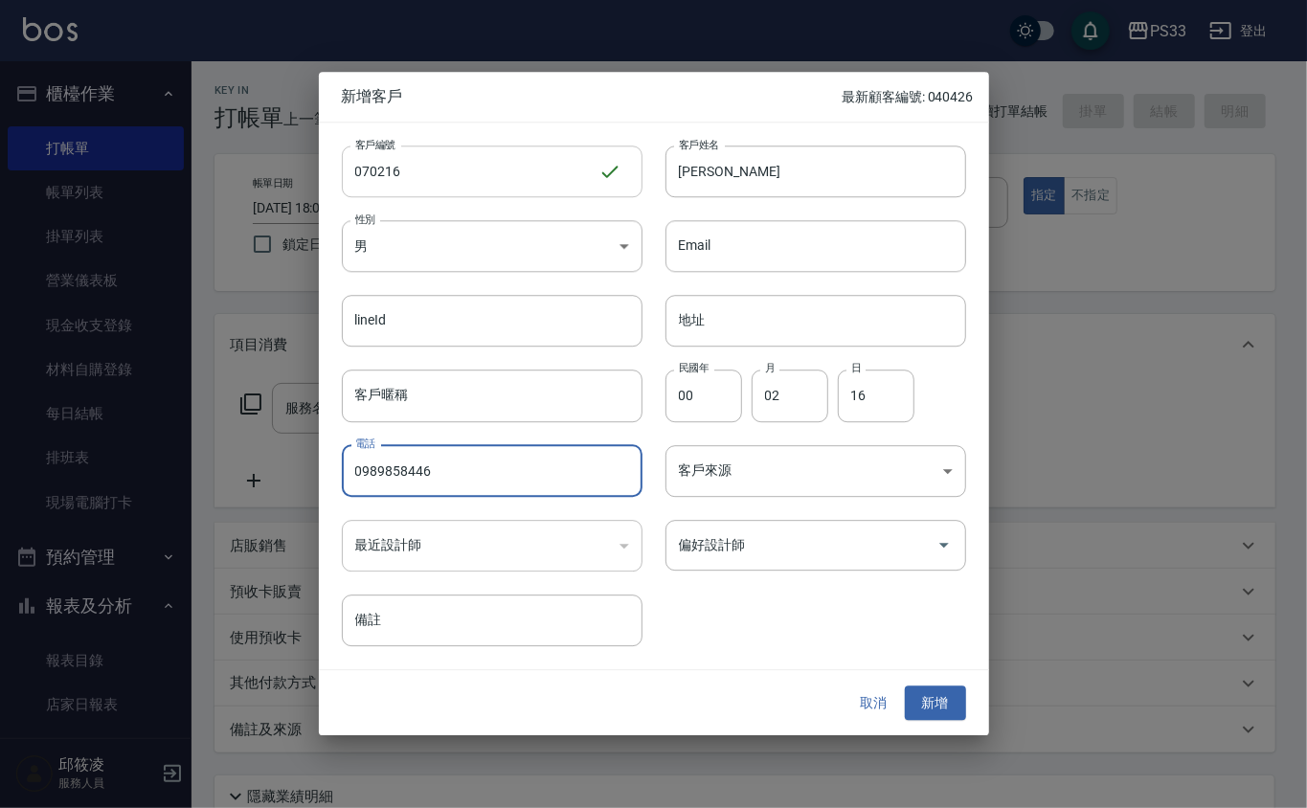
type input "0989858446"
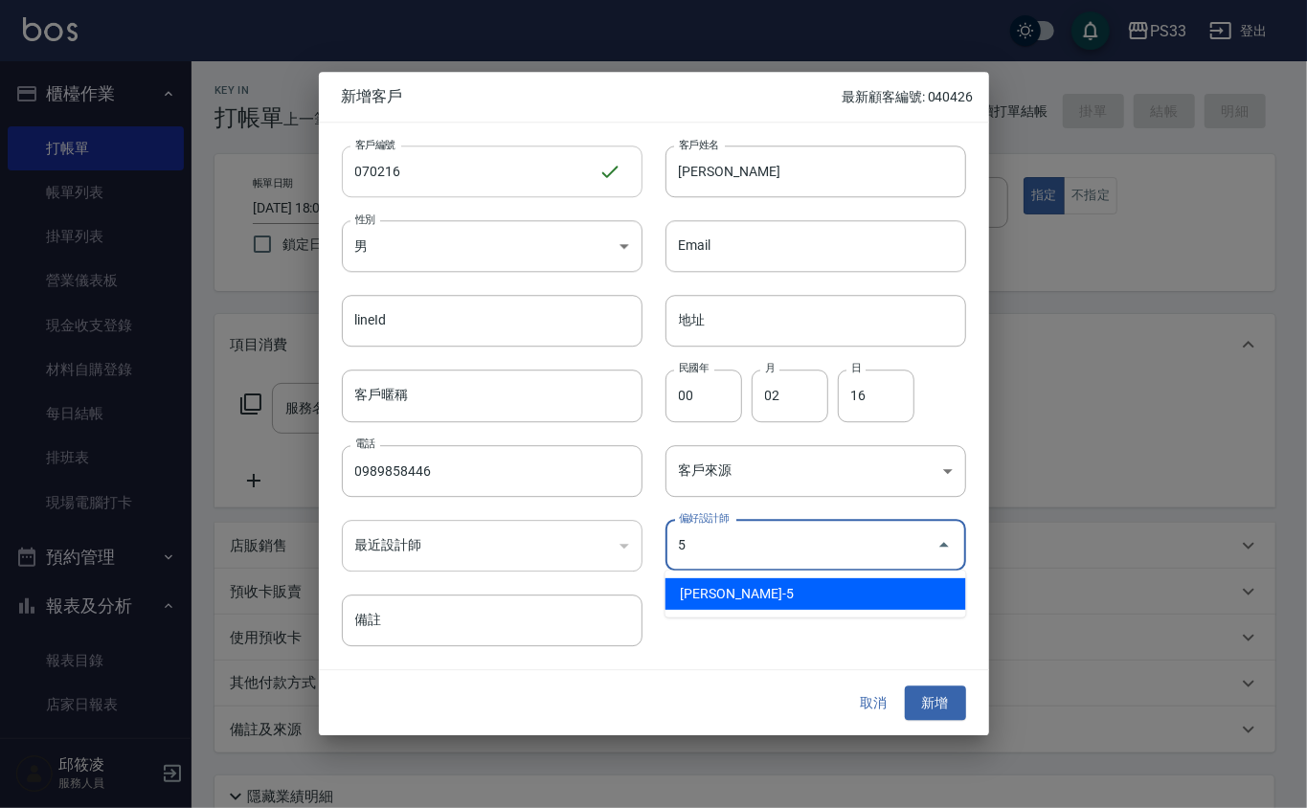
type input "謝書宜"
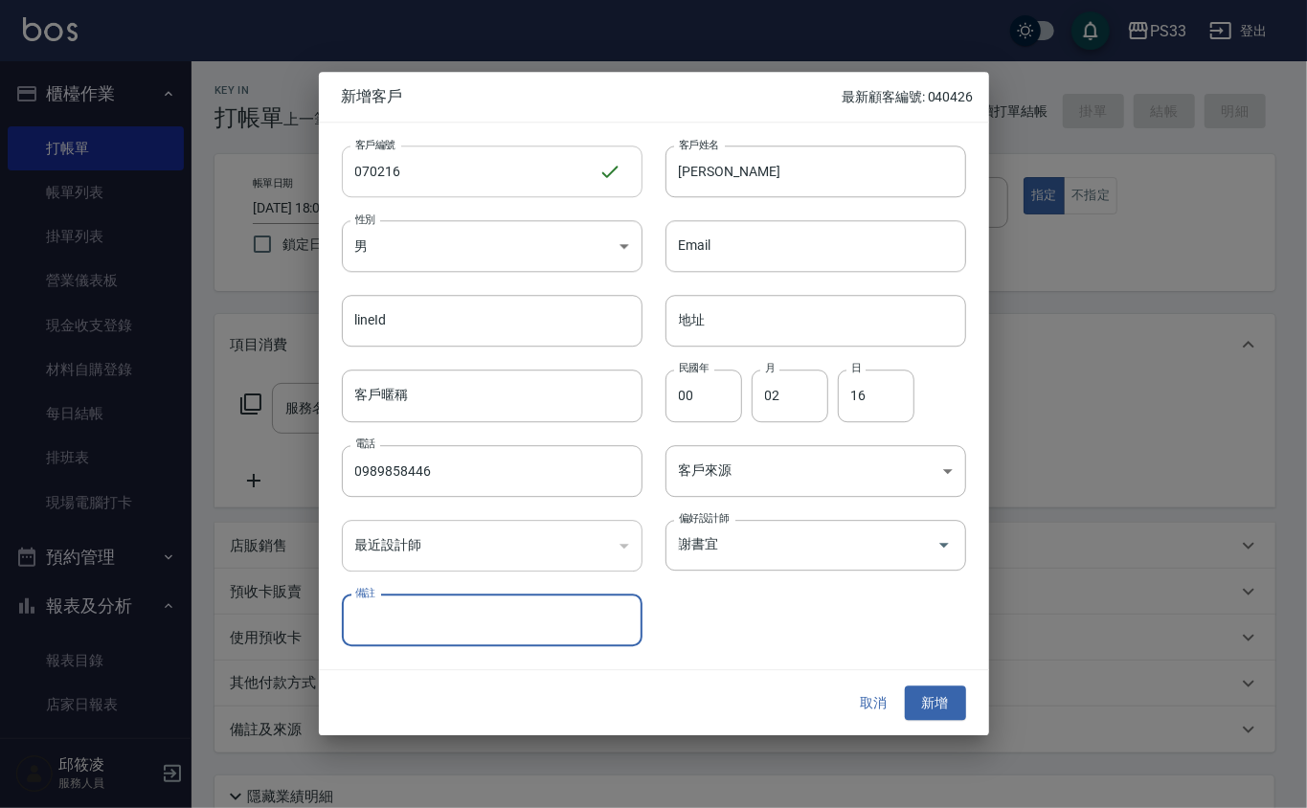
click at [905, 686] on button "新增" at bounding box center [935, 703] width 61 height 35
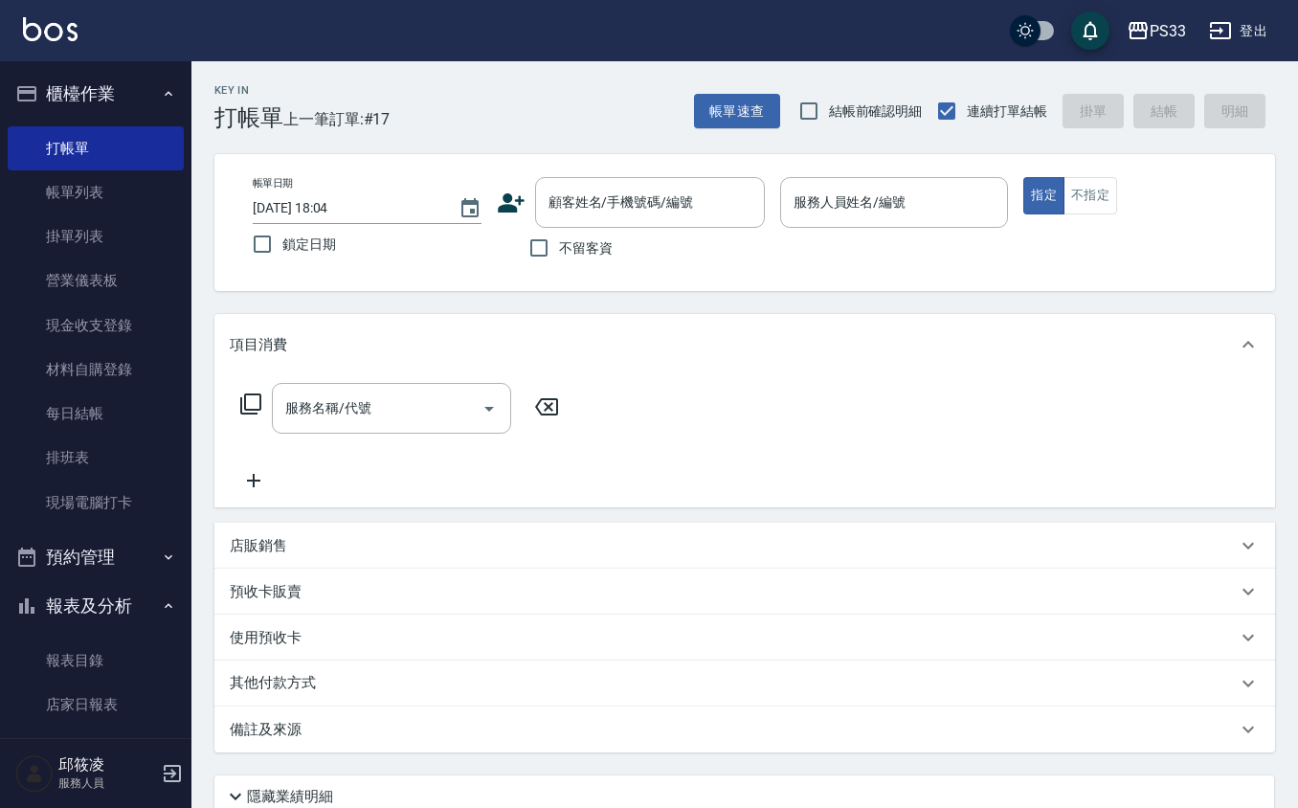
click at [521, 213] on icon at bounding box center [511, 203] width 29 height 29
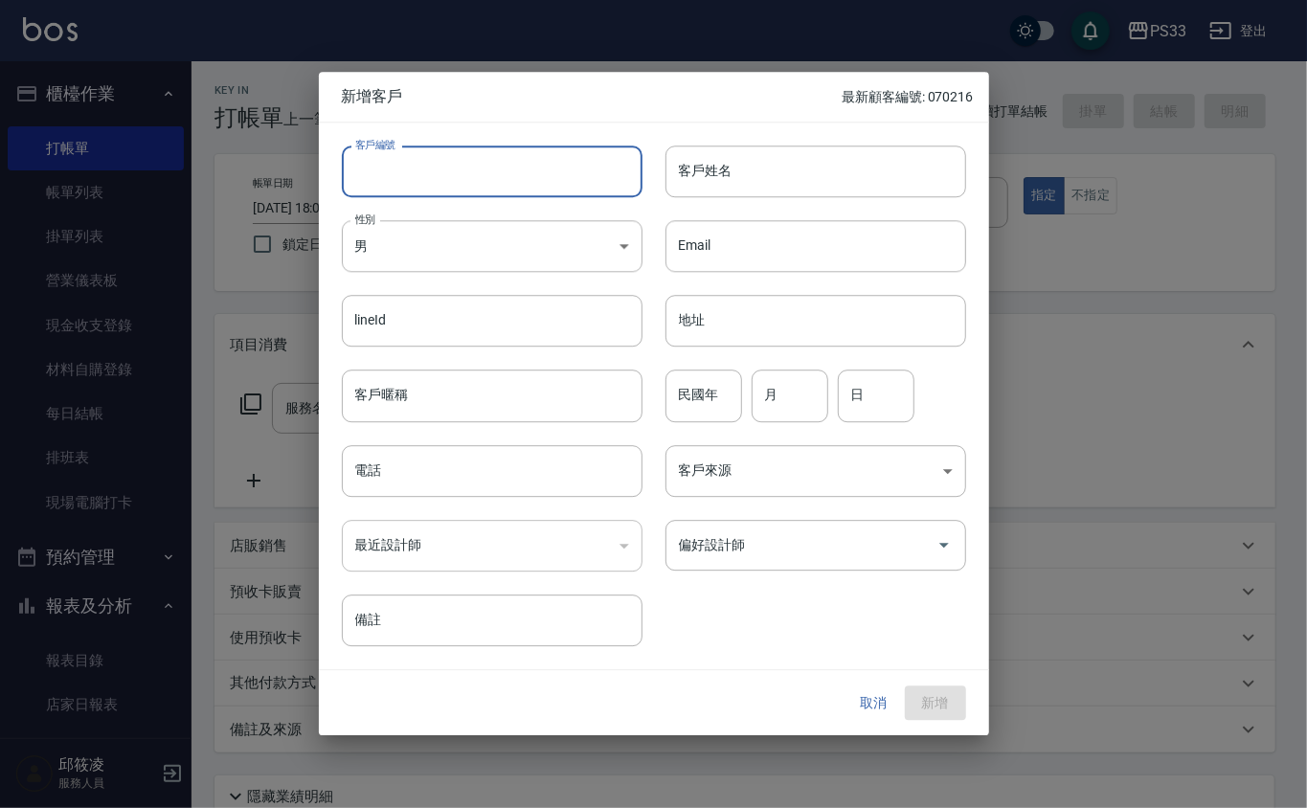
click at [507, 190] on input "客戶編號" at bounding box center [492, 172] width 301 height 52
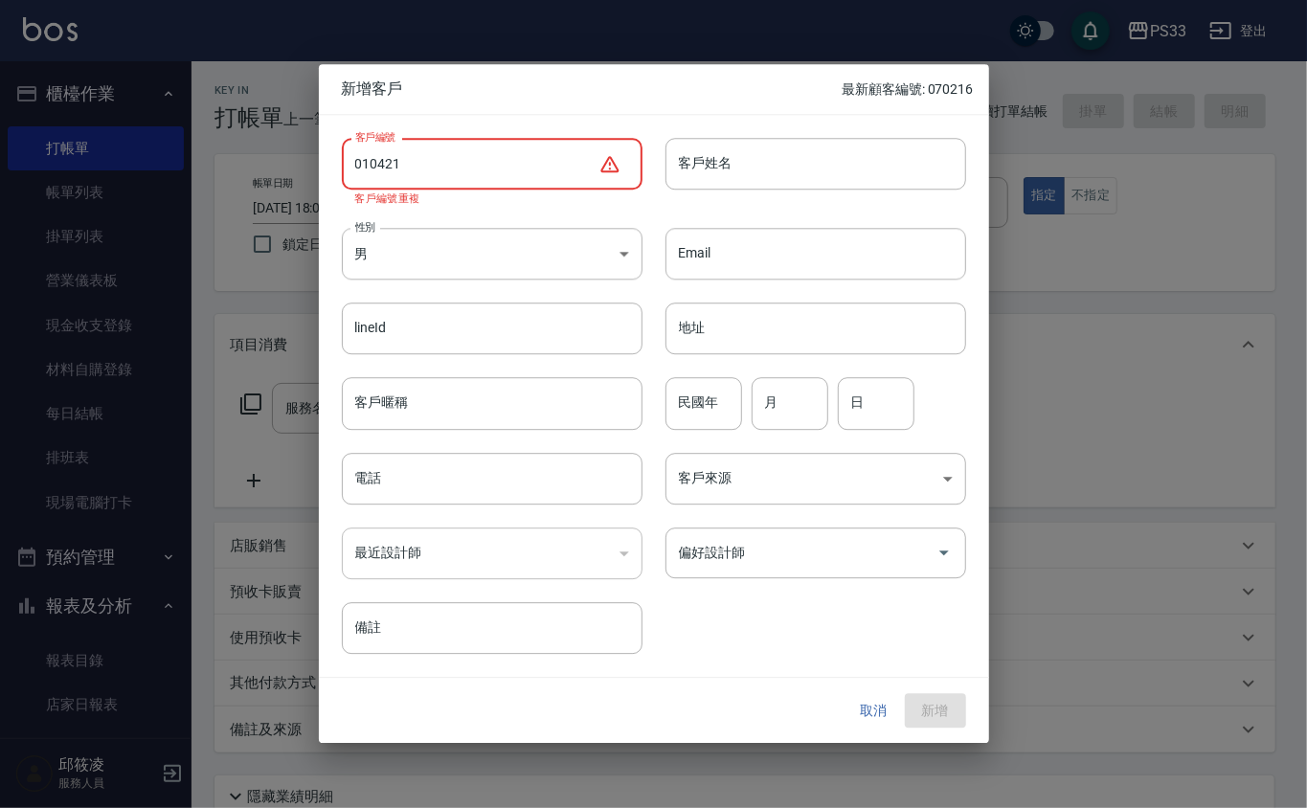
click at [368, 167] on input "010421" at bounding box center [470, 164] width 257 height 52
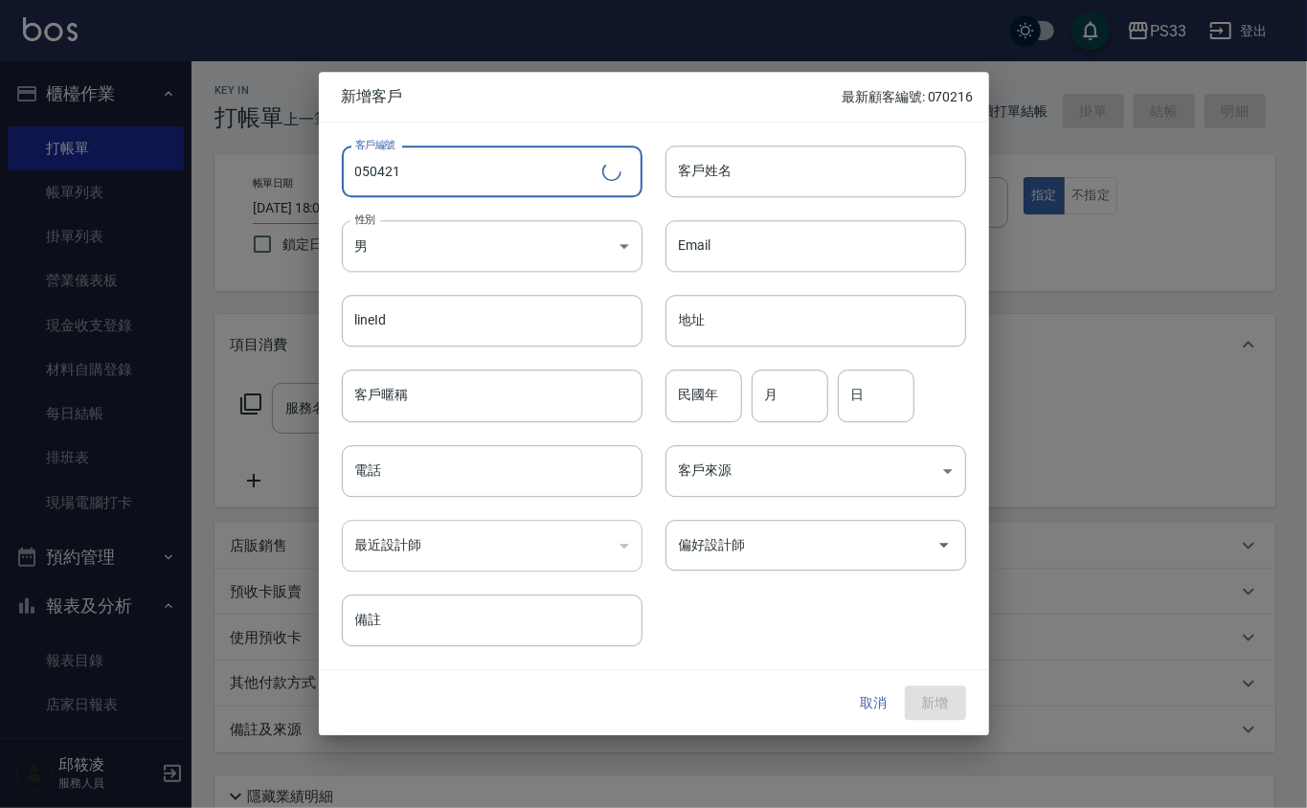
type input "050421"
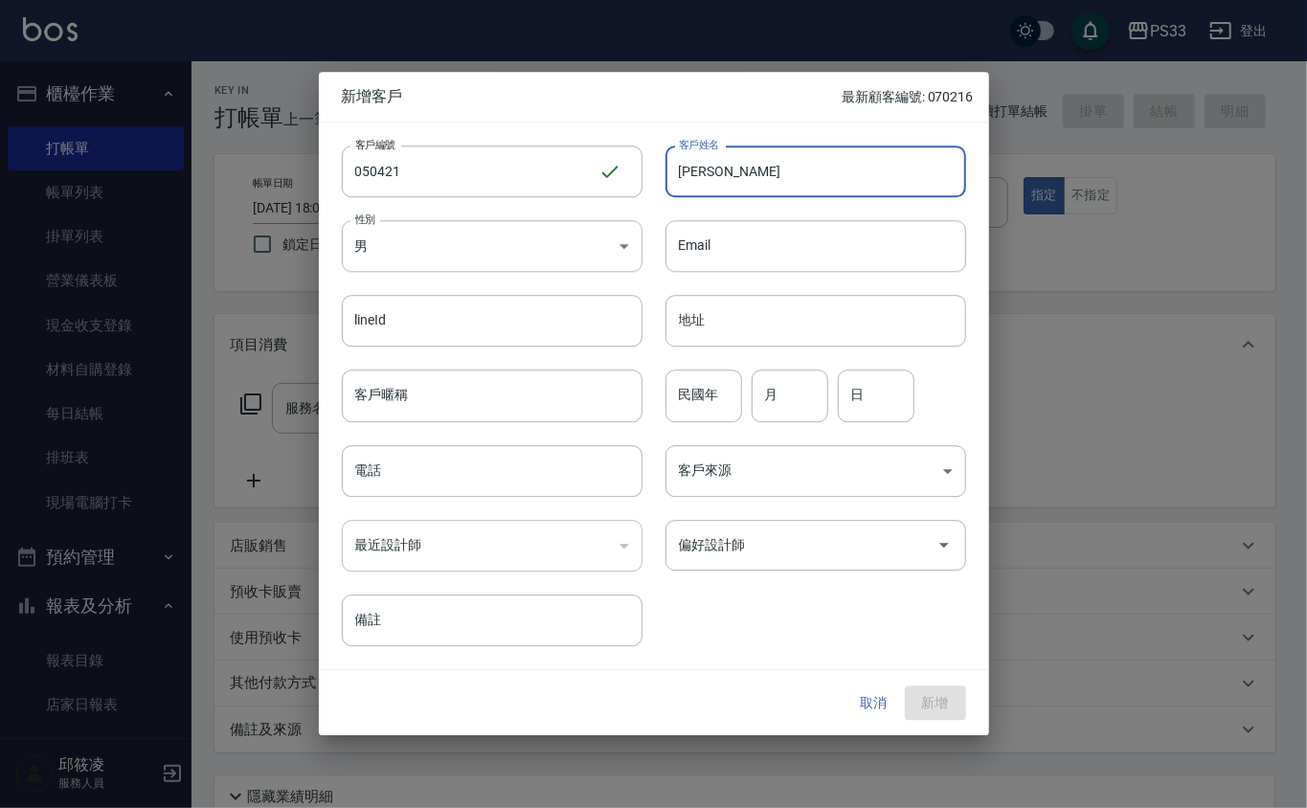
type input "[PERSON_NAME]"
type input "78"
type input "04"
type input "21"
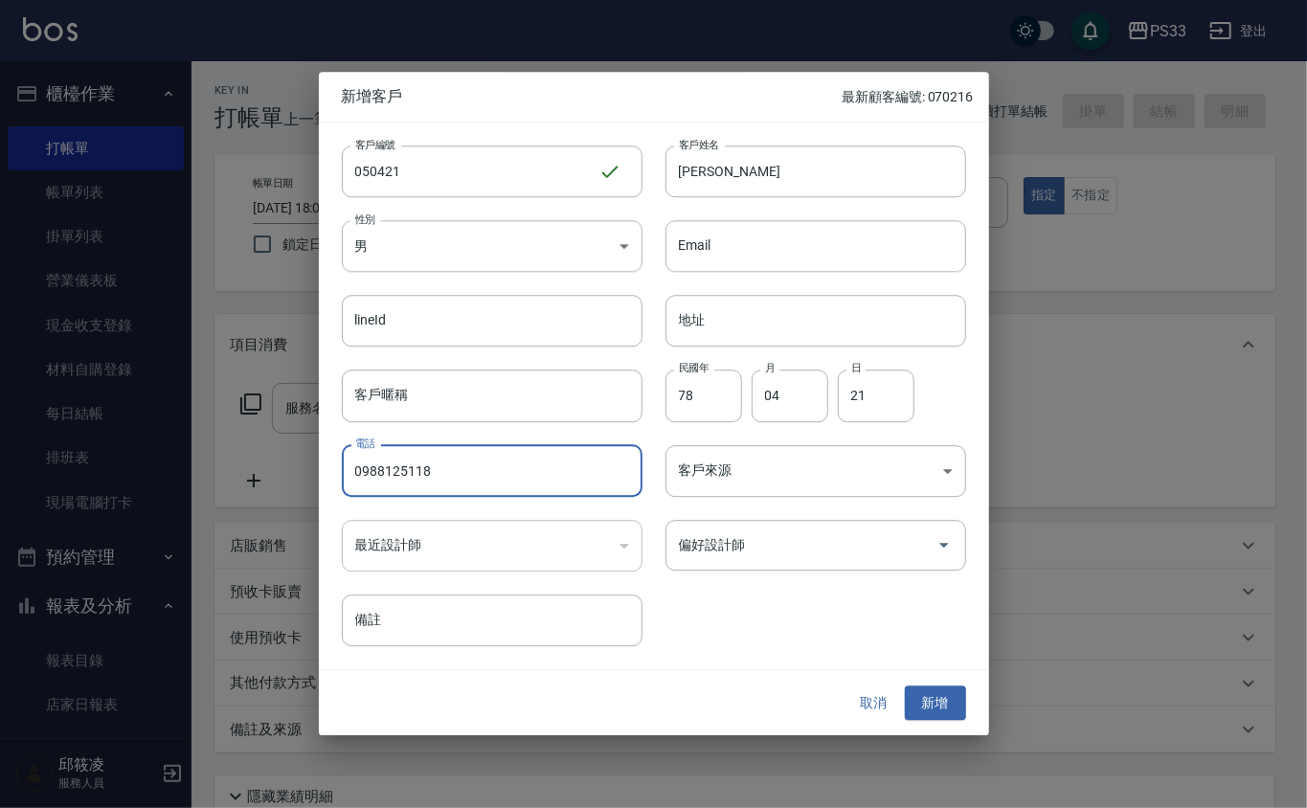
type input "0988125118"
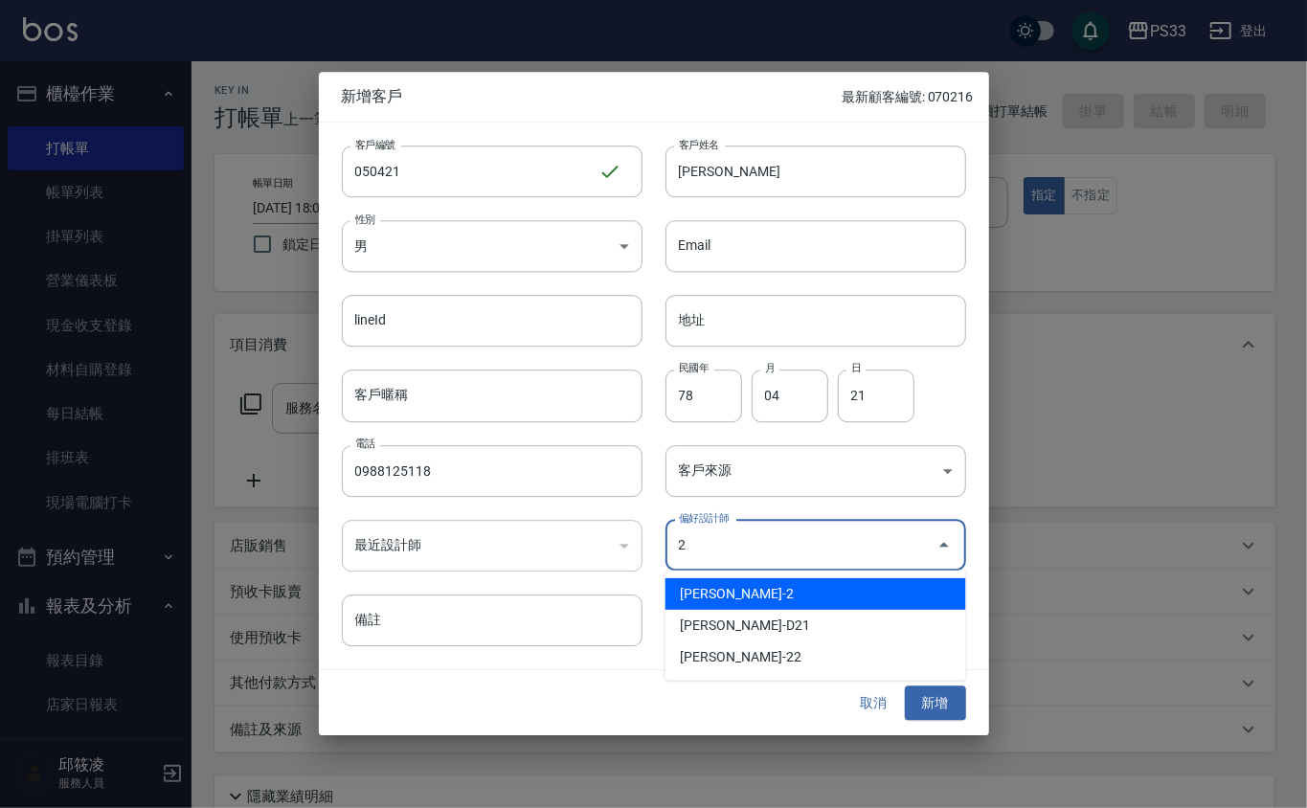
type input "沈奕妤"
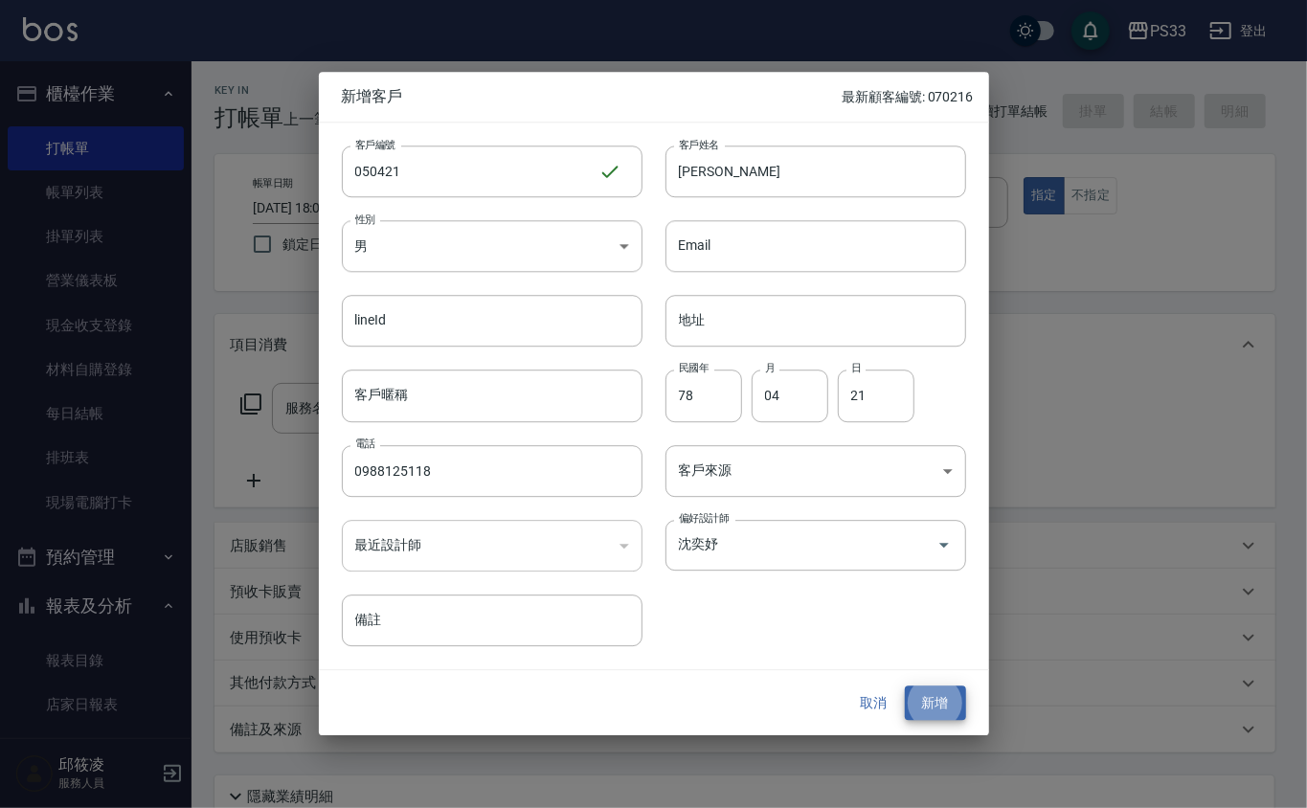
click at [905, 686] on button "新增" at bounding box center [935, 703] width 61 height 35
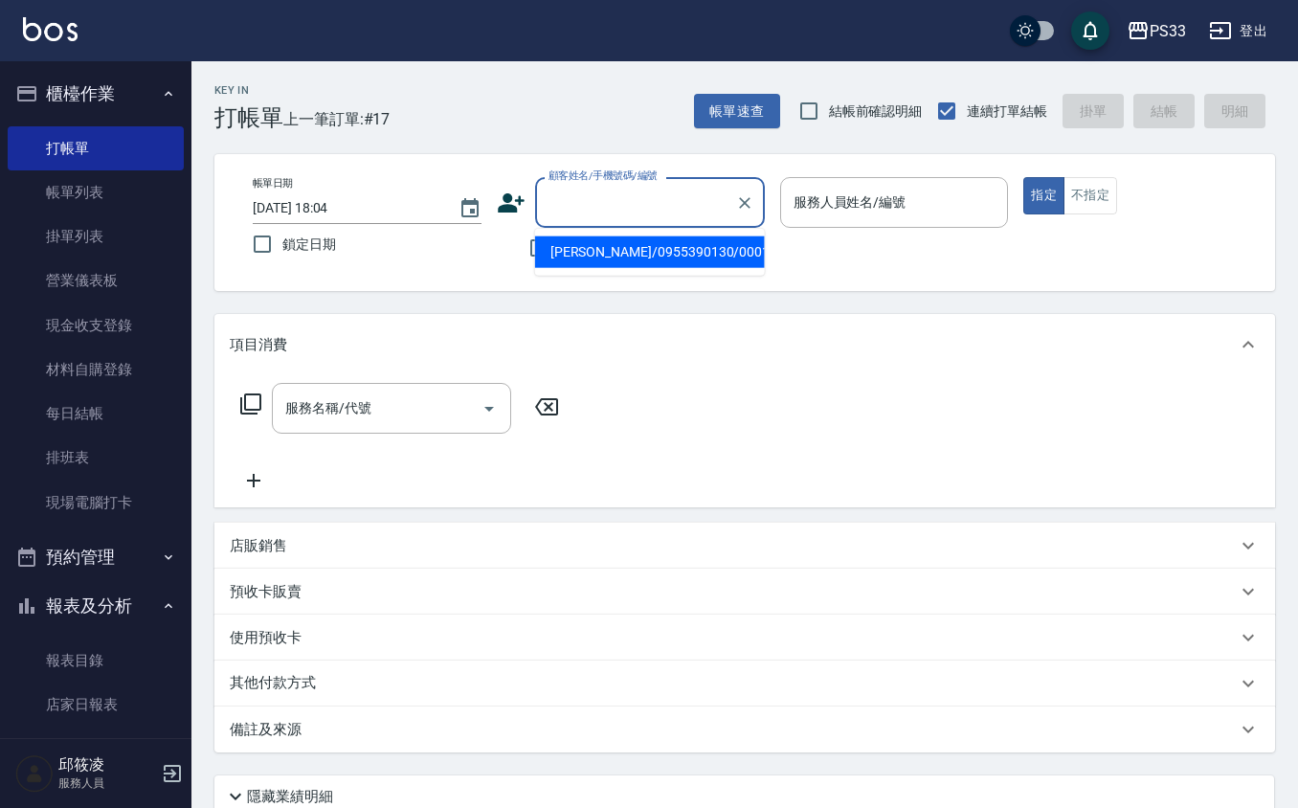
click at [575, 209] on input "顧客姓名/手機號碼/編號" at bounding box center [636, 203] width 184 height 34
type input "[PERSON_NAME]/0988125118/050421"
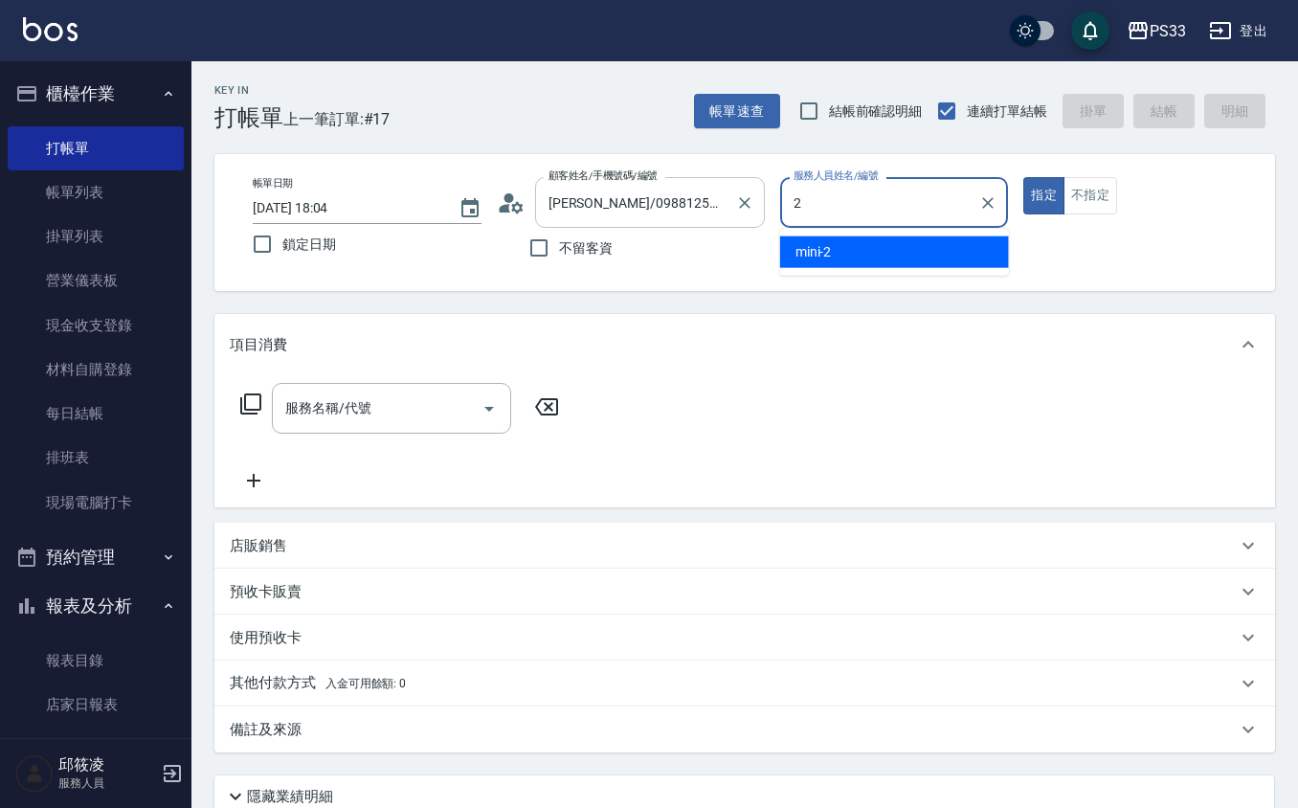
type input "mini-2"
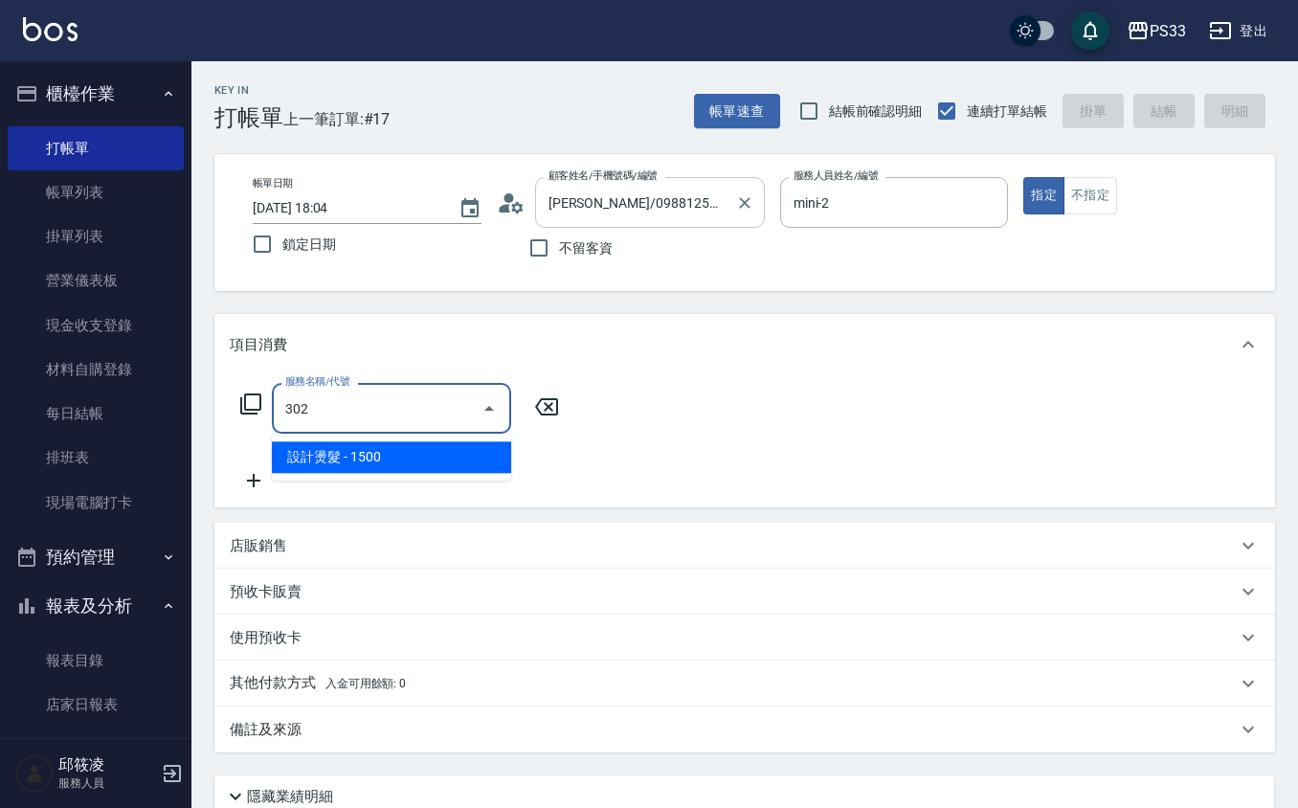
type input "設計燙髮(302)"
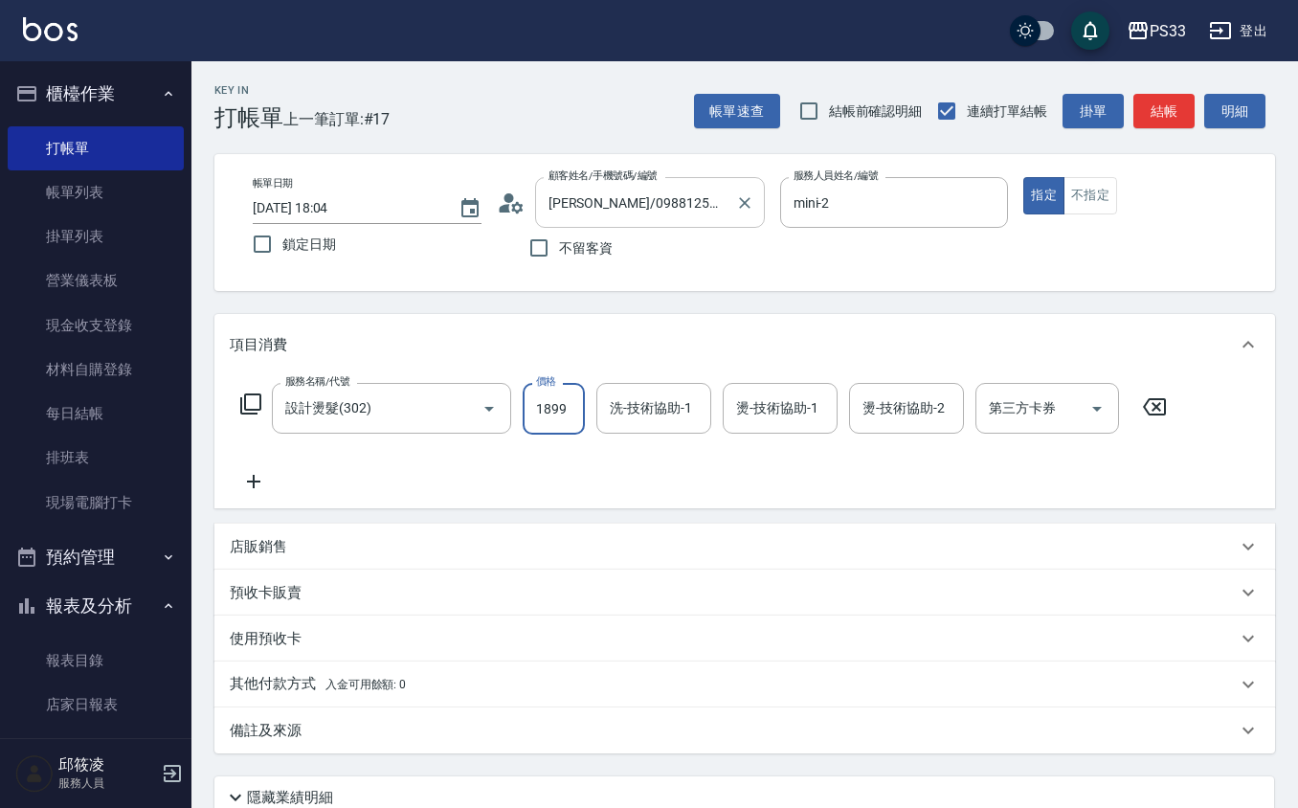
type input "1899"
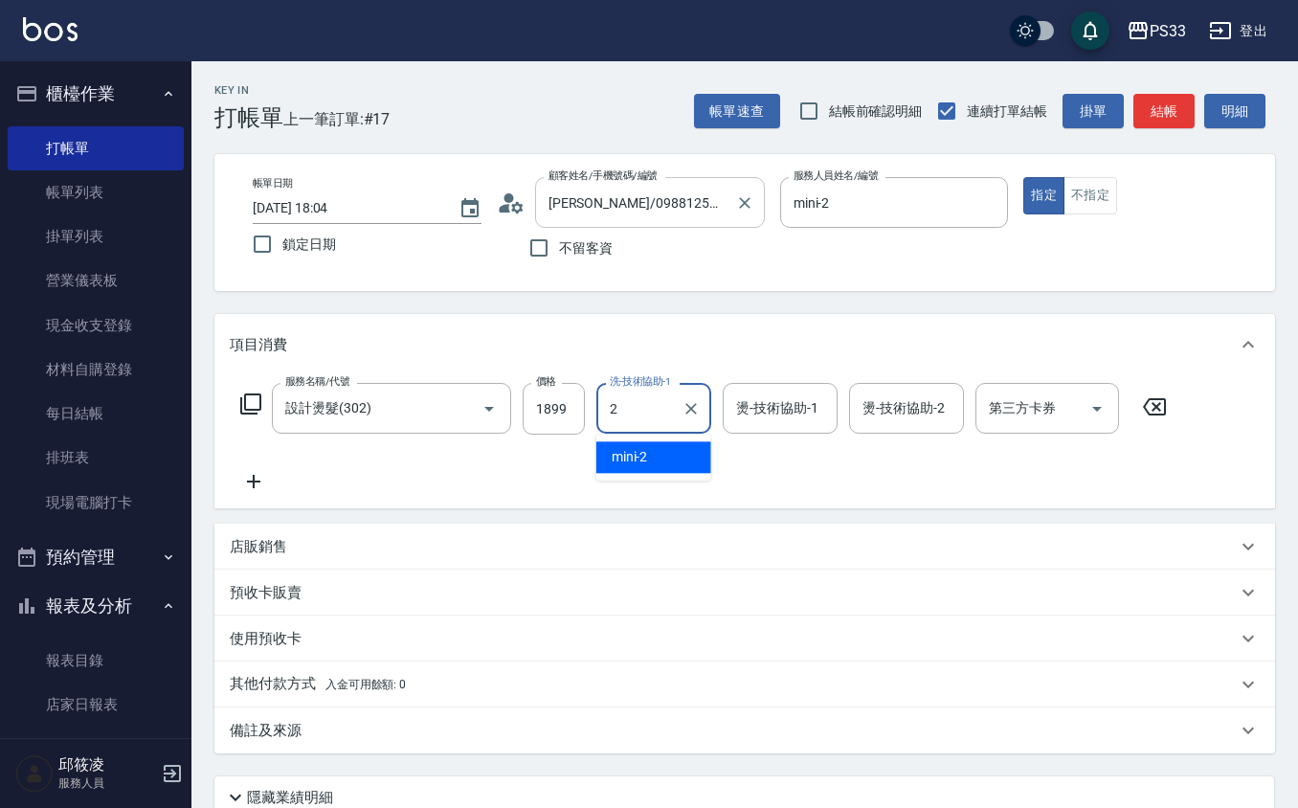
type input "mini-2"
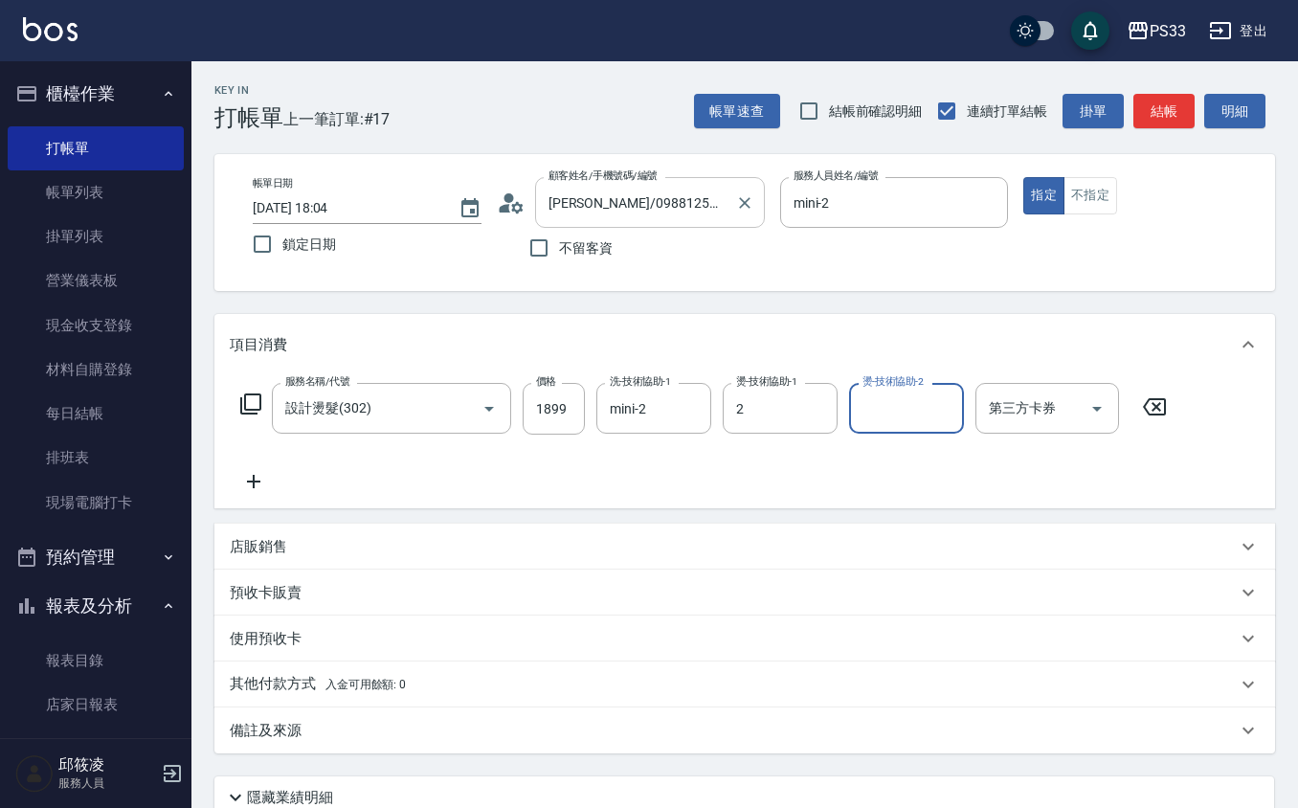
type input "mini-2"
type input "[DATE] 18:21"
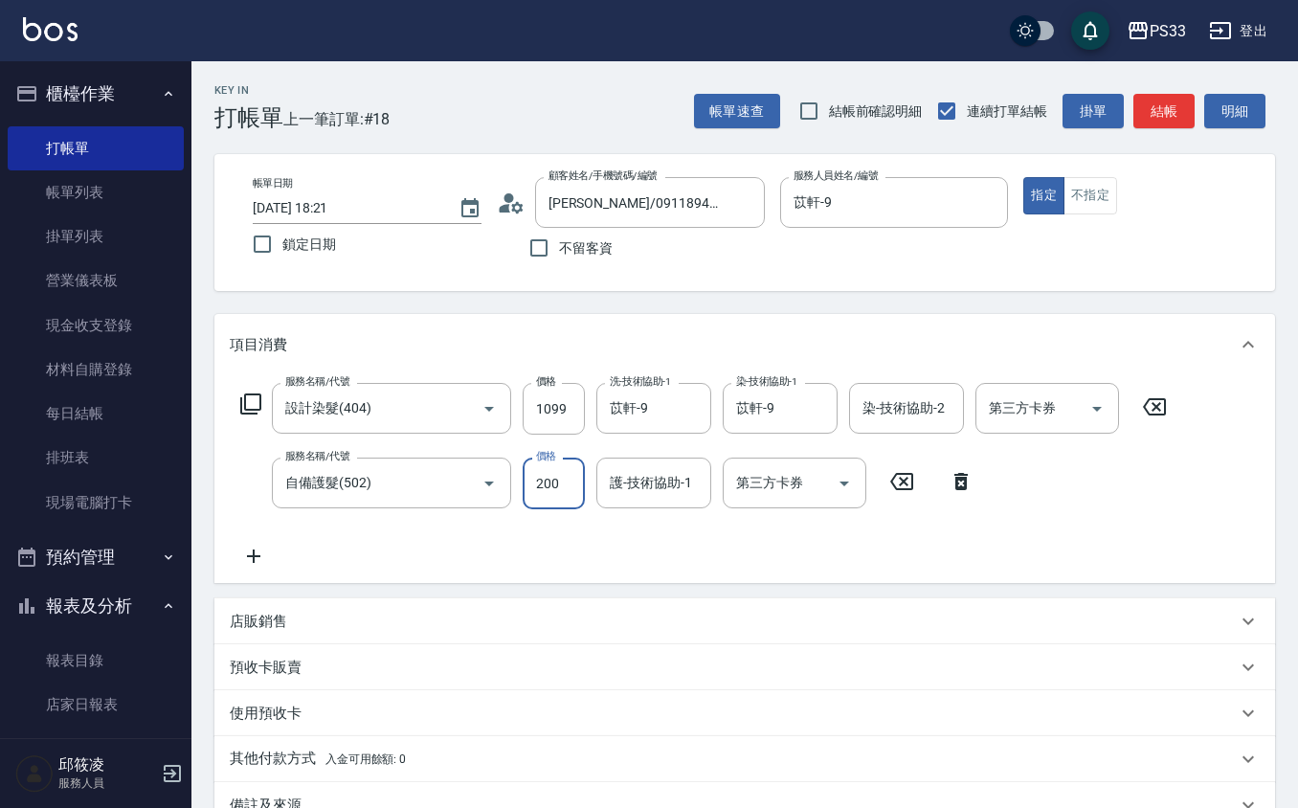
drag, startPoint x: 527, startPoint y: 458, endPoint x: 557, endPoint y: 471, distance: 33.4
click at [529, 458] on input "200" at bounding box center [554, 484] width 62 height 52
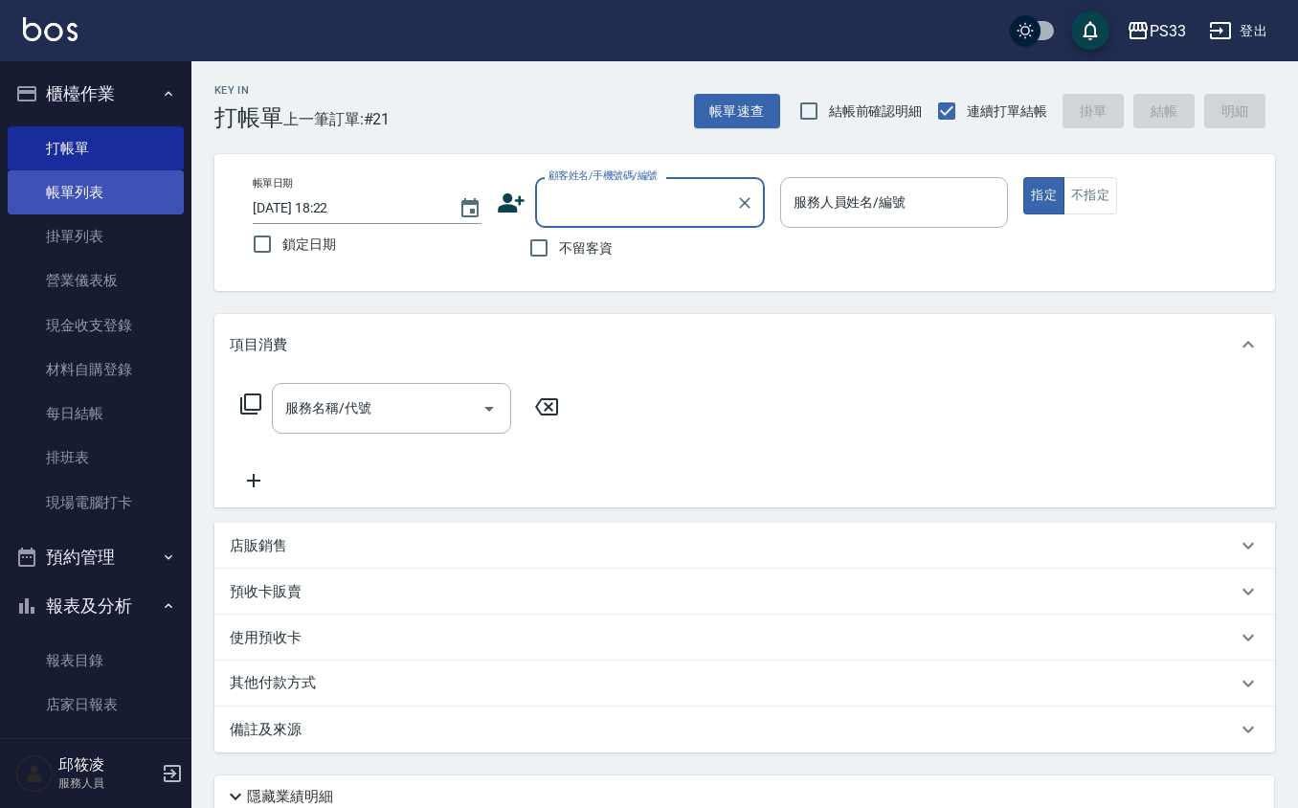
click at [65, 201] on link "帳單列表" at bounding box center [96, 192] width 176 height 44
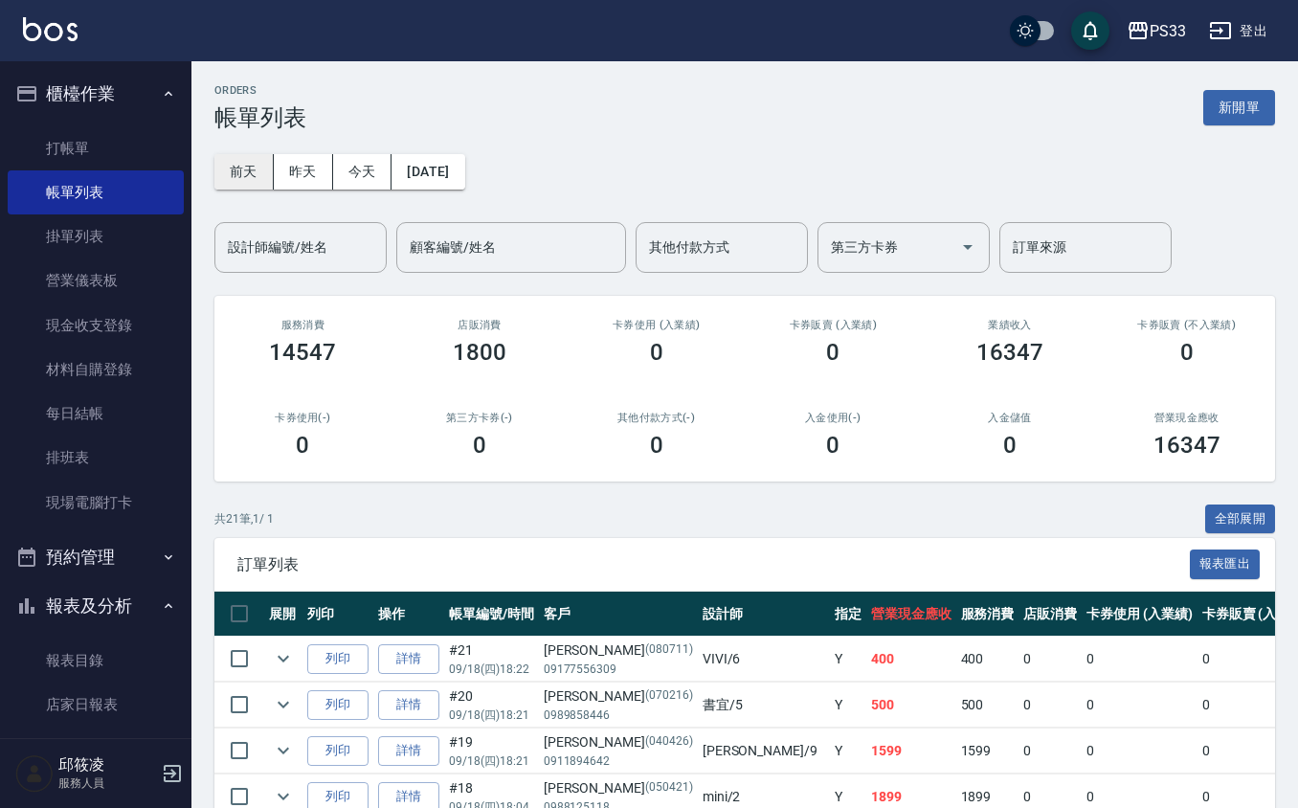
click at [228, 161] on button "前天" at bounding box center [243, 171] width 59 height 35
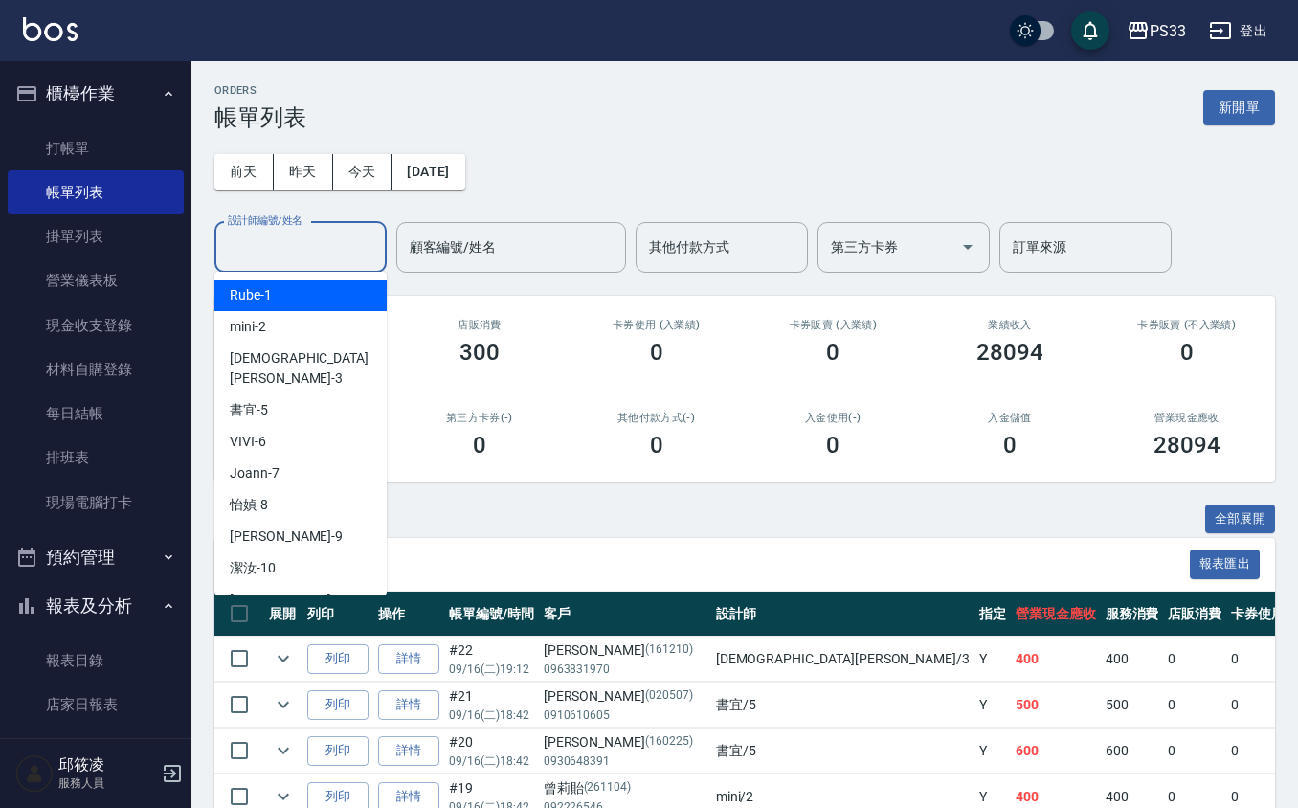
click at [312, 259] on input "設計師編號/姓名" at bounding box center [300, 248] width 155 height 34
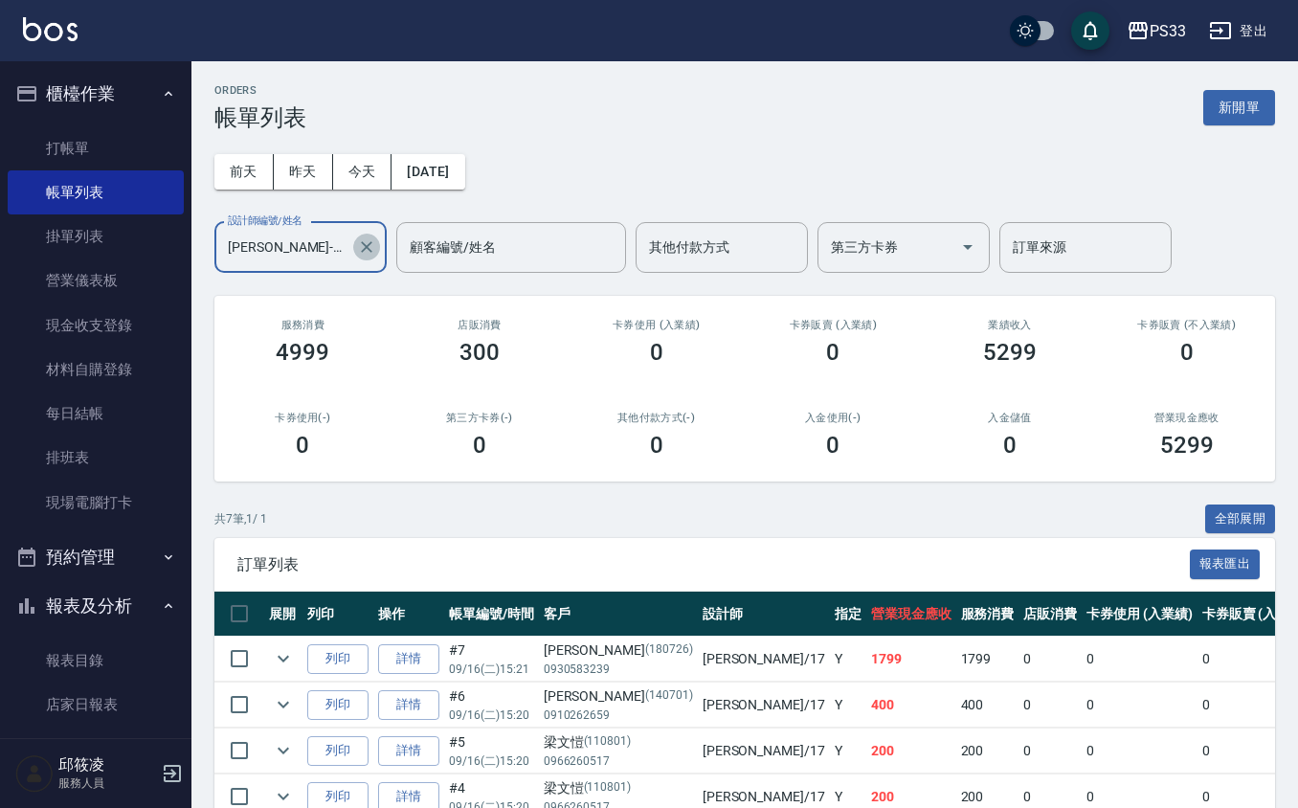
click at [365, 243] on icon "Clear" at bounding box center [366, 246] width 19 height 19
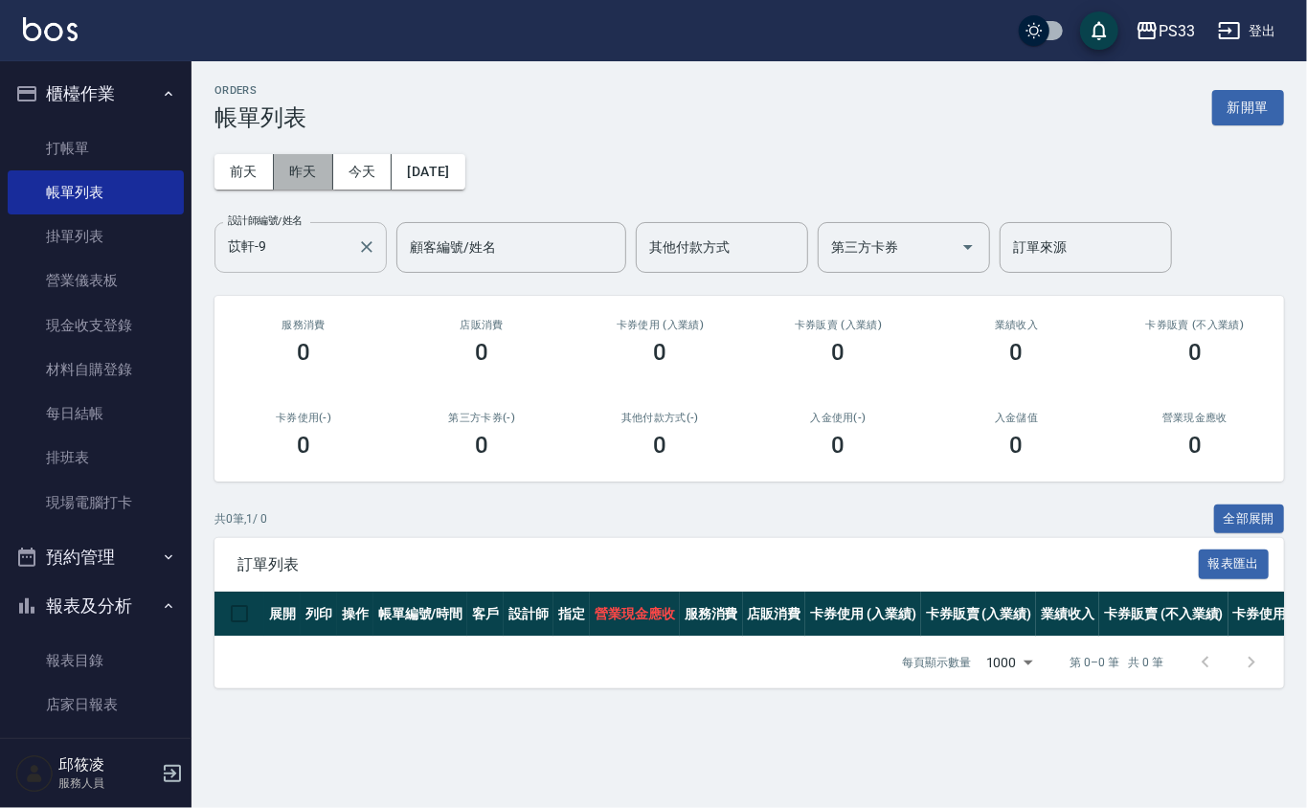
click at [297, 181] on button "昨天" at bounding box center [303, 171] width 59 height 35
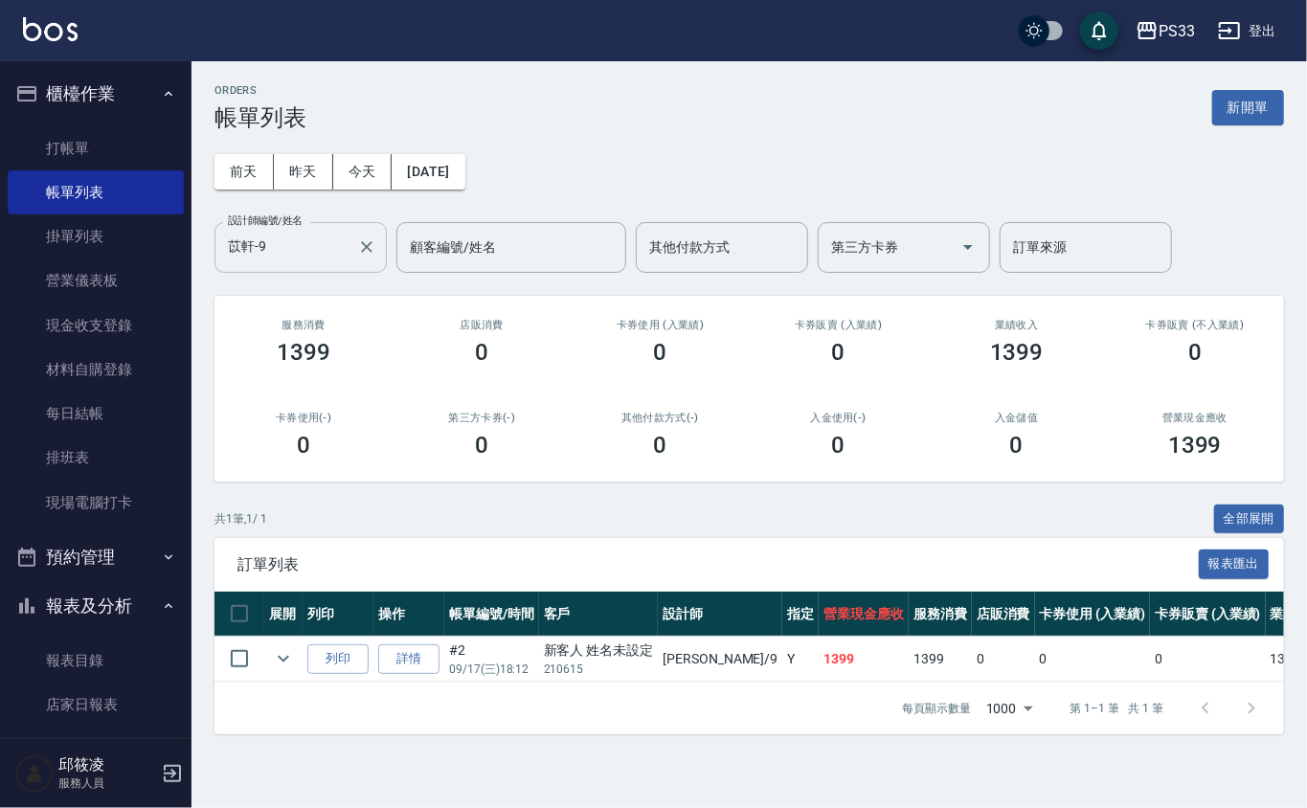
click at [274, 154] on button "昨天" at bounding box center [303, 171] width 59 height 35
click at [108, 146] on link "打帳單" at bounding box center [96, 148] width 176 height 44
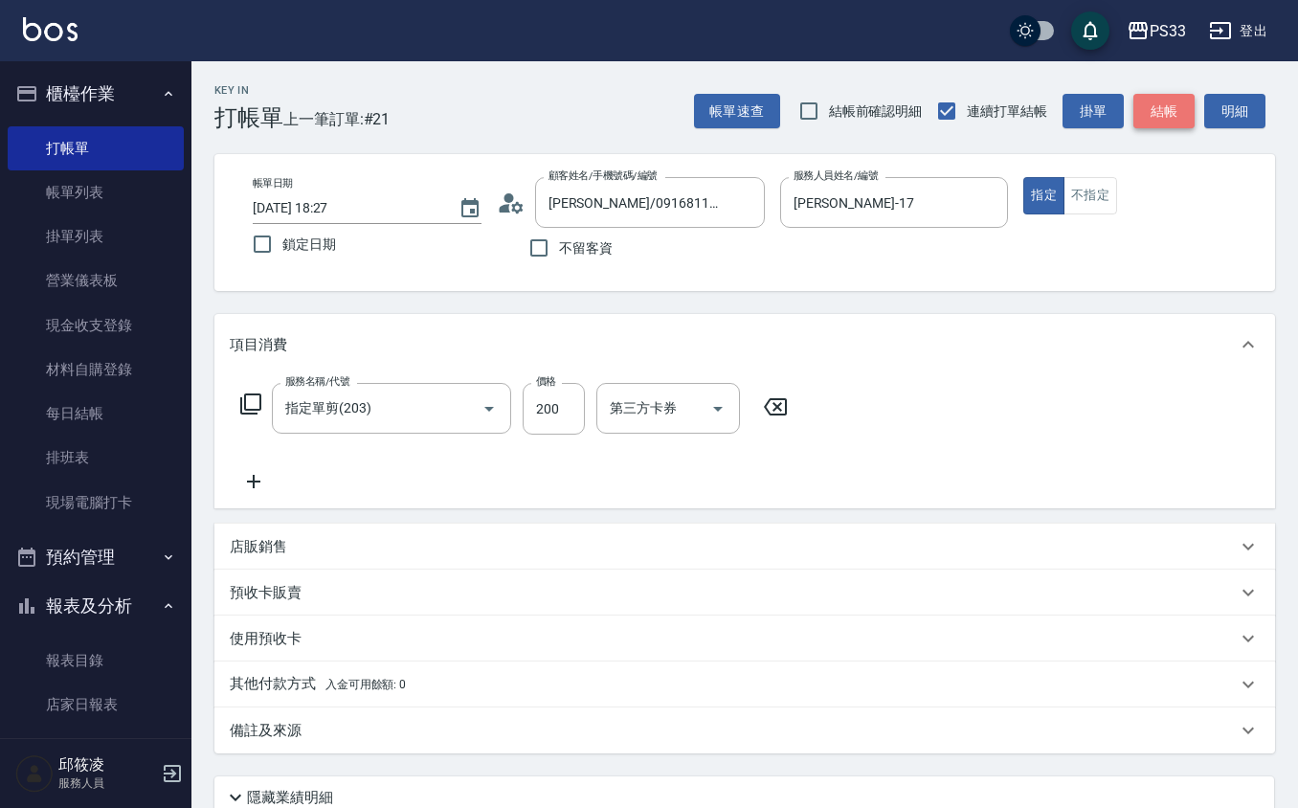
click at [1162, 113] on button "結帳" at bounding box center [1164, 111] width 61 height 35
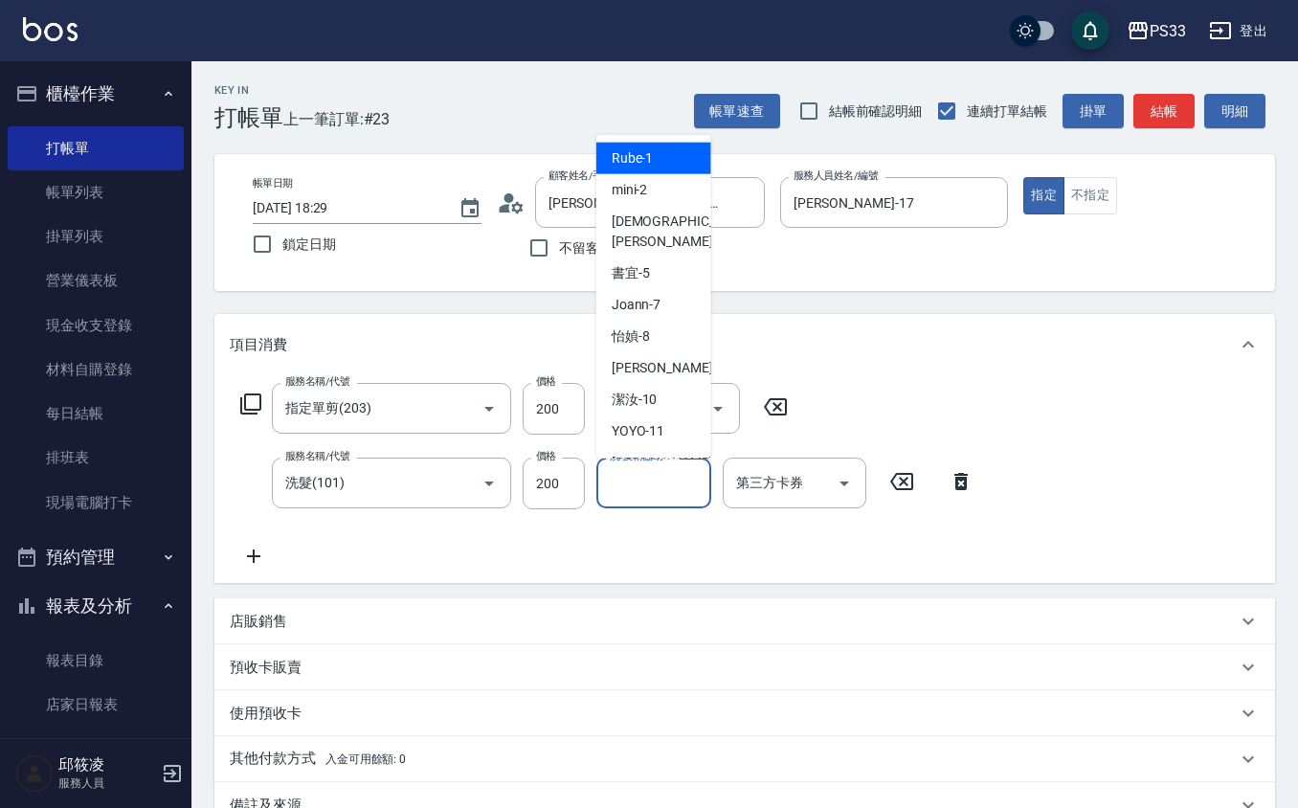
click at [659, 491] on input "洗-技術協助-1" at bounding box center [654, 483] width 98 height 34
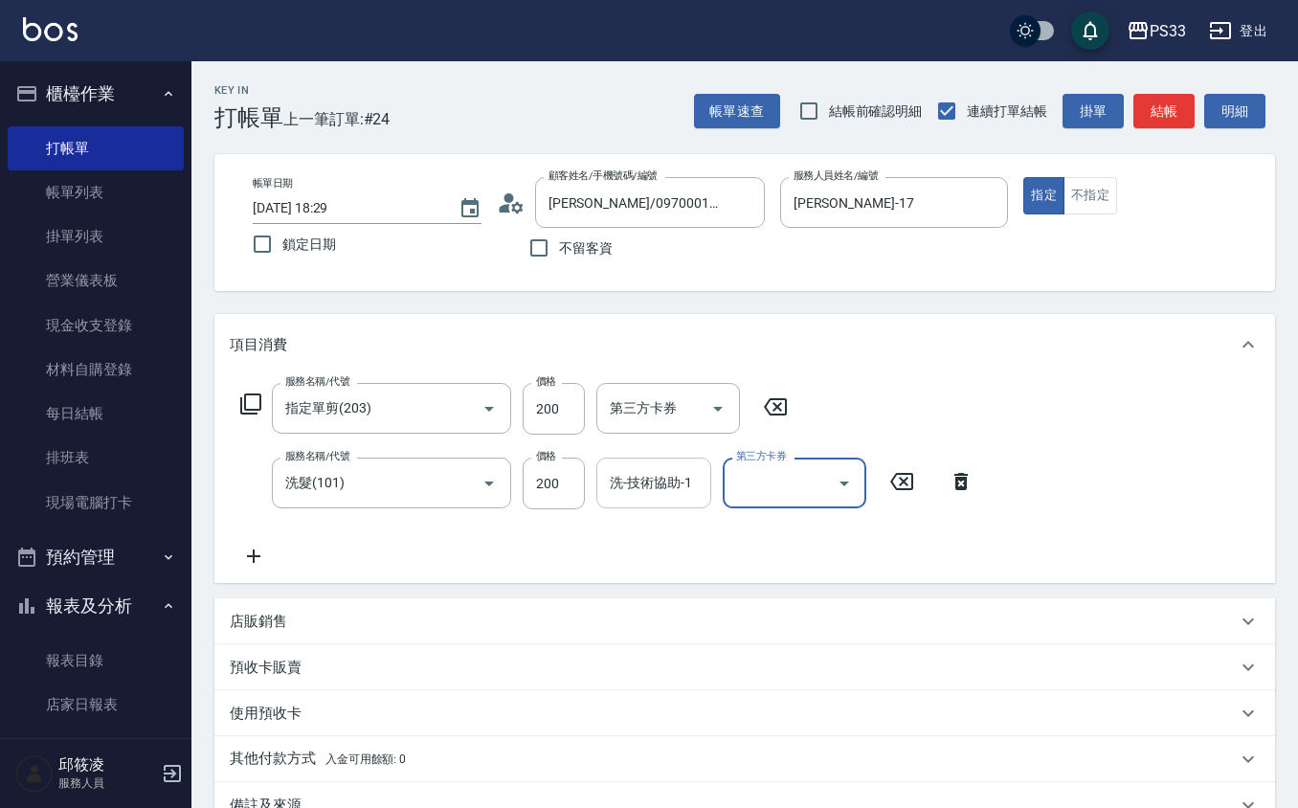
click at [660, 491] on input "洗-技術協助-1" at bounding box center [654, 483] width 98 height 34
